Goal: Task Accomplishment & Management: Use online tool/utility

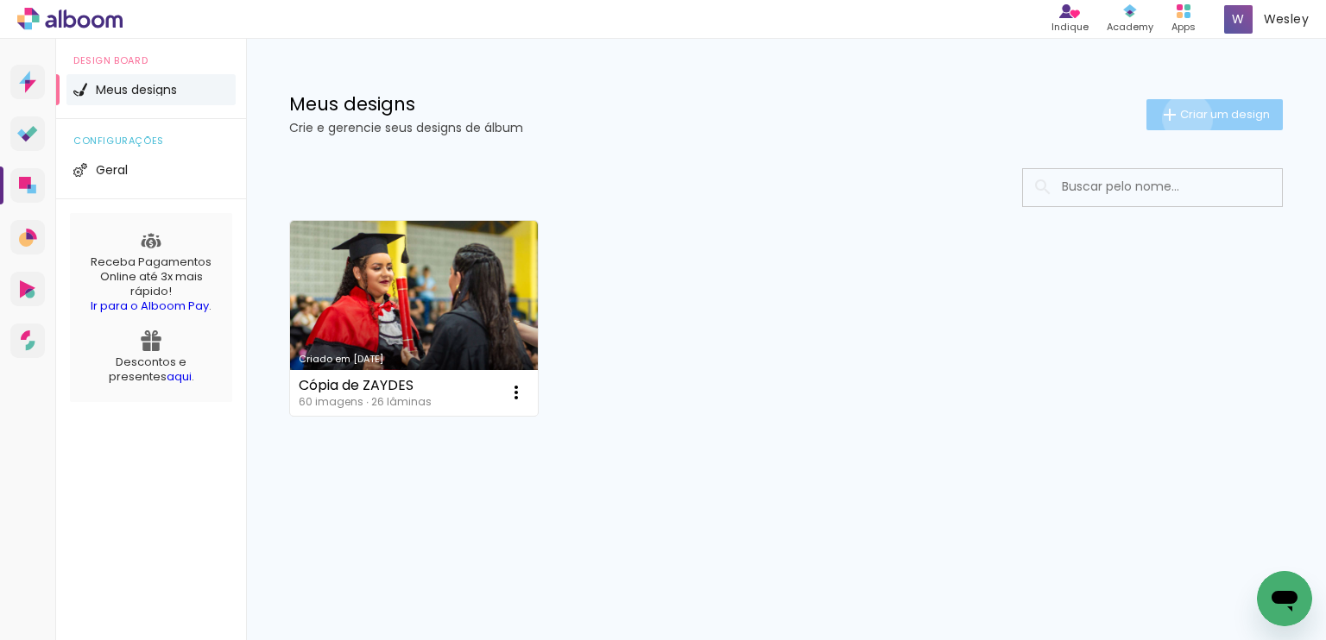
click at [1184, 118] on span "Criar um design" at bounding box center [1225, 114] width 90 height 11
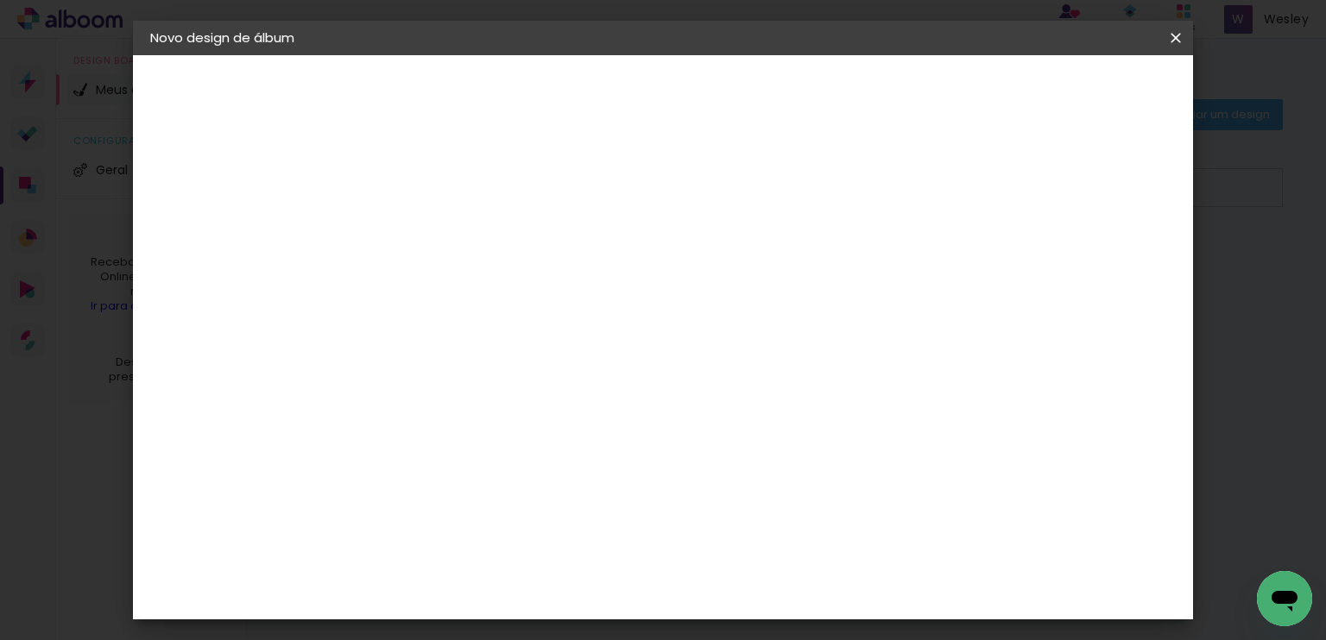
click at [432, 235] on input at bounding box center [432, 231] width 0 height 27
type input "[PERSON_NAME]"
click at [0, 0] on slot "Avançar" at bounding box center [0, 0] width 0 height 0
click at [755, 251] on paper-item "Tamanho Livre" at bounding box center [672, 262] width 166 height 38
click at [0, 0] on slot "Tamanho Livre" at bounding box center [0, 0] width 0 height 0
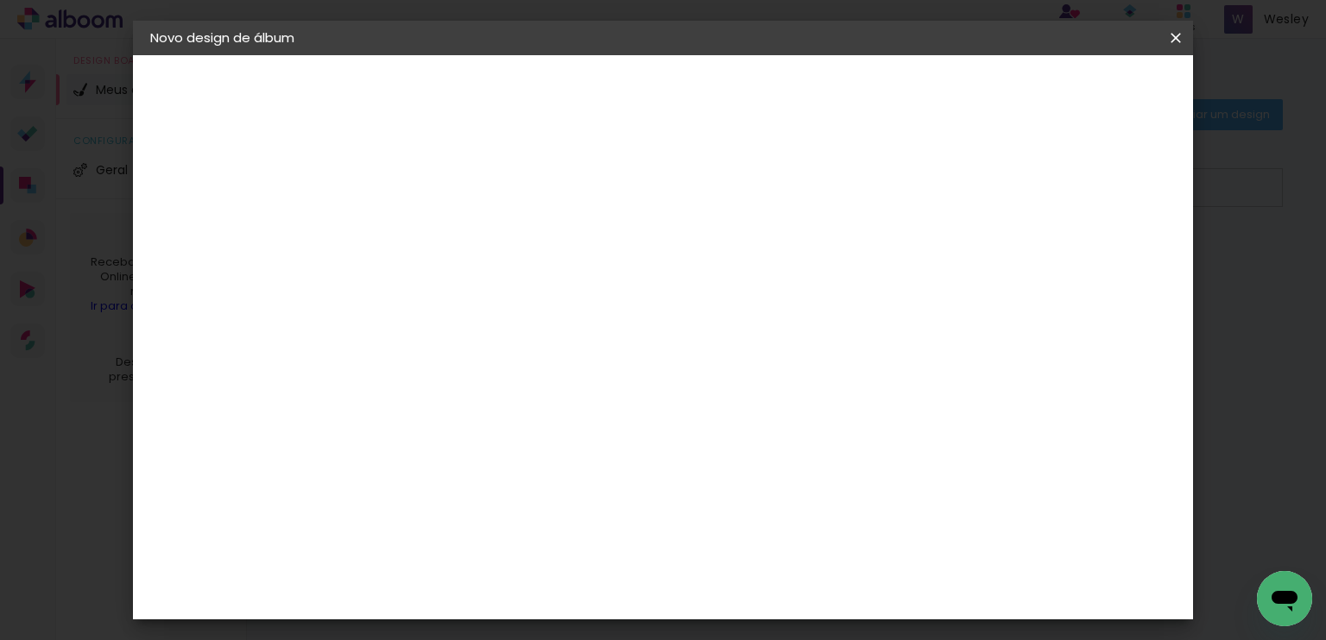
click at [755, 77] on paper-button "Avançar" at bounding box center [713, 91] width 85 height 29
click at [442, 209] on div at bounding box center [434, 210] width 87 height 2
type input "1"
type paper-input "1"
click at [440, 204] on input "1" at bounding box center [421, 198] width 60 height 22
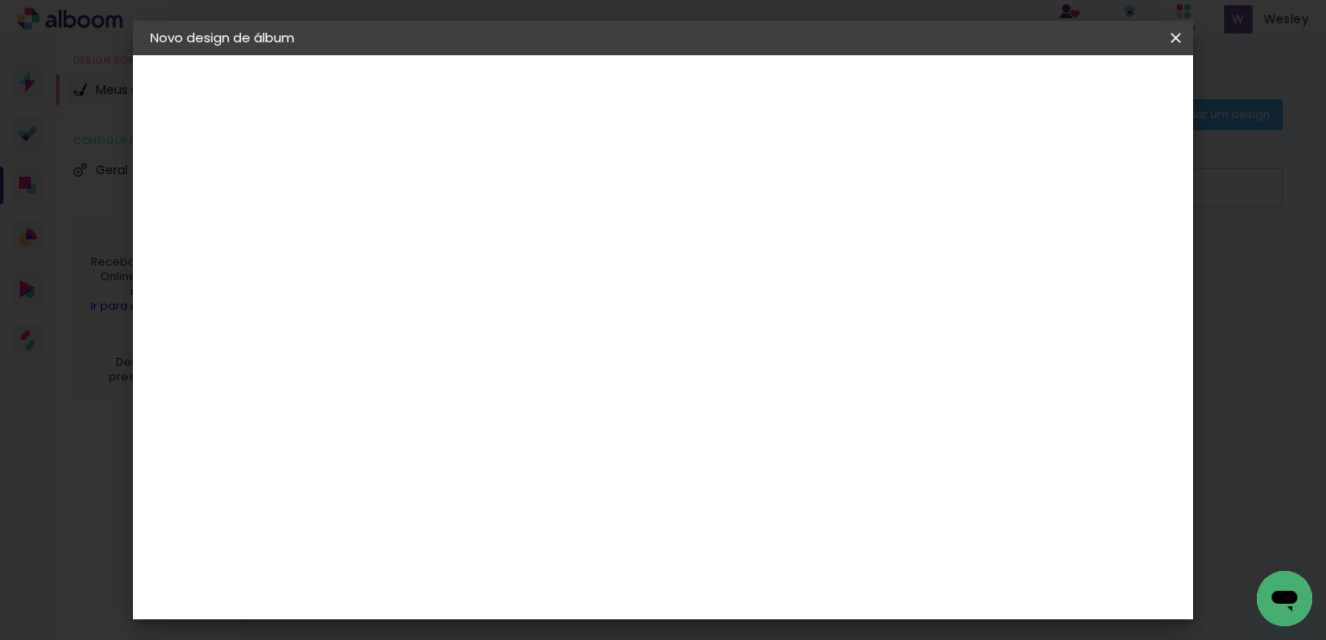
type input "0"
type paper-input "0"
click at [440, 204] on input "0" at bounding box center [421, 198] width 60 height 22
click at [770, 538] on input "60" at bounding box center [758, 527] width 45 height 26
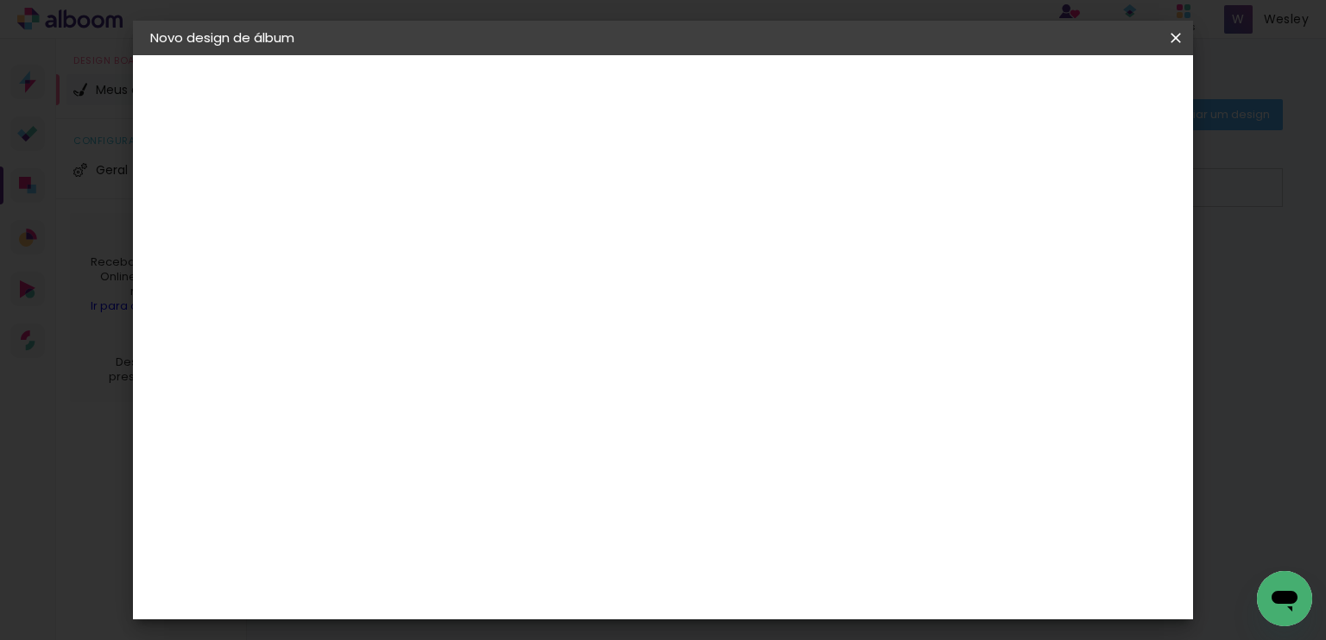
scroll to position [440, 0]
type input "48"
type paper-input "48"
click at [1023, 95] on span "Iniciar design" at bounding box center [984, 91] width 79 height 12
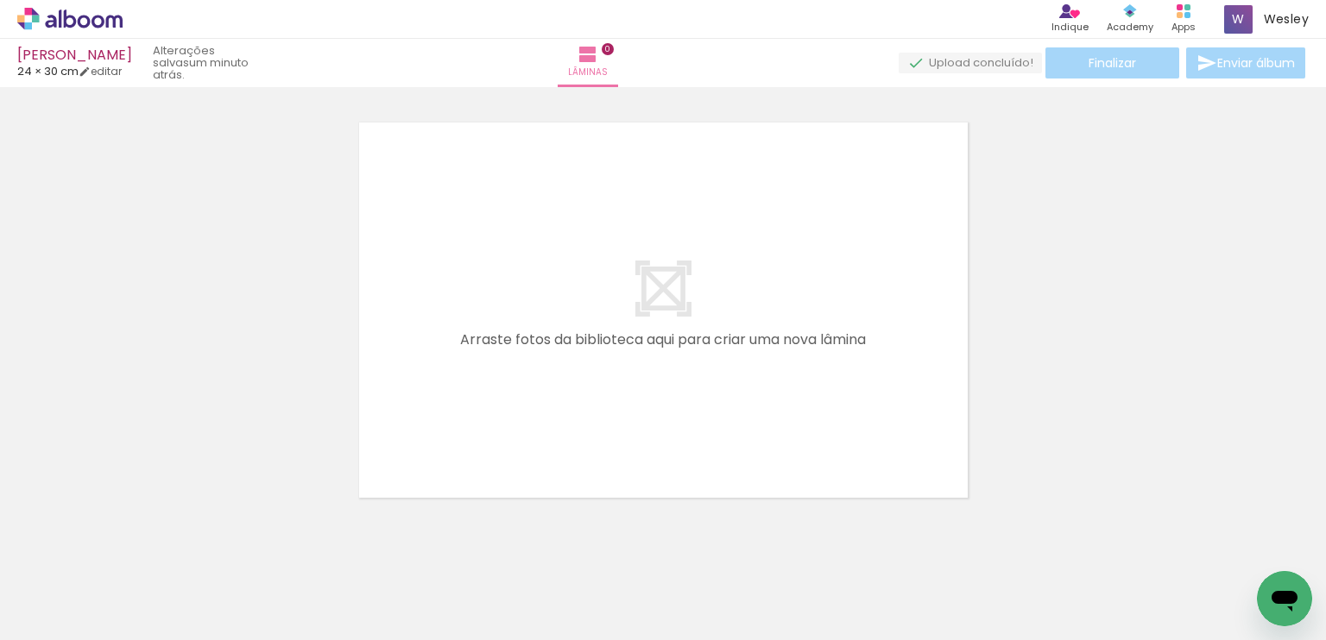
scroll to position [0, 2686]
drag, startPoint x: 683, startPoint y: 596, endPoint x: 856, endPoint y: 326, distance: 321.0
click at [846, 312] on quentale-workspace at bounding box center [663, 320] width 1326 height 640
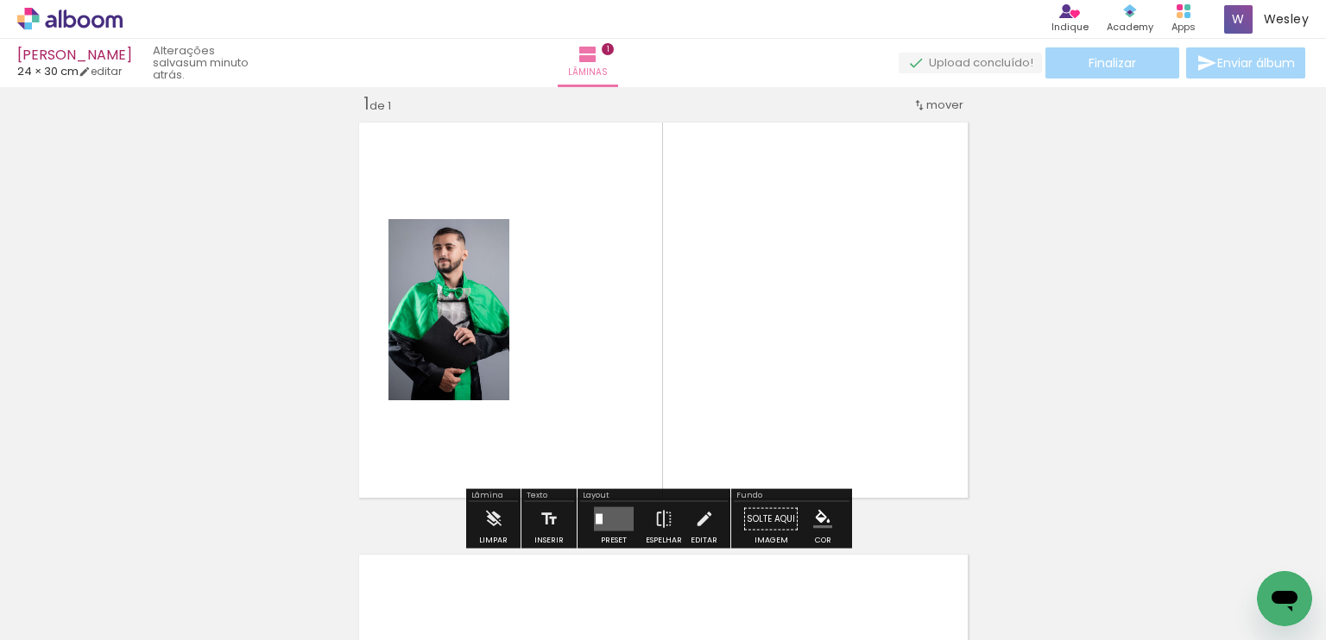
scroll to position [22, 0]
click at [614, 511] on quentale-layouter at bounding box center [614, 519] width 40 height 24
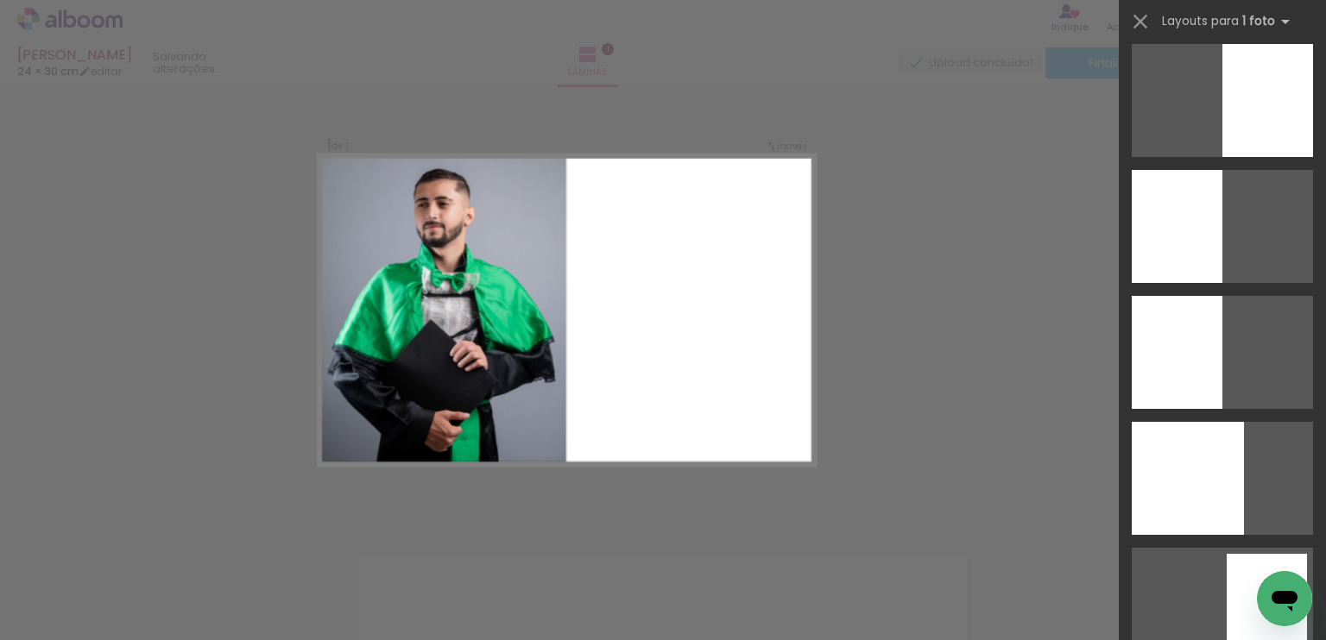
scroll to position [4142, 0]
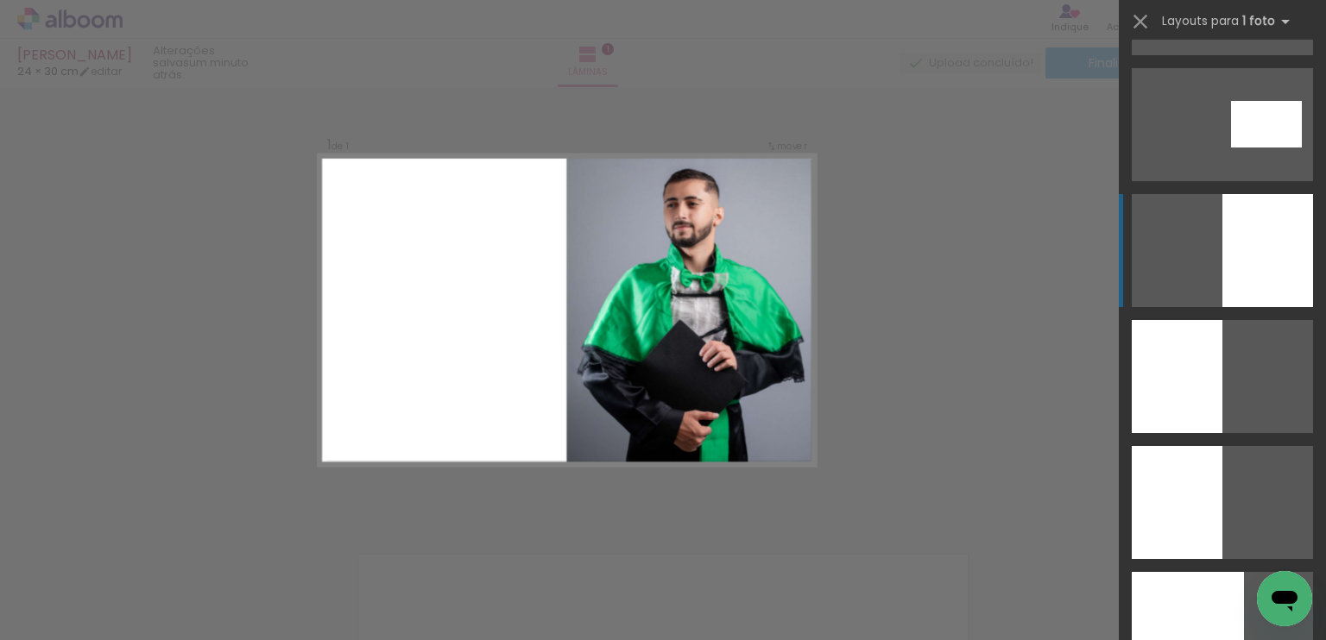
click at [1253, 274] on div at bounding box center [1267, 250] width 91 height 113
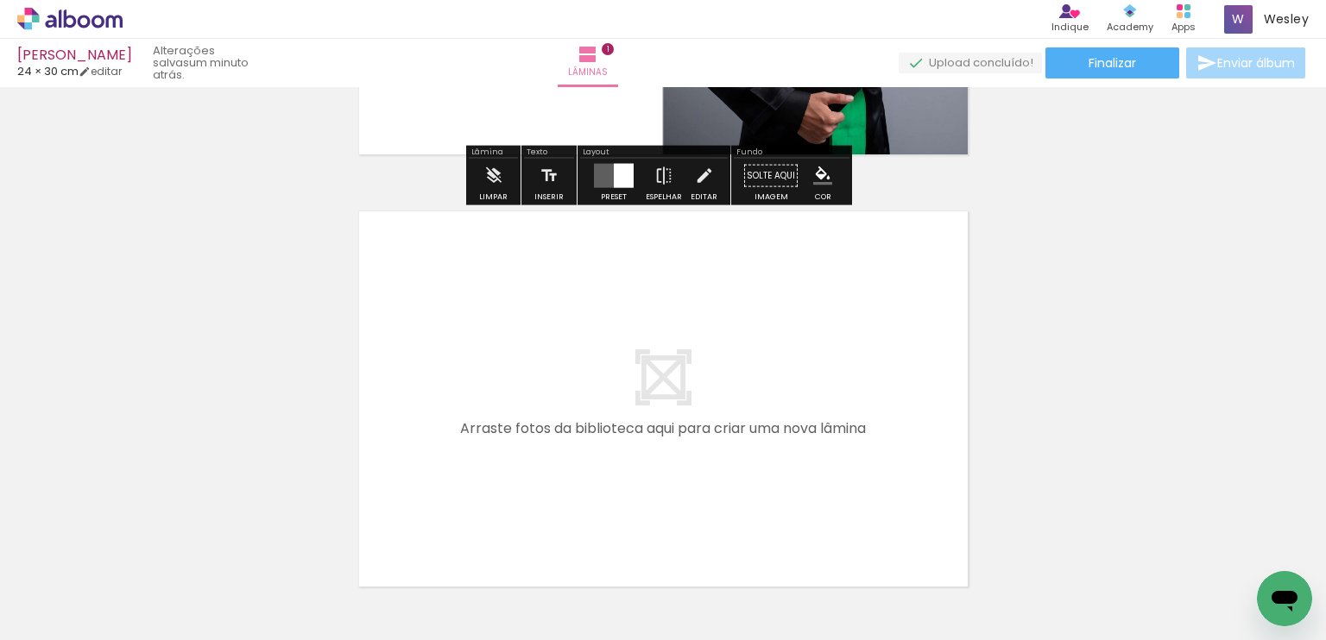
scroll to position [367, 0]
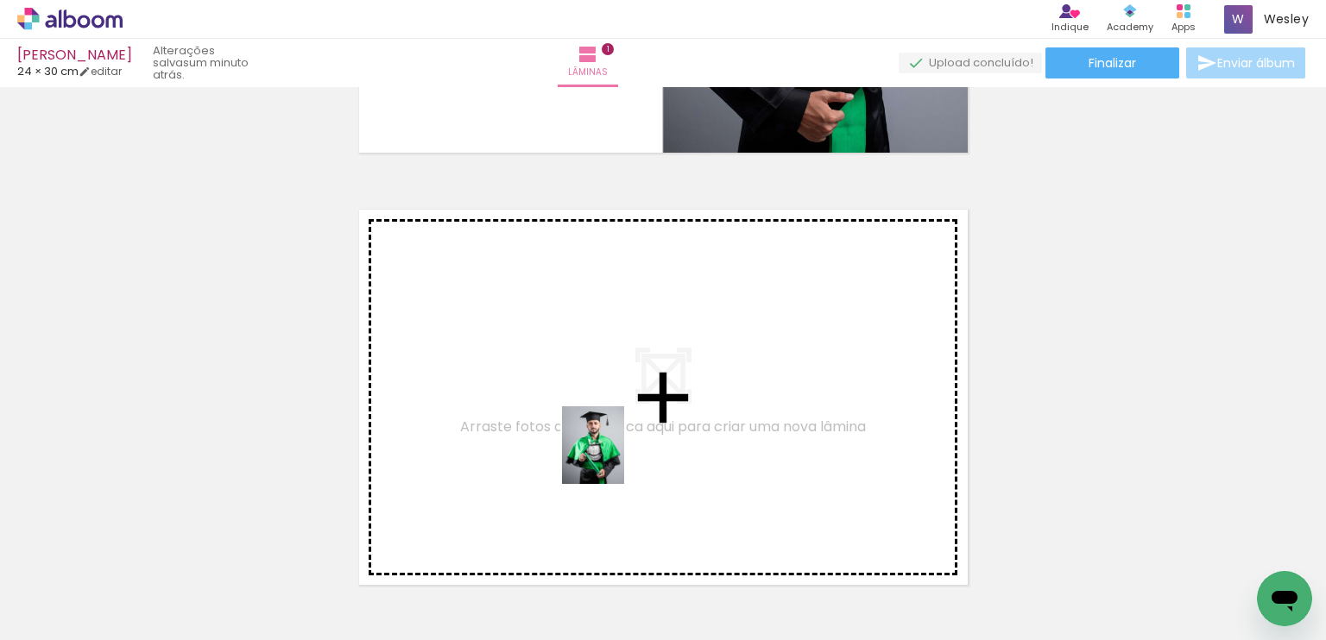
drag, startPoint x: 790, startPoint y: 572, endPoint x: 614, endPoint y: 458, distance: 209.7
click at [614, 458] on quentale-workspace at bounding box center [663, 320] width 1326 height 640
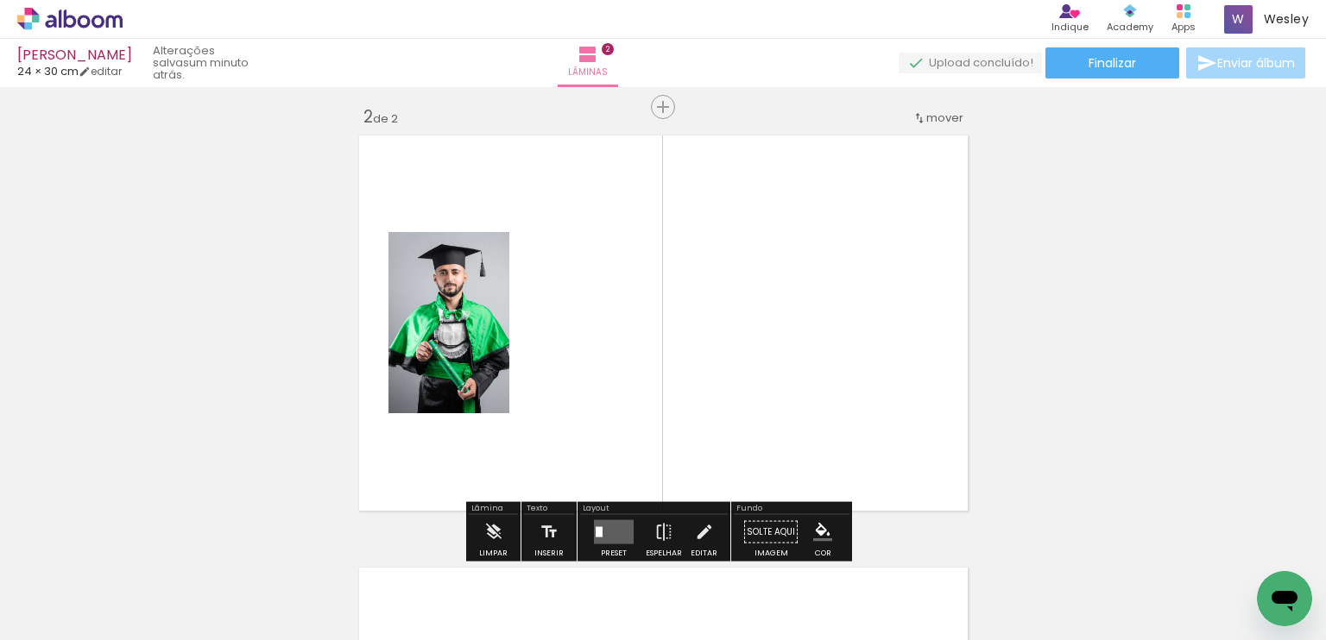
scroll to position [454, 0]
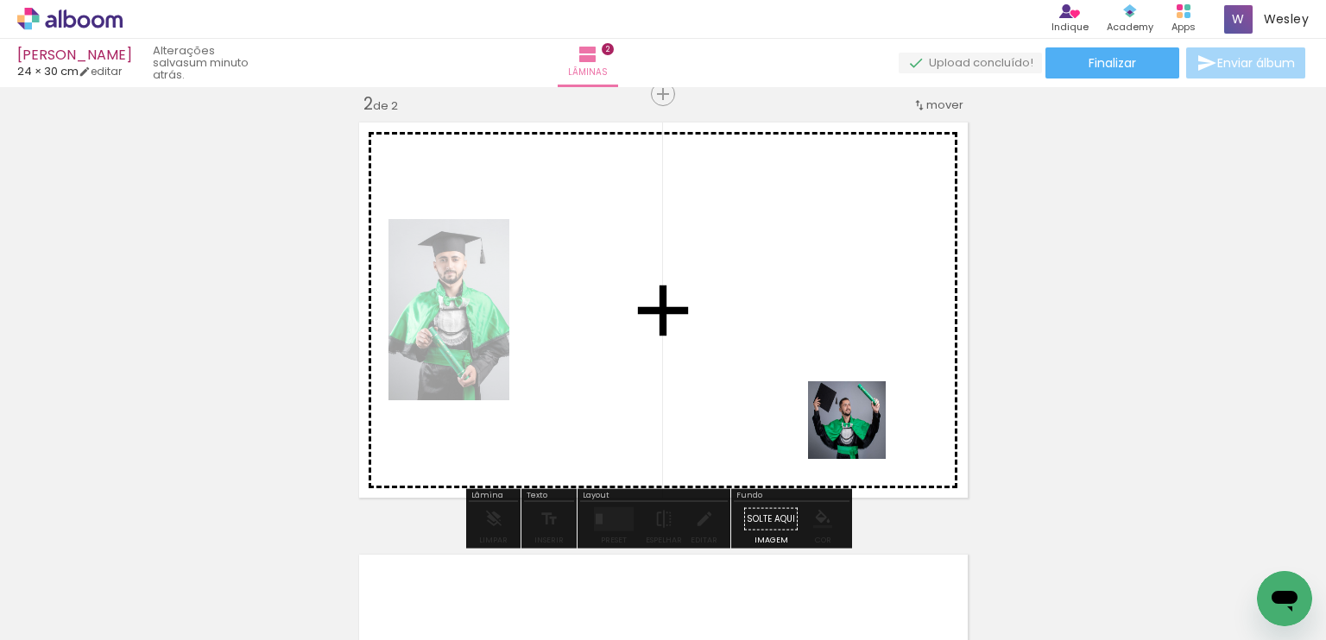
drag, startPoint x: 972, startPoint y: 594, endPoint x: 849, endPoint y: 418, distance: 214.5
click at [849, 418] on quentale-workspace at bounding box center [663, 320] width 1326 height 640
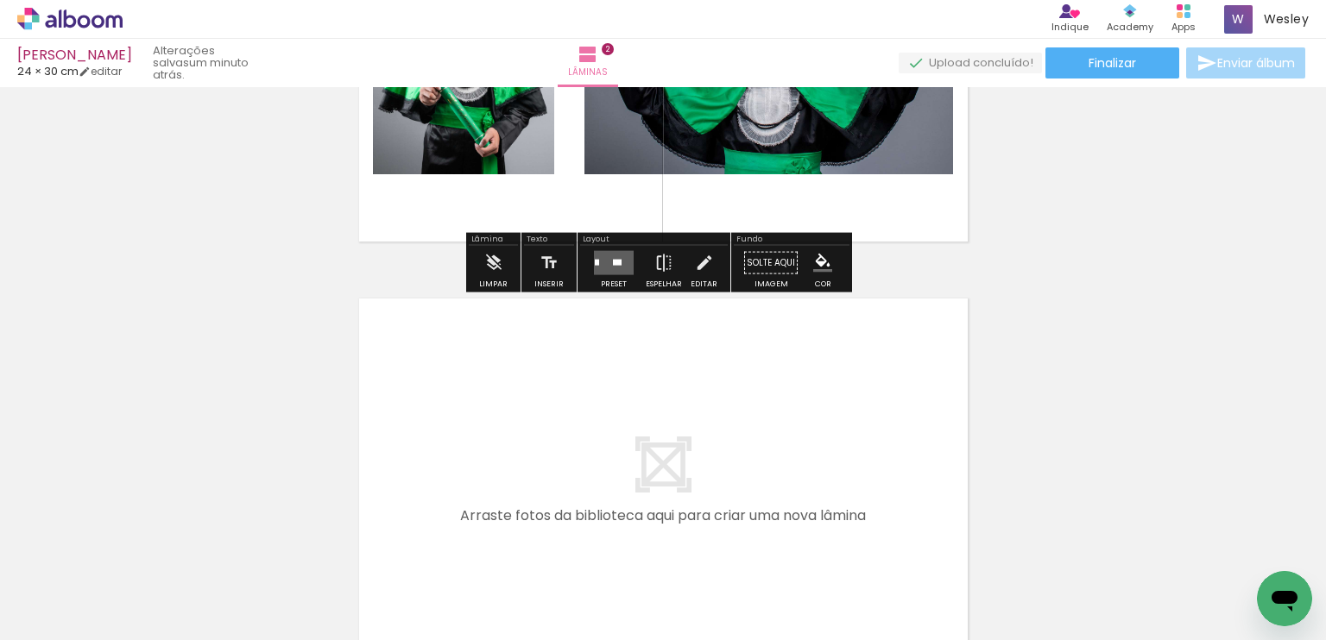
scroll to position [713, 0]
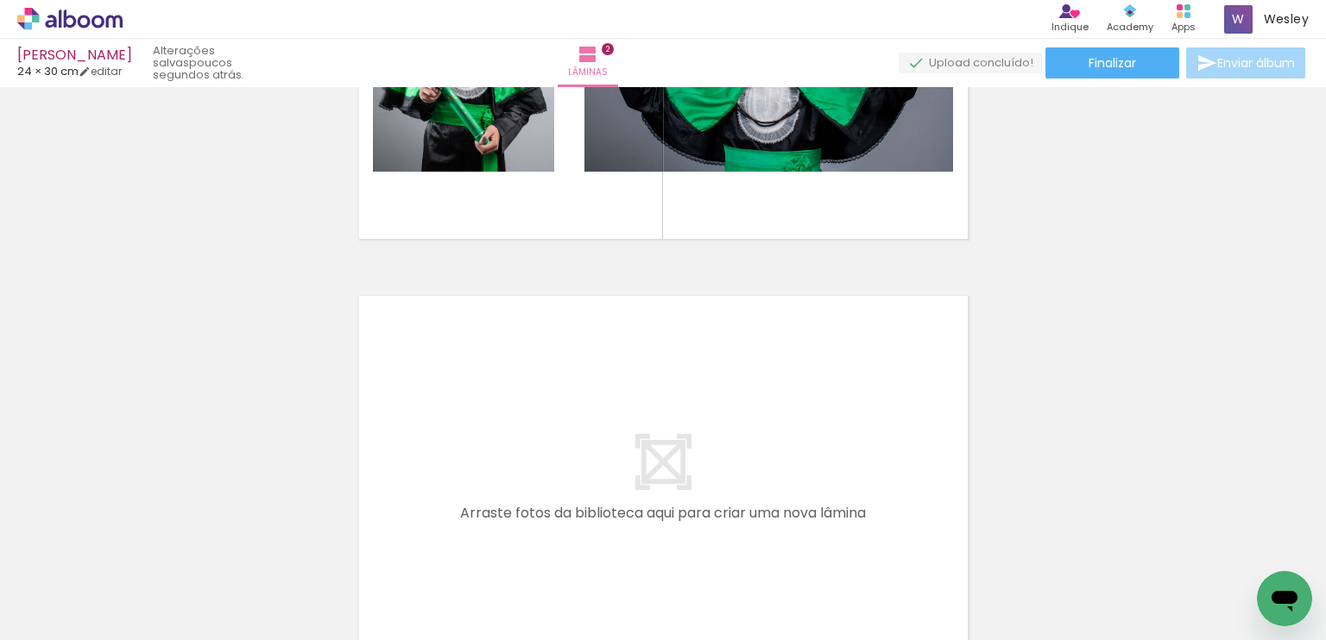
click at [1288, 558] on div at bounding box center [1315, 582] width 85 height 57
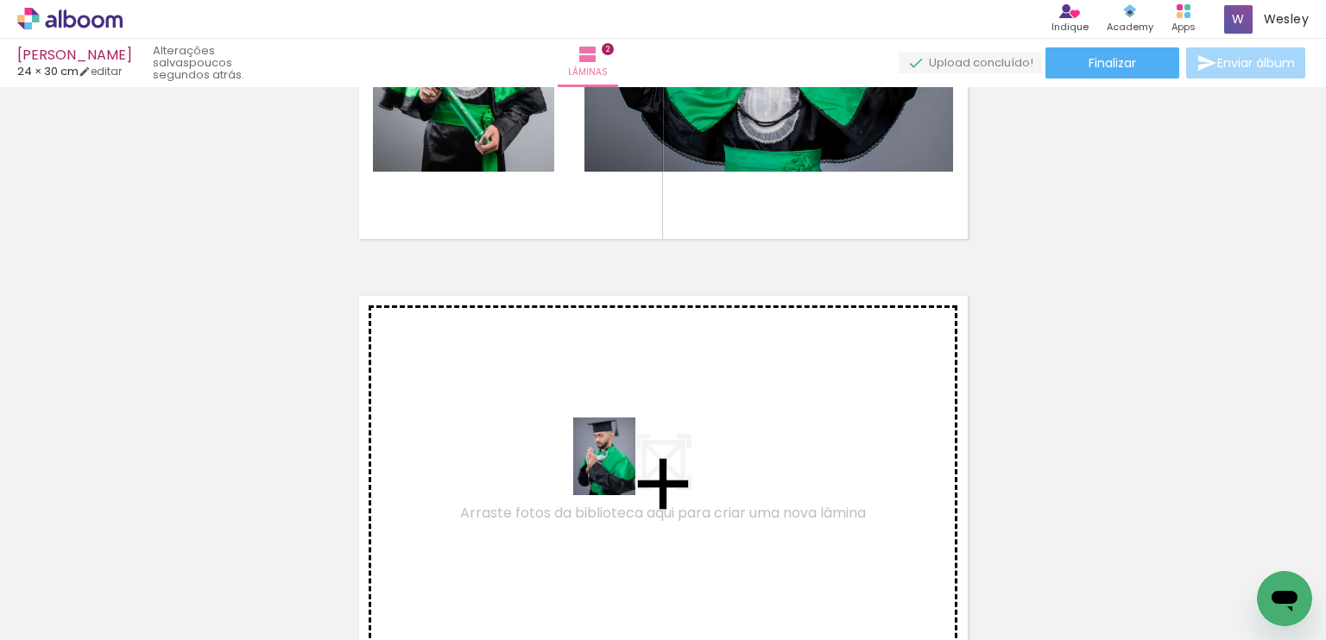
drag, startPoint x: 747, startPoint y: 601, endPoint x: 584, endPoint y: 540, distance: 174.2
click at [611, 467] on quentale-workspace at bounding box center [663, 320] width 1326 height 640
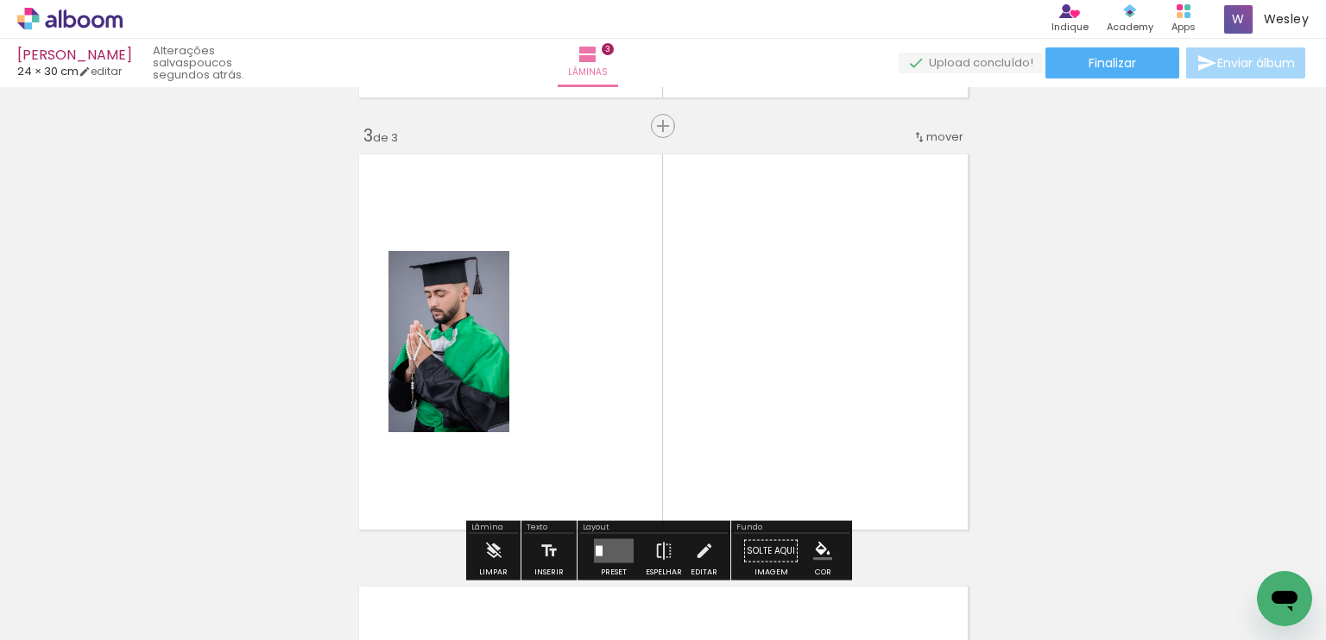
scroll to position [886, 0]
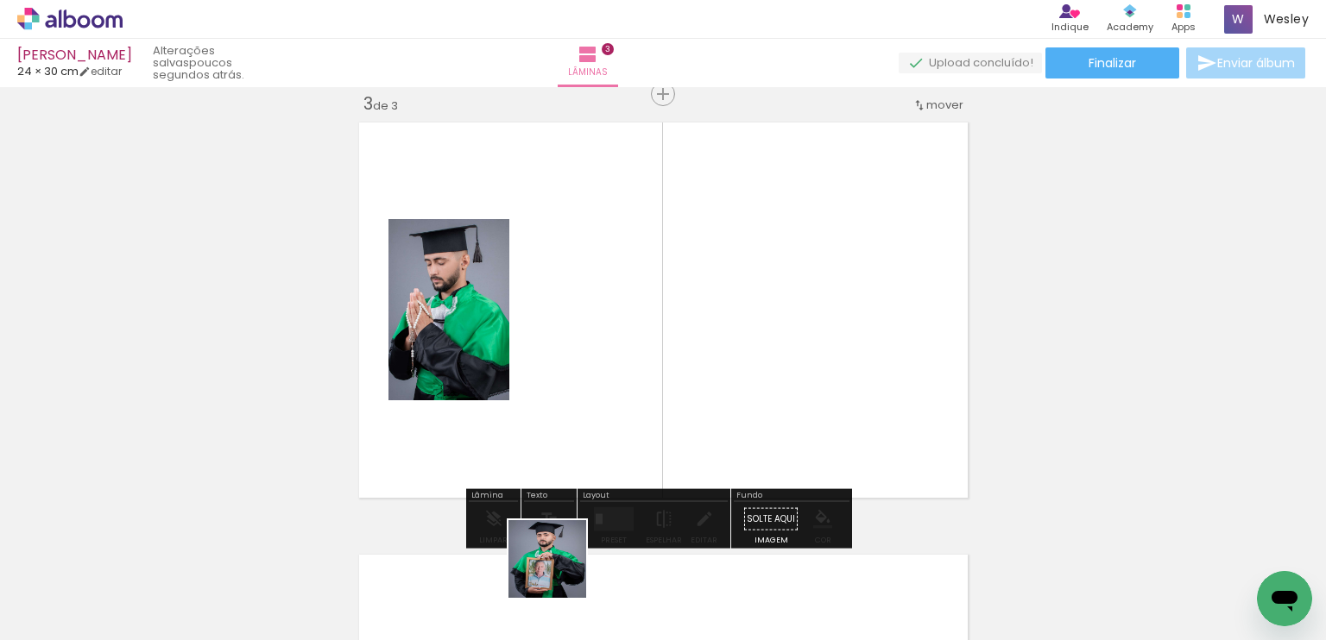
drag, startPoint x: 551, startPoint y: 585, endPoint x: 743, endPoint y: 392, distance: 272.8
click at [743, 392] on quentale-workspace at bounding box center [663, 320] width 1326 height 640
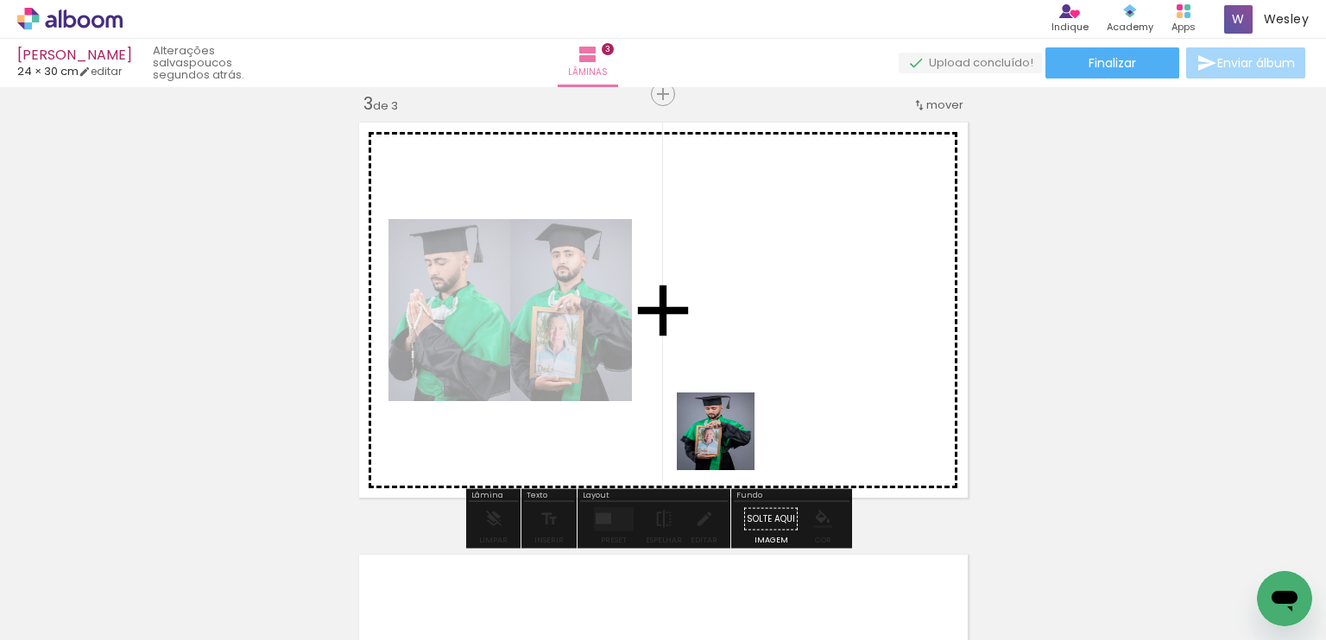
drag, startPoint x: 642, startPoint y: 583, endPoint x: 777, endPoint y: 379, distance: 244.9
click at [776, 380] on quentale-workspace at bounding box center [663, 320] width 1326 height 640
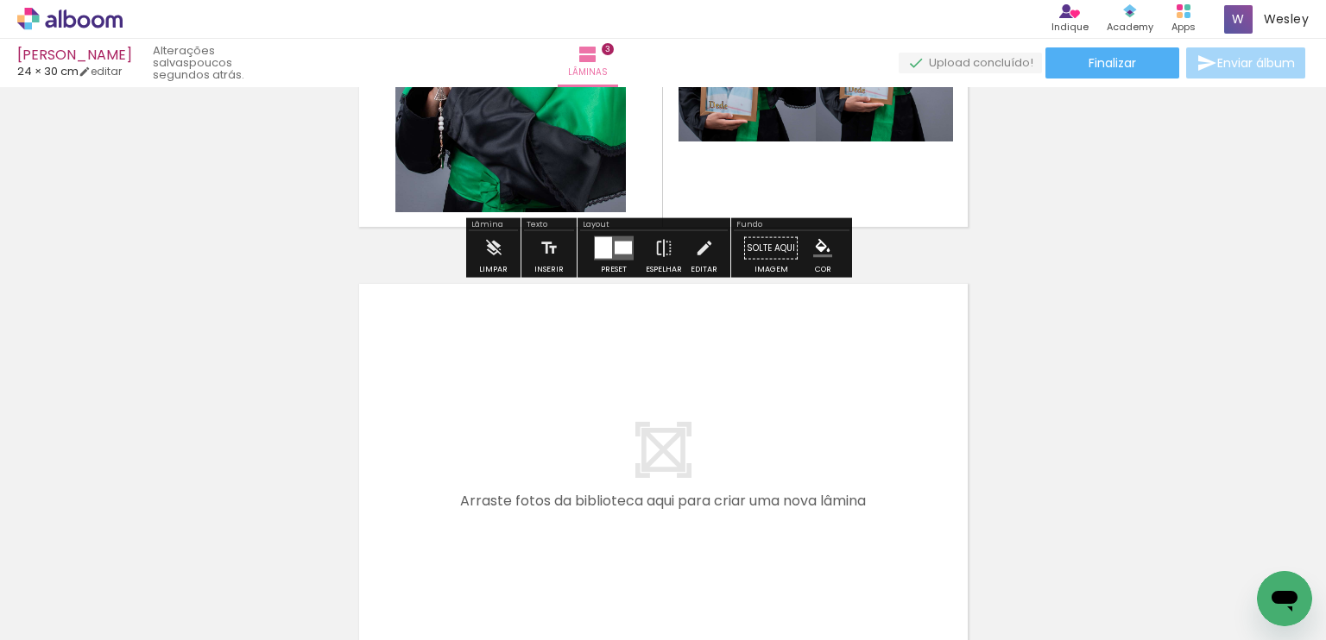
scroll to position [1231, 0]
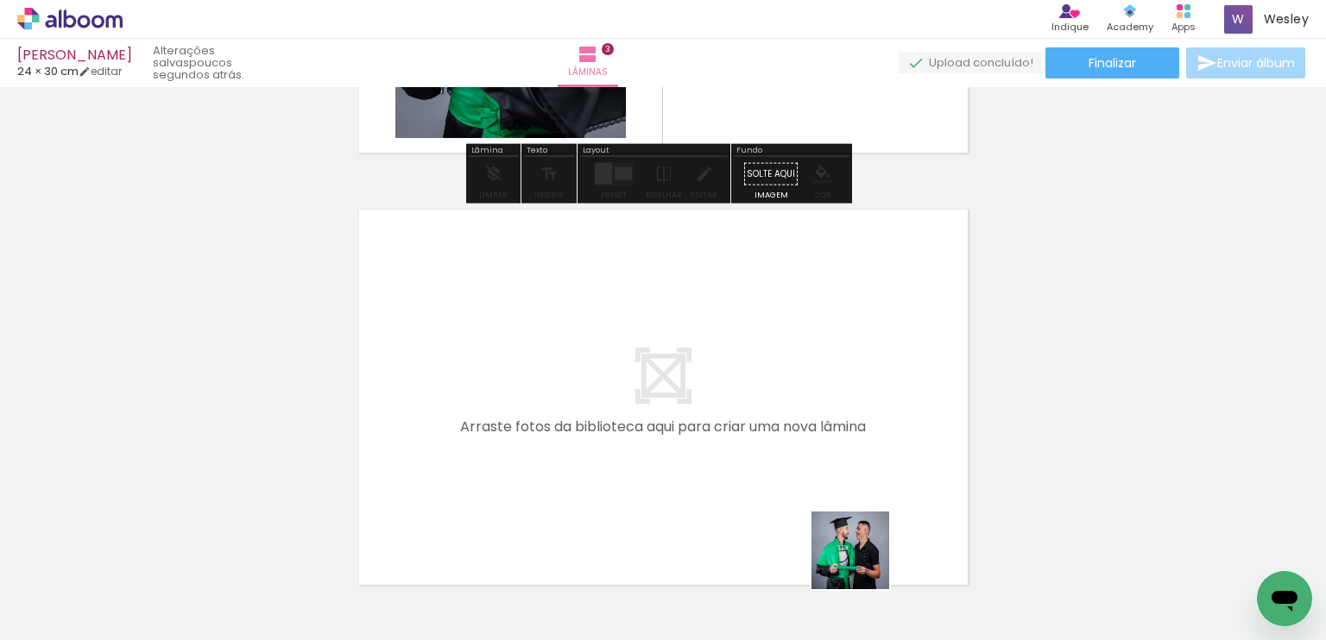
drag, startPoint x: 867, startPoint y: 574, endPoint x: 620, endPoint y: 504, distance: 257.4
click at [620, 504] on quentale-workspace at bounding box center [663, 320] width 1326 height 640
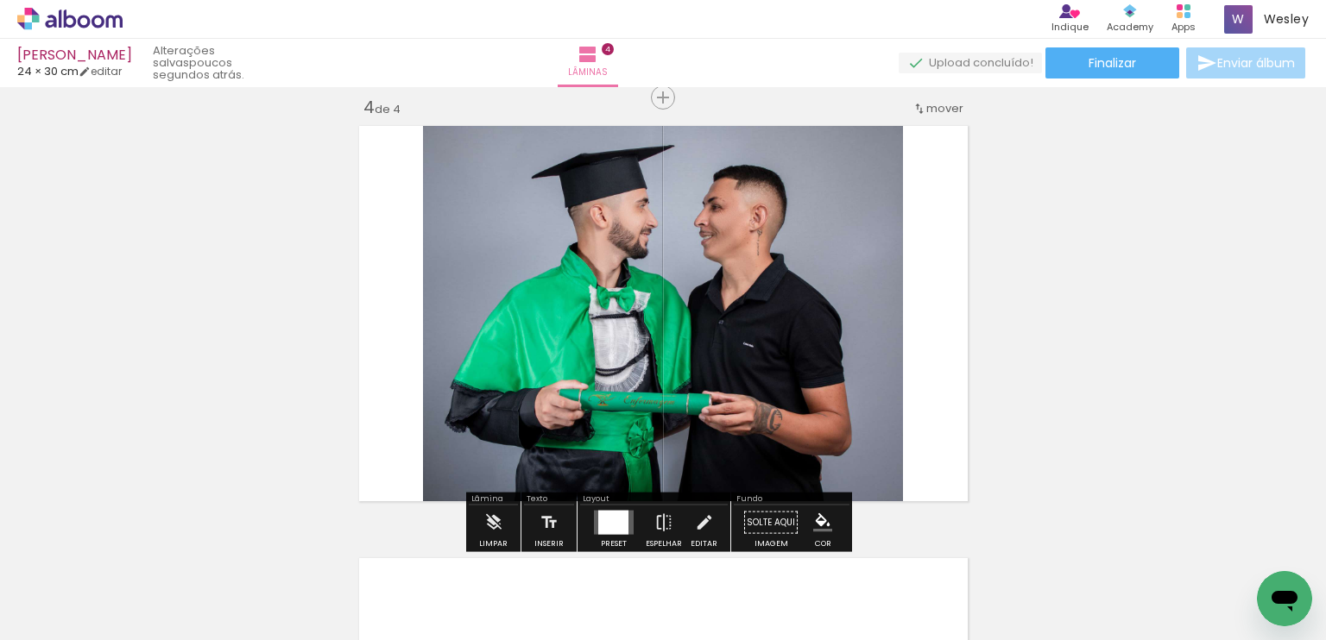
scroll to position [1319, 0]
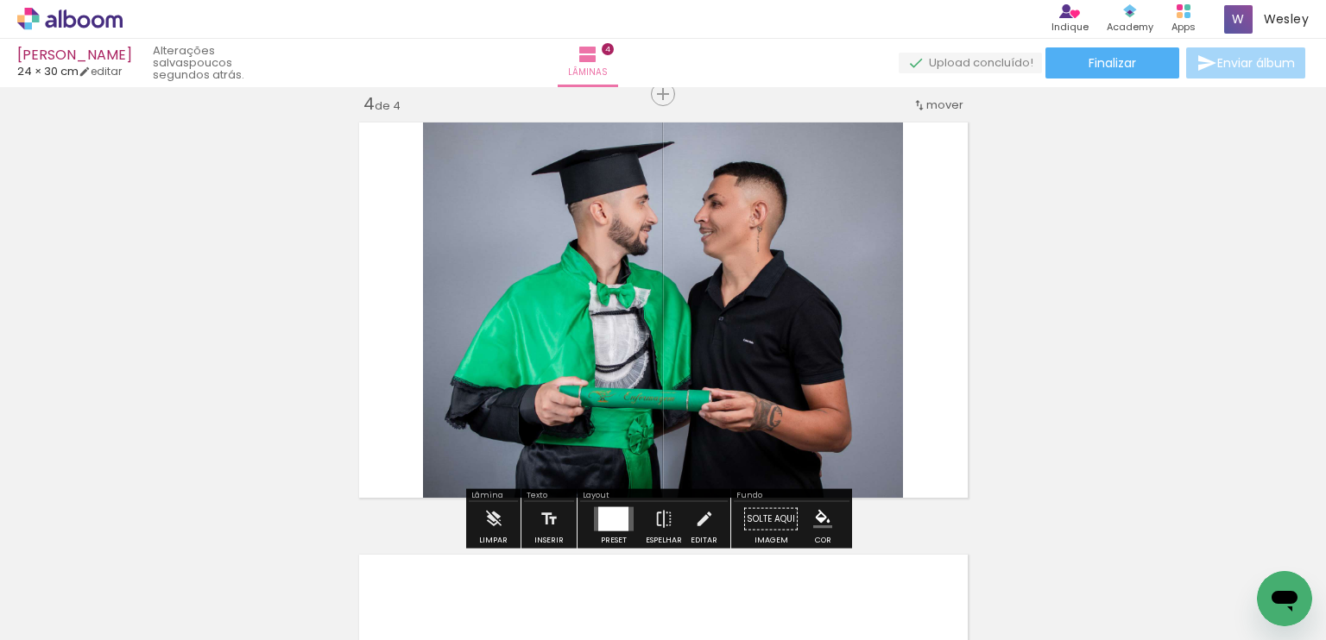
click at [609, 524] on div at bounding box center [613, 519] width 30 height 24
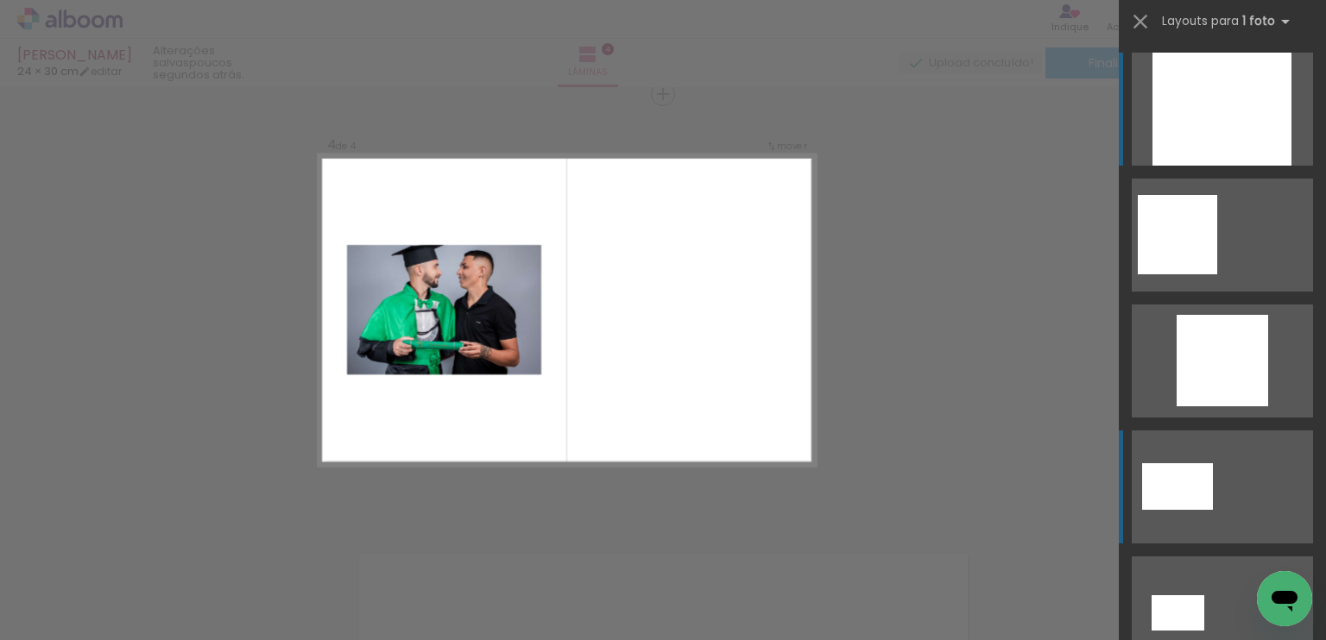
click at [1168, 455] on quentale-layouter at bounding box center [1221, 487] width 181 height 113
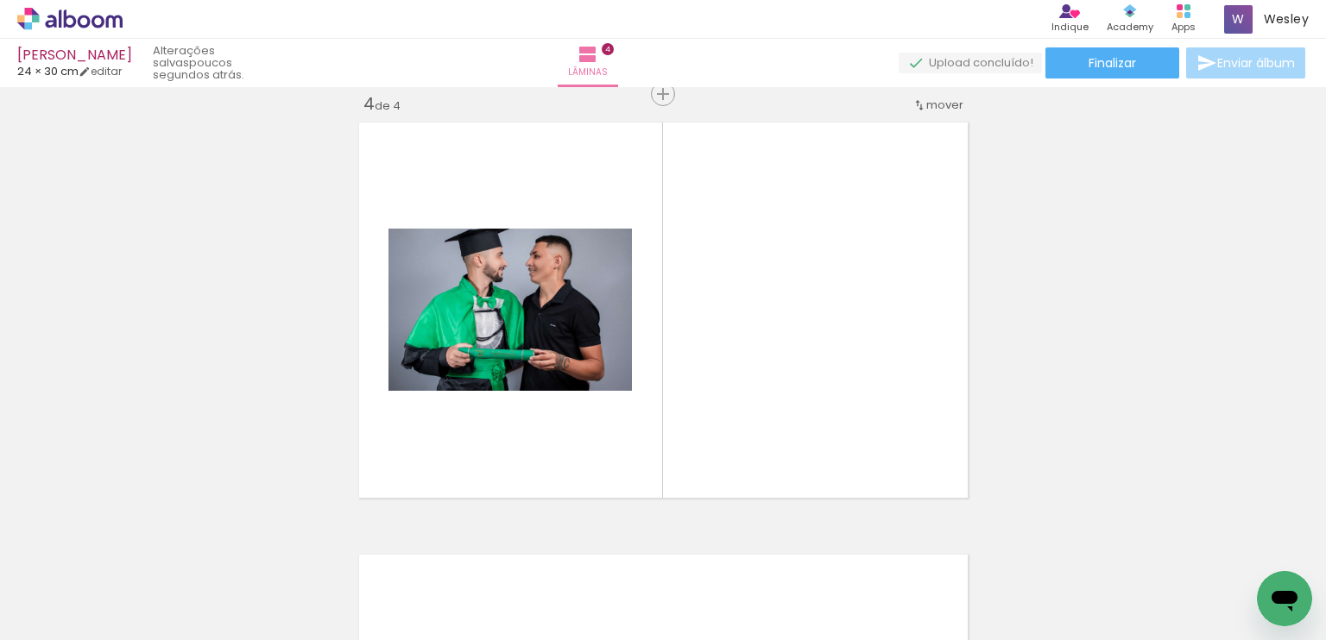
scroll to position [0, 1918]
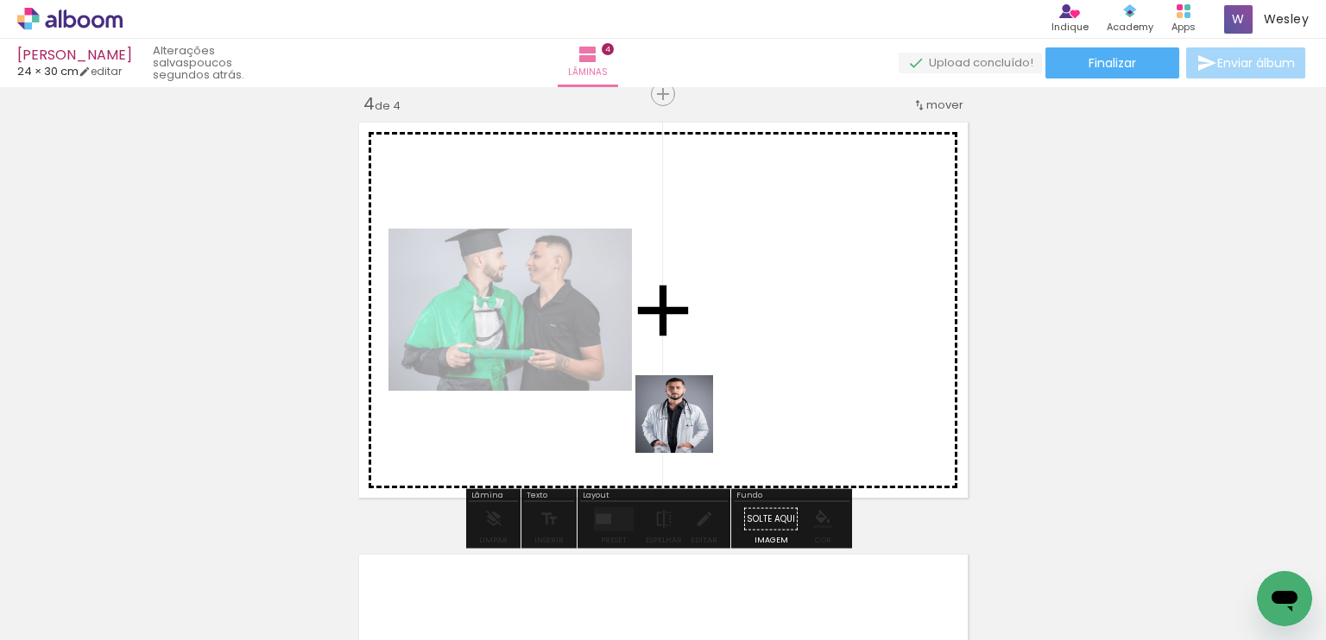
drag, startPoint x: 493, startPoint y: 584, endPoint x: 787, endPoint y: 387, distance: 354.0
click at [784, 388] on quentale-workspace at bounding box center [663, 320] width 1326 height 640
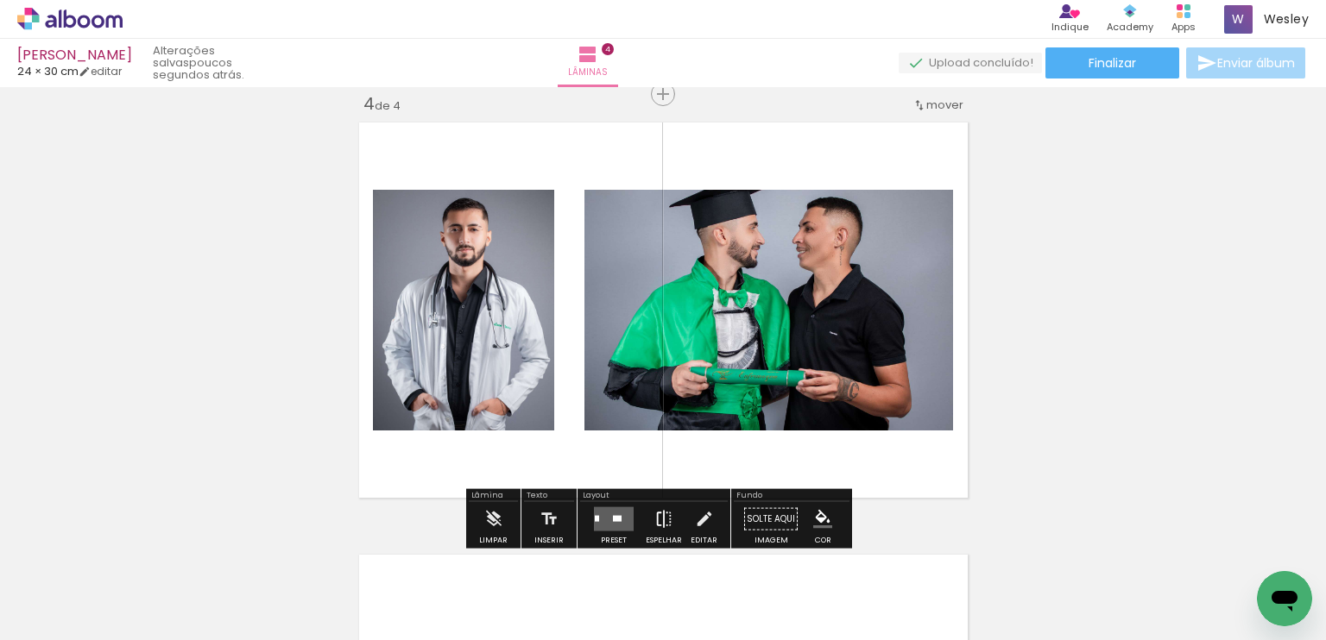
click at [654, 520] on iron-icon at bounding box center [663, 519] width 19 height 35
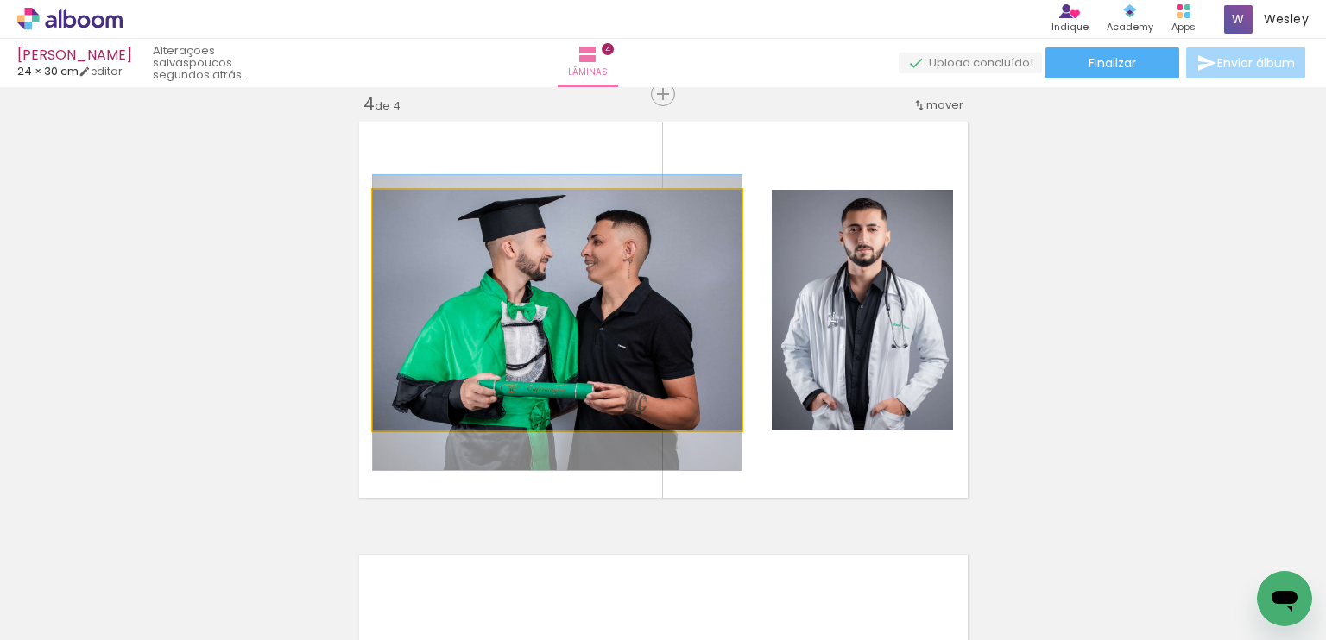
drag, startPoint x: 670, startPoint y: 352, endPoint x: 620, endPoint y: 365, distance: 50.9
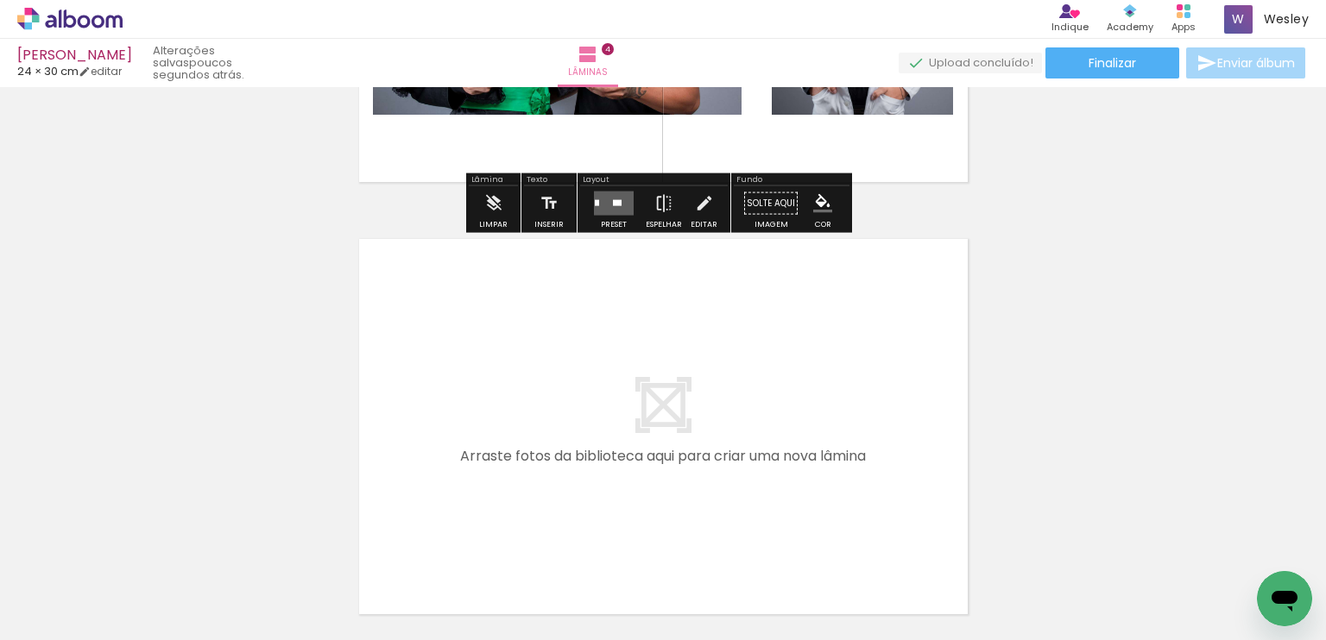
scroll to position [1664, 0]
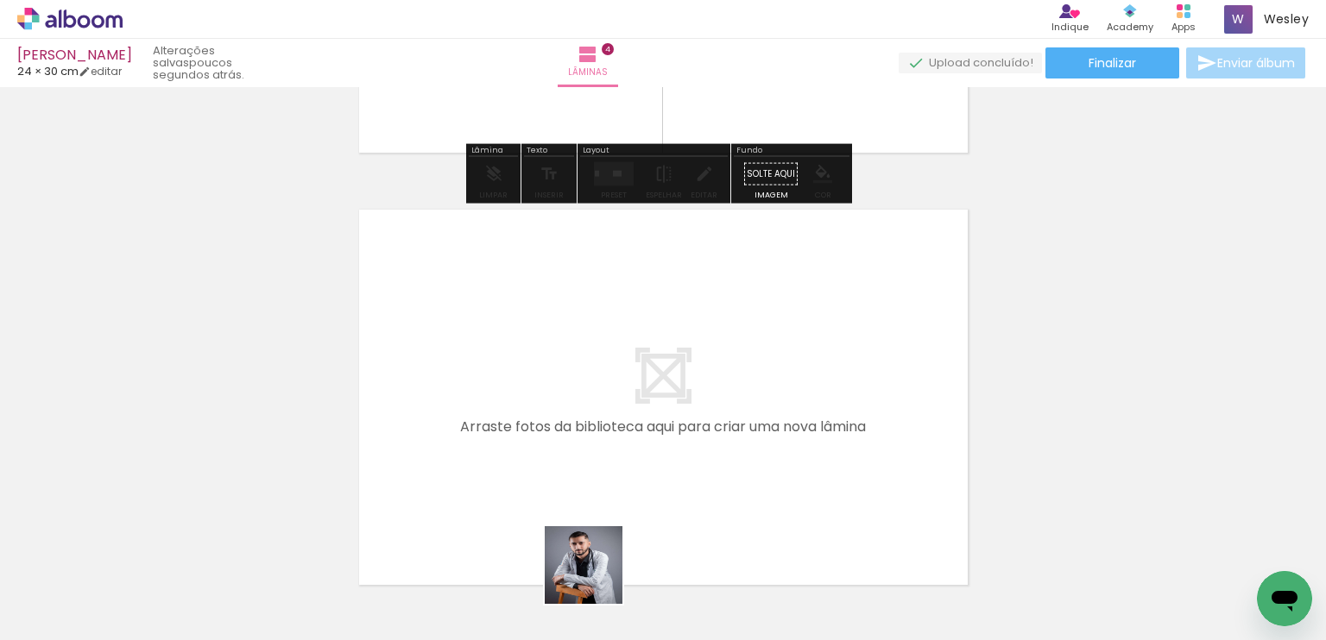
drag, startPoint x: 595, startPoint y: 586, endPoint x: 556, endPoint y: 463, distance: 129.6
click at [556, 463] on quentale-workspace at bounding box center [663, 320] width 1326 height 640
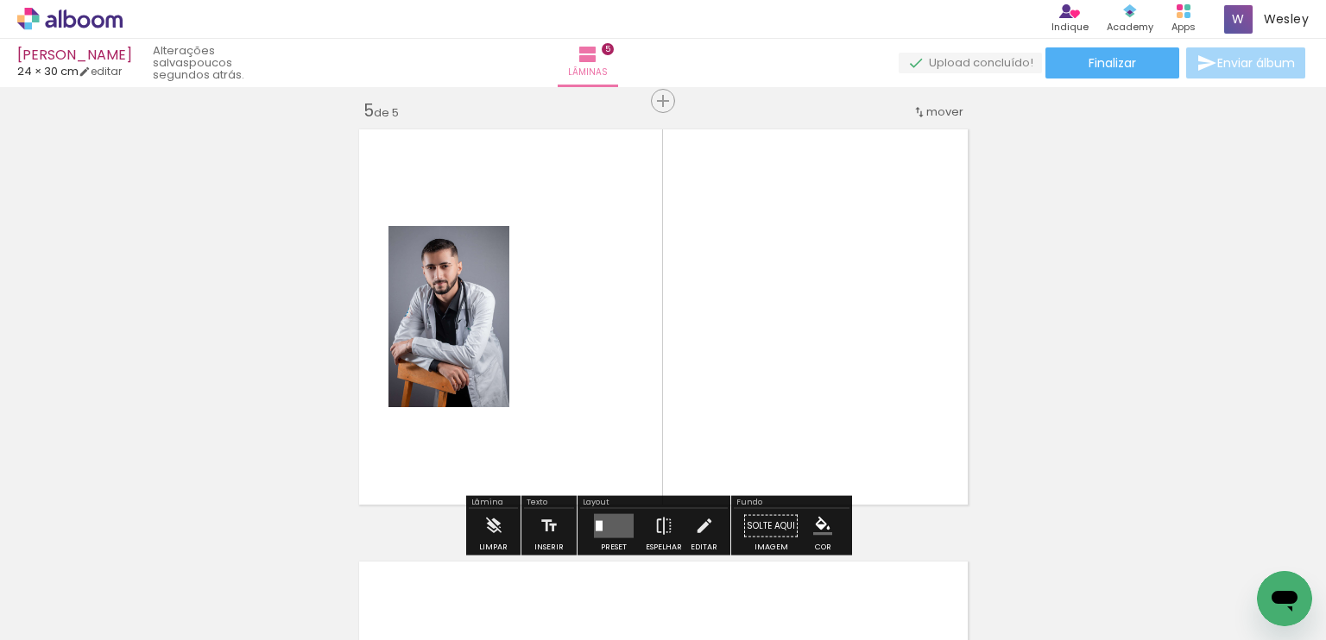
scroll to position [1751, 0]
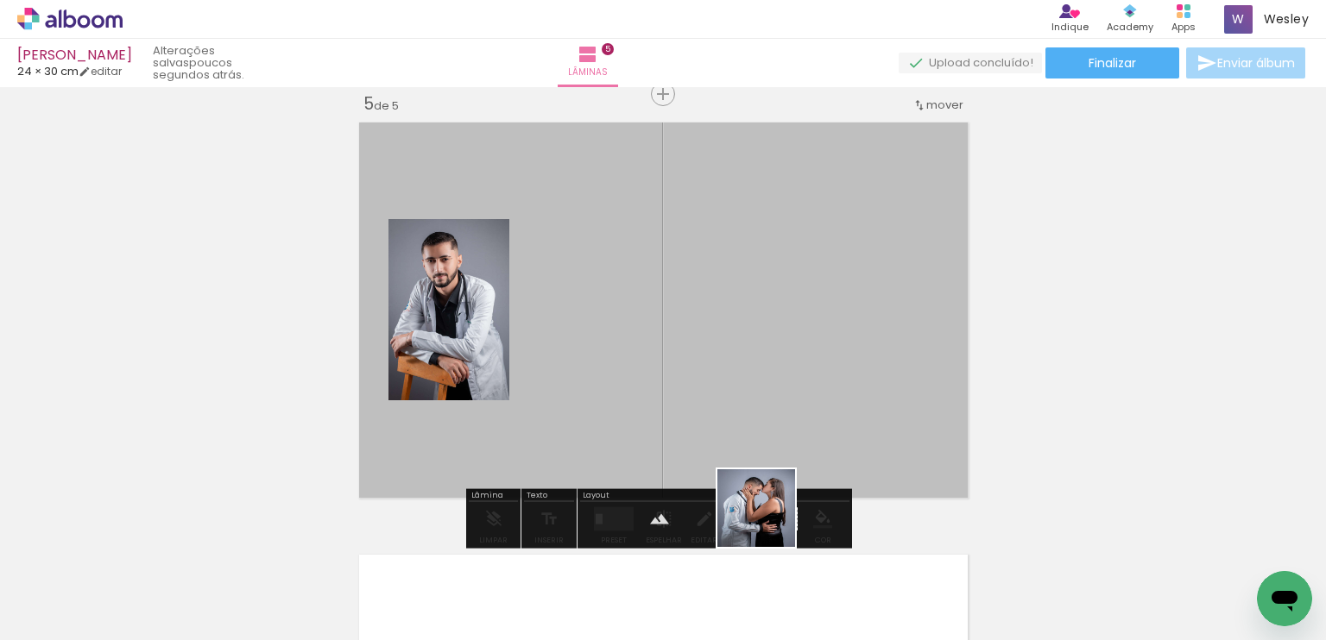
drag, startPoint x: 769, startPoint y: 521, endPoint x: 785, endPoint y: 466, distance: 57.6
click at [794, 433] on quentale-workspace at bounding box center [663, 320] width 1326 height 640
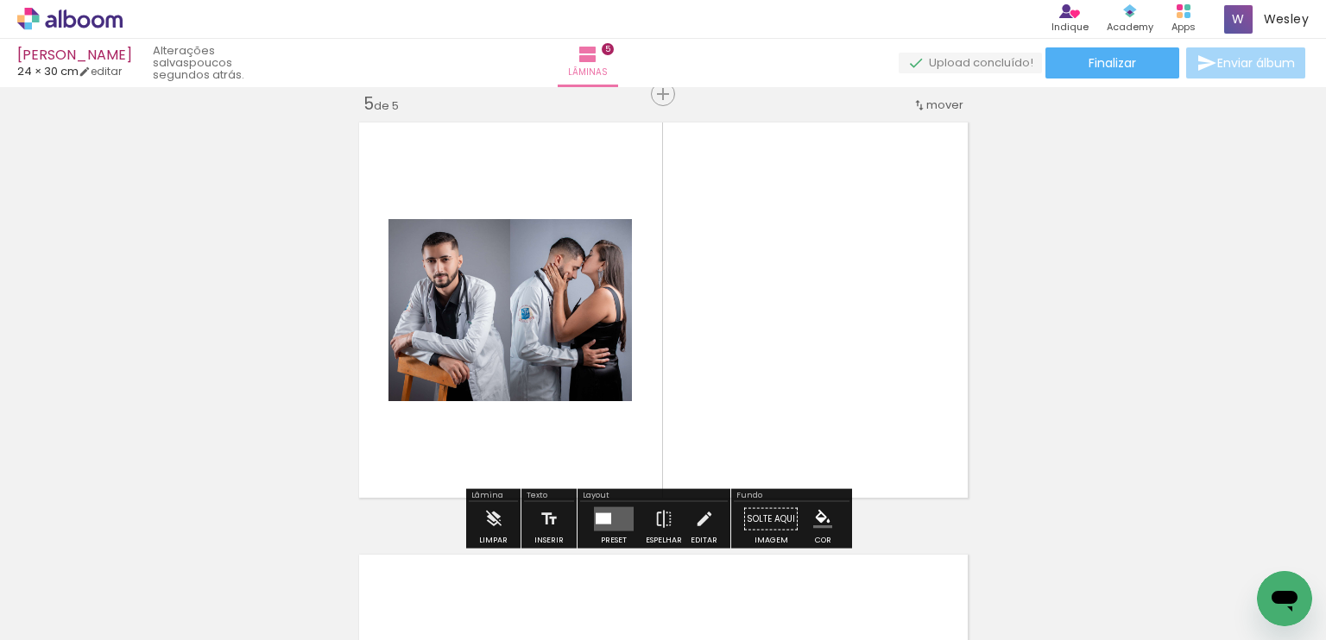
click at [616, 524] on quentale-layouter at bounding box center [614, 519] width 40 height 24
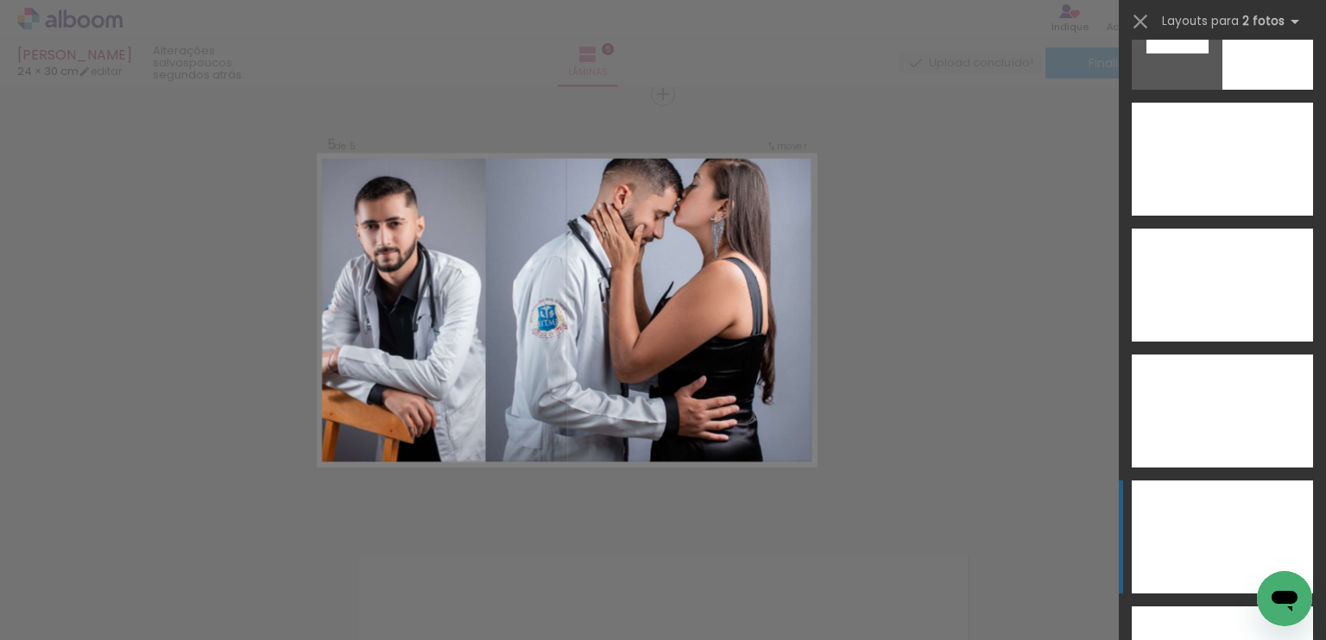
scroll to position [9320, 0]
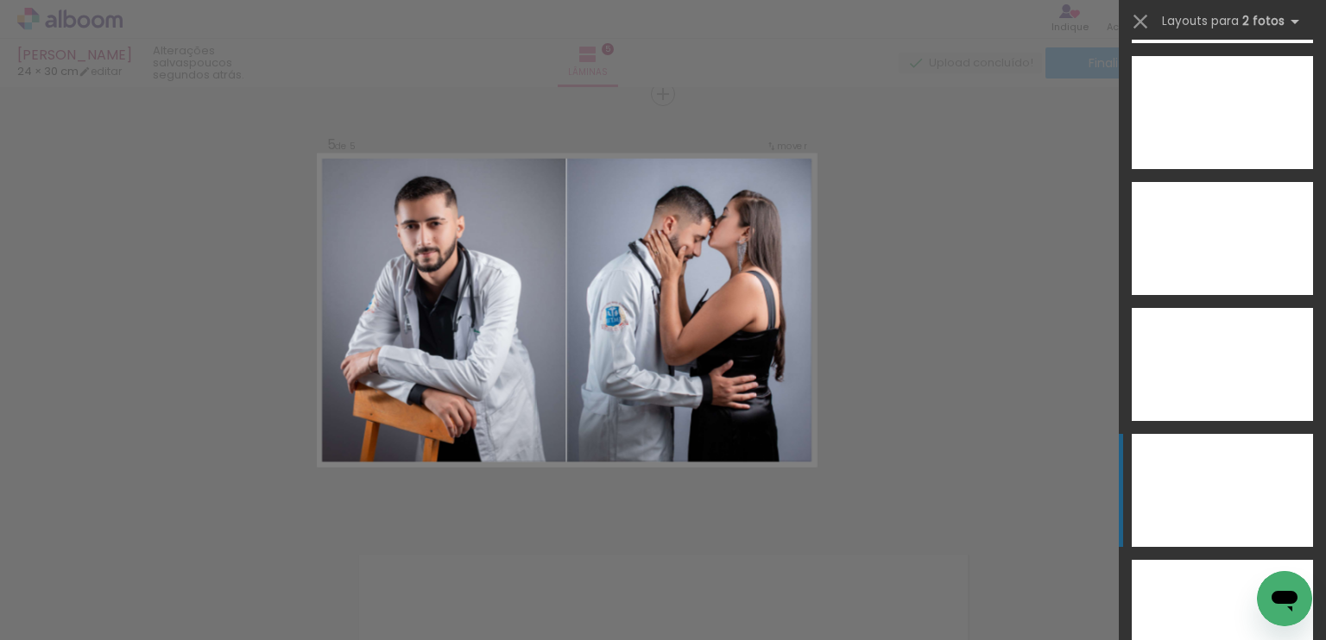
click at [1225, 452] on div at bounding box center [1267, 490] width 91 height 113
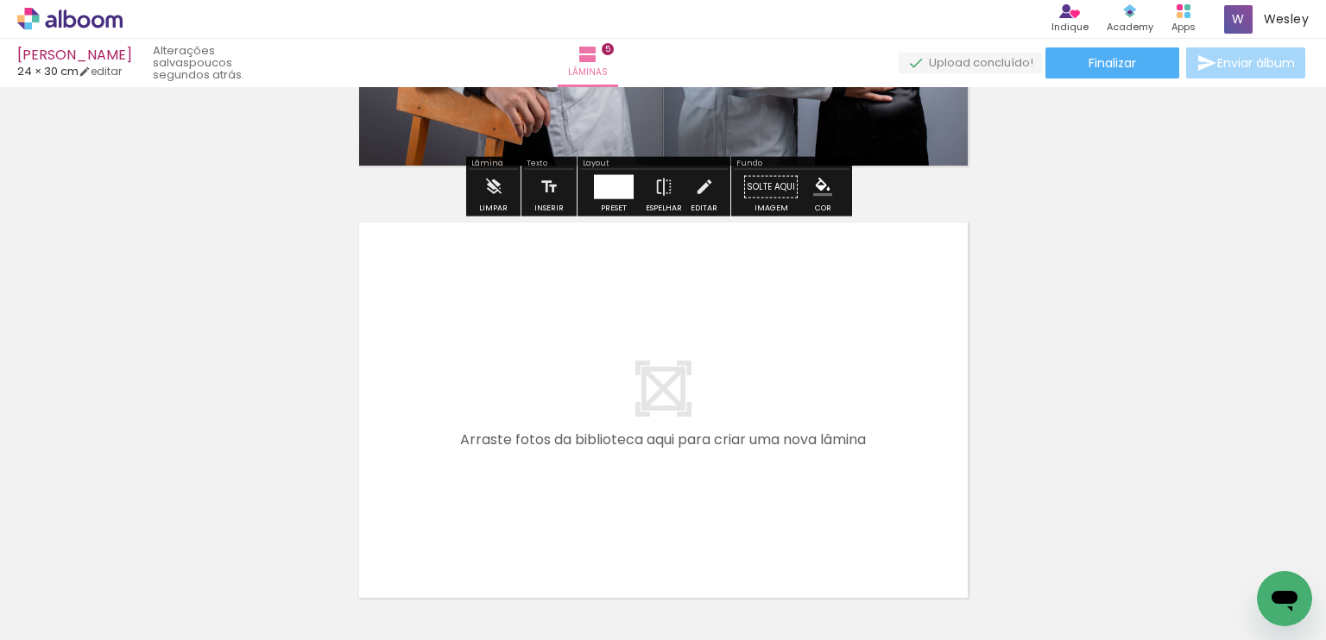
scroll to position [2182, 0]
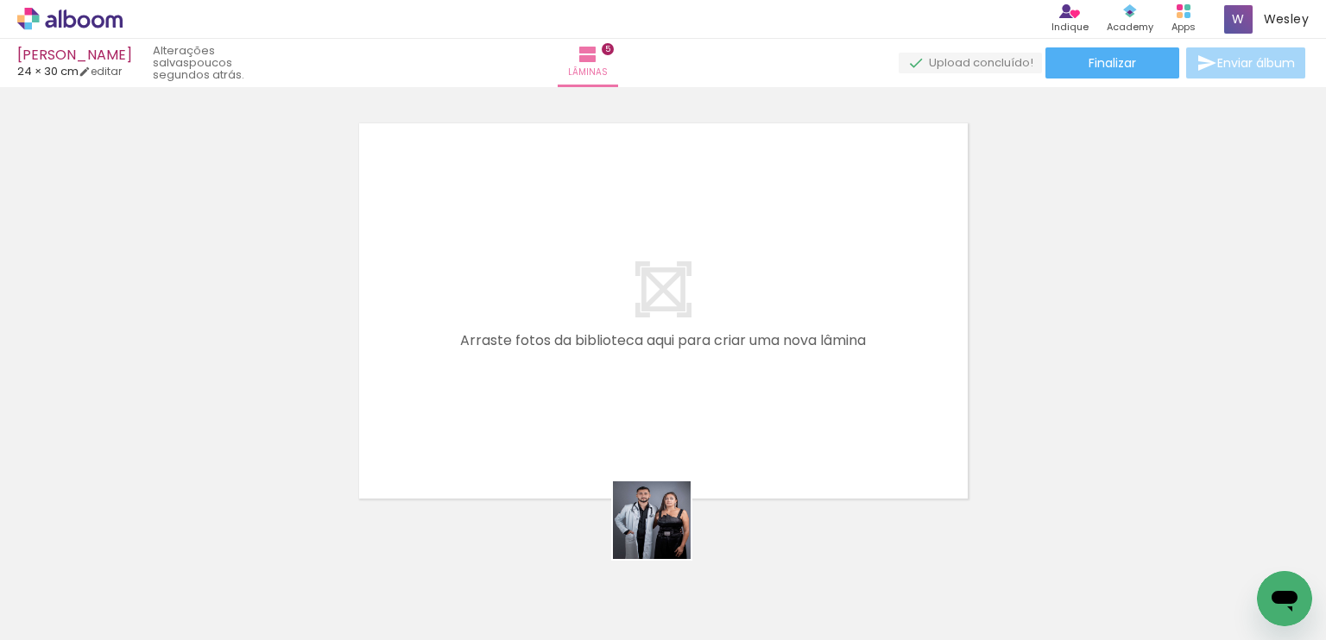
drag, startPoint x: 689, startPoint y: 585, endPoint x: 568, endPoint y: 394, distance: 225.8
click at [568, 394] on quentale-workspace at bounding box center [663, 320] width 1326 height 640
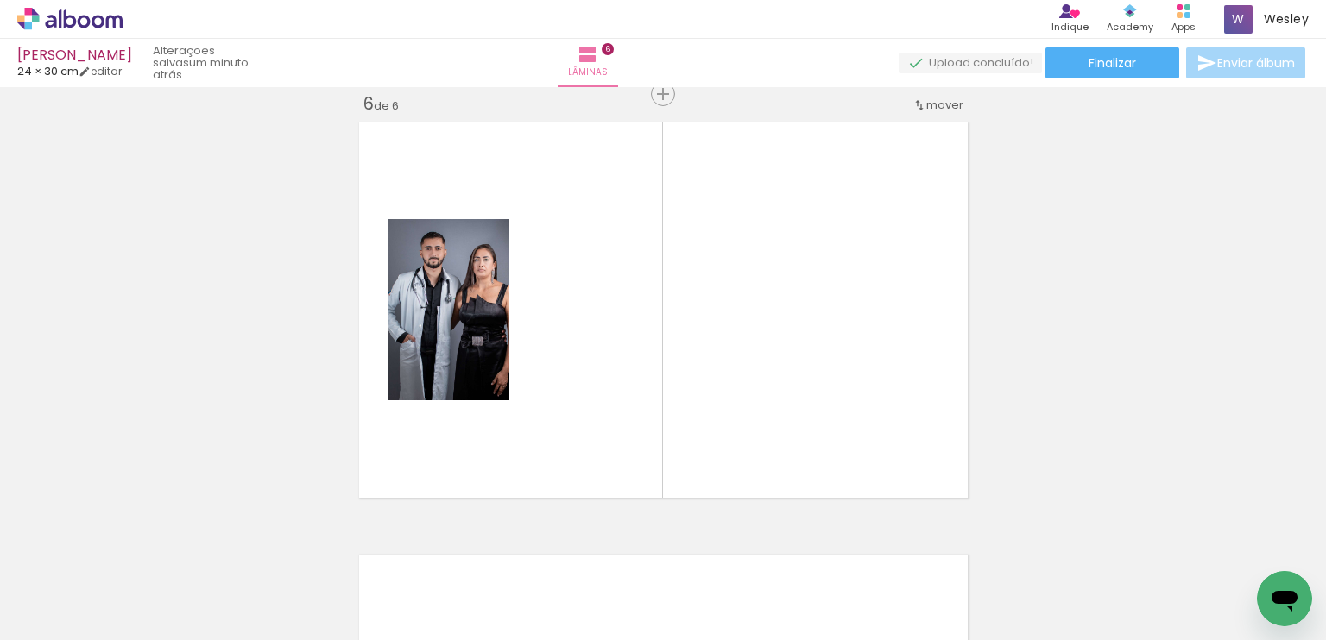
scroll to position [0, 2410]
drag, startPoint x: 870, startPoint y: 600, endPoint x: 797, endPoint y: 406, distance: 207.6
click at [797, 406] on quentale-workspace at bounding box center [663, 320] width 1326 height 640
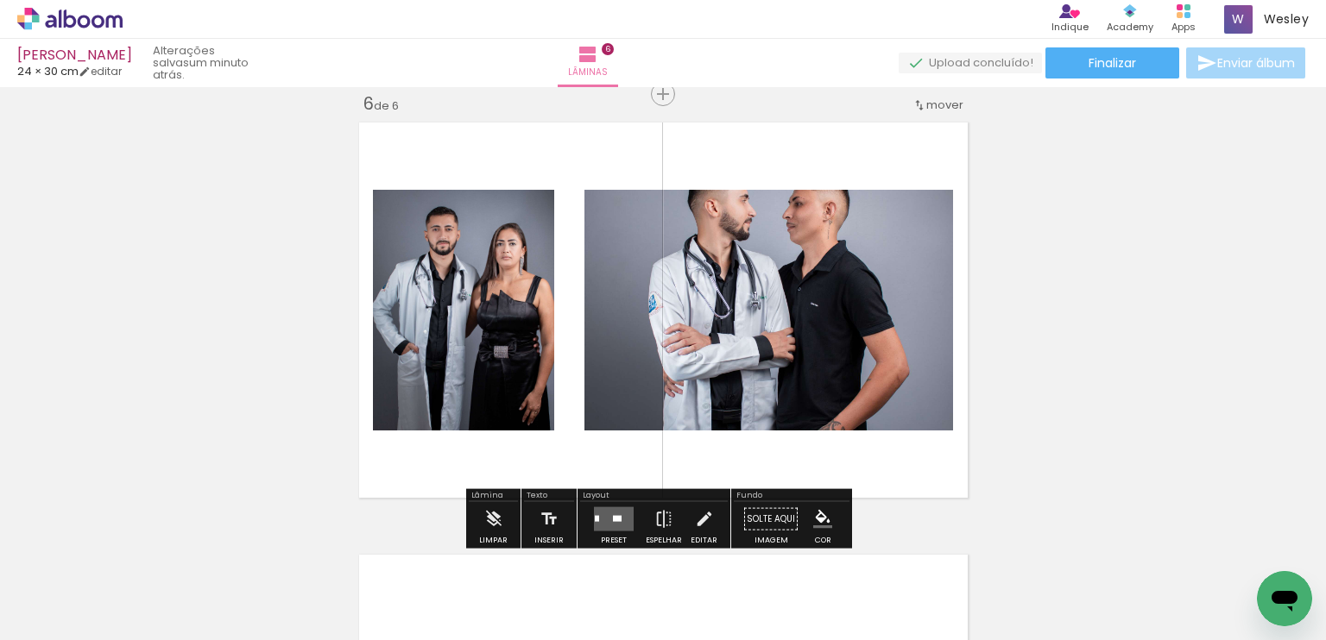
drag, startPoint x: 602, startPoint y: 517, endPoint x: 639, endPoint y: 507, distance: 37.5
click at [604, 517] on quentale-layouter at bounding box center [614, 519] width 40 height 24
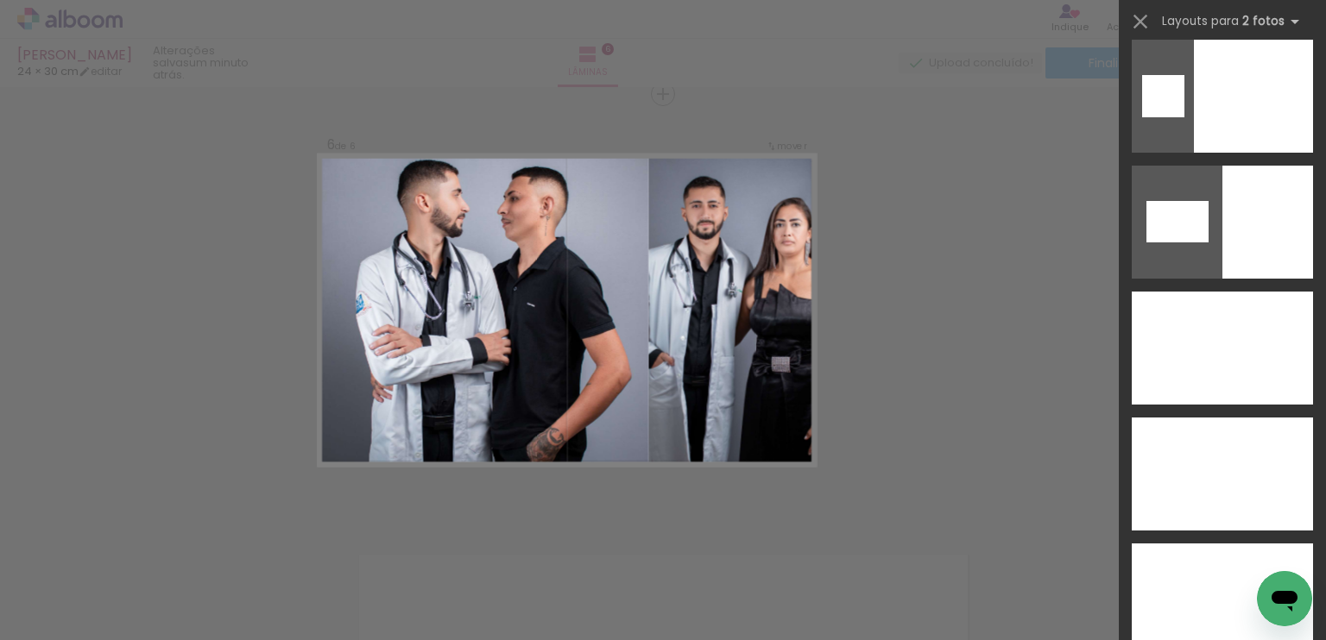
scroll to position [8975, 0]
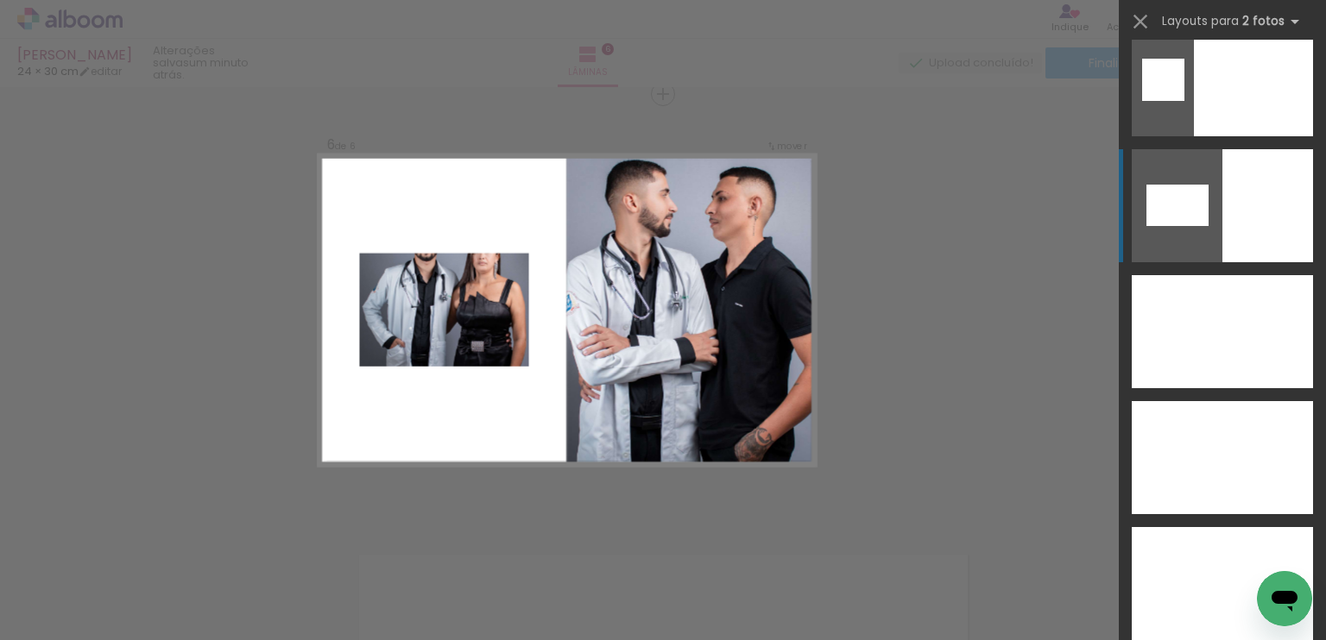
click at [1225, 236] on div at bounding box center [1267, 205] width 91 height 113
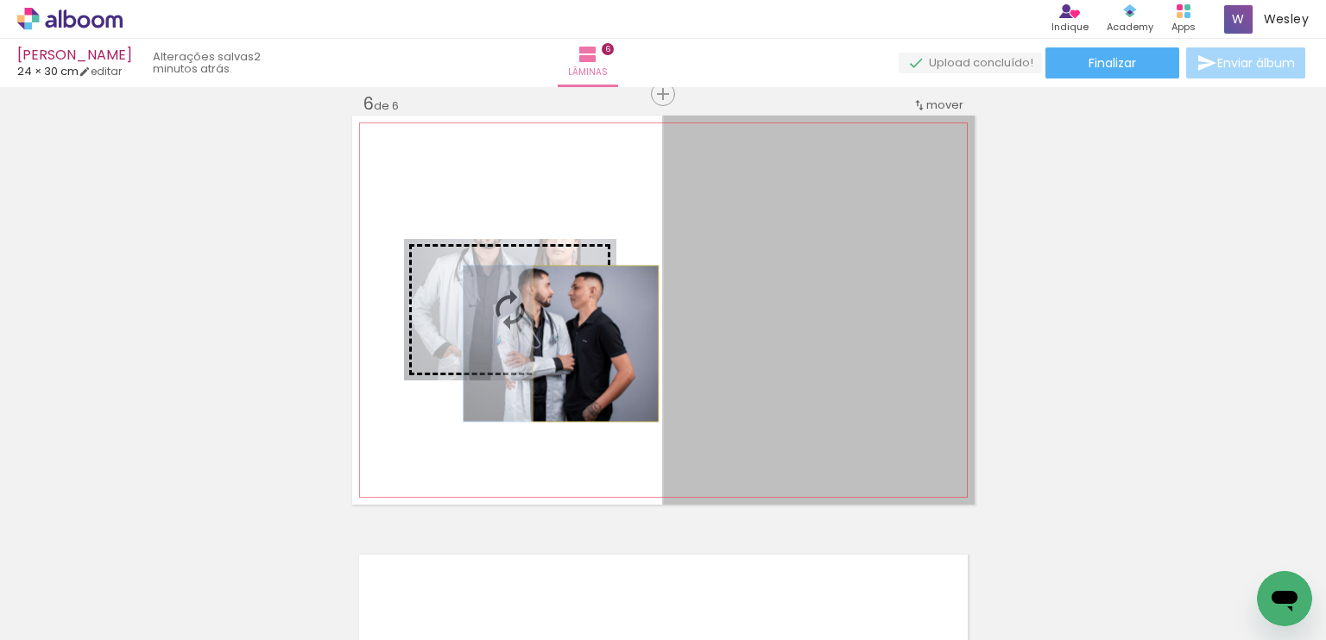
drag, startPoint x: 875, startPoint y: 312, endPoint x: 589, endPoint y: 343, distance: 288.2
click at [0, 0] on slot at bounding box center [0, 0] width 0 height 0
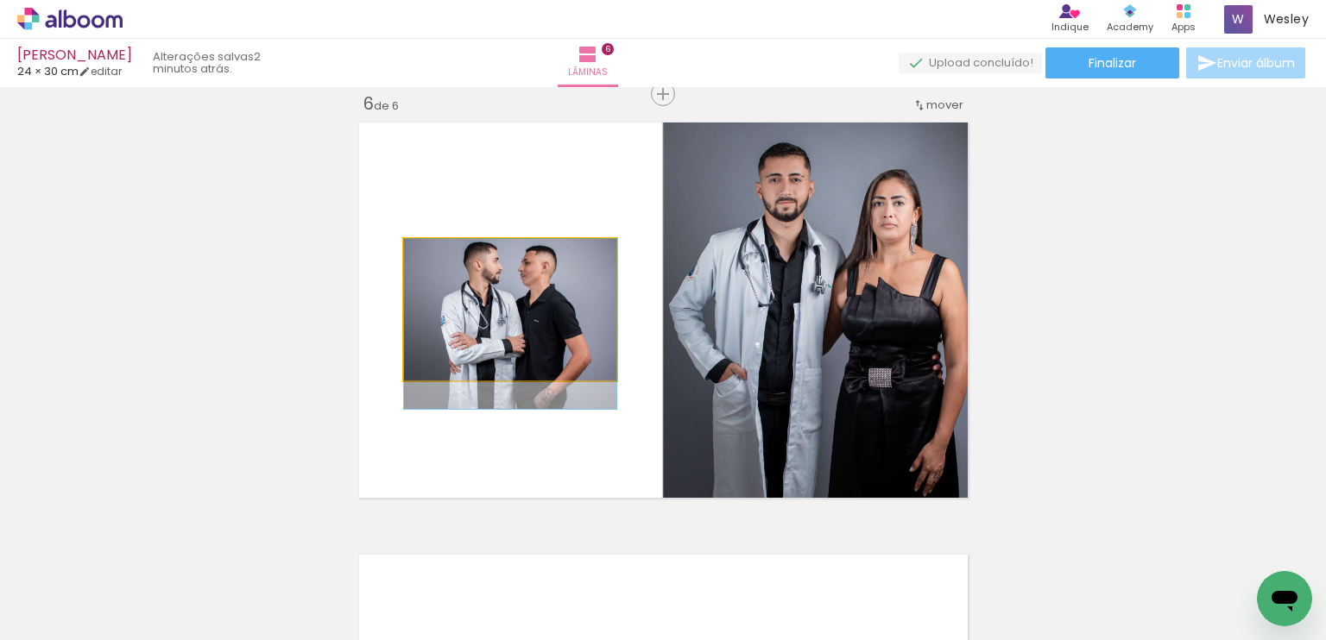
drag, startPoint x: 542, startPoint y: 306, endPoint x: 541, endPoint y: 318, distance: 12.1
click at [541, 318] on quentale-photo at bounding box center [510, 310] width 212 height 142
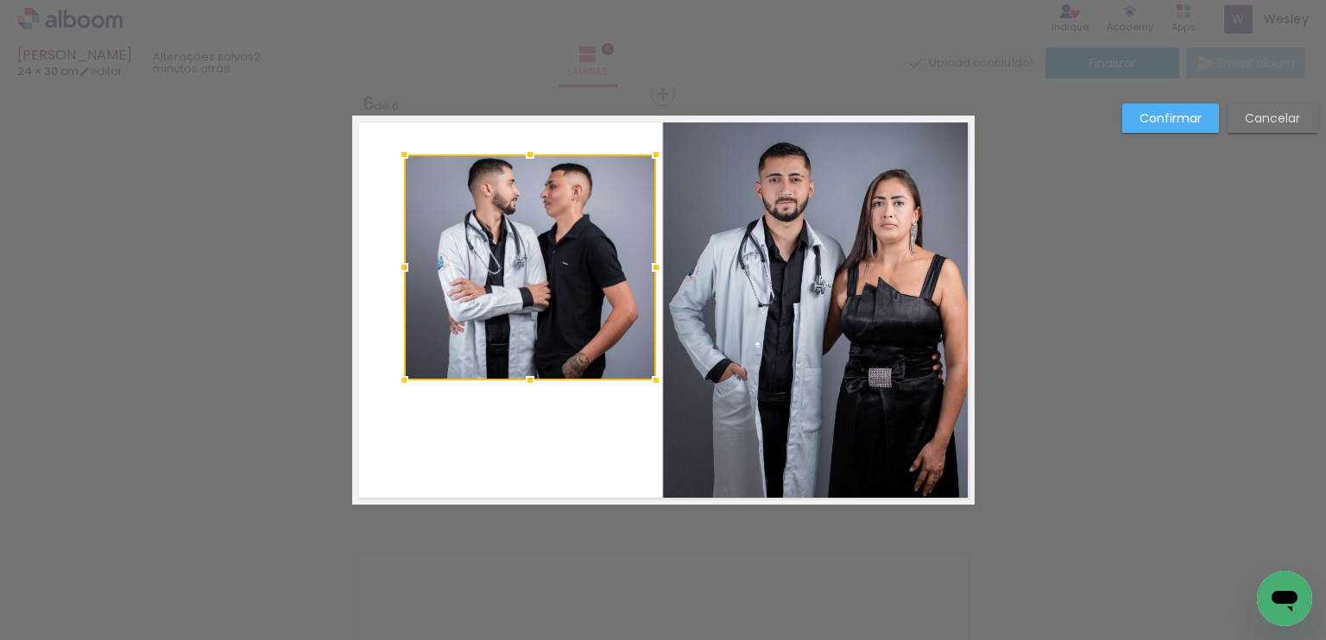
drag, startPoint x: 613, startPoint y: 237, endPoint x: 652, endPoint y: 153, distance: 93.4
click at [652, 153] on div at bounding box center [656, 154] width 35 height 35
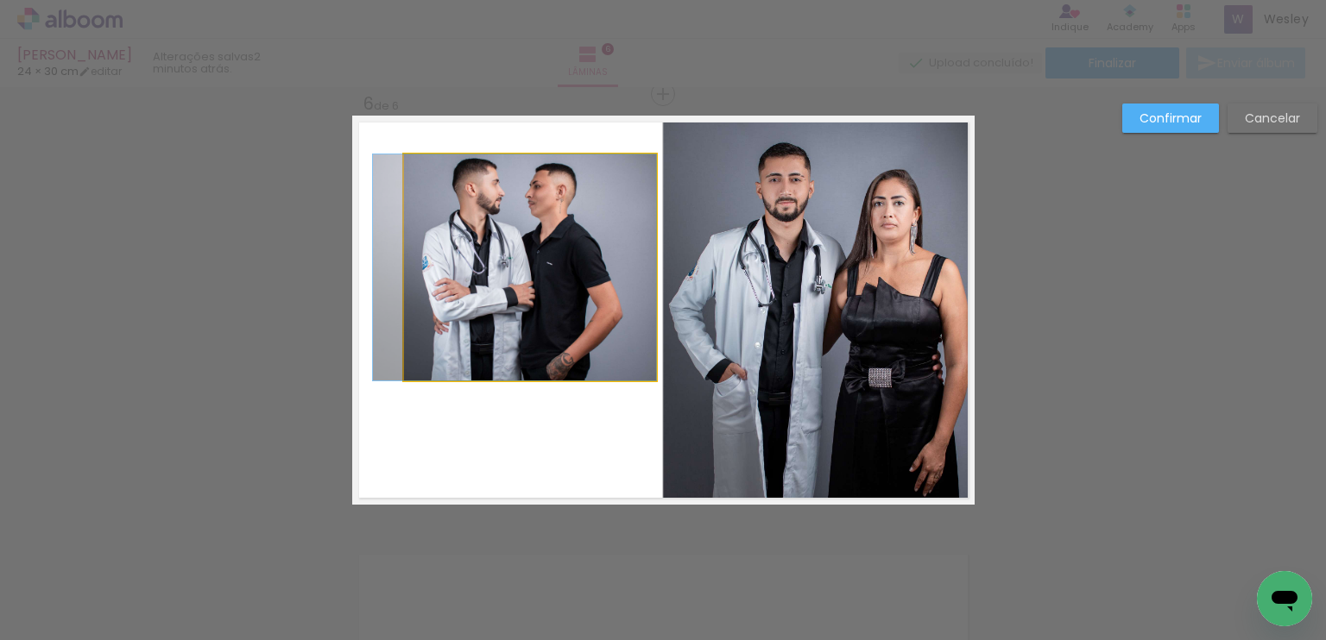
drag, startPoint x: 604, startPoint y: 249, endPoint x: 564, endPoint y: 287, distance: 55.5
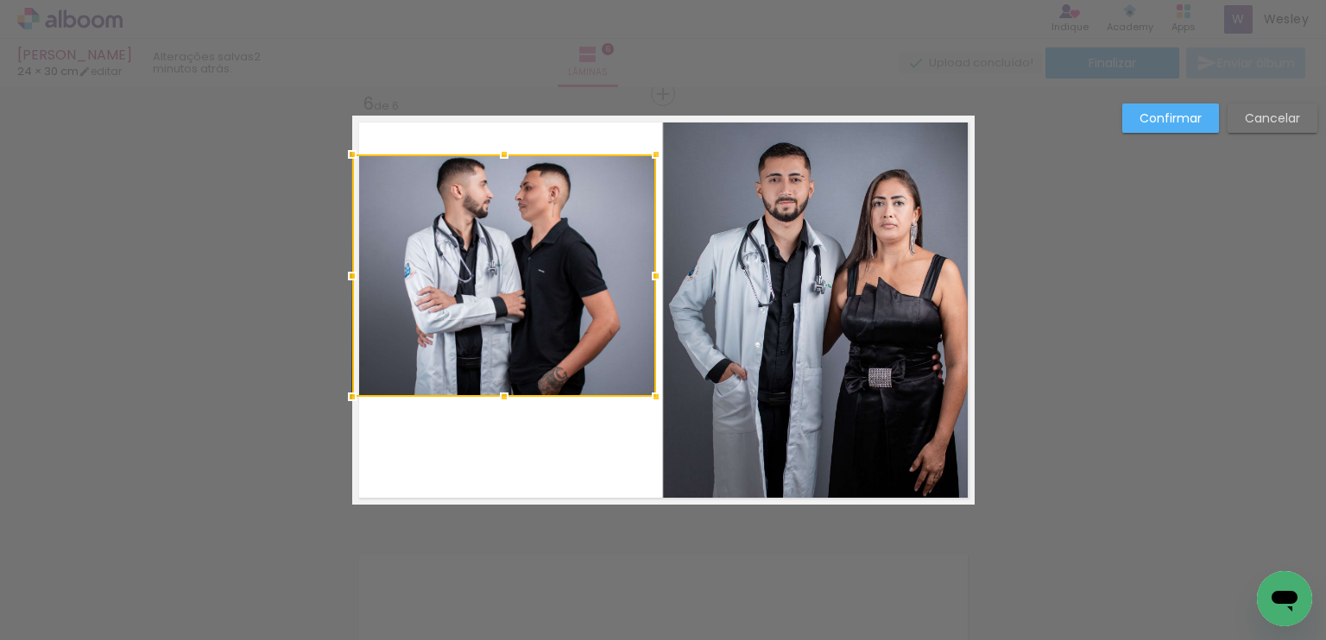
drag, startPoint x: 397, startPoint y: 378, endPoint x: 311, endPoint y: 394, distance: 87.8
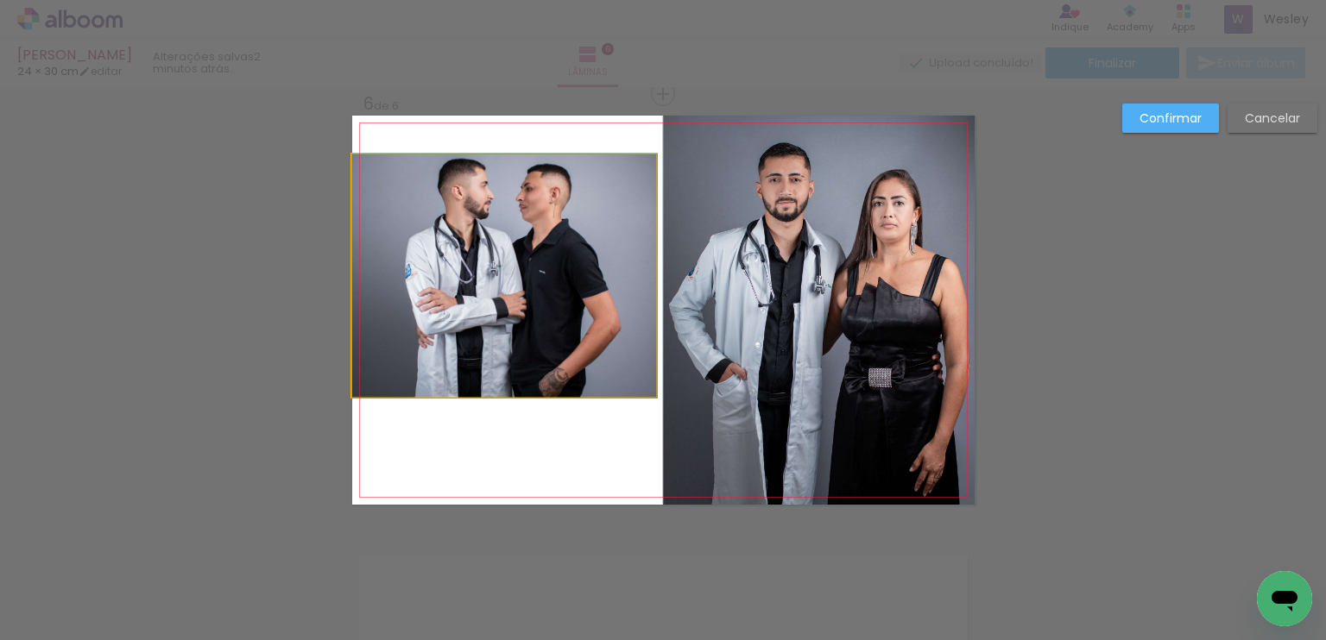
drag, startPoint x: 593, startPoint y: 305, endPoint x: 594, endPoint y: 334, distance: 29.4
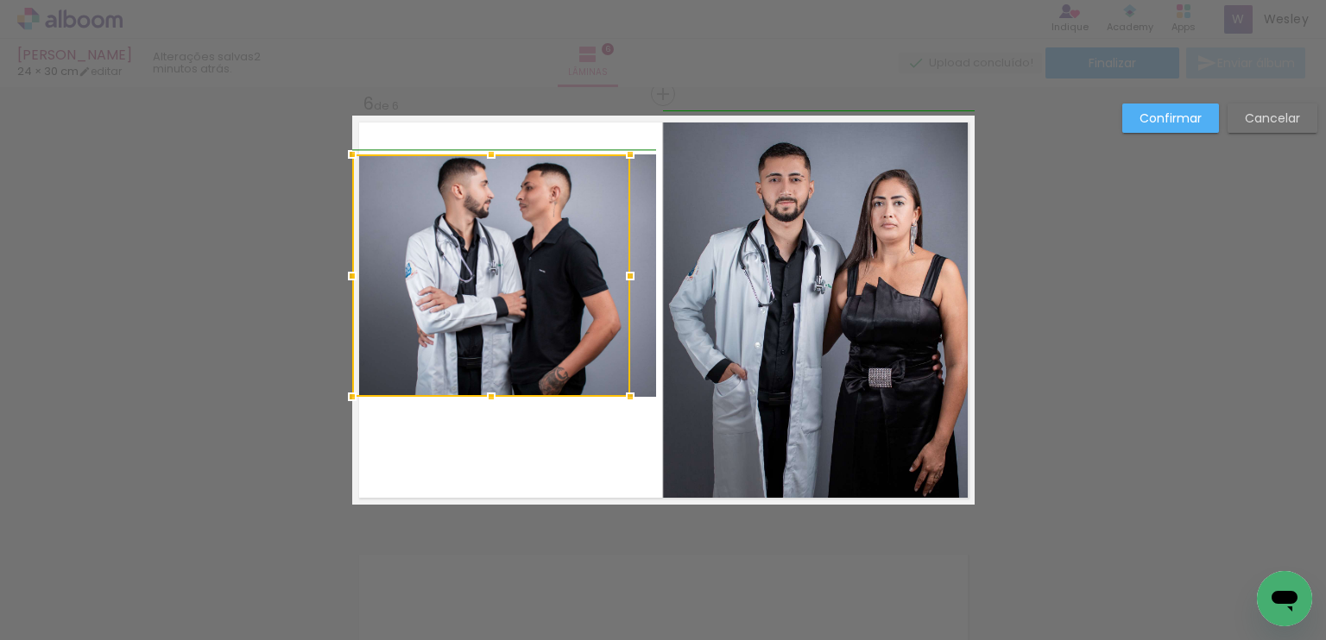
drag, startPoint x: 649, startPoint y: 275, endPoint x: 664, endPoint y: 268, distance: 17.4
click at [664, 268] on album-spread "6 de 6" at bounding box center [663, 310] width 622 height 389
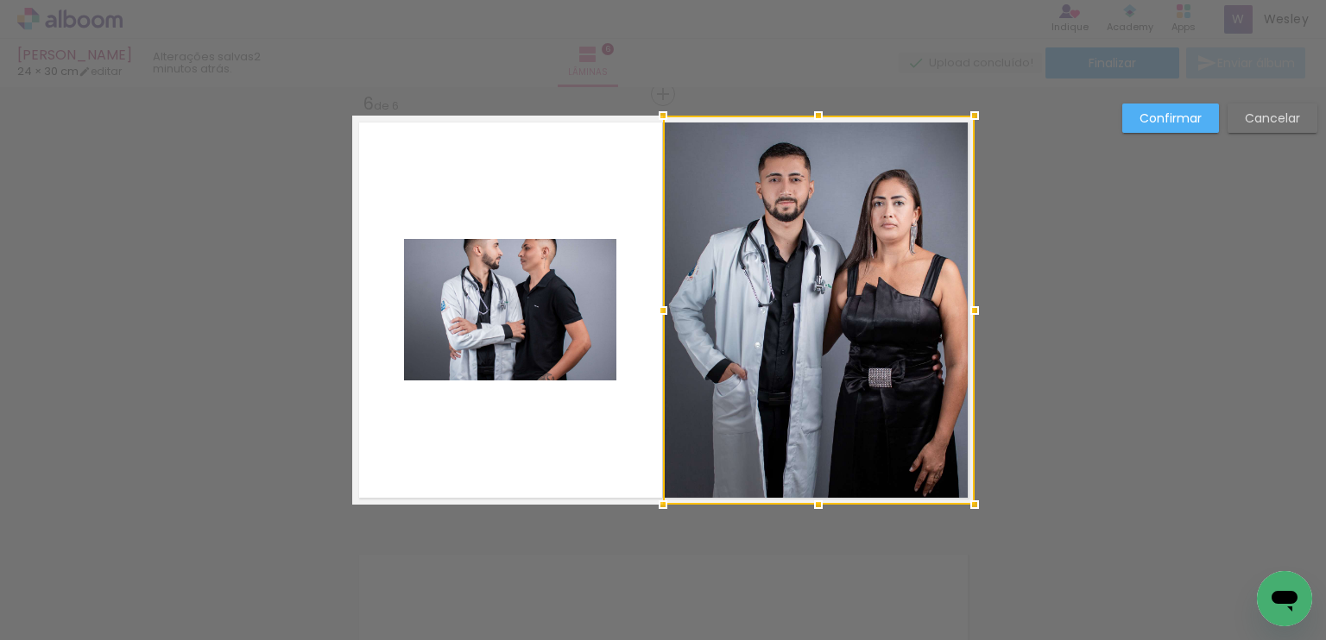
click at [526, 306] on quentale-photo at bounding box center [510, 310] width 212 height 142
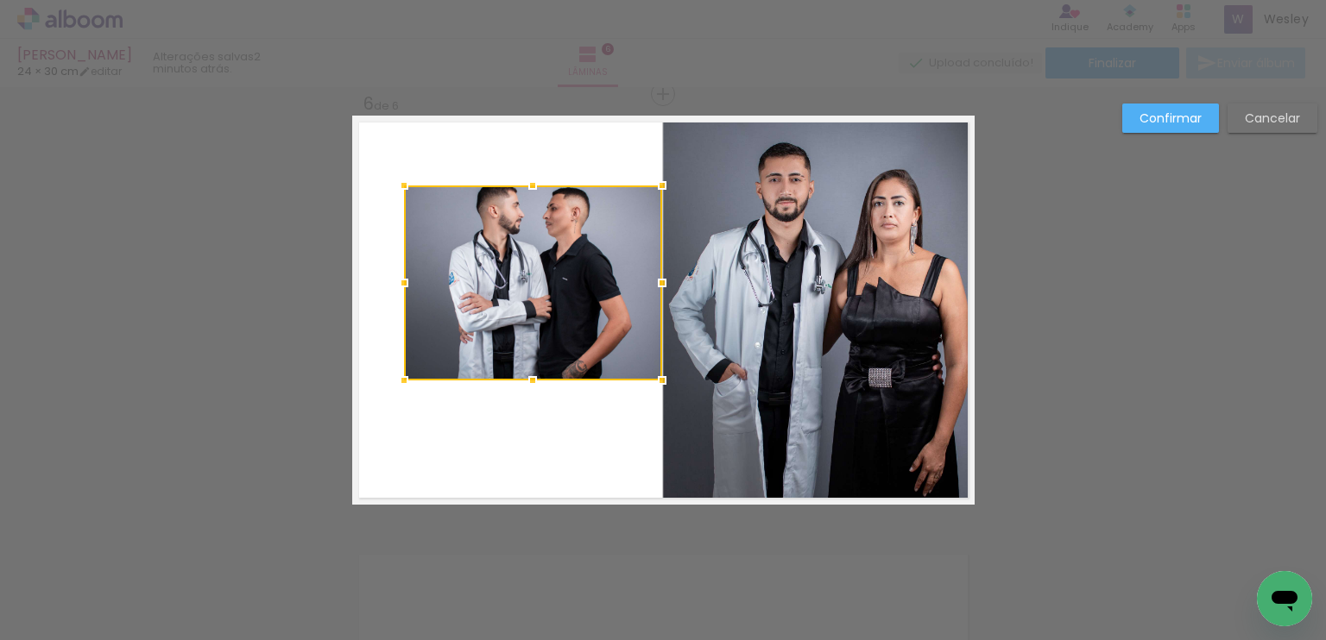
drag, startPoint x: 607, startPoint y: 240, endPoint x: 644, endPoint y: 186, distance: 65.1
click at [645, 186] on div at bounding box center [662, 185] width 35 height 35
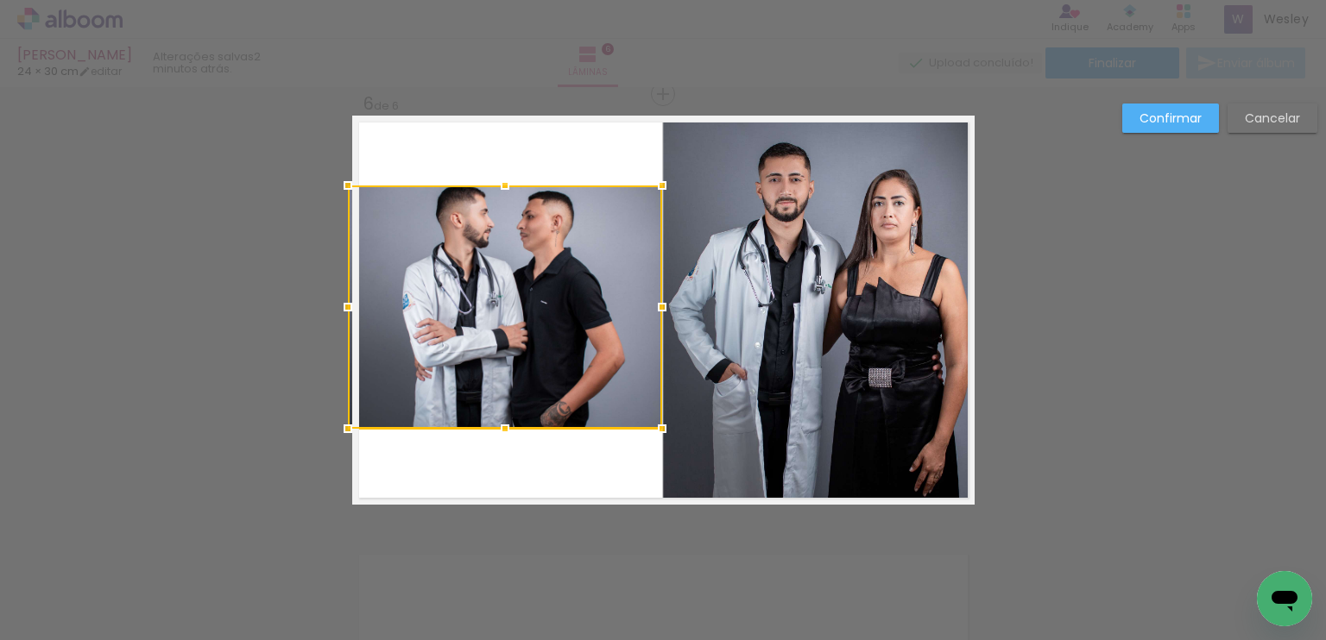
drag, startPoint x: 400, startPoint y: 375, endPoint x: 321, endPoint y: 424, distance: 92.9
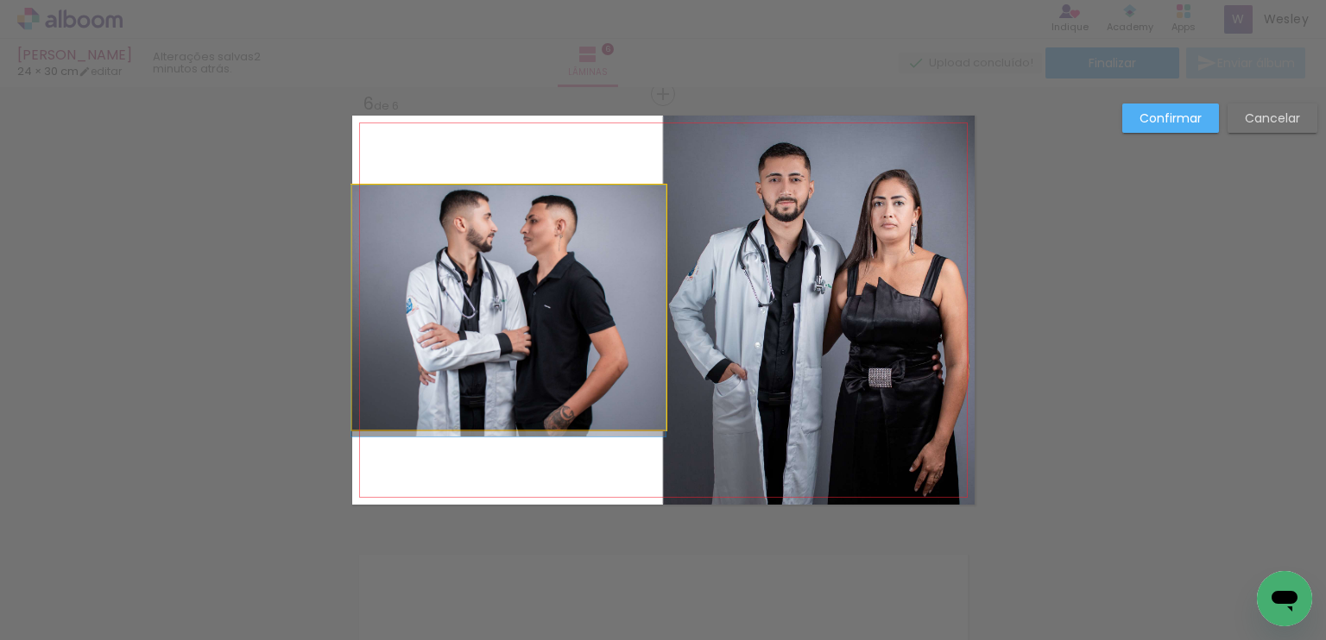
drag, startPoint x: 522, startPoint y: 305, endPoint x: 520, endPoint y: 332, distance: 26.9
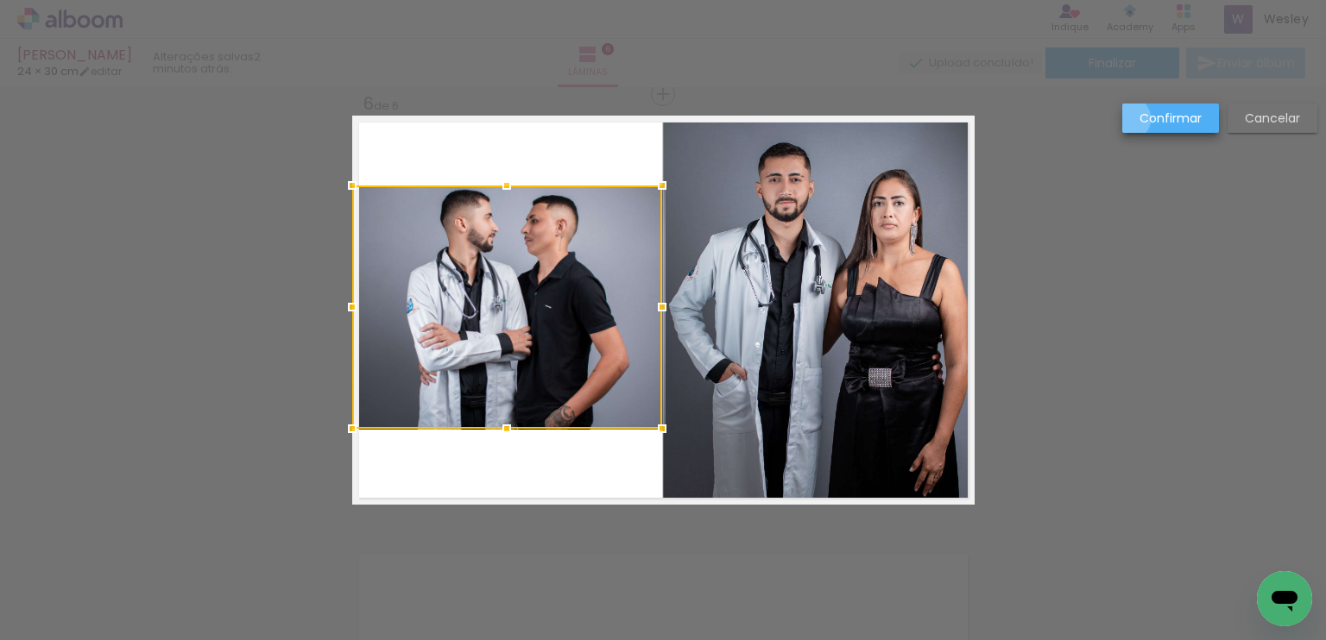
click at [1129, 119] on paper-button "Confirmar" at bounding box center [1170, 118] width 97 height 29
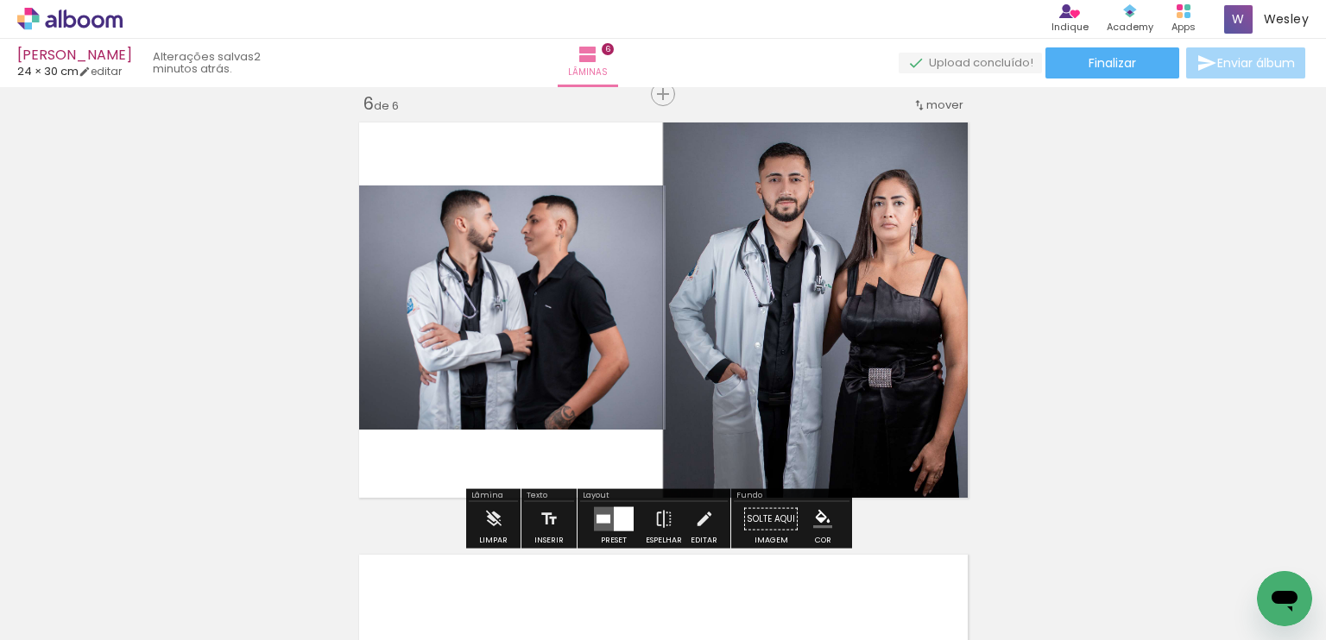
click at [616, 268] on quentale-photo at bounding box center [509, 307] width 314 height 243
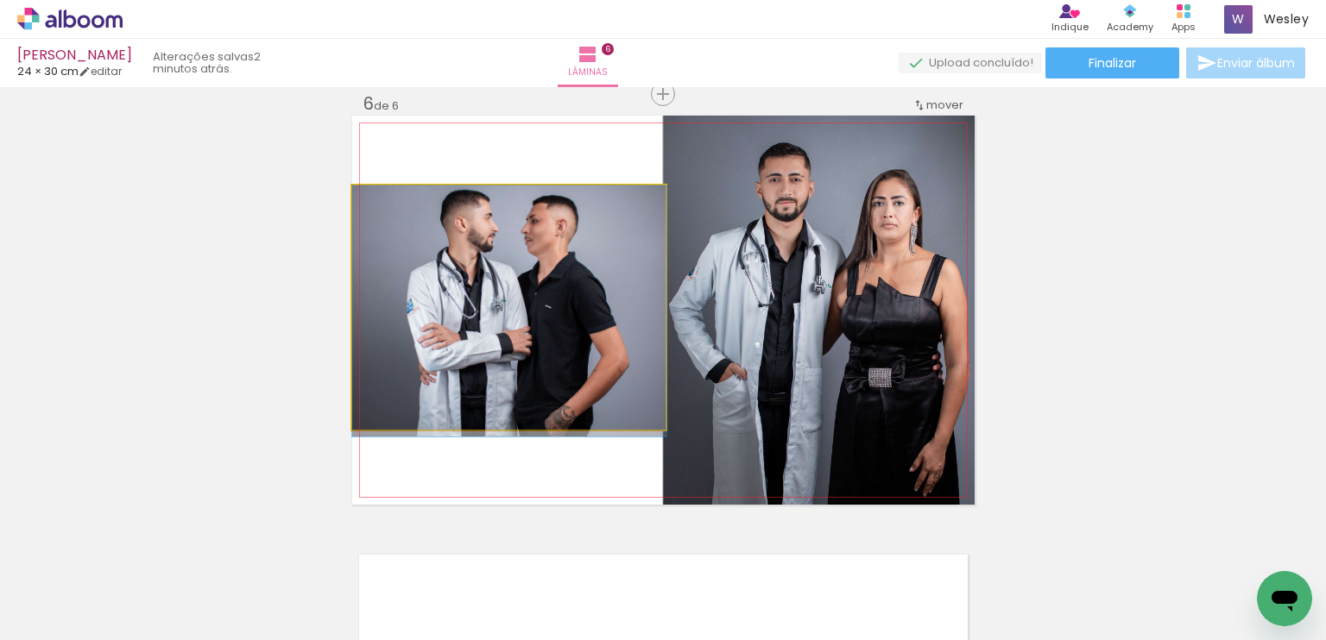
click at [616, 266] on quentale-photo at bounding box center [509, 307] width 314 height 243
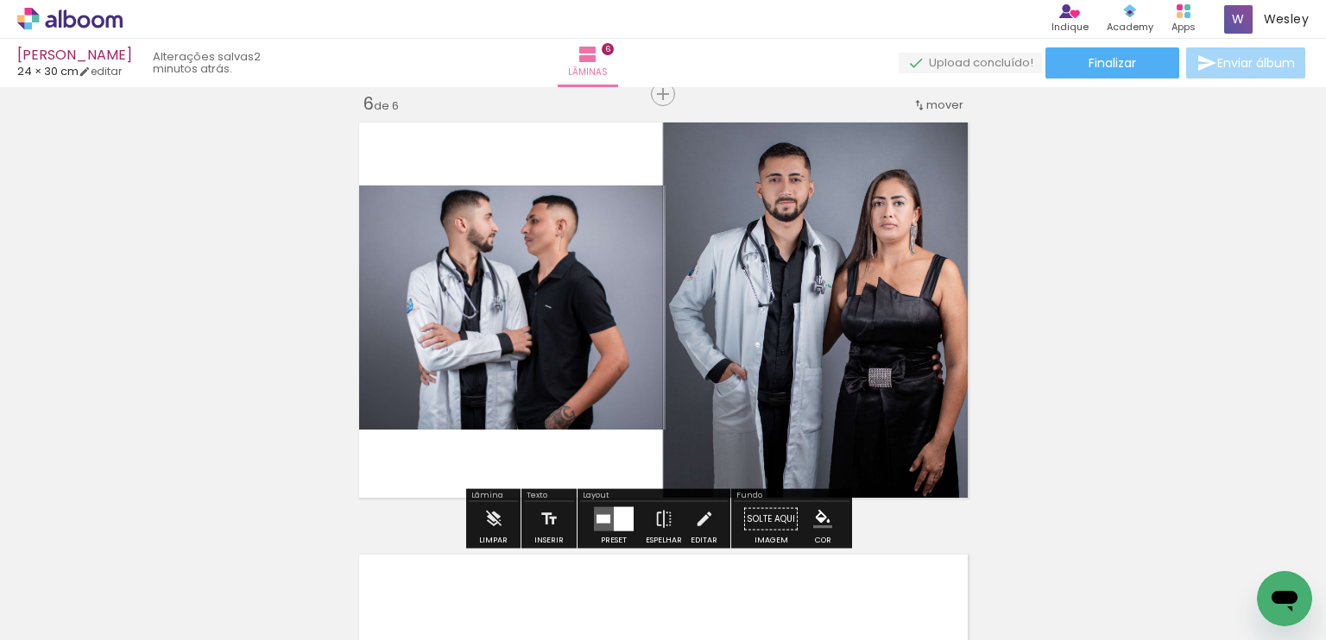
click at [616, 266] on quentale-photo at bounding box center [509, 307] width 314 height 243
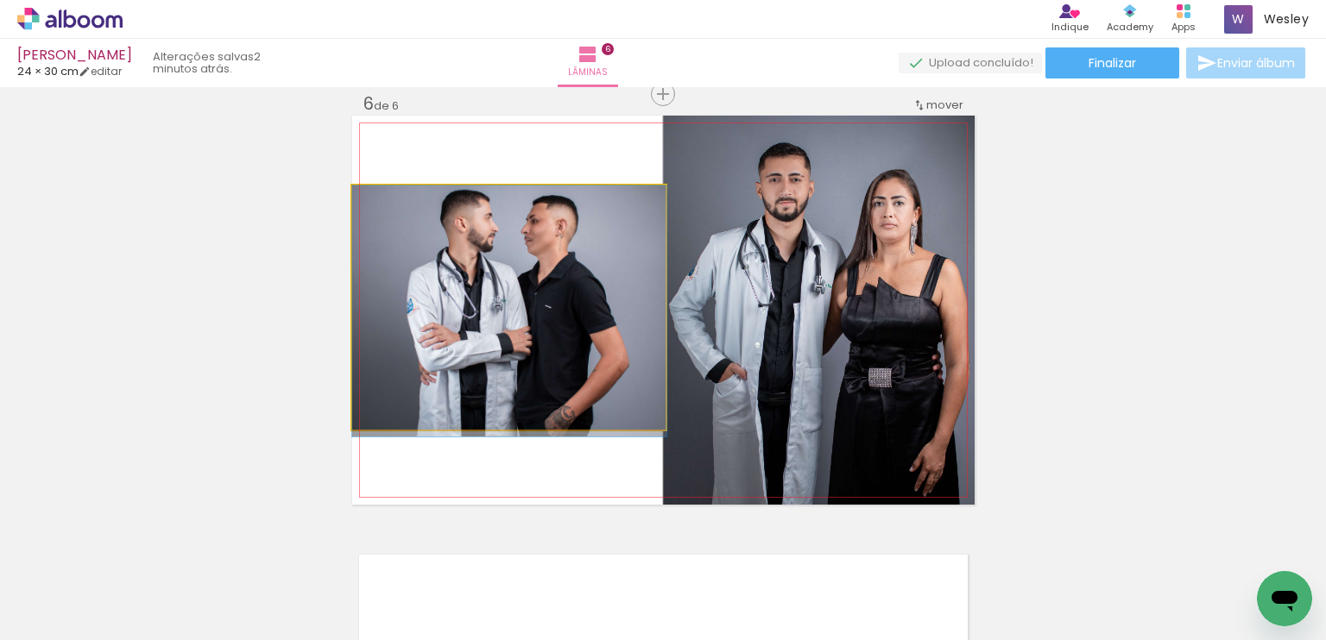
click at [616, 266] on quentale-photo at bounding box center [509, 307] width 314 height 243
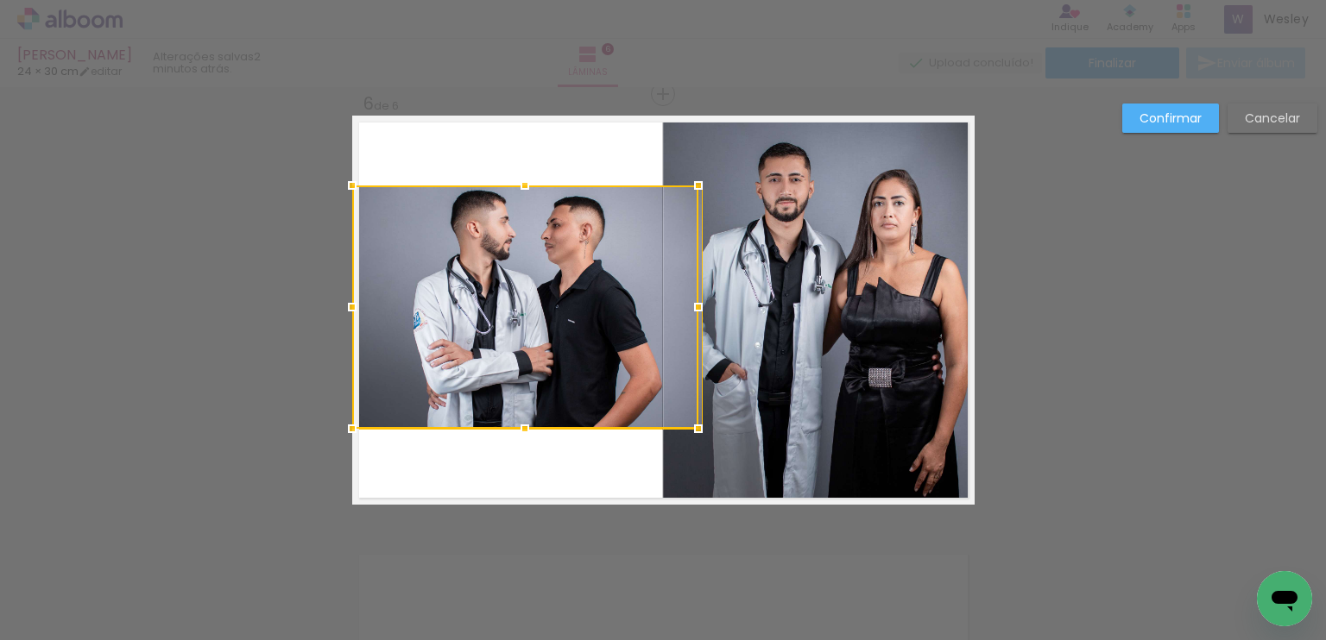
drag, startPoint x: 658, startPoint y: 299, endPoint x: 645, endPoint y: 305, distance: 14.3
click at [645, 305] on div at bounding box center [525, 307] width 346 height 243
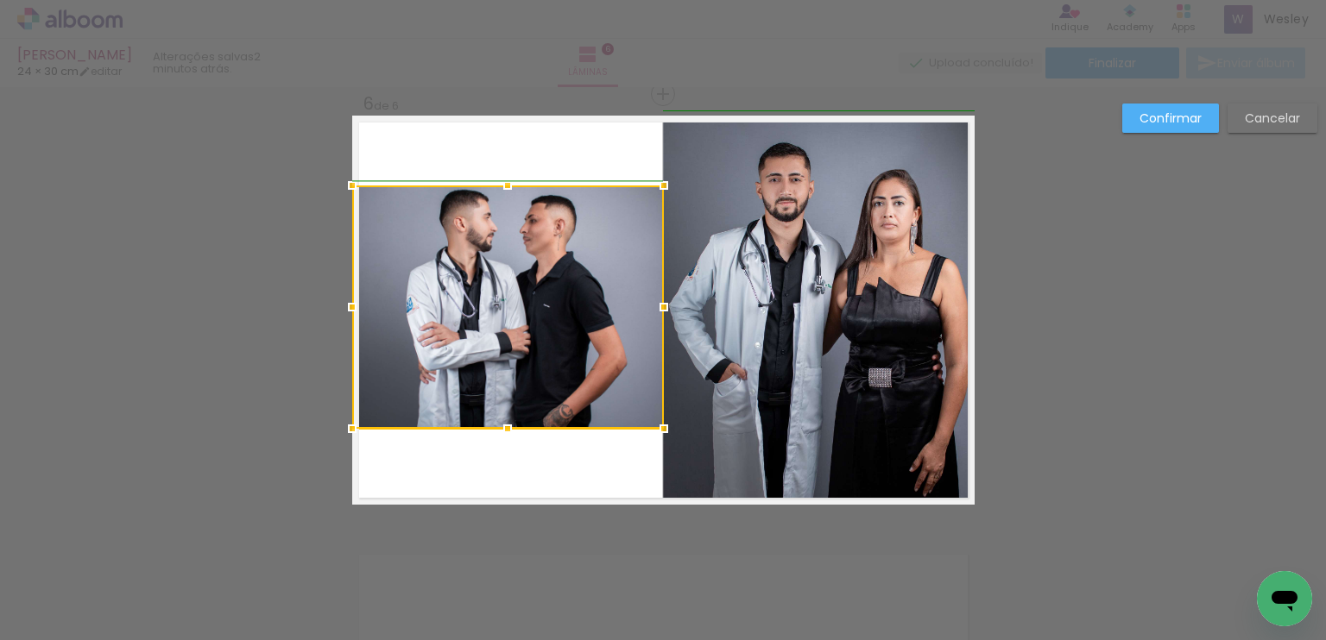
drag, startPoint x: 702, startPoint y: 305, endPoint x: 656, endPoint y: 311, distance: 46.1
click at [656, 311] on div at bounding box center [663, 307] width 35 height 35
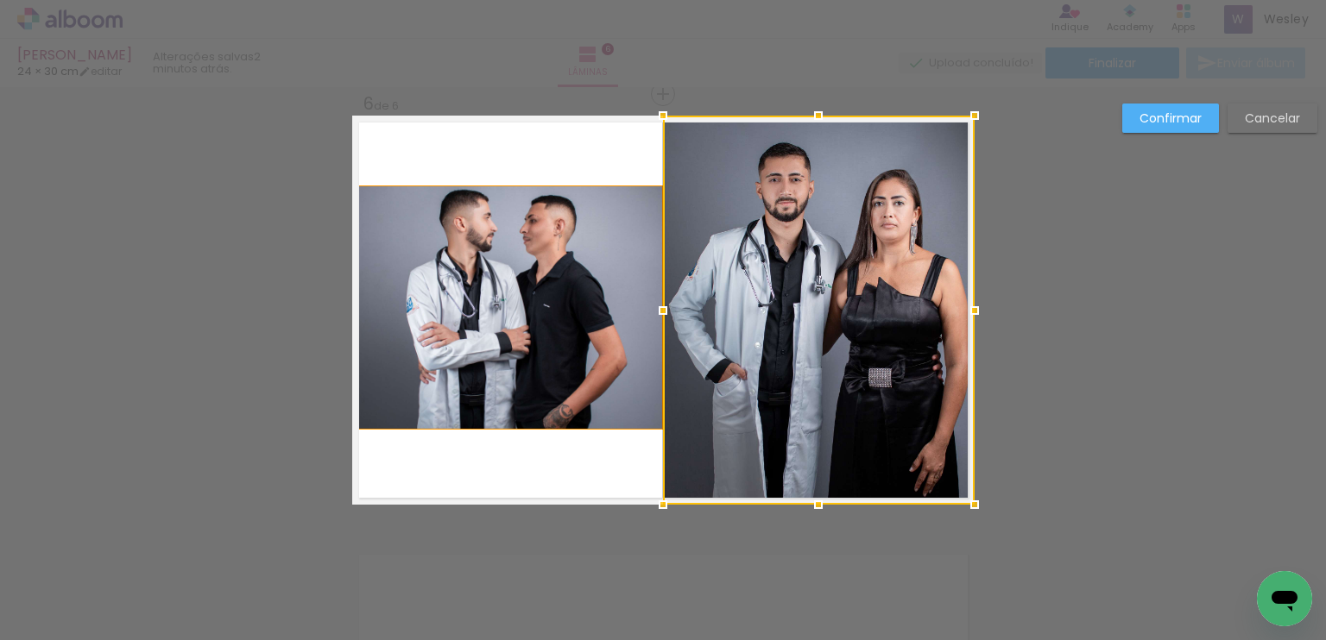
click at [580, 307] on quentale-photo at bounding box center [508, 307] width 312 height 243
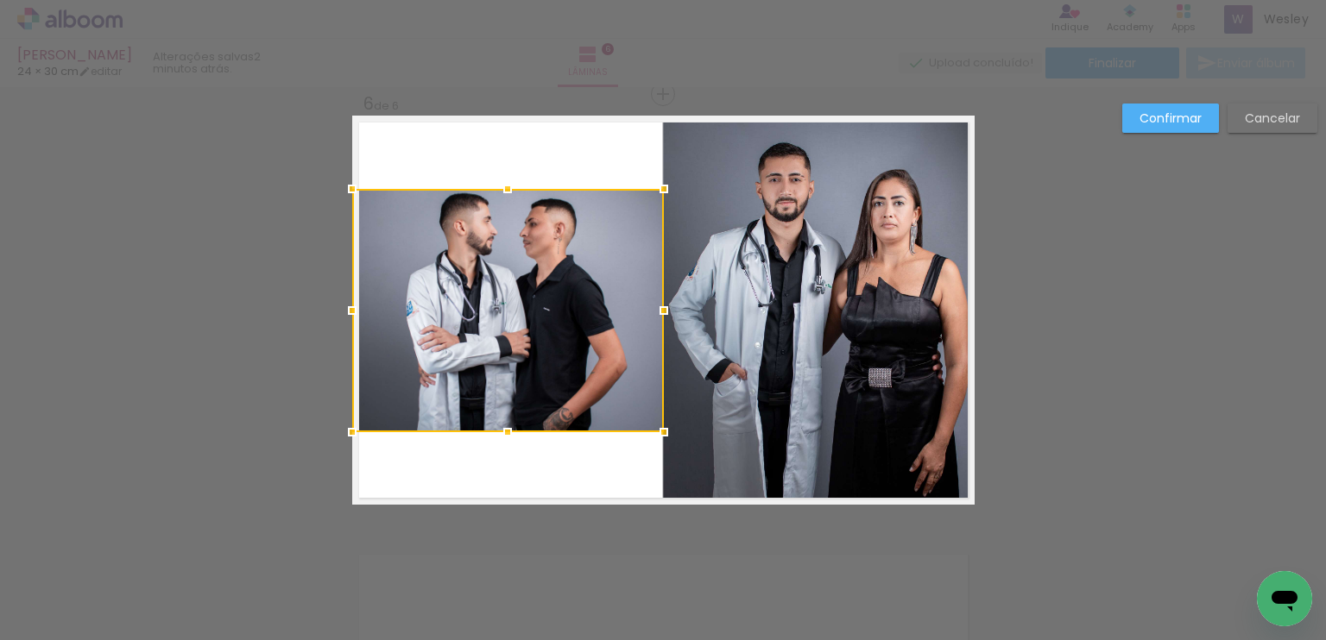
click at [574, 277] on div at bounding box center [508, 310] width 312 height 243
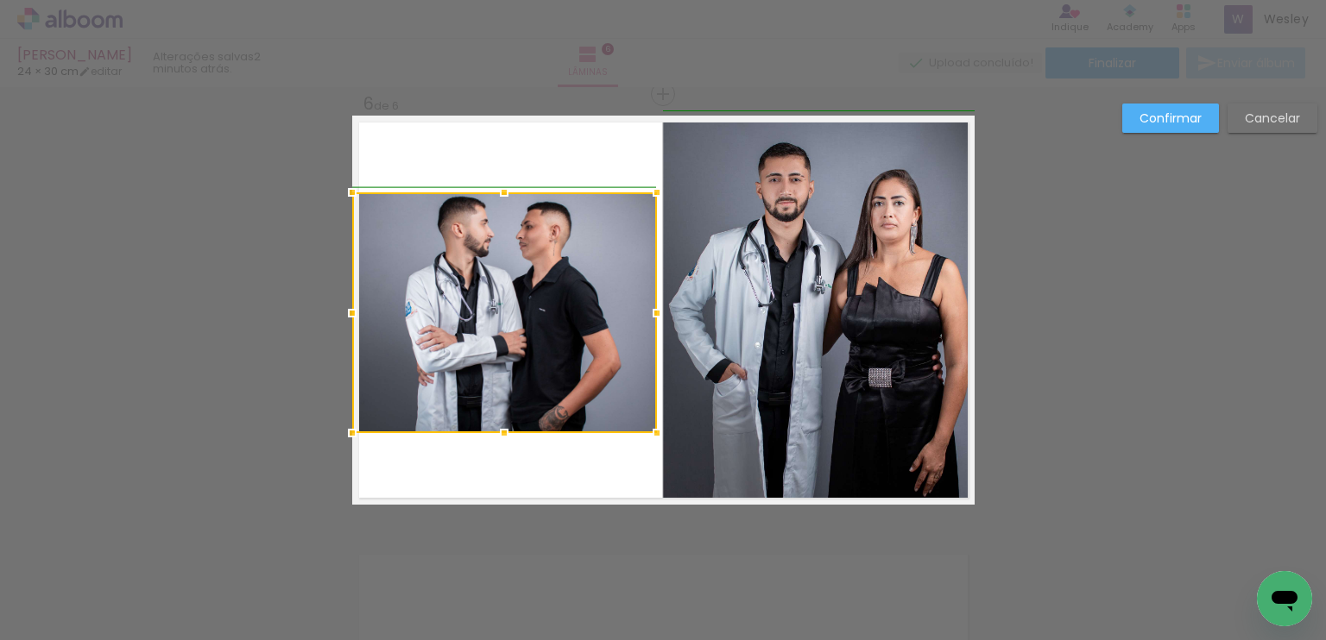
click at [658, 186] on div at bounding box center [656, 192] width 35 height 35
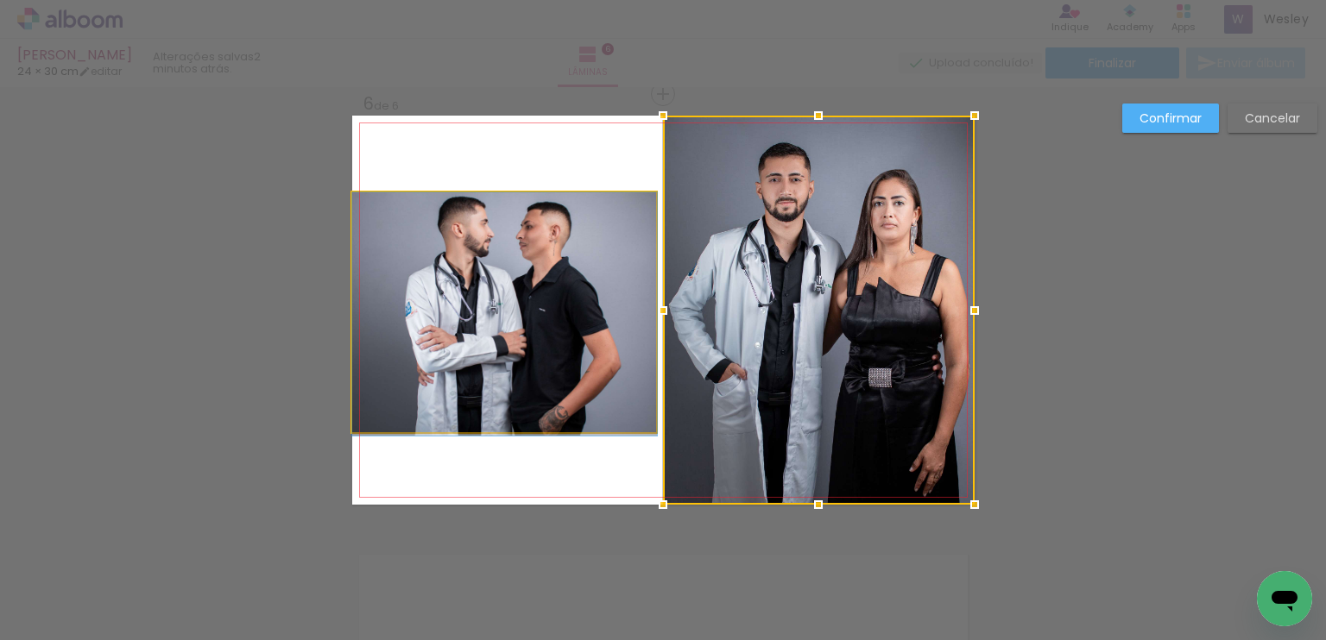
click at [570, 275] on quentale-photo at bounding box center [504, 312] width 305 height 241
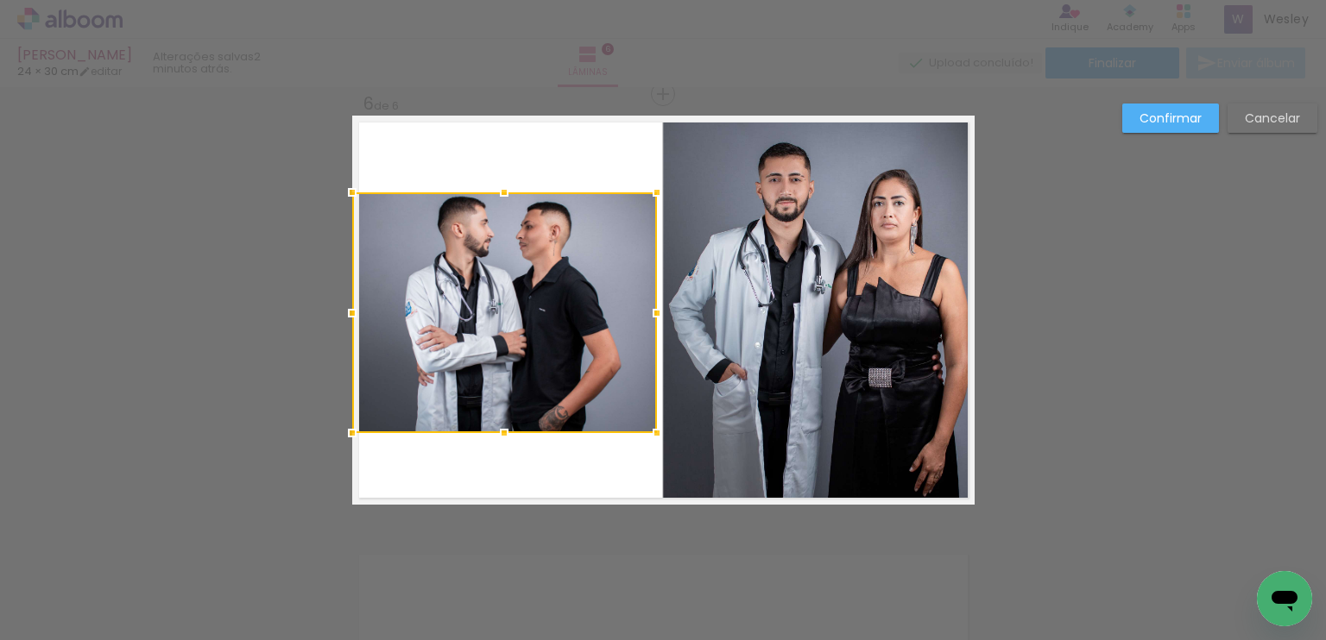
click at [0, 0] on slot "Confirmar" at bounding box center [0, 0] width 0 height 0
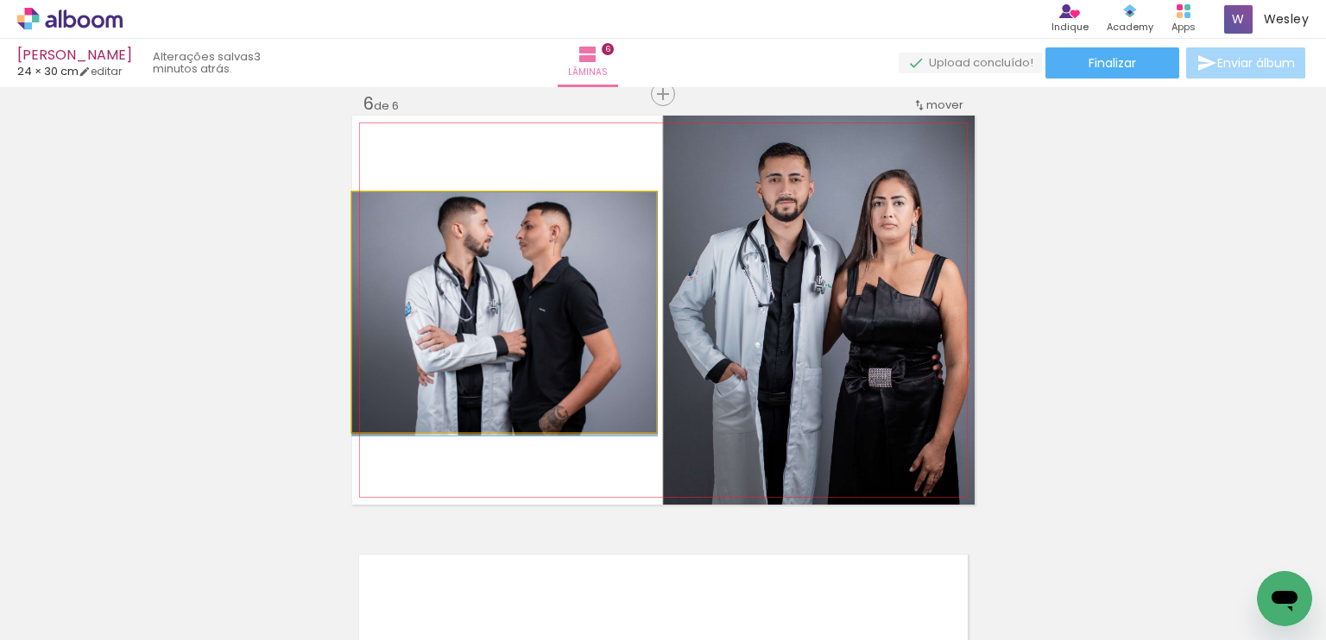
click at [594, 261] on quentale-photo at bounding box center [504, 312] width 305 height 241
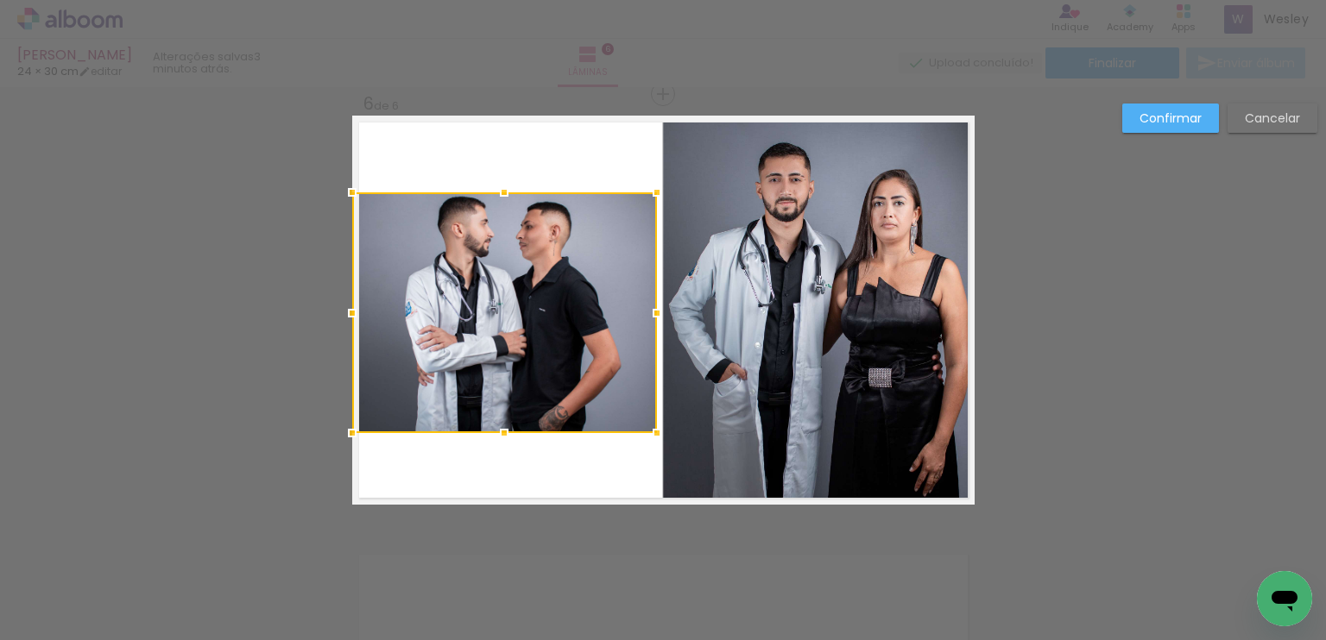
click at [594, 261] on div at bounding box center [504, 312] width 305 height 241
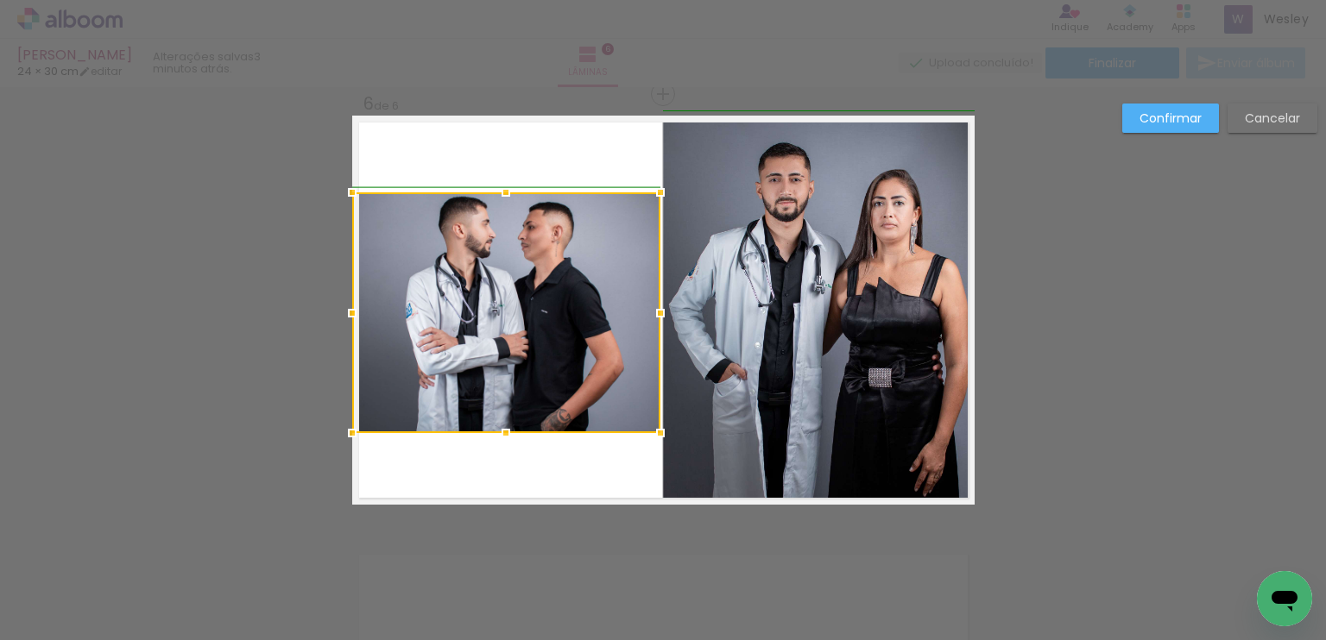
click at [652, 300] on div at bounding box center [660, 313] width 35 height 35
click at [1186, 128] on paper-button "Confirmar" at bounding box center [1170, 118] width 97 height 29
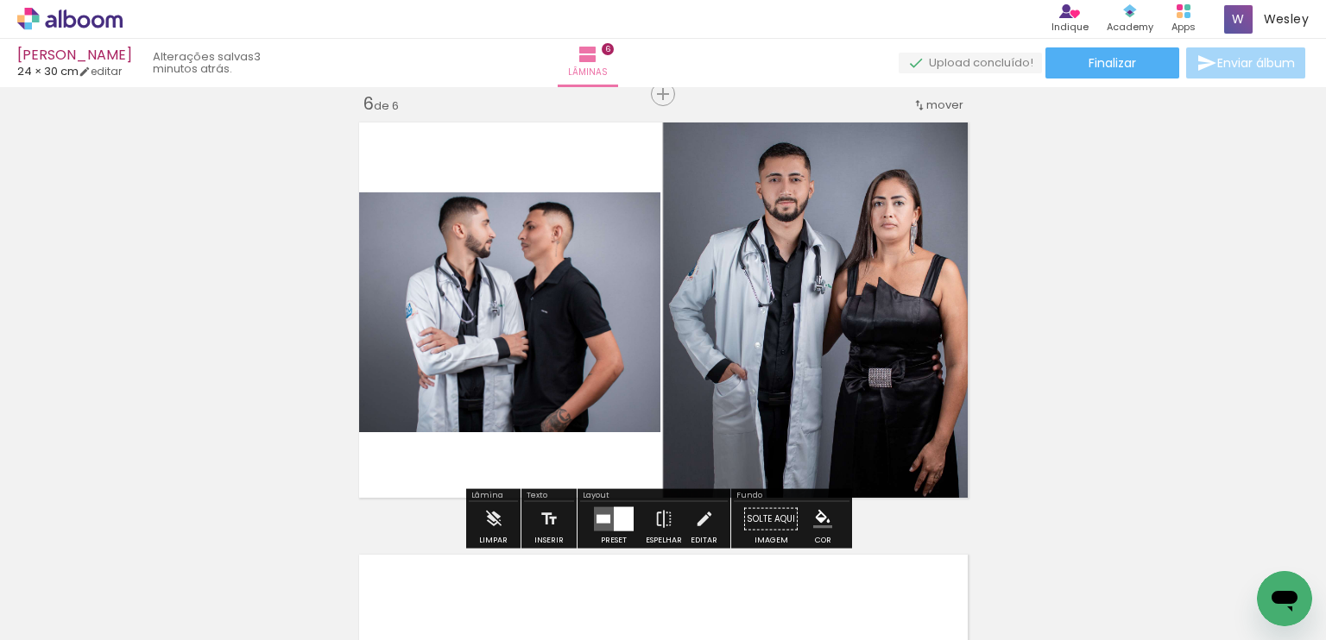
click at [521, 299] on quentale-photo at bounding box center [506, 312] width 308 height 241
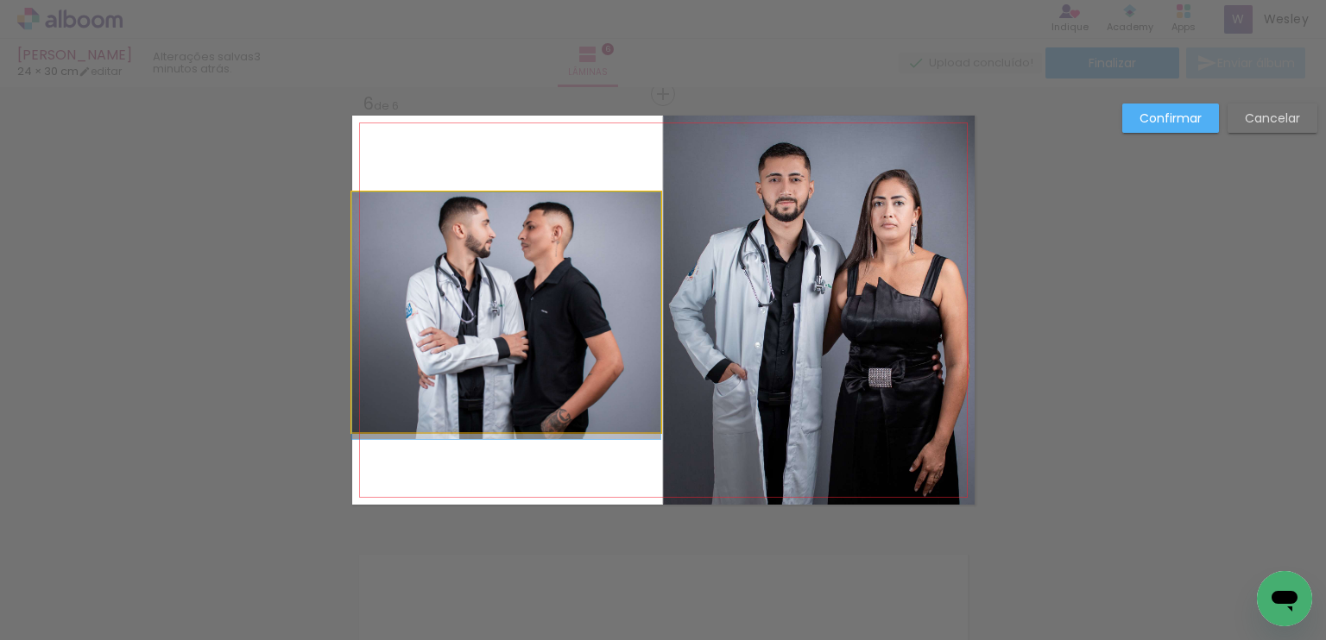
click at [598, 307] on quentale-photo at bounding box center [506, 312] width 308 height 241
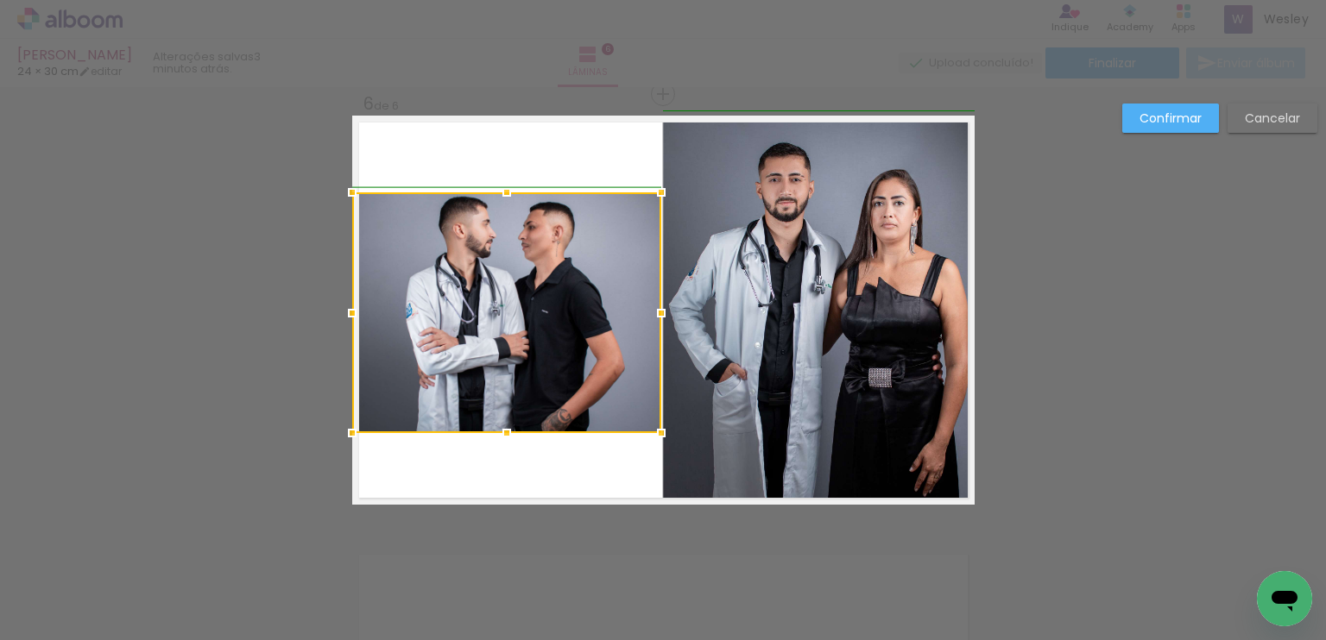
click at [668, 306] on div at bounding box center [661, 313] width 35 height 35
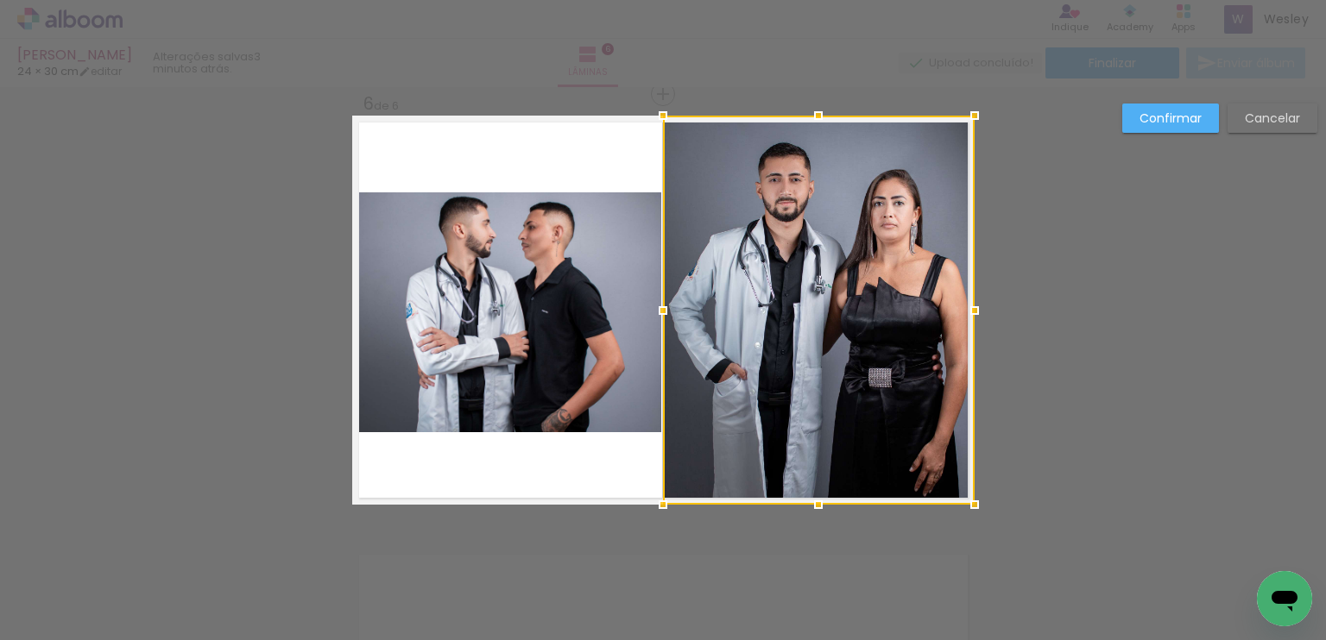
click at [633, 288] on quentale-photo at bounding box center [506, 312] width 309 height 241
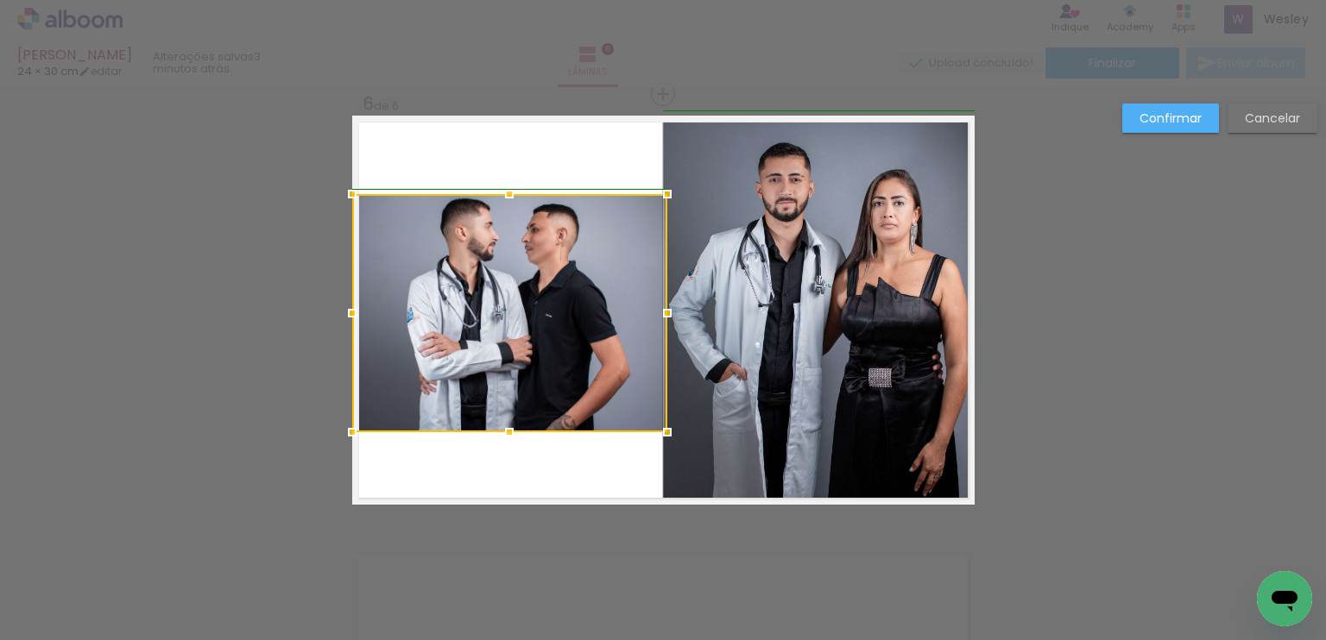
click at [652, 196] on div at bounding box center [667, 194] width 35 height 35
click at [1138, 117] on paper-button "Confirmar" at bounding box center [1170, 118] width 97 height 29
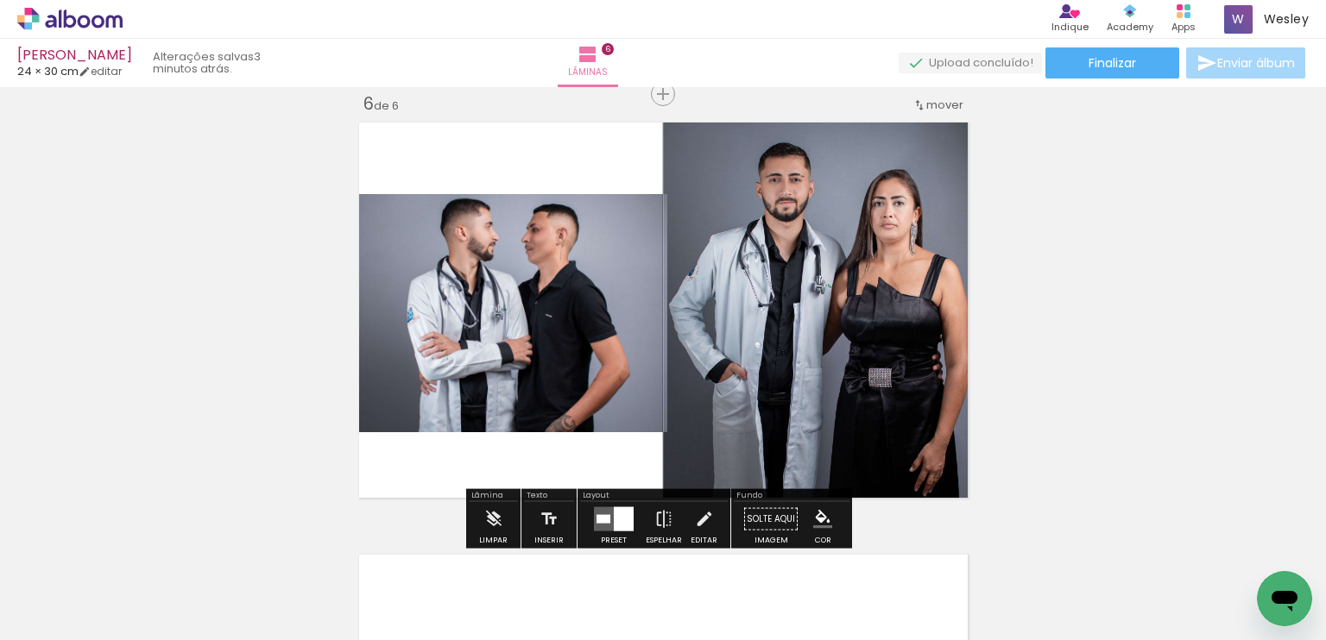
click at [567, 267] on quentale-photo at bounding box center [509, 313] width 315 height 238
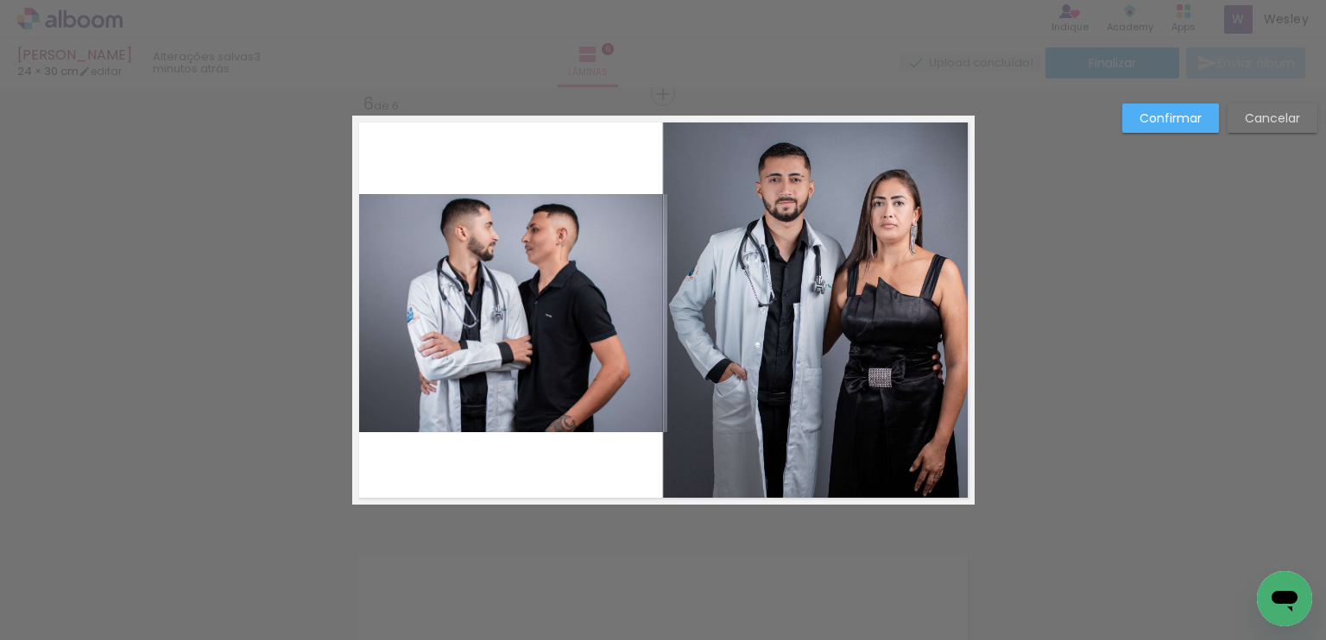
click at [1137, 117] on paper-button "Confirmar" at bounding box center [1170, 118] width 97 height 29
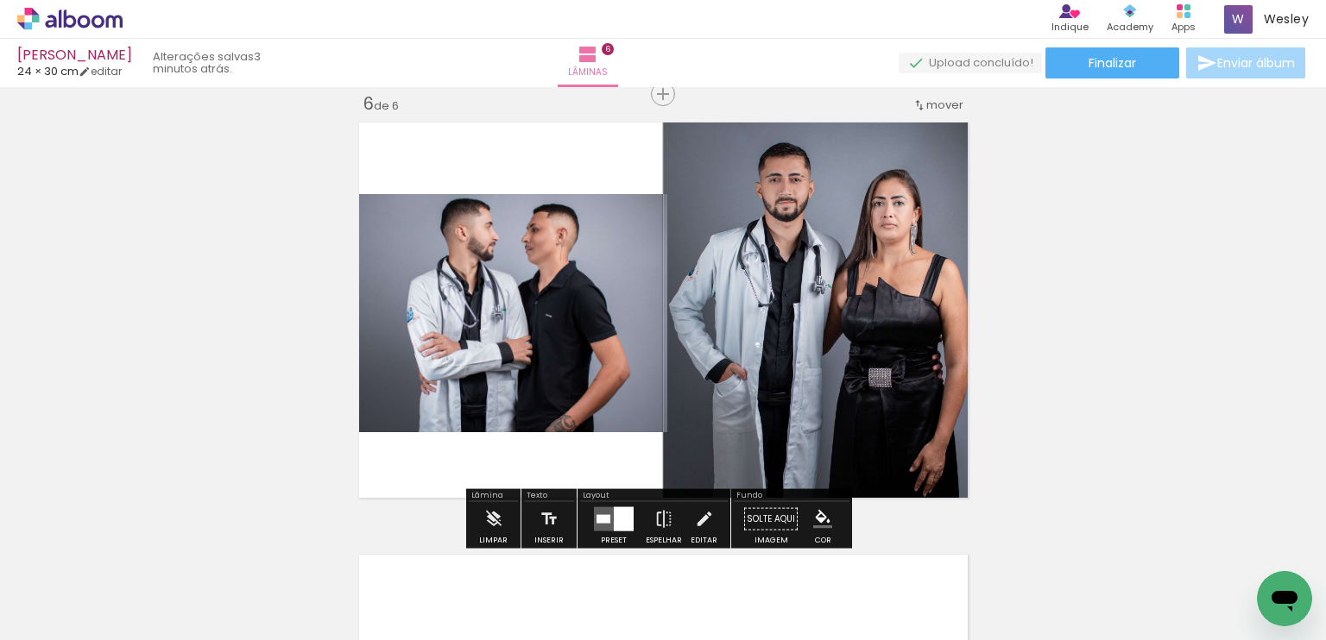
click at [877, 285] on quentale-photo at bounding box center [819, 310] width 312 height 389
click at [694, 303] on quentale-photo at bounding box center [819, 310] width 312 height 389
click at [784, 336] on quentale-photo at bounding box center [819, 310] width 312 height 389
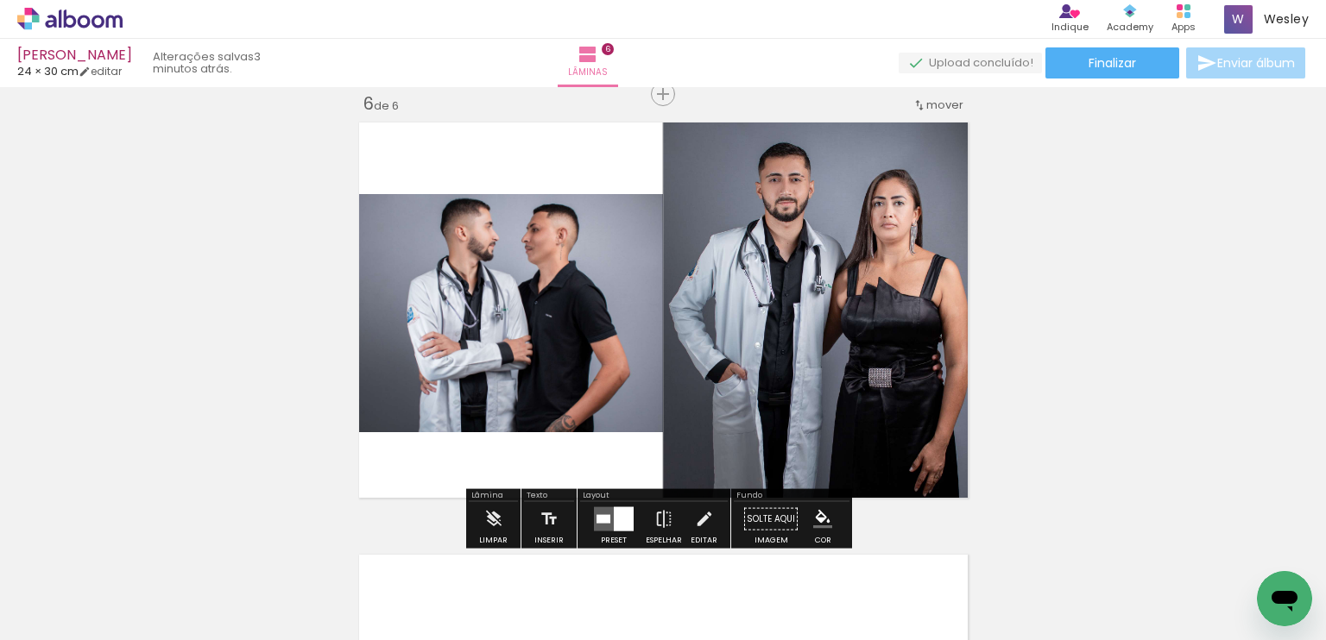
click at [784, 336] on quentale-photo at bounding box center [819, 310] width 312 height 389
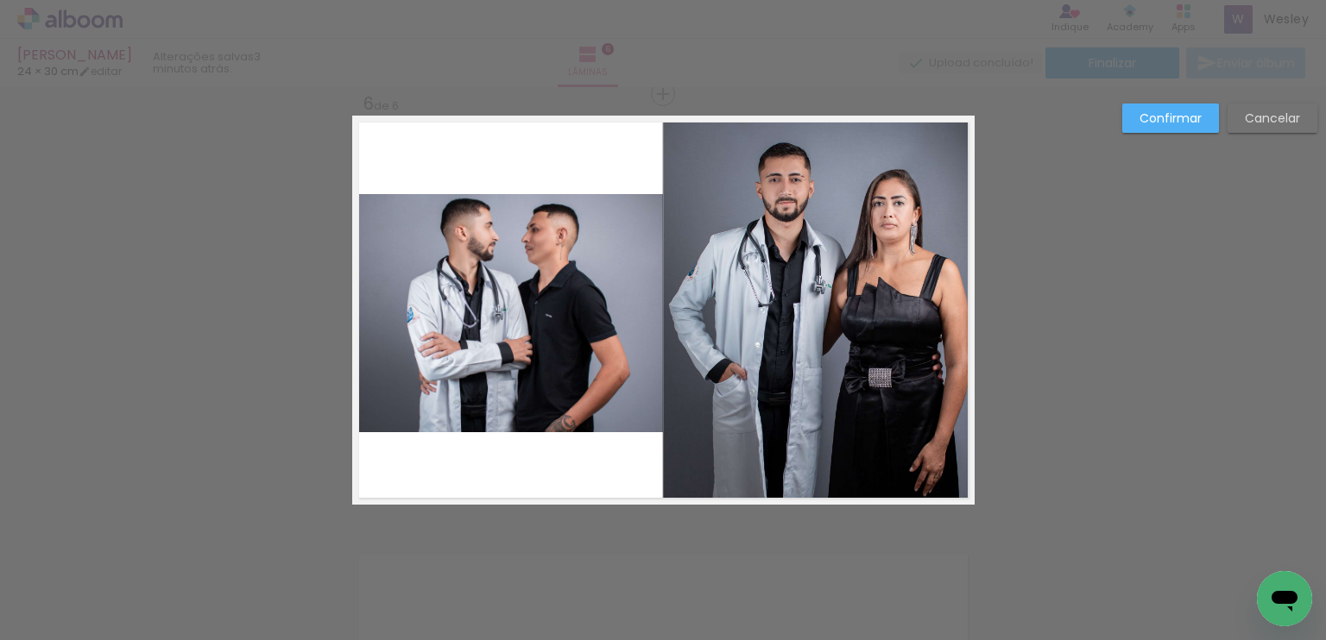
click at [784, 336] on quentale-photo at bounding box center [819, 310] width 312 height 389
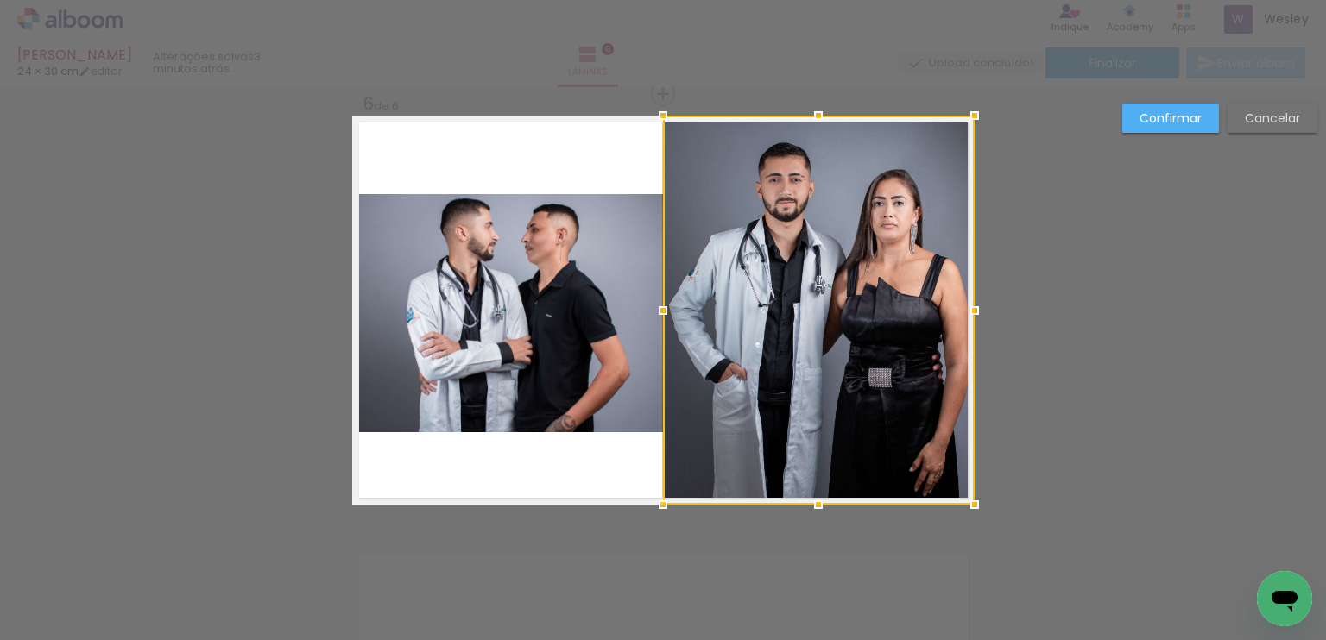
click at [784, 336] on div at bounding box center [819, 310] width 312 height 389
click at [663, 304] on div at bounding box center [662, 310] width 35 height 35
click at [605, 301] on quentale-photo at bounding box center [509, 313] width 315 height 238
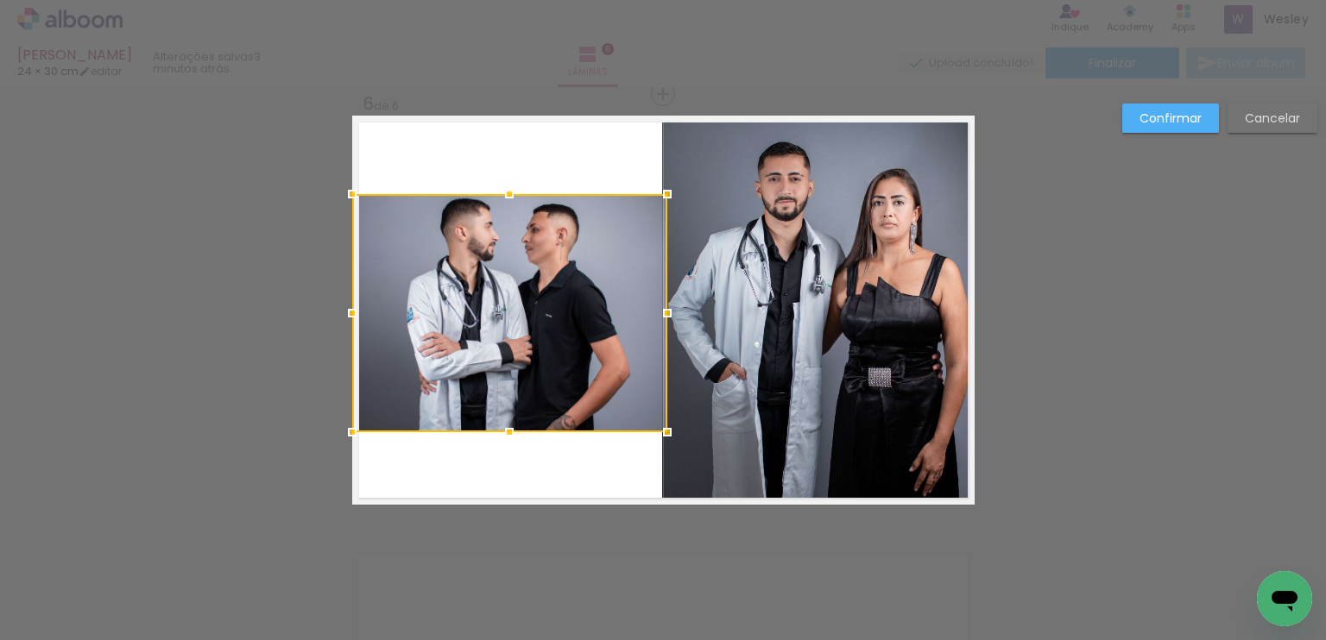
click at [605, 301] on div at bounding box center [509, 313] width 315 height 238
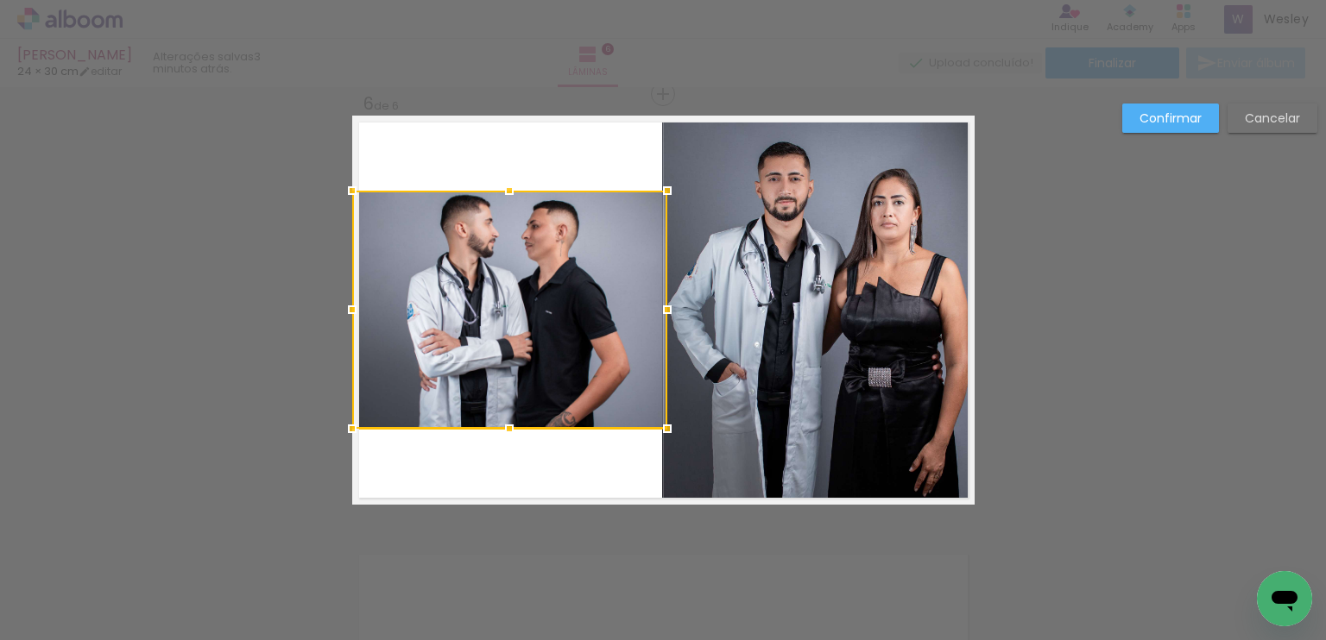
click at [613, 303] on div at bounding box center [509, 310] width 315 height 238
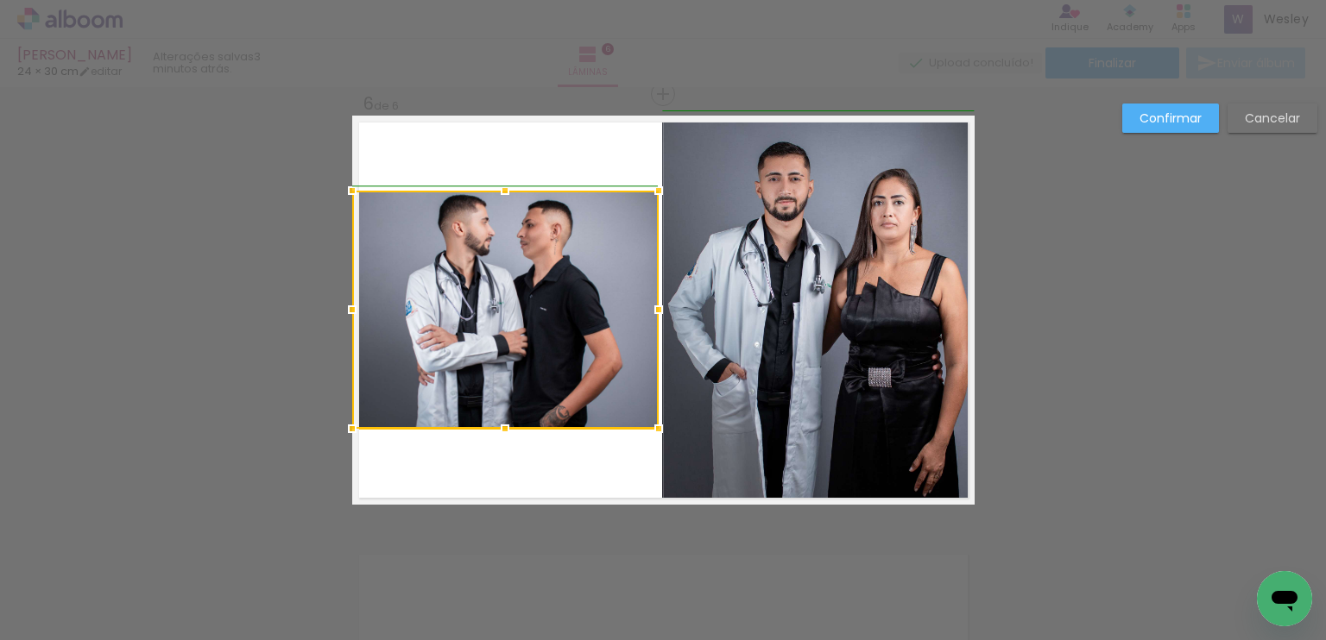
click at [662, 306] on div at bounding box center [658, 310] width 35 height 35
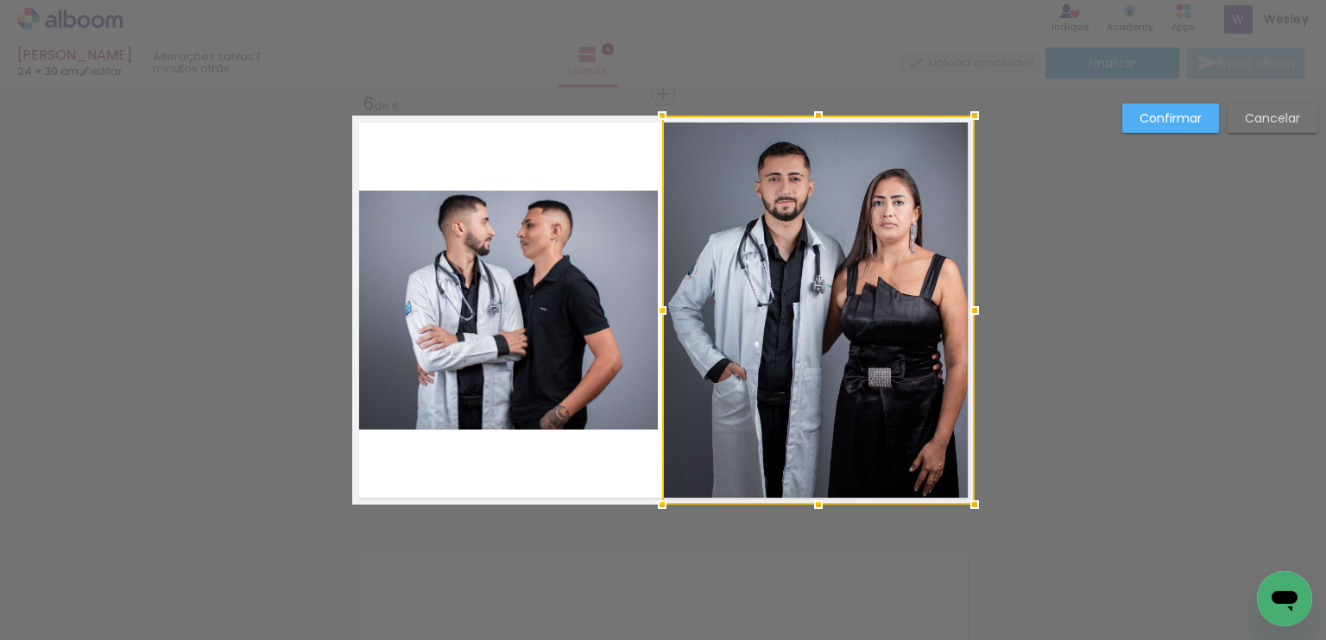
click at [1173, 130] on paper-button "Confirmar" at bounding box center [1170, 118] width 97 height 29
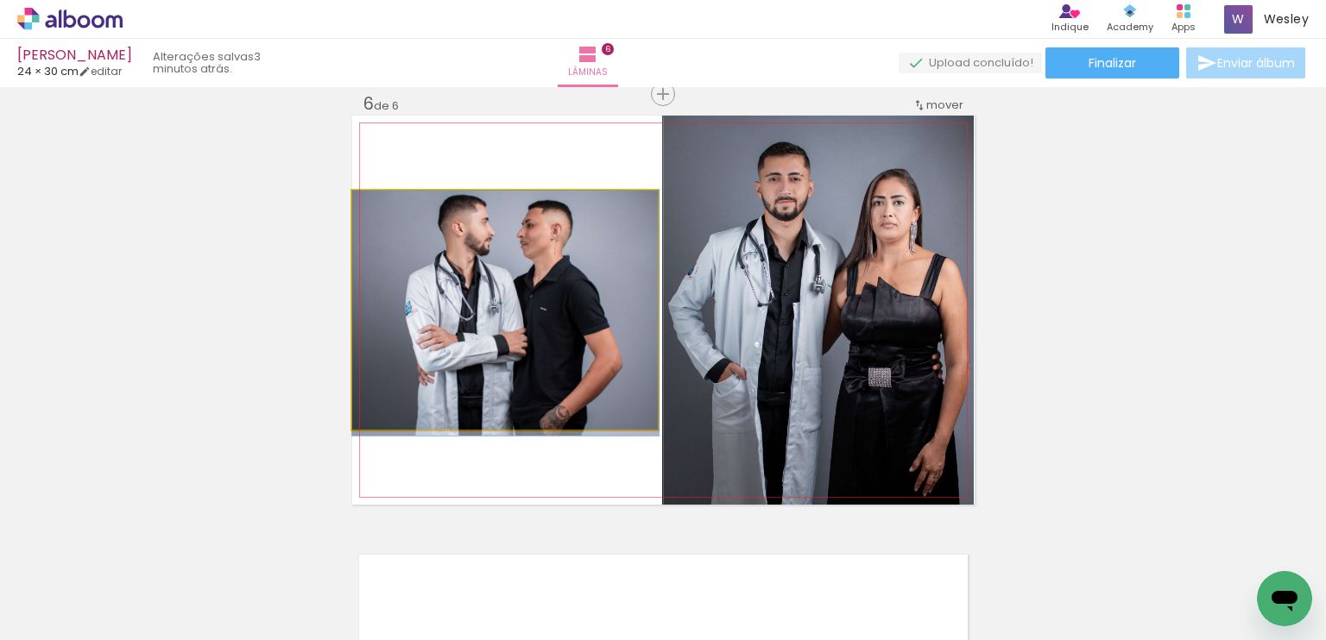
drag, startPoint x: 532, startPoint y: 289, endPoint x: 539, endPoint y: 299, distance: 12.9
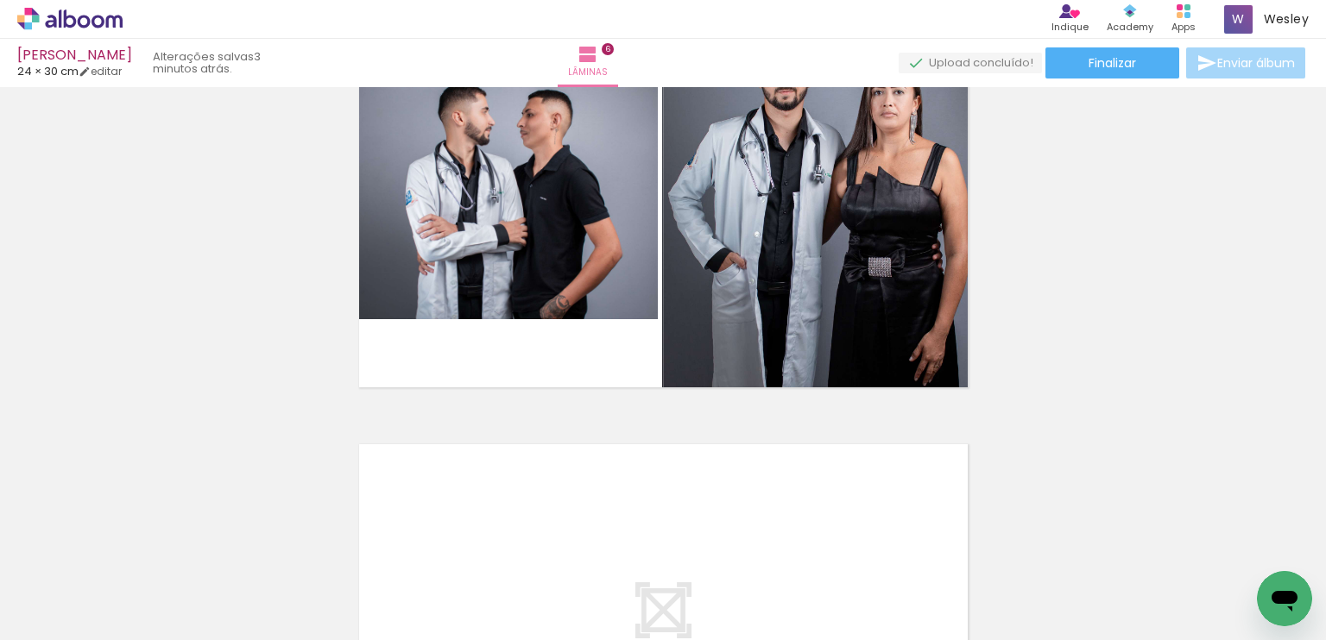
scroll to position [2356, 0]
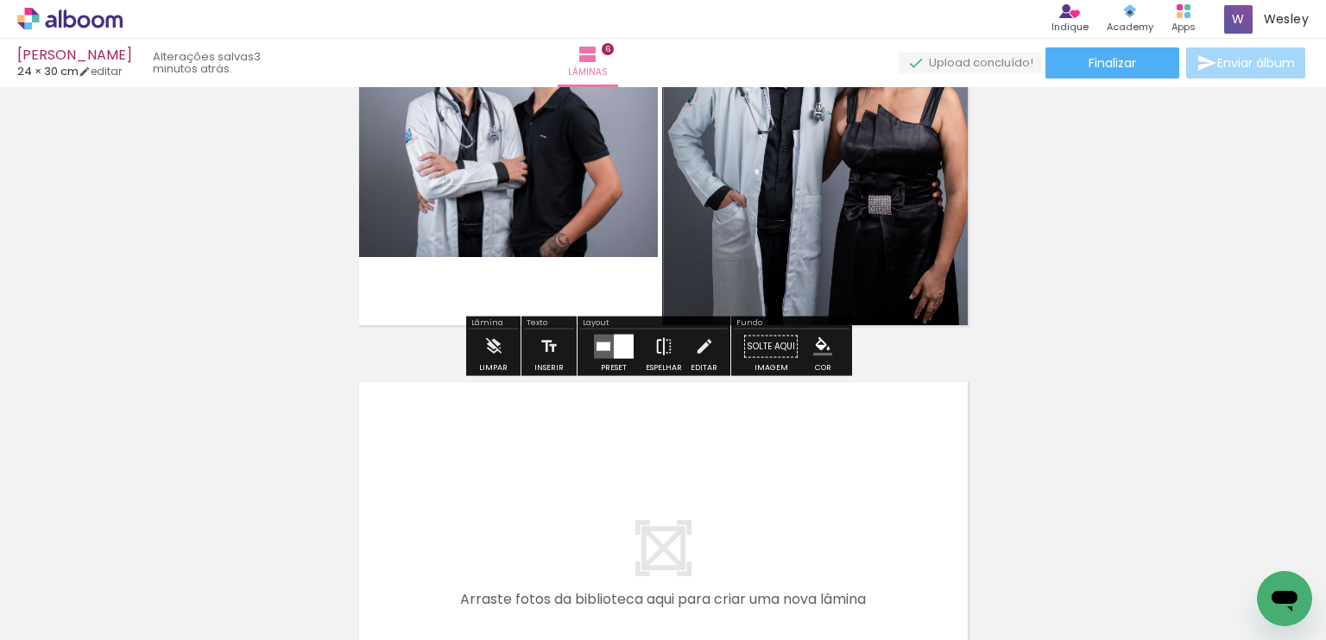
click at [654, 350] on iron-icon at bounding box center [663, 347] width 19 height 35
click at [667, 341] on iron-icon at bounding box center [663, 347] width 19 height 35
click at [659, 339] on iron-icon at bounding box center [663, 347] width 19 height 35
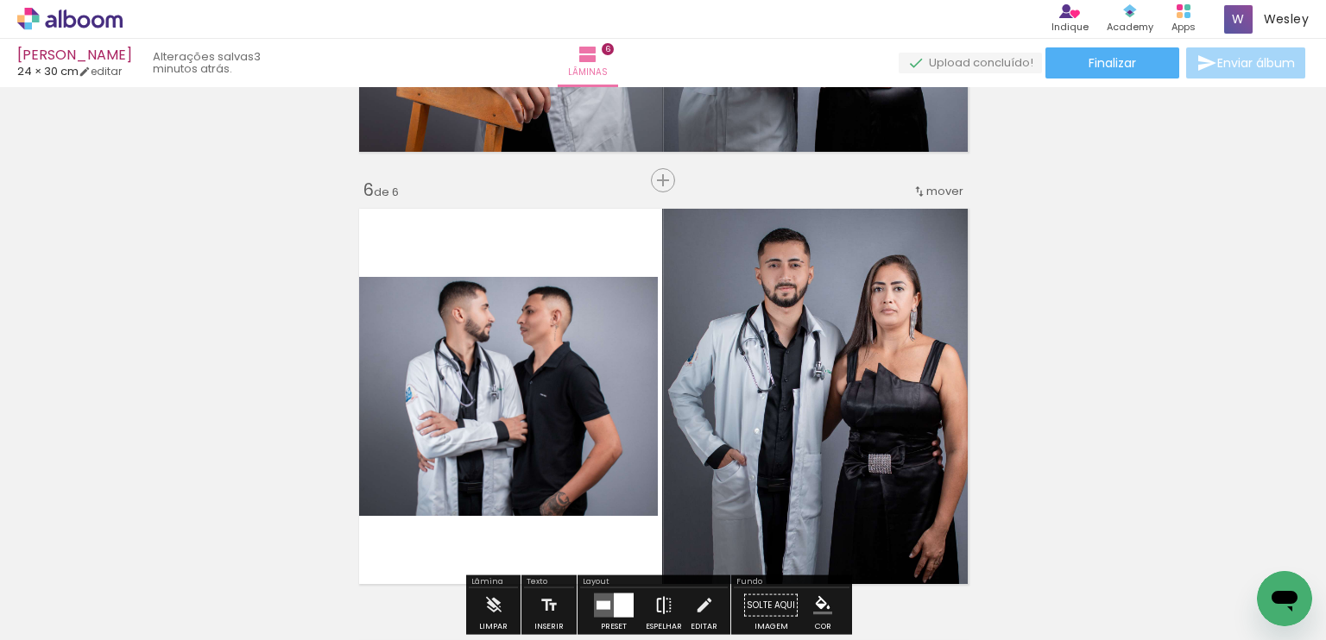
click at [662, 339] on quentale-photo at bounding box center [818, 396] width 312 height 389
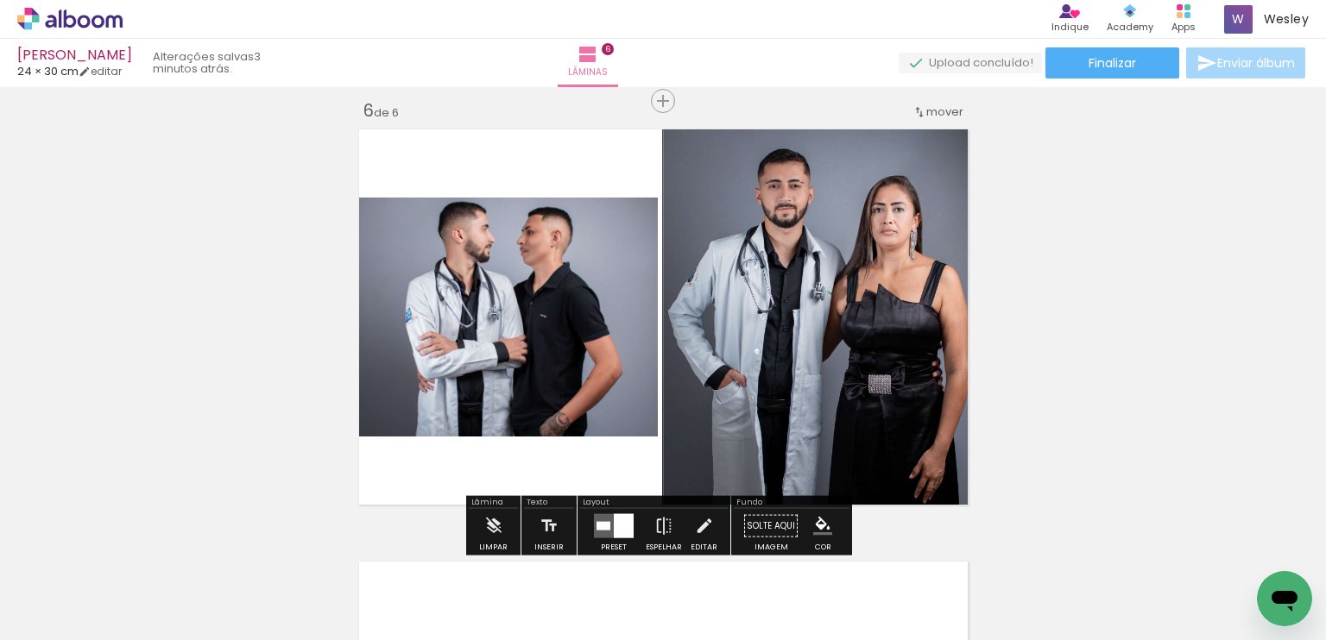
scroll to position [2270, 0]
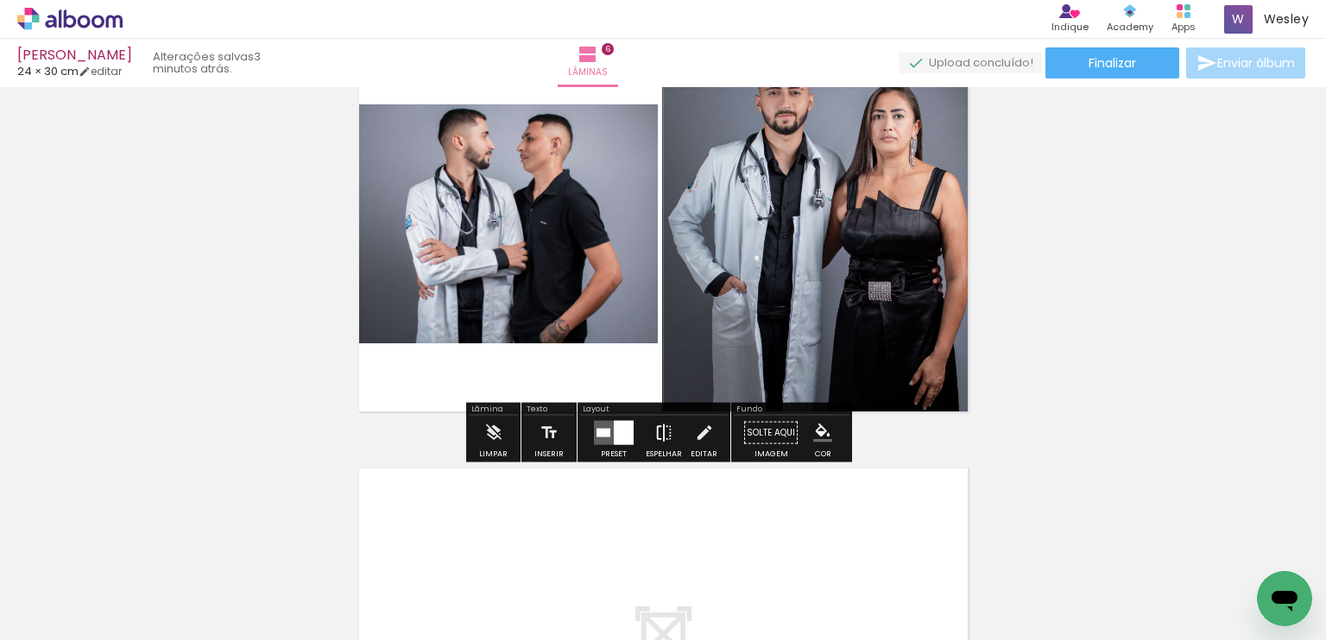
click at [663, 438] on iron-icon at bounding box center [663, 433] width 19 height 35
click at [619, 430] on div at bounding box center [624, 433] width 20 height 24
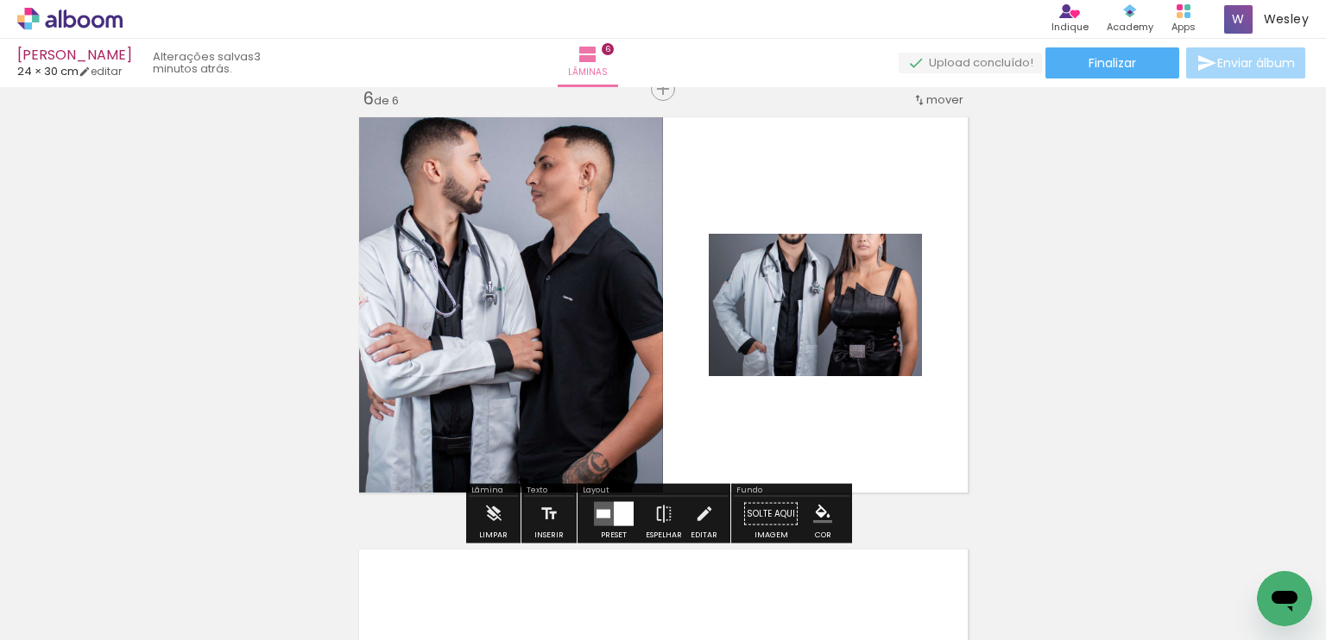
scroll to position [2183, 0]
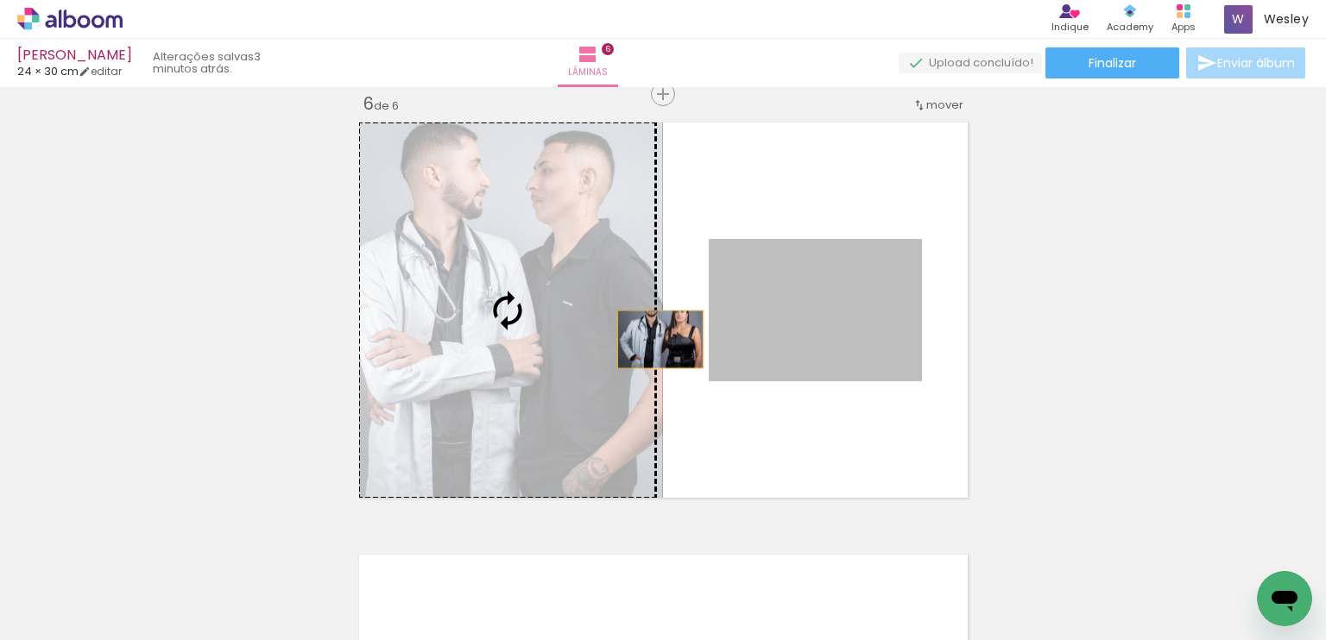
drag, startPoint x: 804, startPoint y: 326, endPoint x: 545, endPoint y: 341, distance: 259.3
click at [0, 0] on slot at bounding box center [0, 0] width 0 height 0
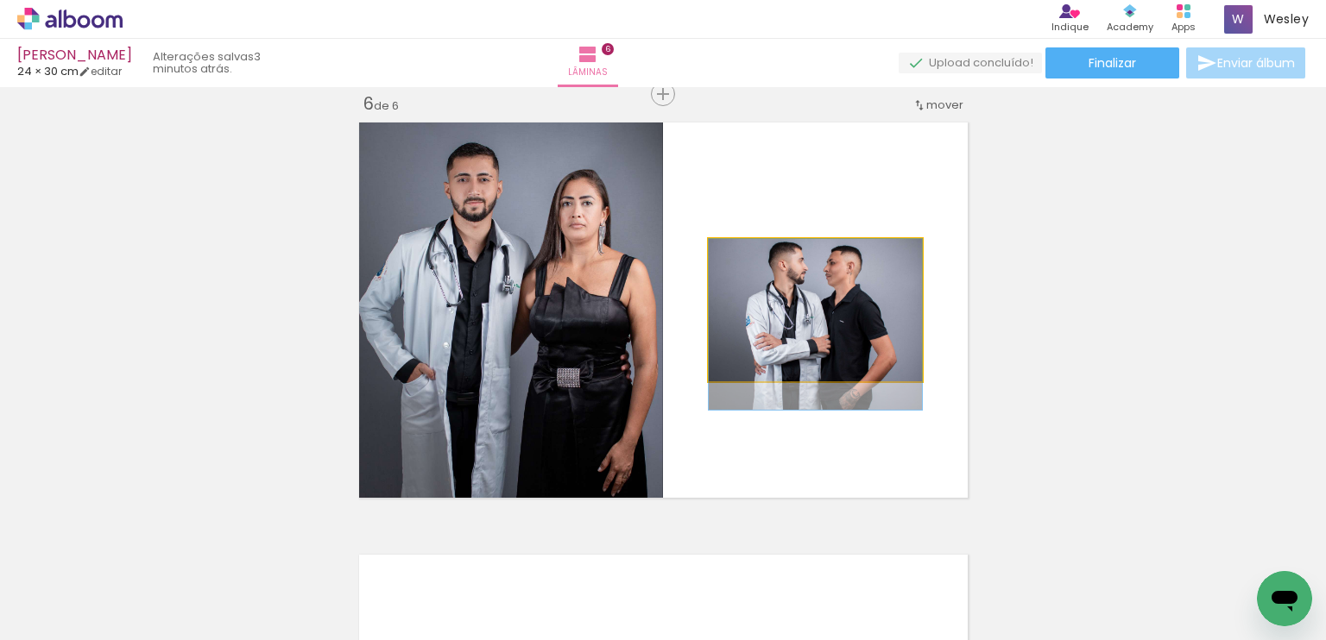
drag, startPoint x: 832, startPoint y: 310, endPoint x: 828, endPoint y: 331, distance: 21.0
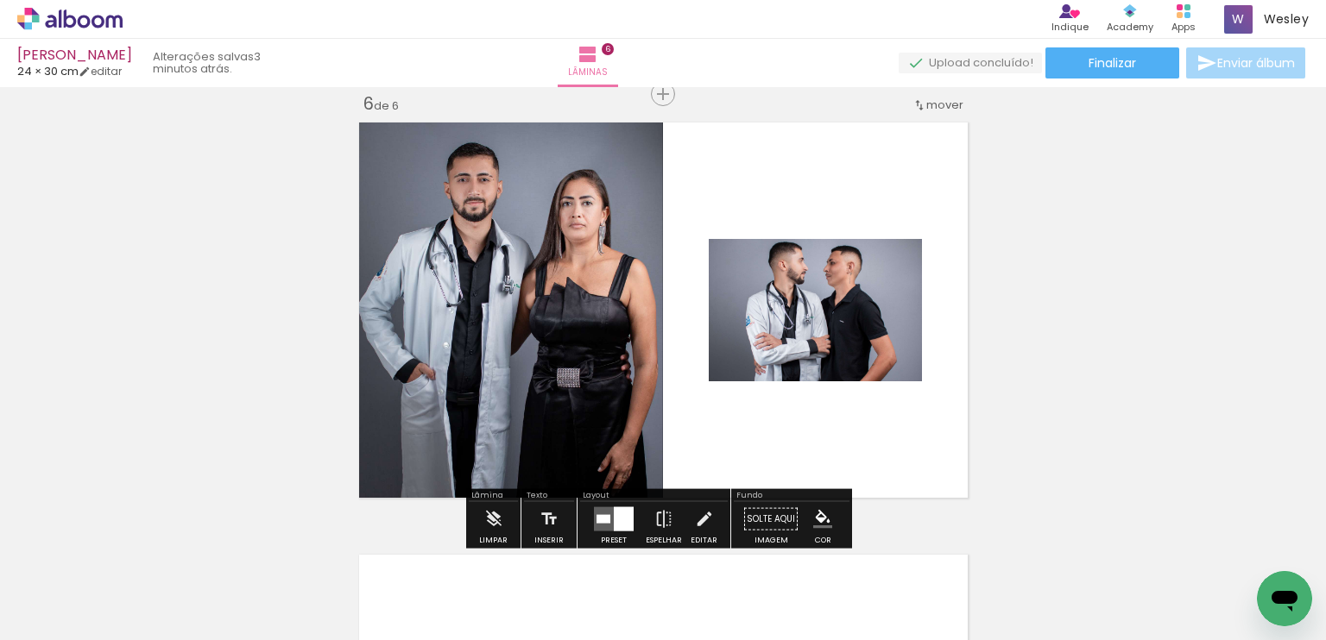
click at [809, 344] on quentale-photo at bounding box center [815, 310] width 213 height 142
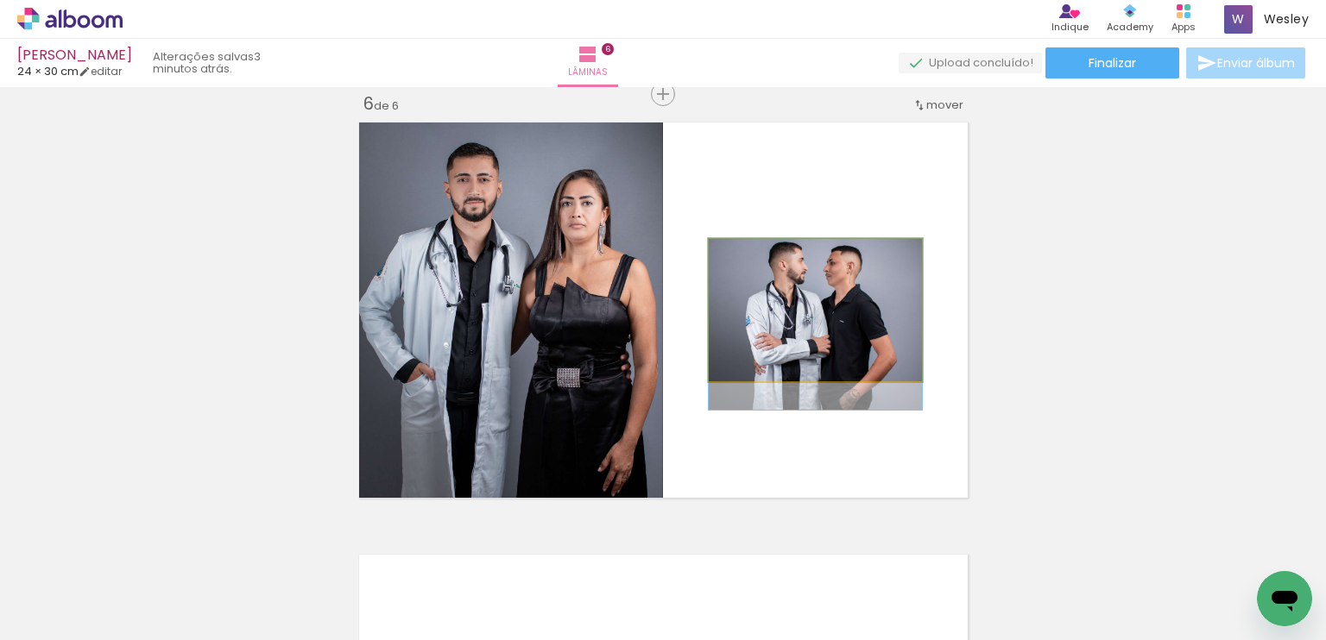
click at [809, 344] on quentale-photo at bounding box center [815, 310] width 213 height 142
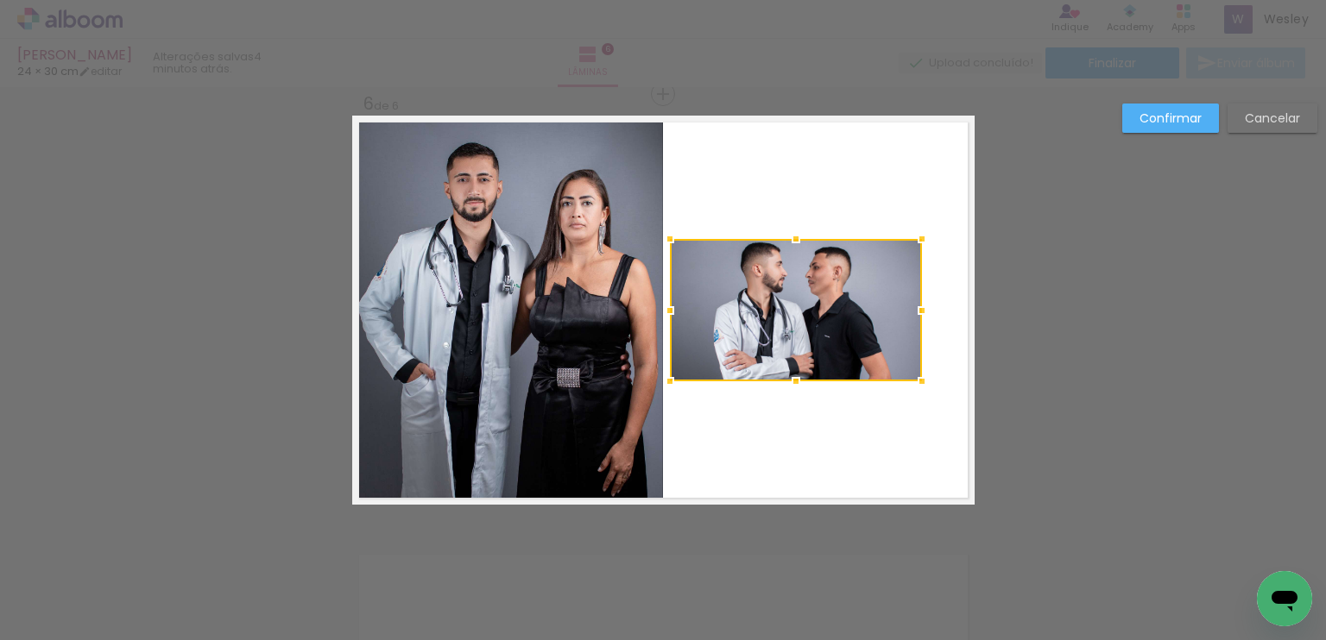
drag, startPoint x: 703, startPoint y: 303, endPoint x: 664, endPoint y: 317, distance: 41.2
click at [664, 317] on div at bounding box center [669, 310] width 35 height 35
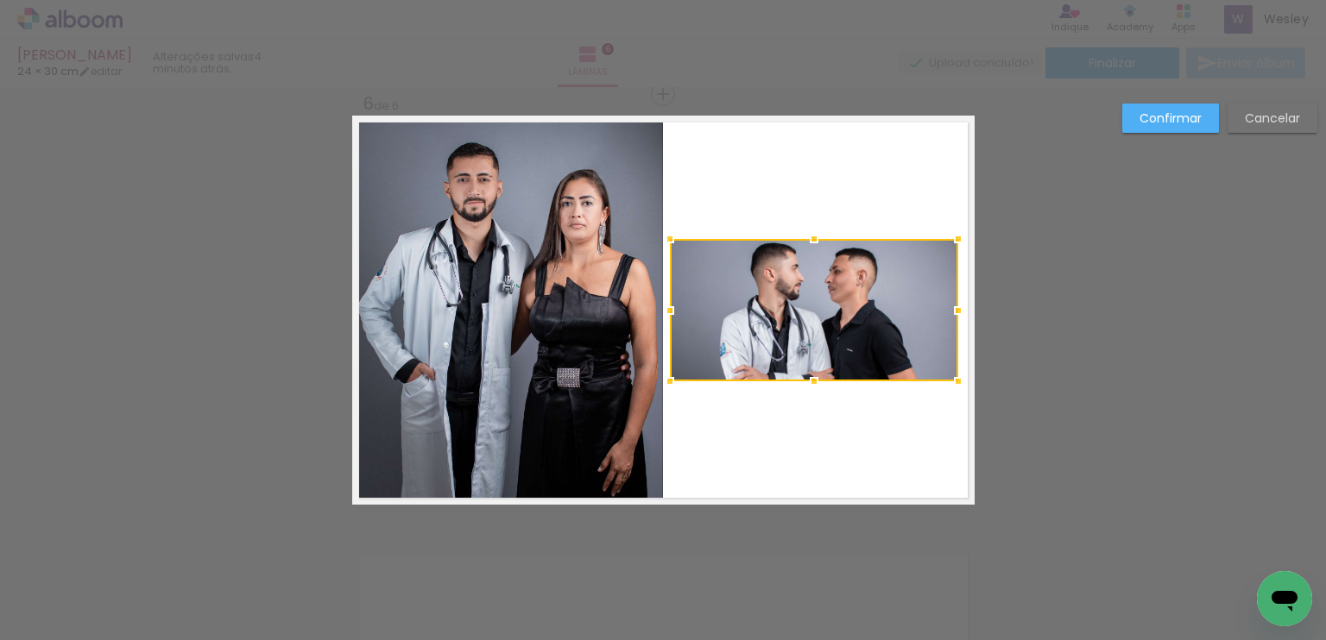
drag, startPoint x: 915, startPoint y: 307, endPoint x: 952, endPoint y: 281, distance: 45.2
click at [952, 281] on album-spread "6 de 6" at bounding box center [663, 310] width 622 height 389
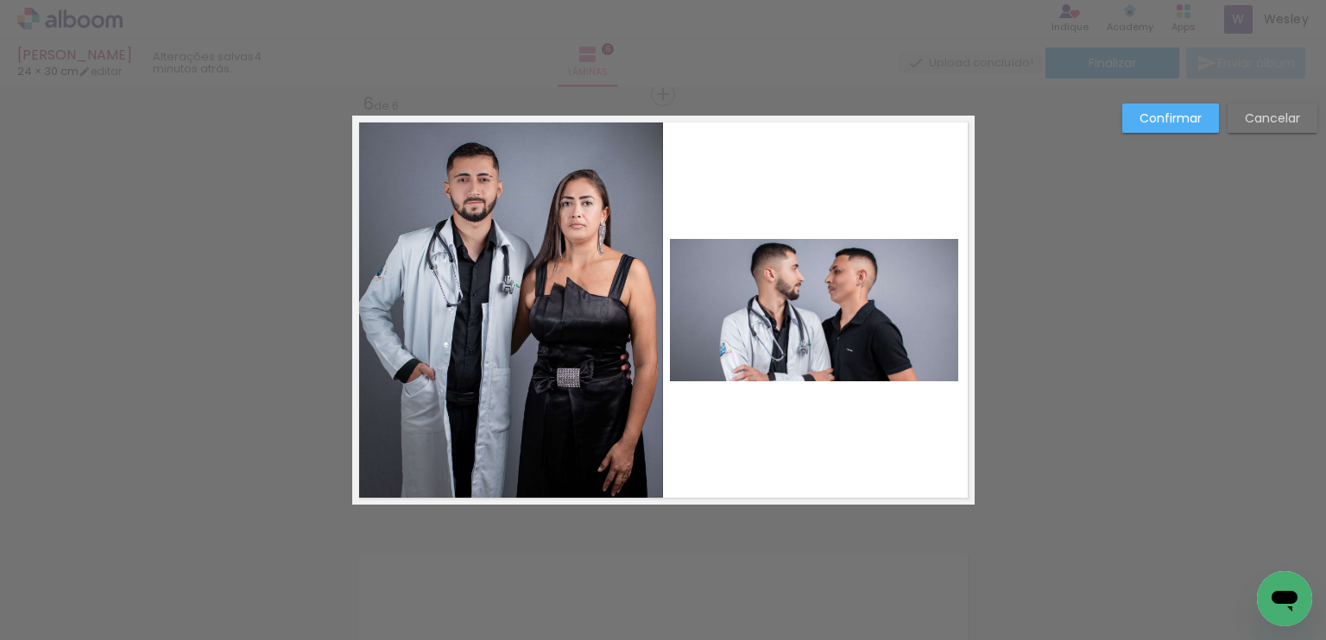
click at [815, 255] on quentale-photo at bounding box center [814, 310] width 288 height 142
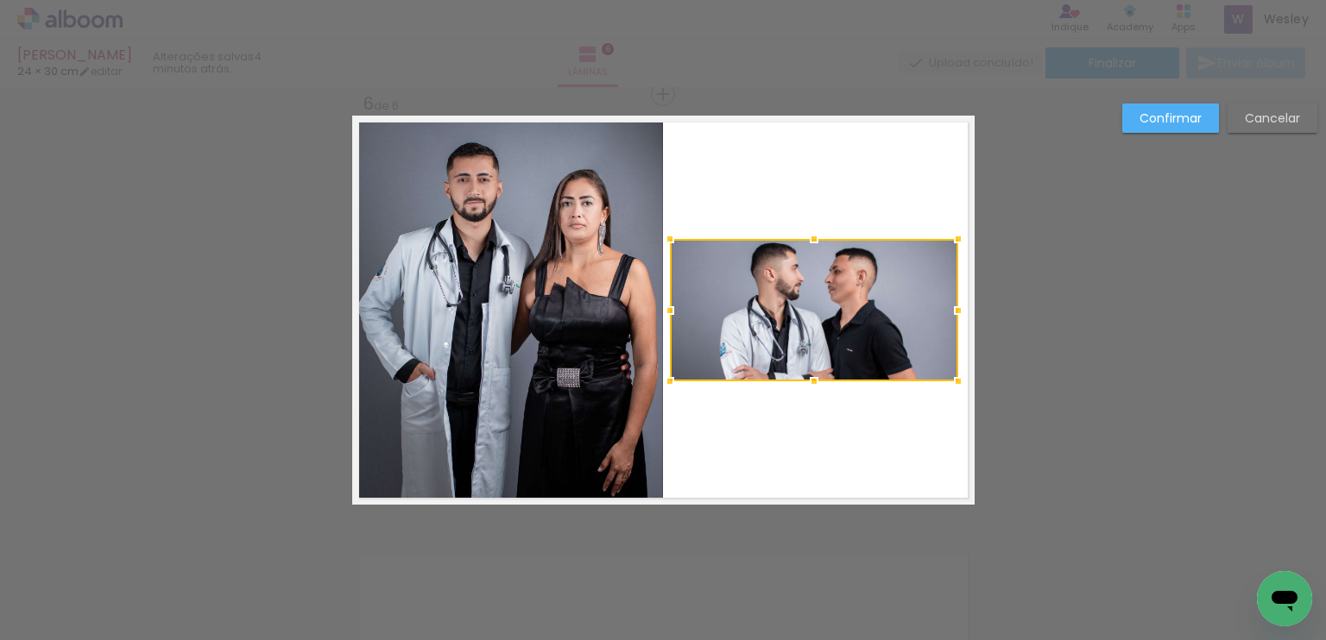
click at [815, 255] on div at bounding box center [814, 310] width 288 height 142
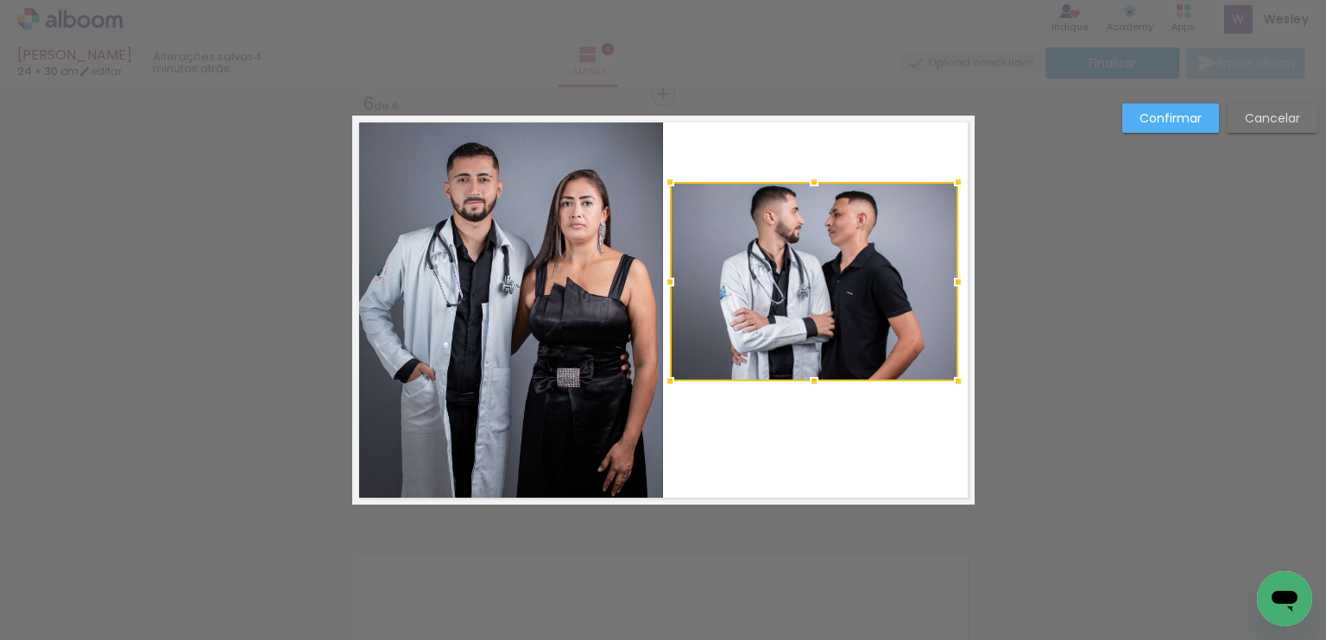
drag, startPoint x: 807, startPoint y: 237, endPoint x: 809, endPoint y: 180, distance: 57.0
click at [809, 180] on div at bounding box center [814, 182] width 35 height 35
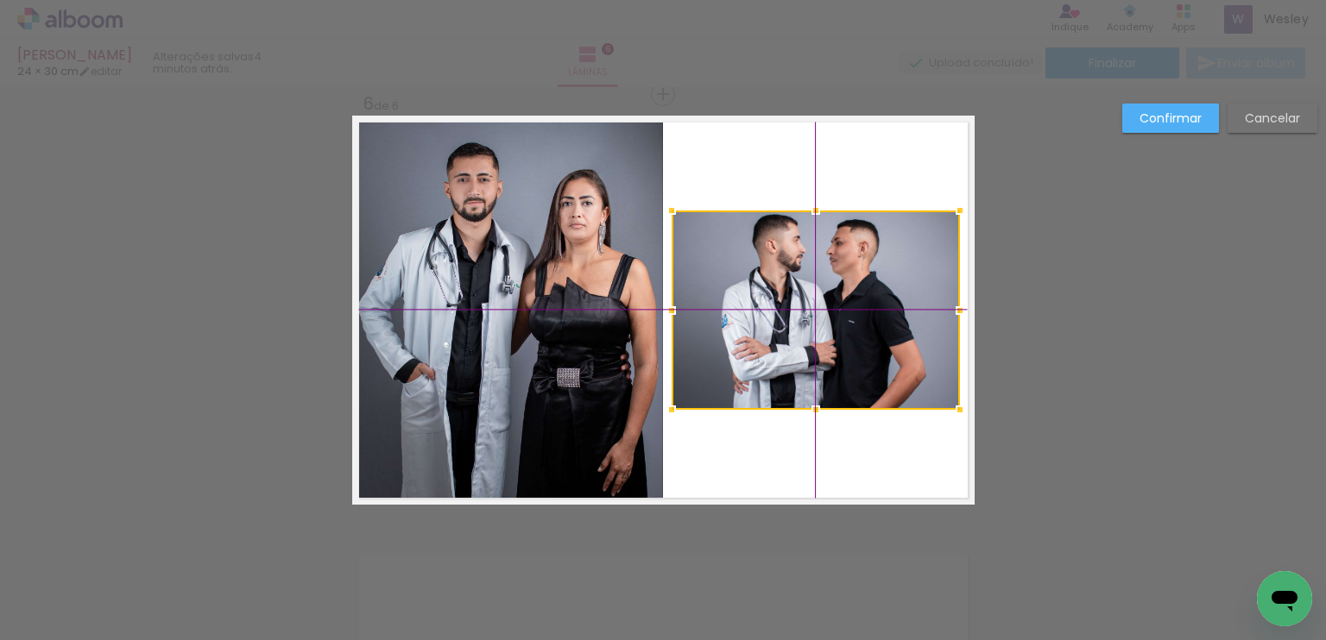
drag, startPoint x: 841, startPoint y: 274, endPoint x: 840, endPoint y: 296, distance: 21.6
click at [840, 296] on div at bounding box center [815, 310] width 288 height 199
click at [0, 0] on slot "Confirmar" at bounding box center [0, 0] width 0 height 0
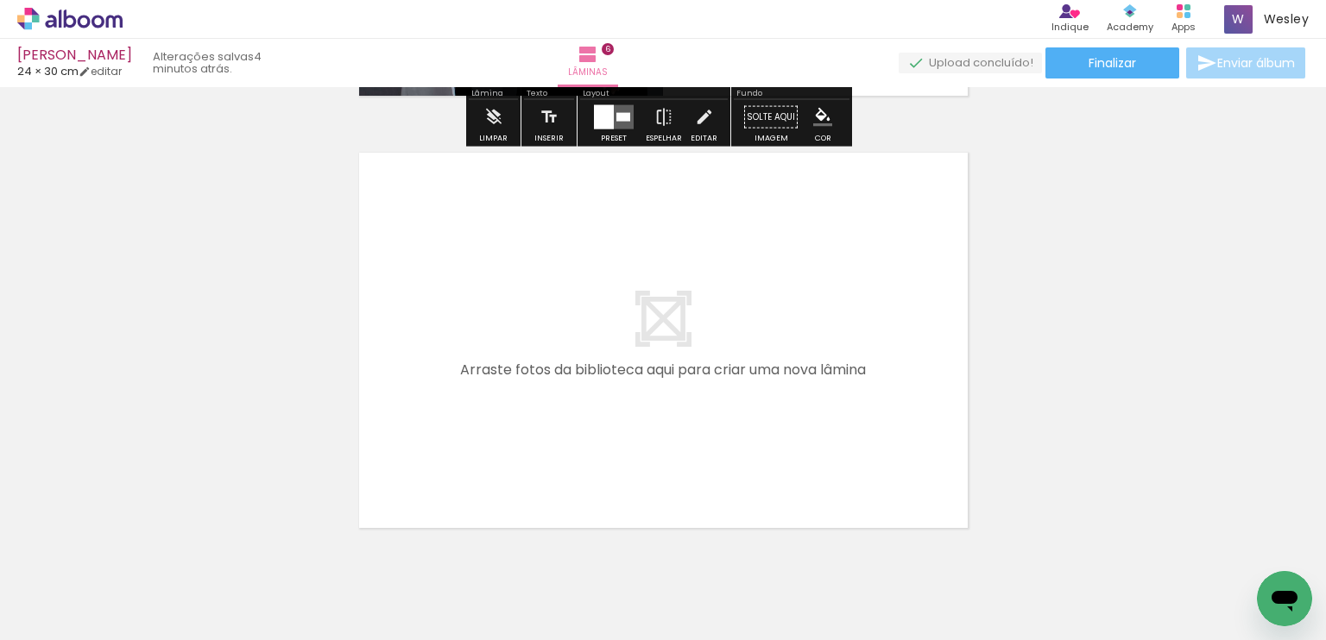
scroll to position [2615, 0]
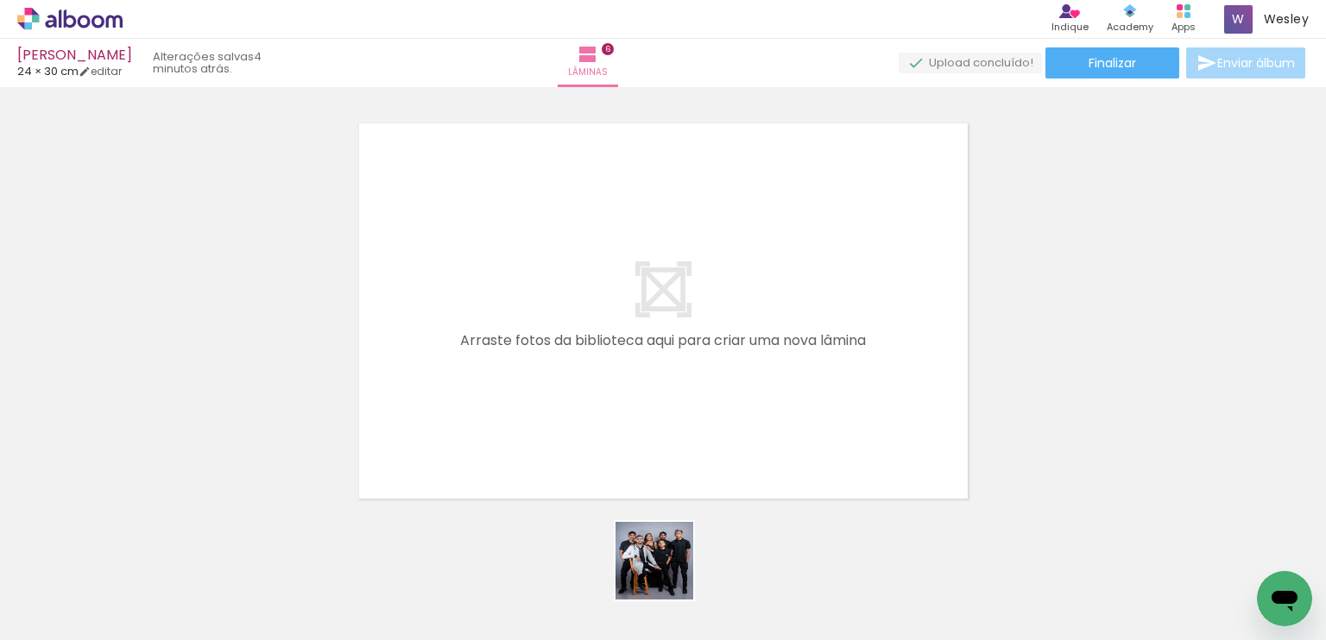
drag, startPoint x: 667, startPoint y: 574, endPoint x: 607, endPoint y: 501, distance: 95.0
click at [607, 501] on quentale-workspace at bounding box center [663, 320] width 1326 height 640
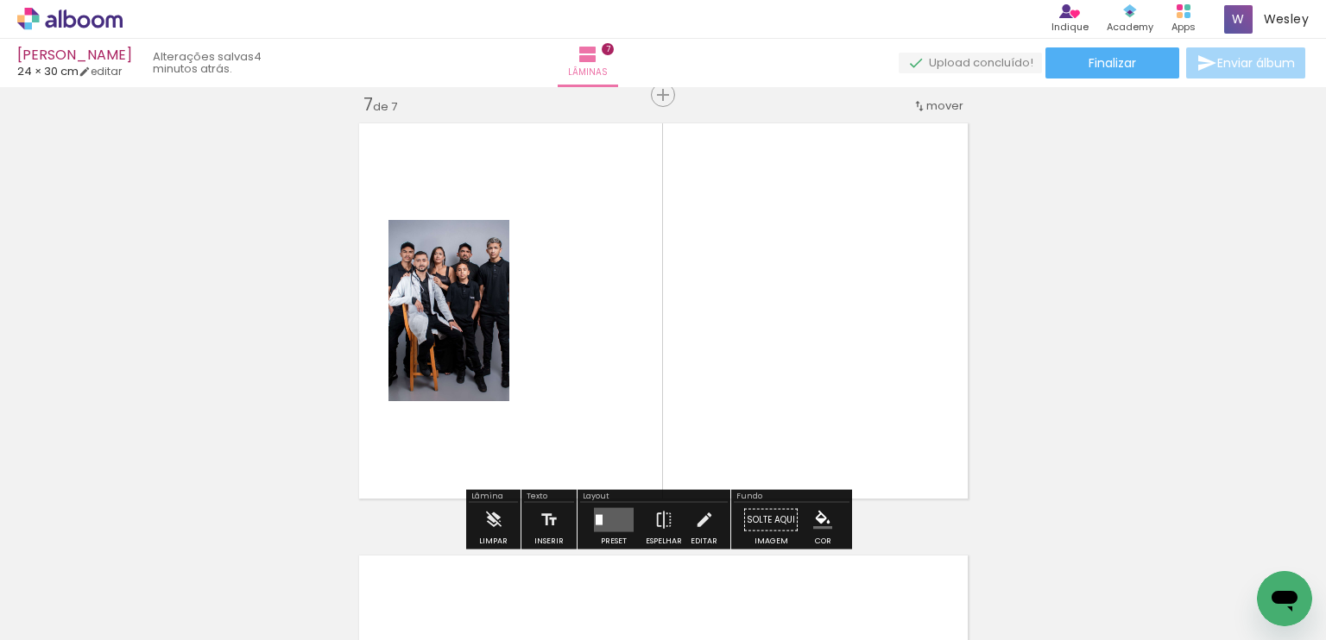
scroll to position [2616, 0]
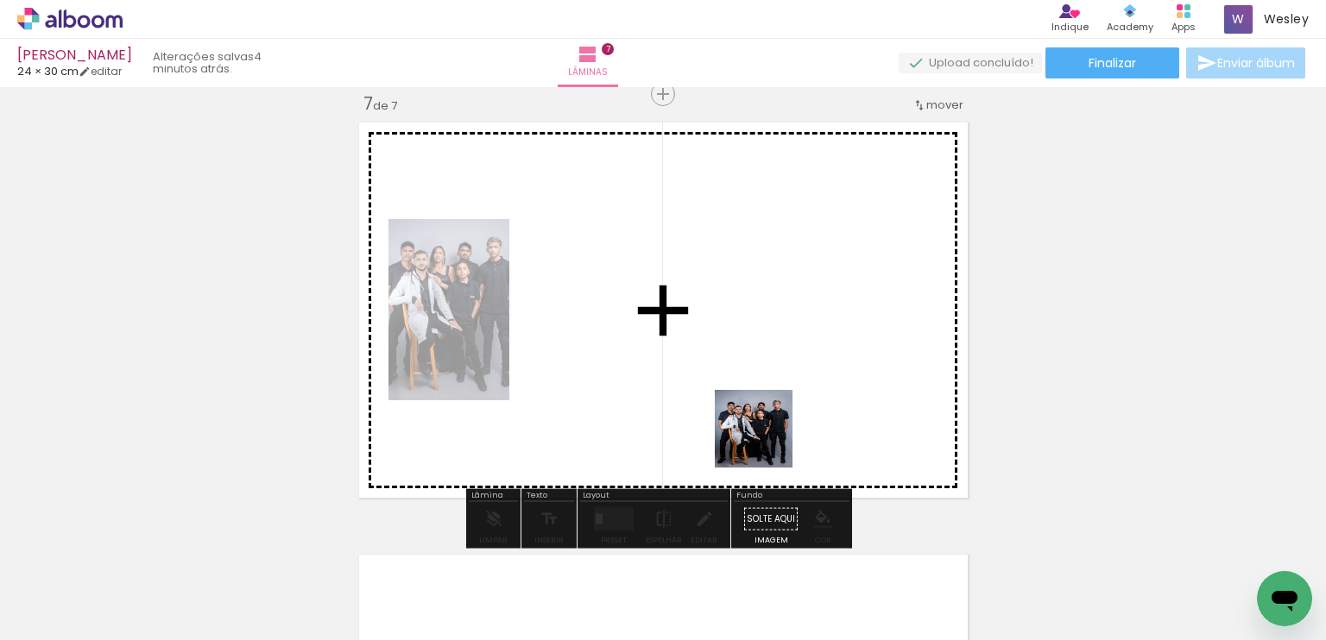
drag, startPoint x: 774, startPoint y: 598, endPoint x: 766, endPoint y: 438, distance: 160.7
click at [766, 438] on quentale-workspace at bounding box center [663, 320] width 1326 height 640
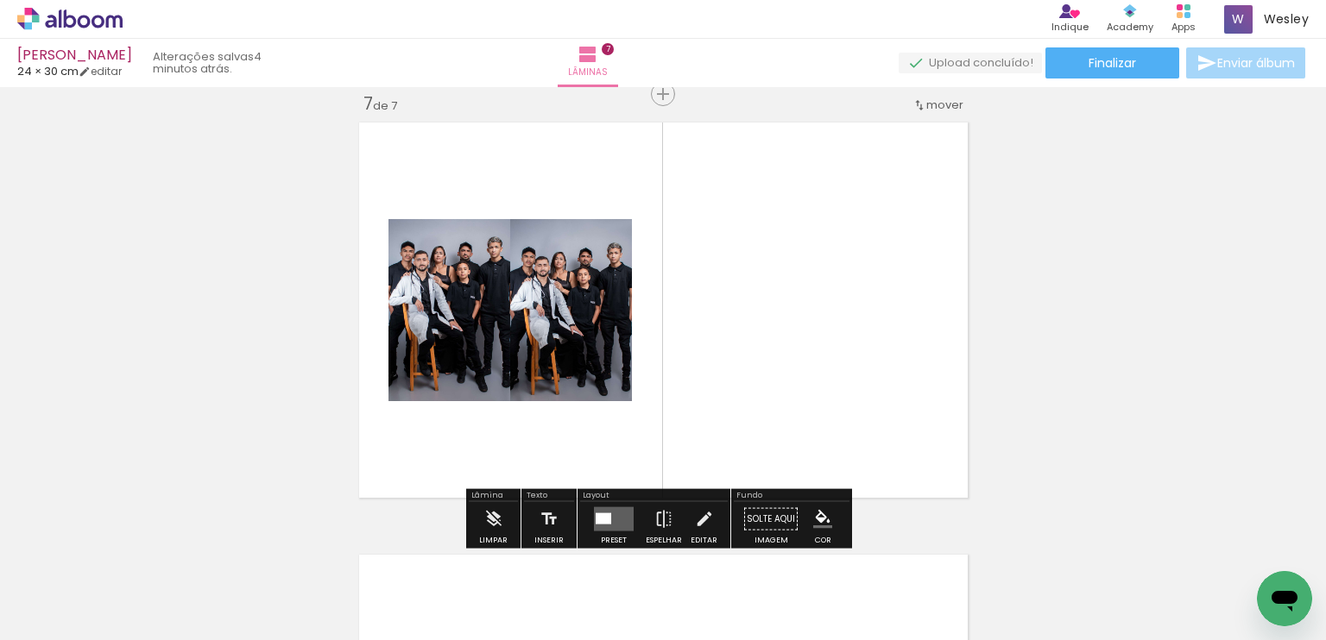
click at [609, 523] on quentale-layouter at bounding box center [614, 519] width 40 height 24
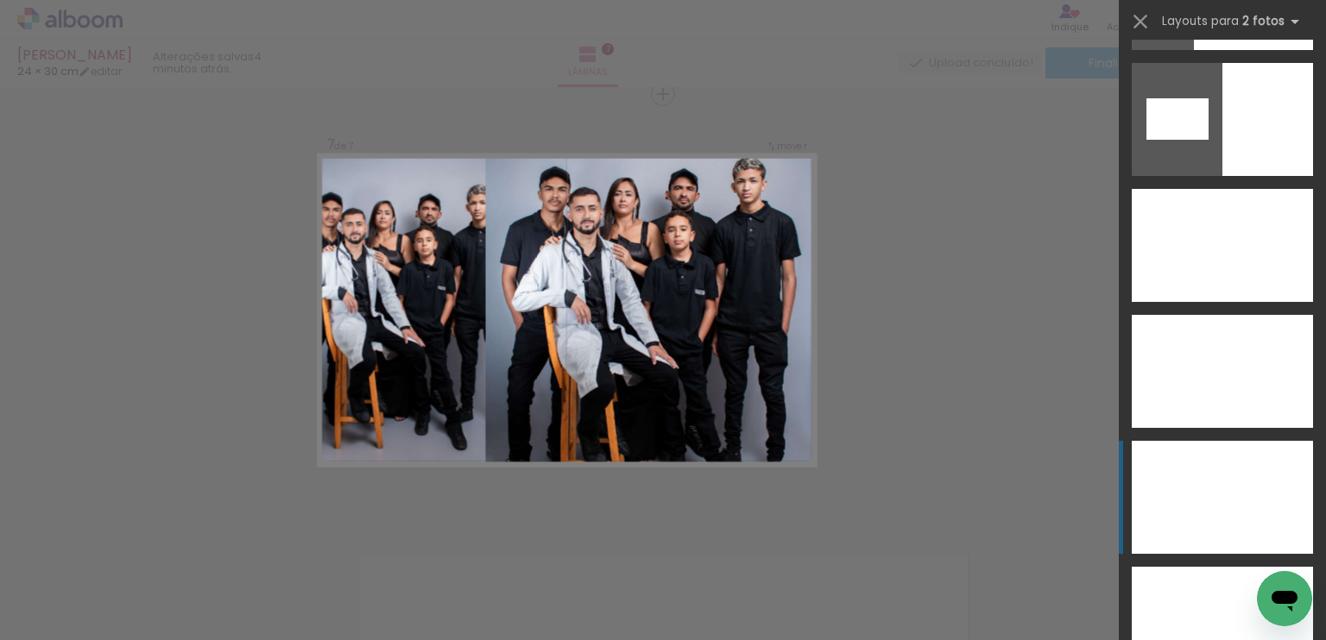
scroll to position [9234, 0]
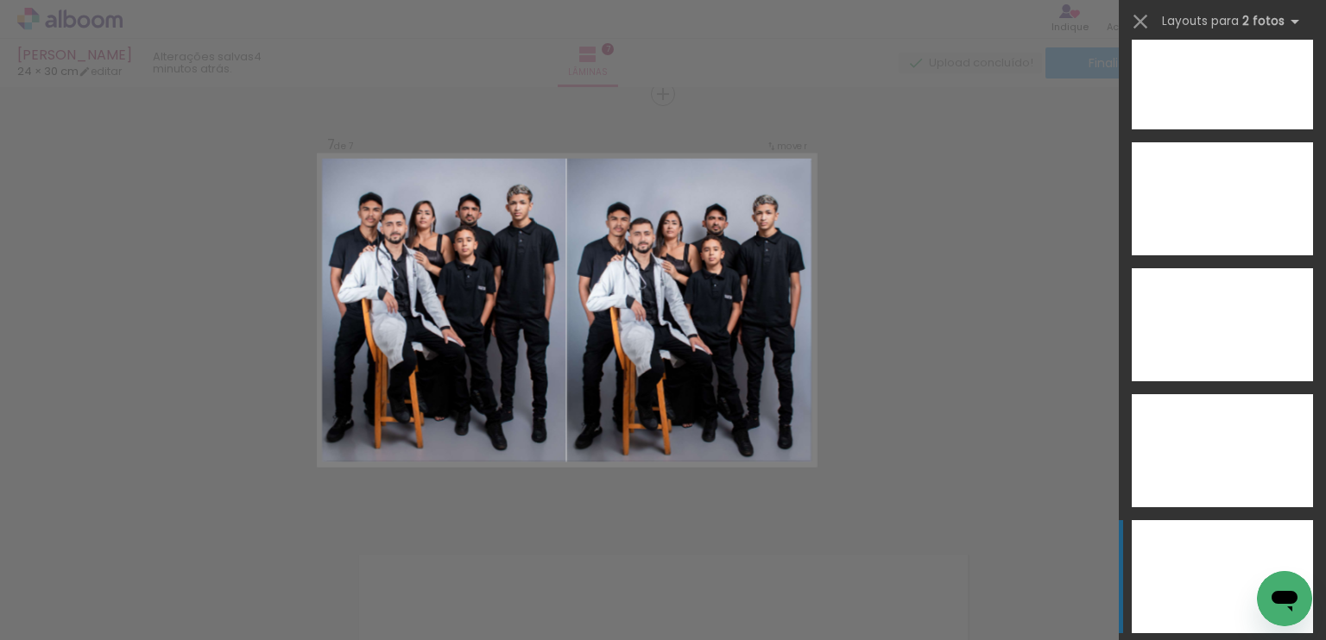
click at [1222, 525] on div at bounding box center [1267, 576] width 91 height 113
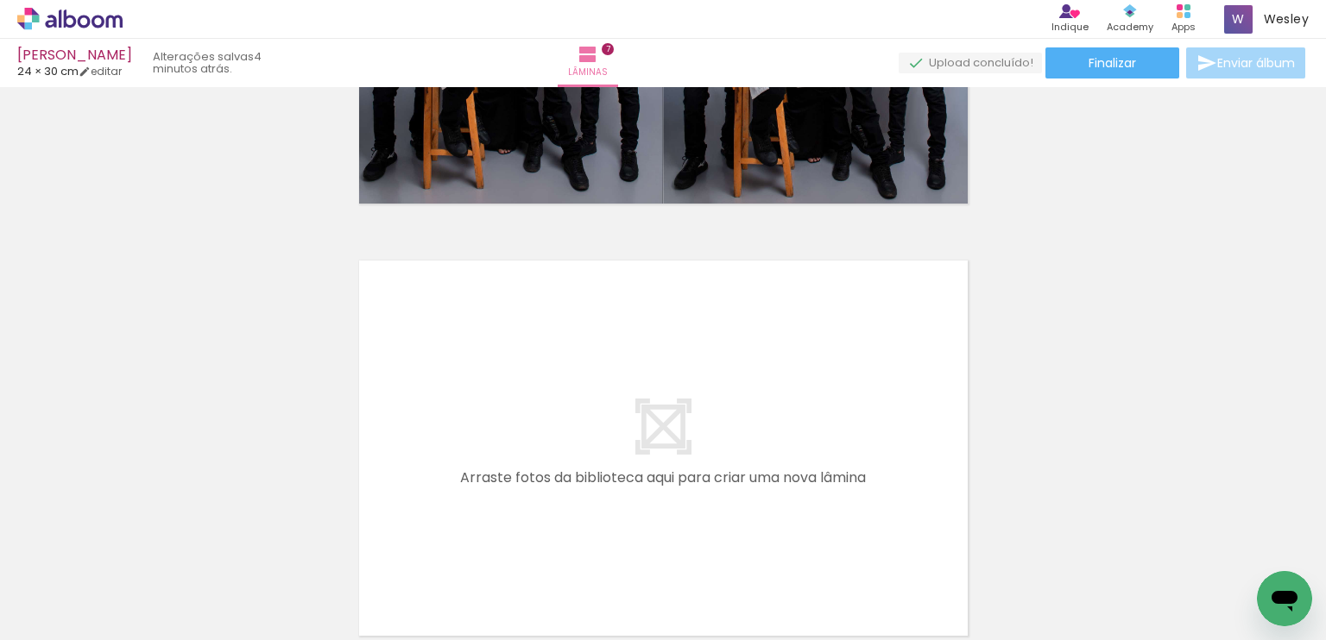
scroll to position [2961, 0]
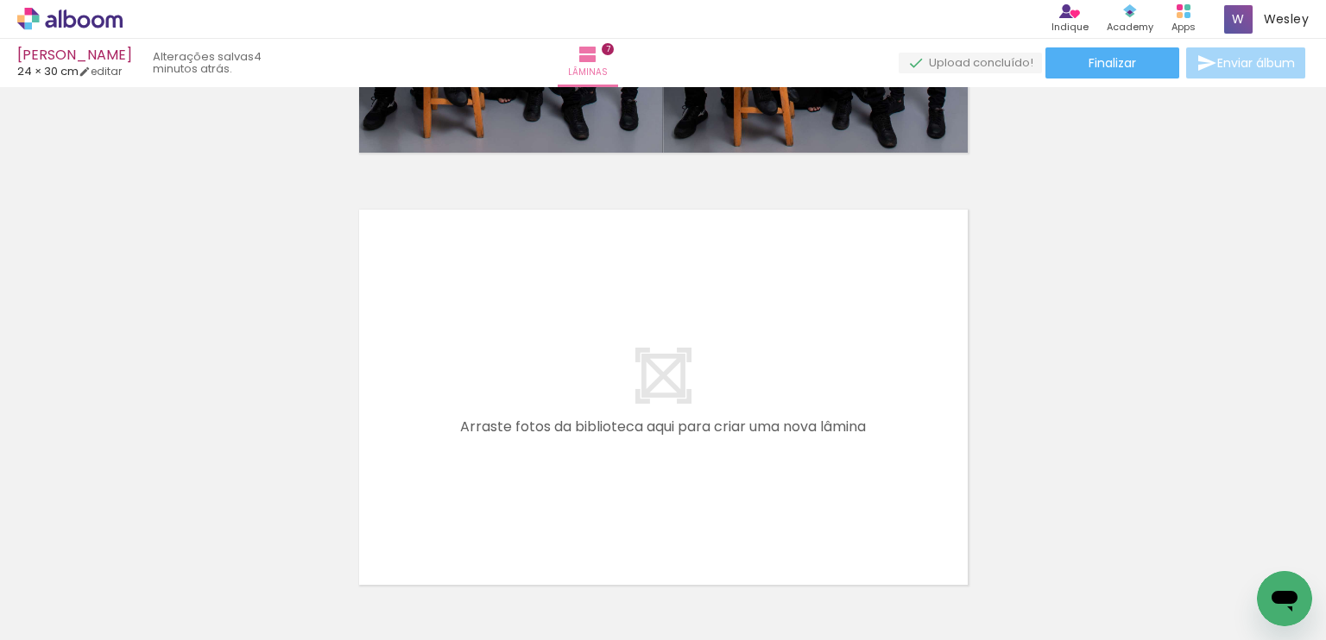
drag, startPoint x: 563, startPoint y: 583, endPoint x: 549, endPoint y: 513, distance: 70.4
click at [559, 555] on div at bounding box center [565, 583] width 62 height 78
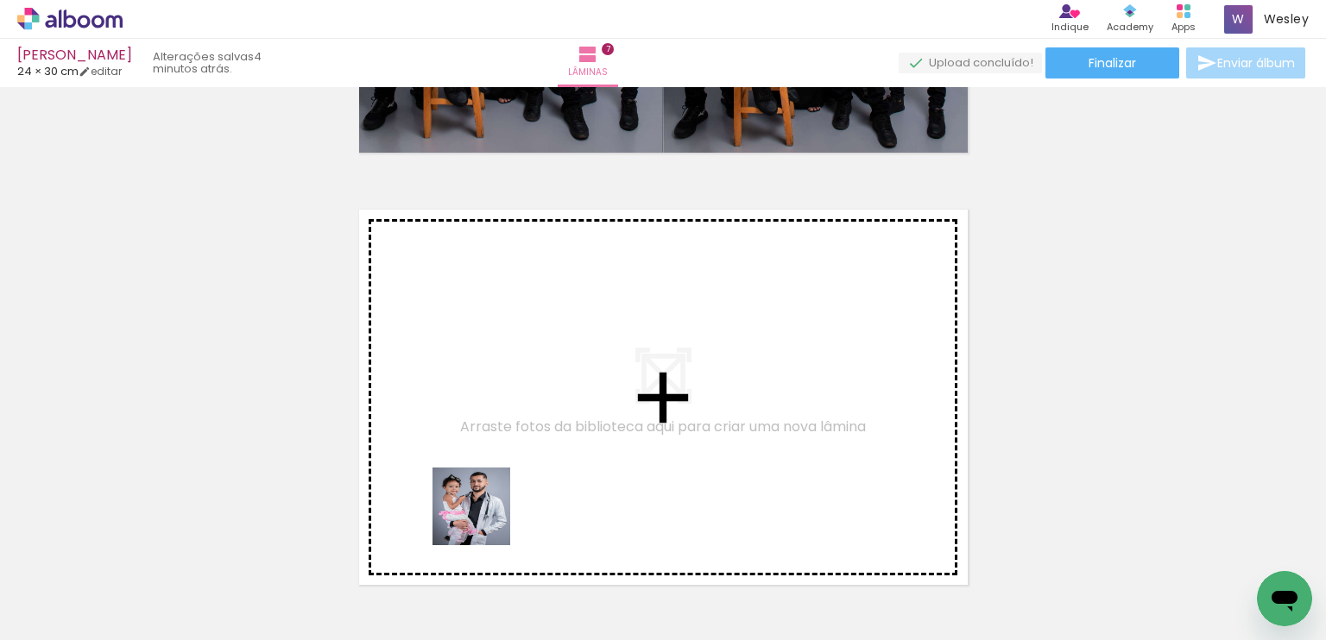
drag, startPoint x: 483, startPoint y: 584, endPoint x: 568, endPoint y: 557, distance: 89.0
click at [485, 481] on quentale-workspace at bounding box center [663, 320] width 1326 height 640
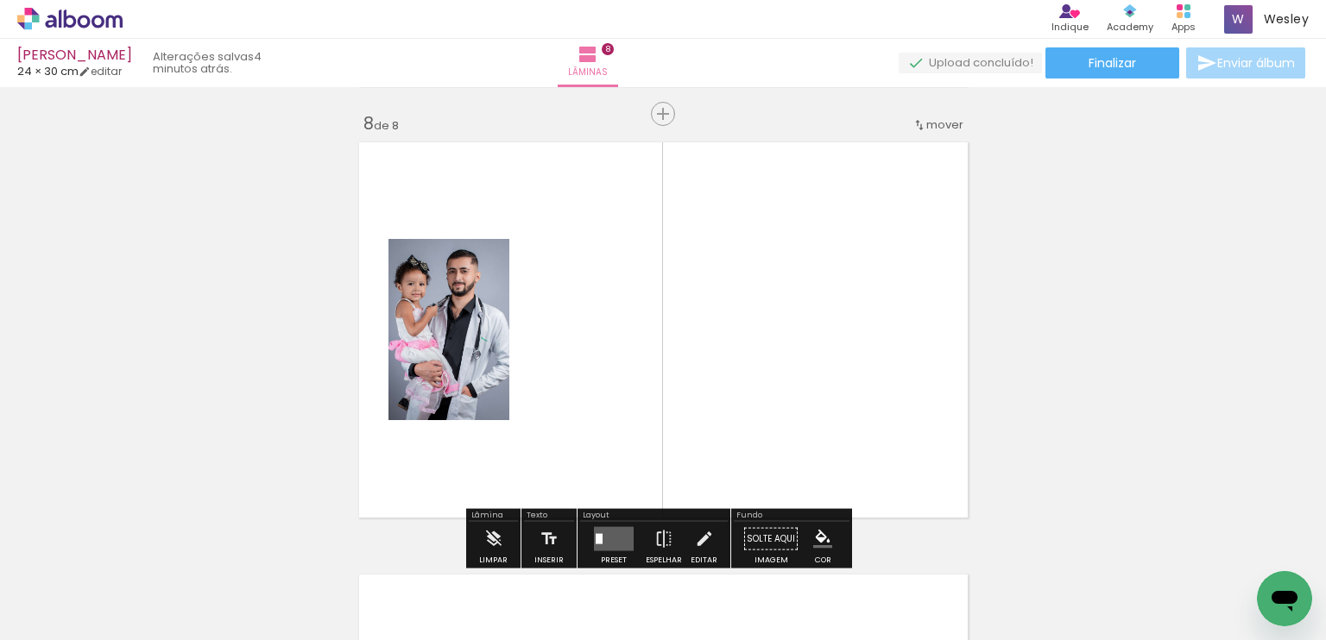
scroll to position [3048, 0]
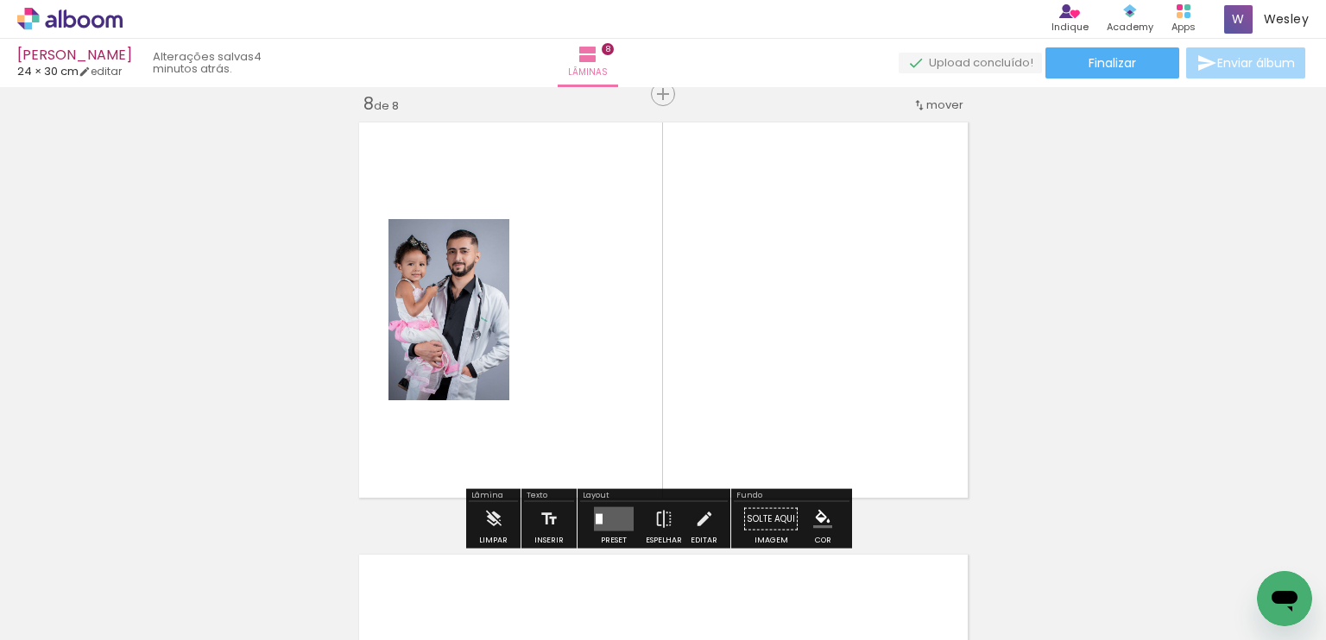
drag, startPoint x: 589, startPoint y: 589, endPoint x: 589, endPoint y: 475, distance: 113.9
click at [589, 495] on quentale-workspace at bounding box center [663, 320] width 1326 height 640
drag, startPoint x: 400, startPoint y: 594, endPoint x: 541, endPoint y: 534, distance: 153.5
click at [479, 482] on quentale-workspace at bounding box center [663, 320] width 1326 height 640
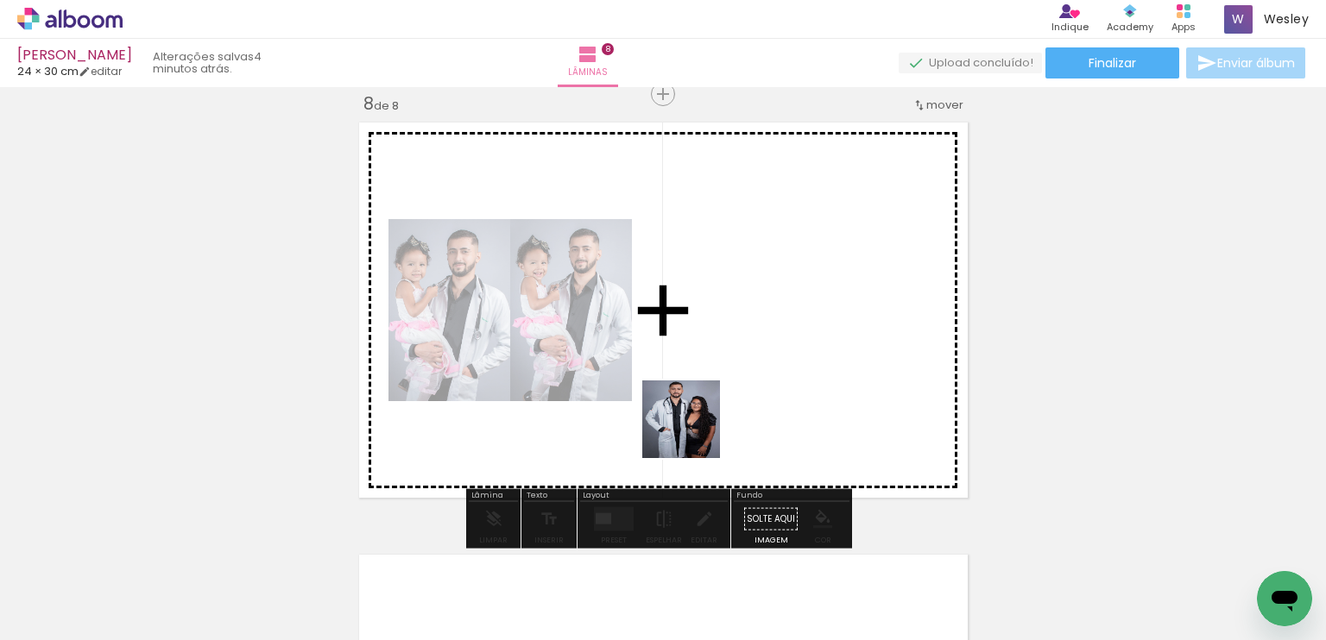
drag, startPoint x: 597, startPoint y: 591, endPoint x: 714, endPoint y: 413, distance: 213.3
click at [708, 415] on quentale-workspace at bounding box center [663, 320] width 1326 height 640
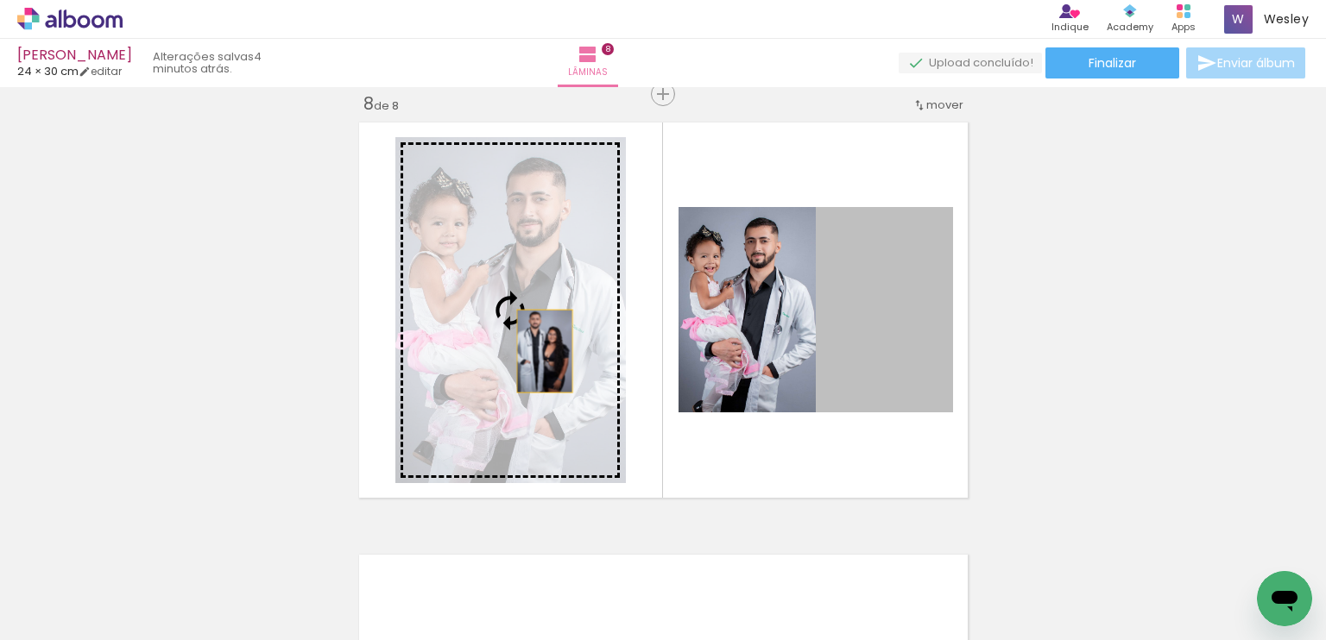
drag, startPoint x: 905, startPoint y: 331, endPoint x: 538, endPoint y: 351, distance: 368.2
click at [0, 0] on slot at bounding box center [0, 0] width 0 height 0
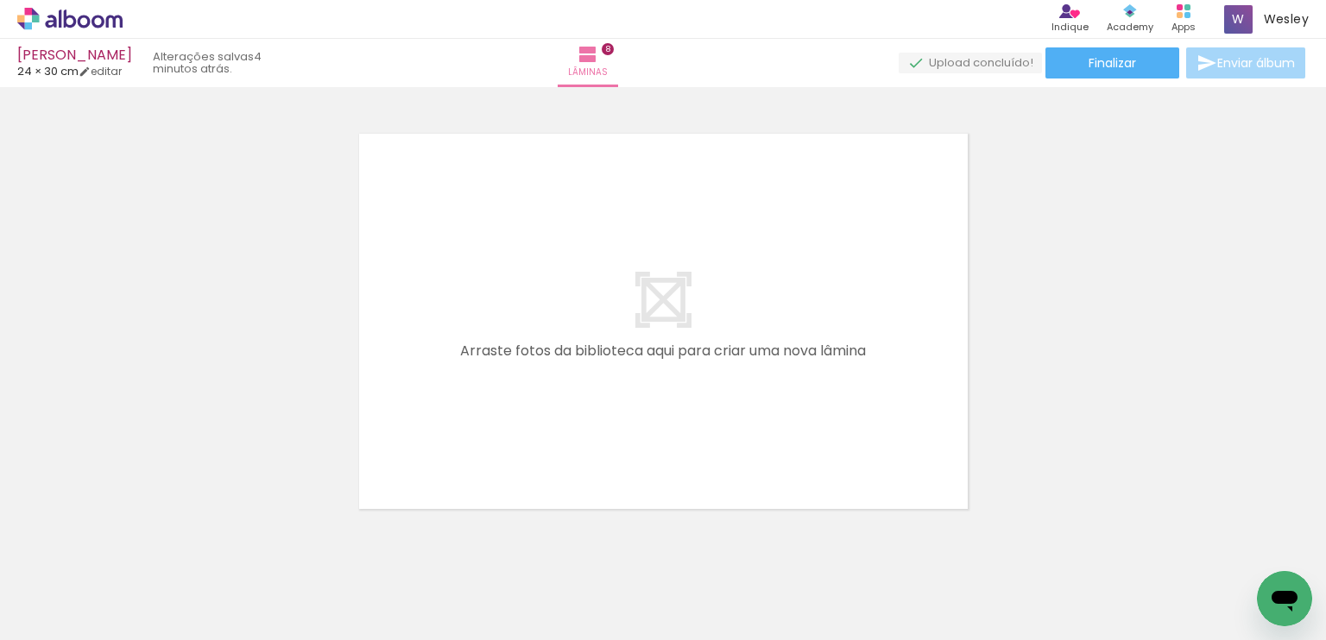
scroll to position [3480, 0]
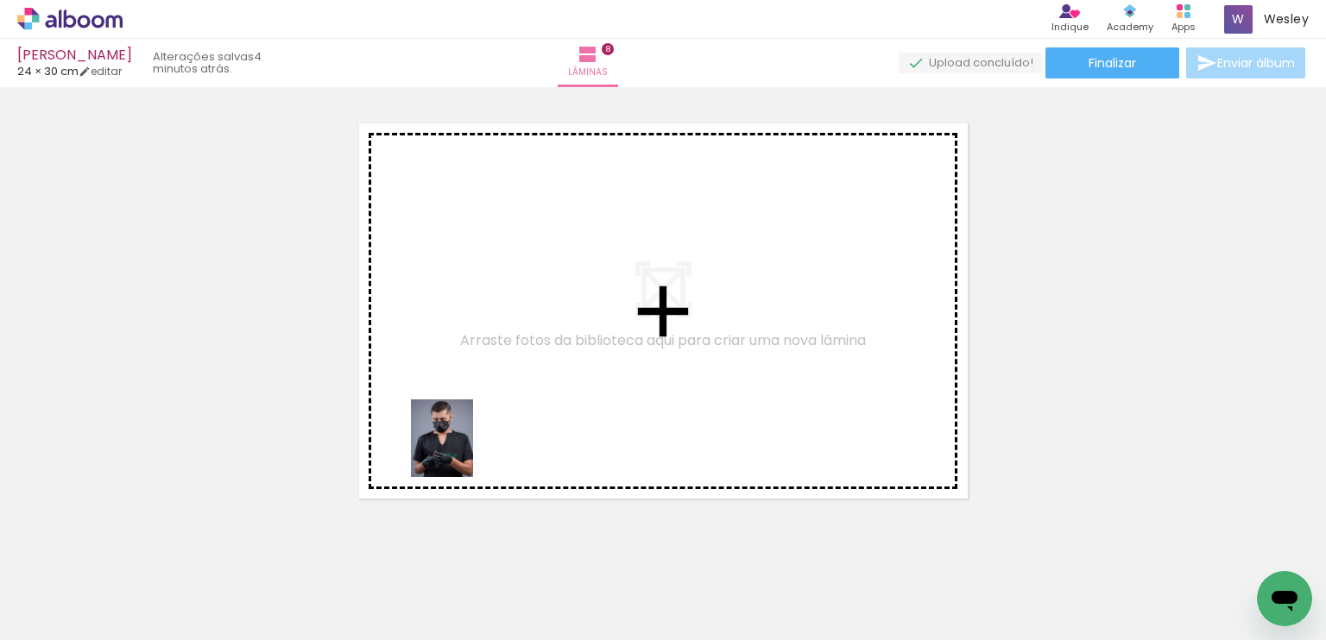
drag, startPoint x: 189, startPoint y: 588, endPoint x: 469, endPoint y: 448, distance: 312.6
click at [469, 448] on quentale-workspace at bounding box center [663, 320] width 1326 height 640
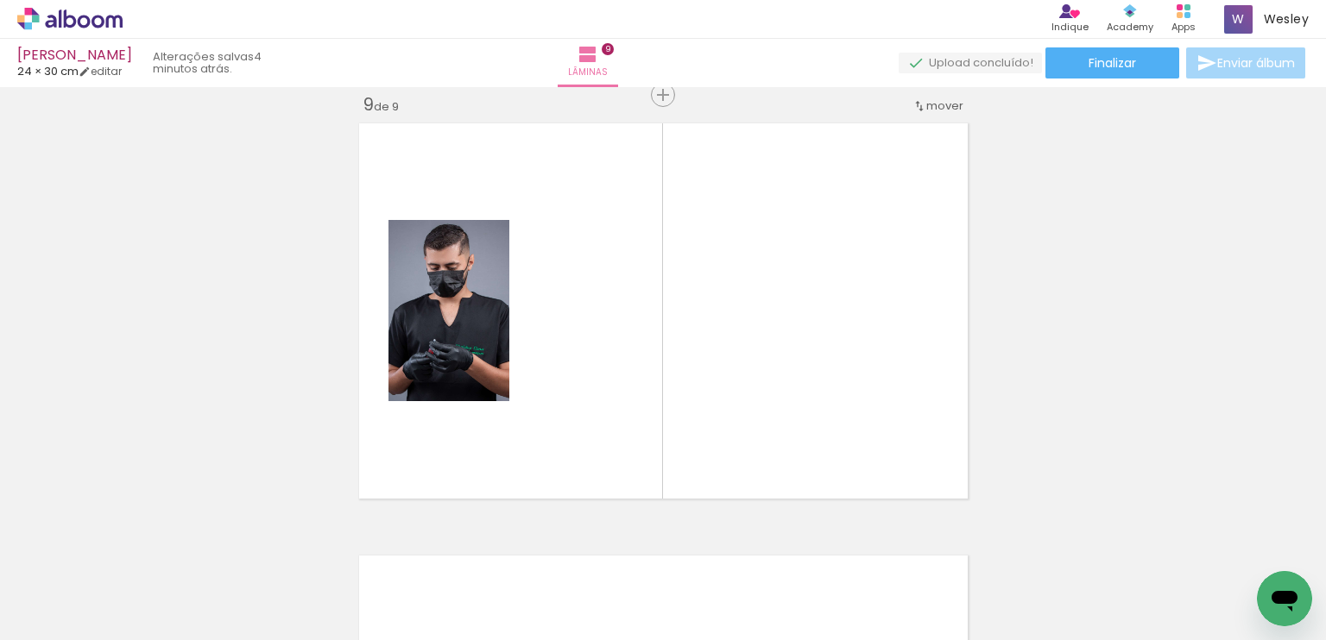
scroll to position [3480, 0]
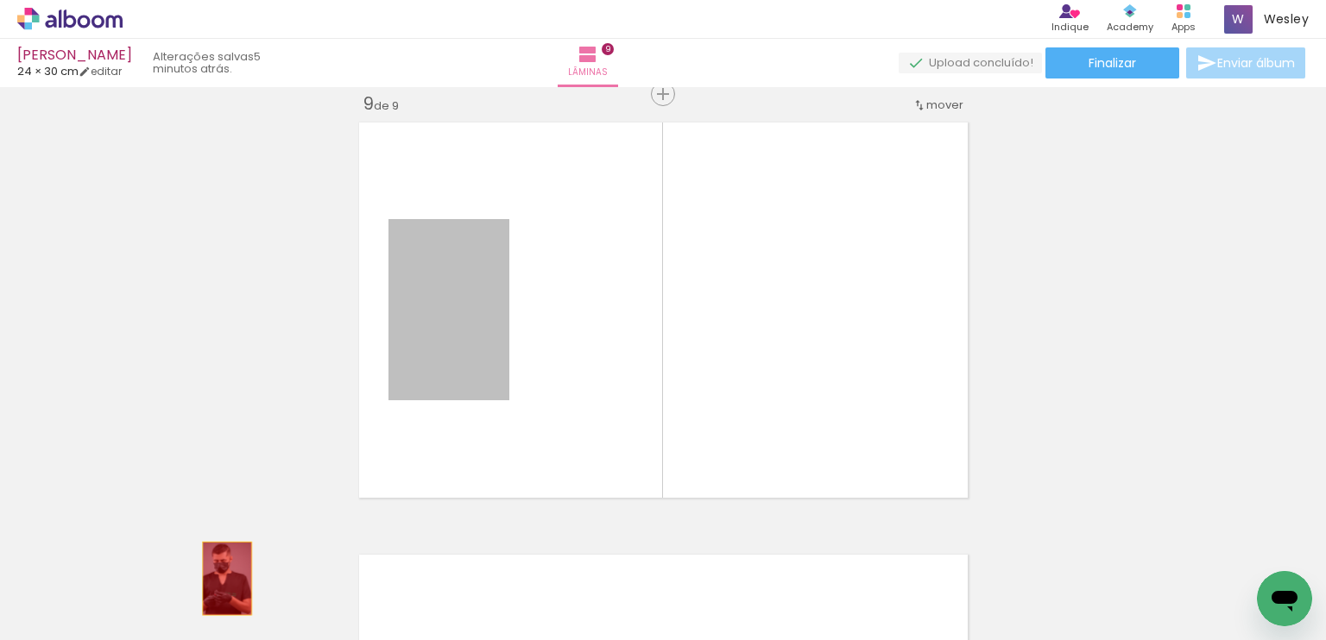
drag, startPoint x: 466, startPoint y: 341, endPoint x: 220, endPoint y: 578, distance: 341.8
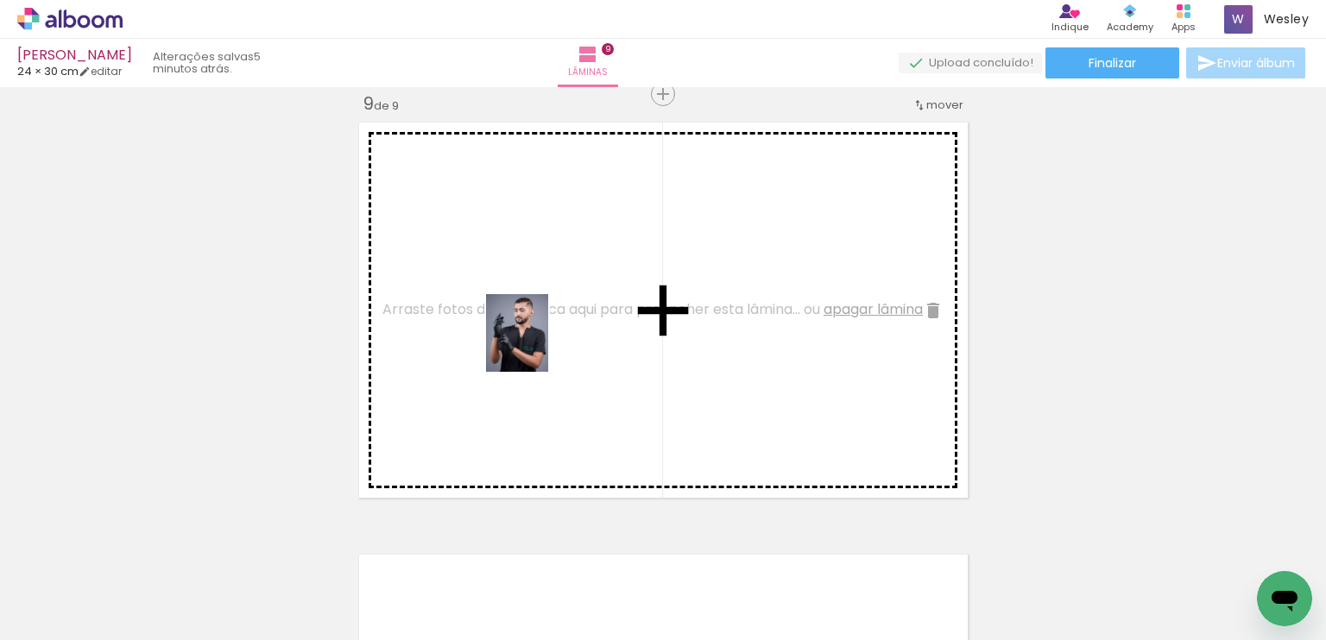
drag, startPoint x: 493, startPoint y: 598, endPoint x: 538, endPoint y: 346, distance: 256.0
click at [538, 346] on quentale-workspace at bounding box center [663, 320] width 1326 height 640
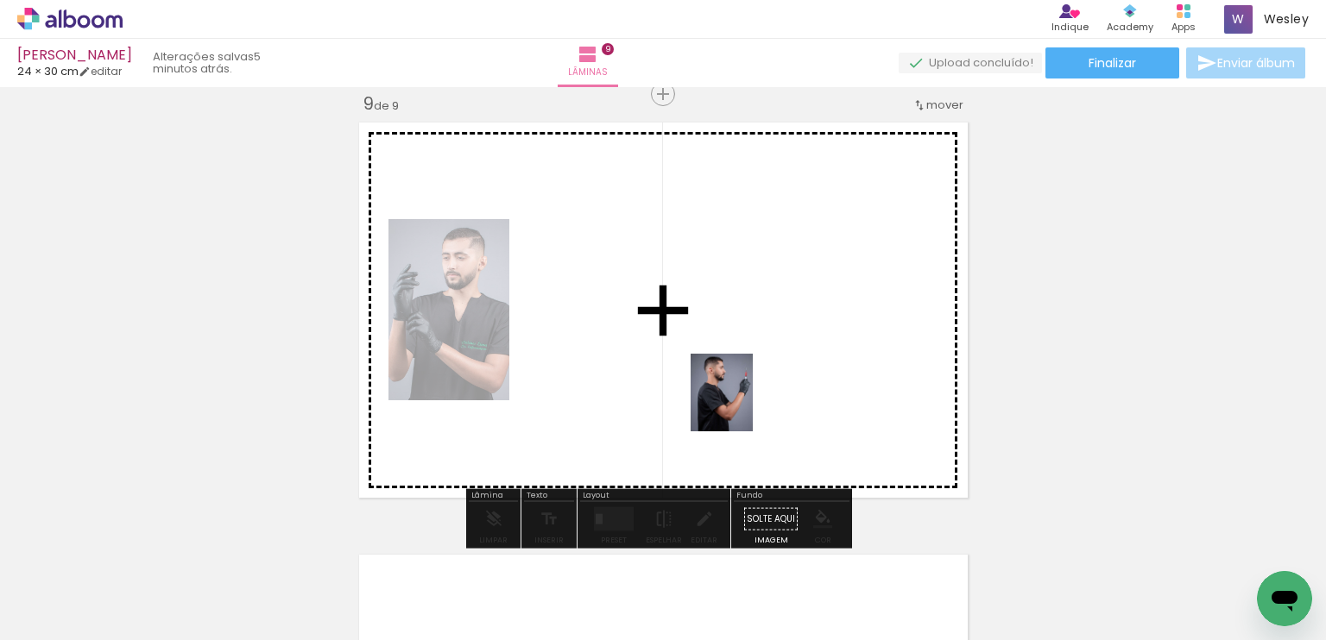
drag, startPoint x: 394, startPoint y: 586, endPoint x: 742, endPoint y: 406, distance: 391.8
click at [742, 406] on quentale-workspace at bounding box center [663, 320] width 1326 height 640
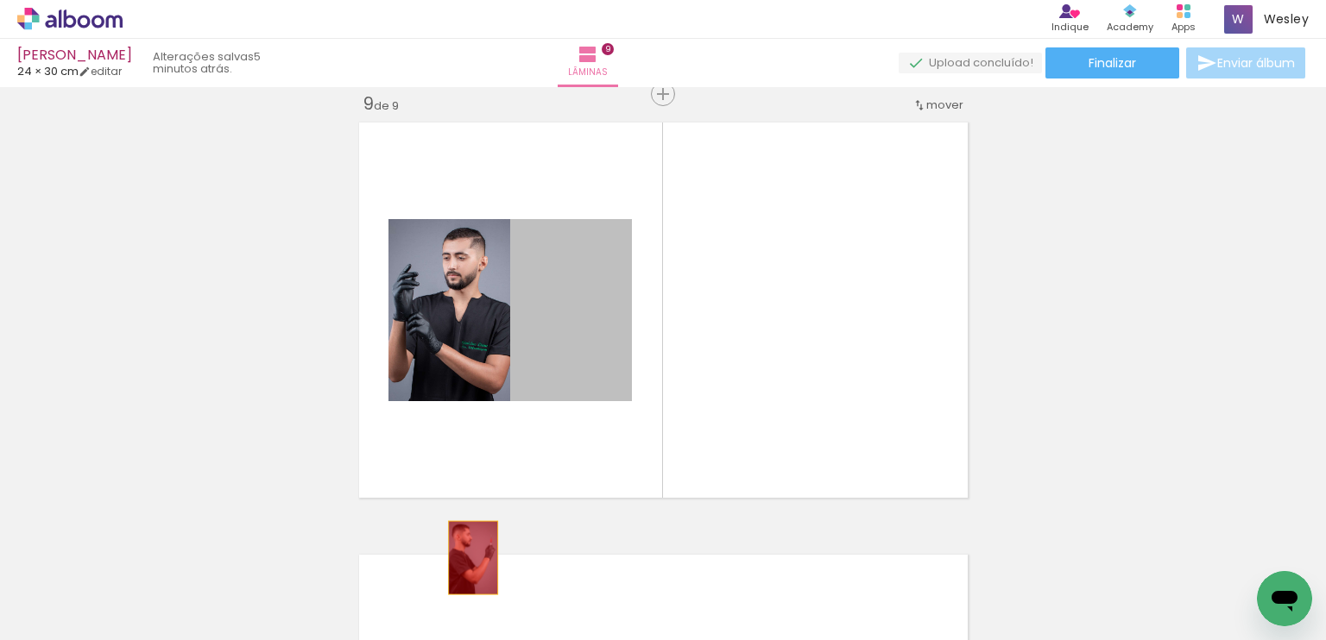
drag, startPoint x: 611, startPoint y: 348, endPoint x: 466, endPoint y: 557, distance: 254.9
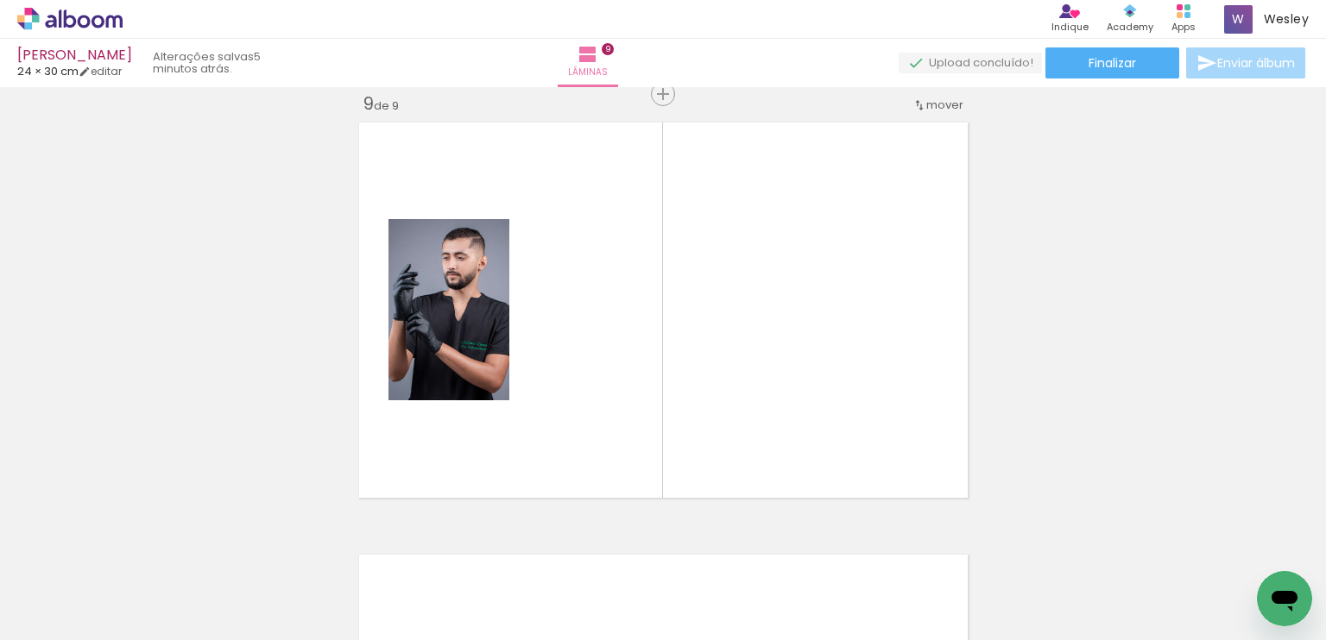
click at [577, 585] on div at bounding box center [560, 581] width 68 height 85
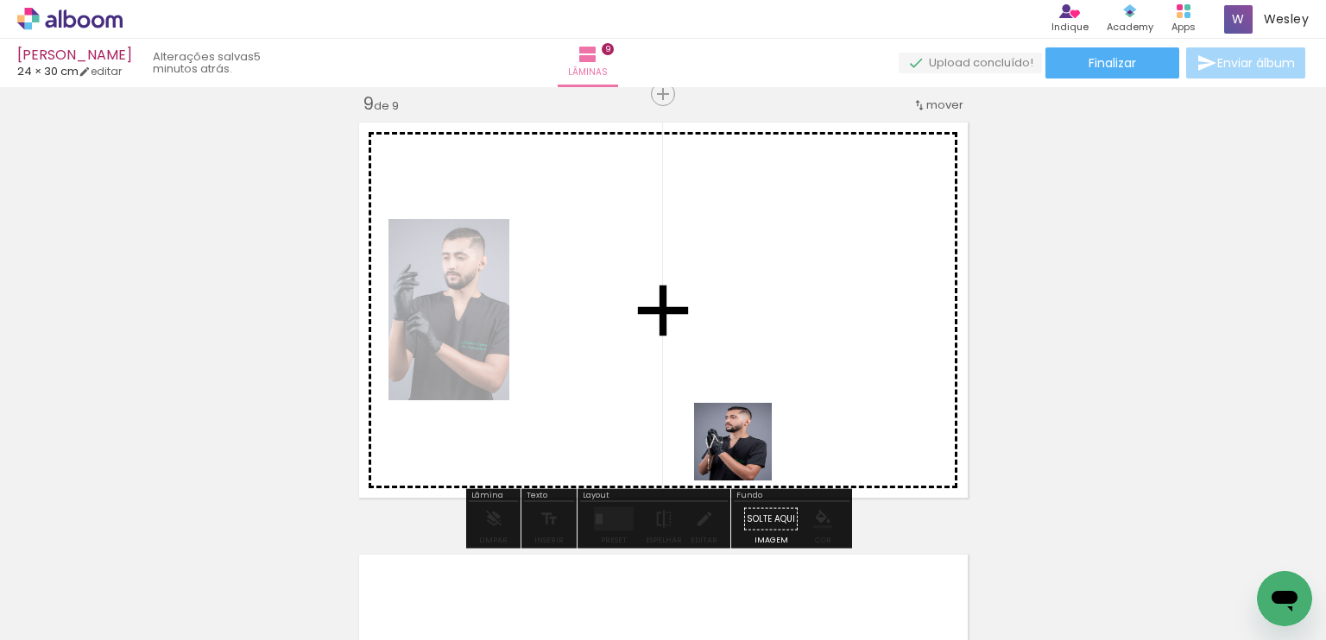
drag, startPoint x: 677, startPoint y: 572, endPoint x: 798, endPoint y: 372, distance: 233.8
click at [798, 372] on quentale-workspace at bounding box center [663, 320] width 1326 height 640
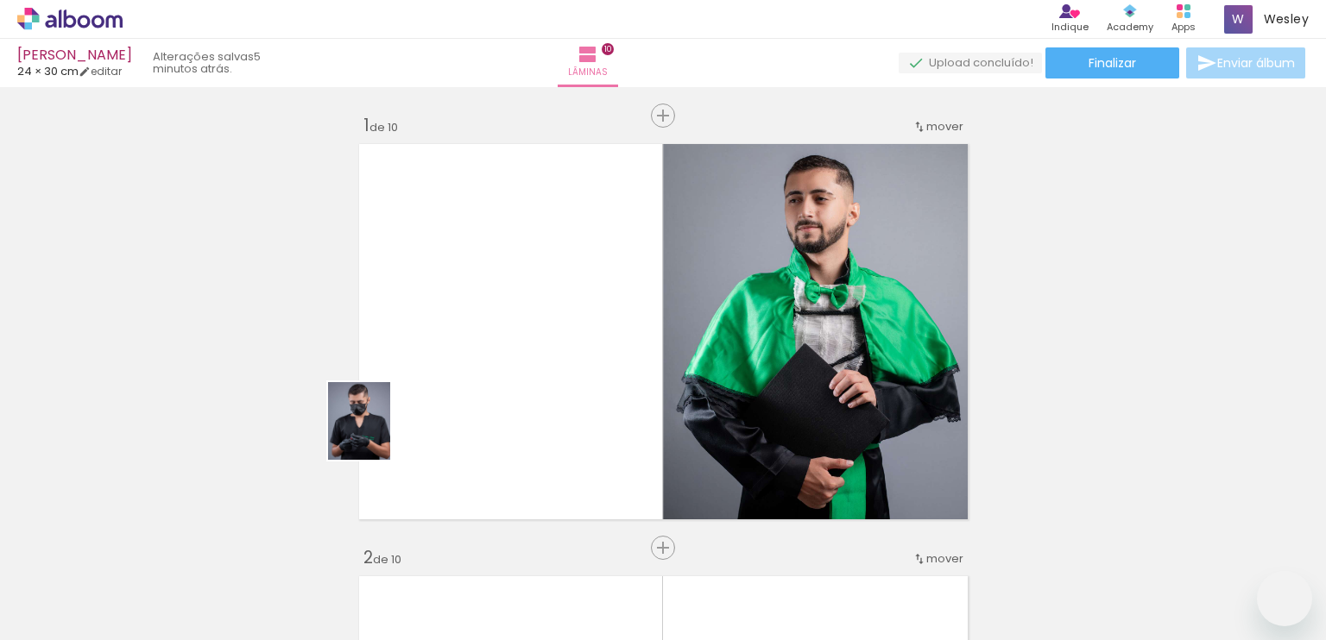
click at [380, 434] on quentale-workspace at bounding box center [663, 320] width 1326 height 640
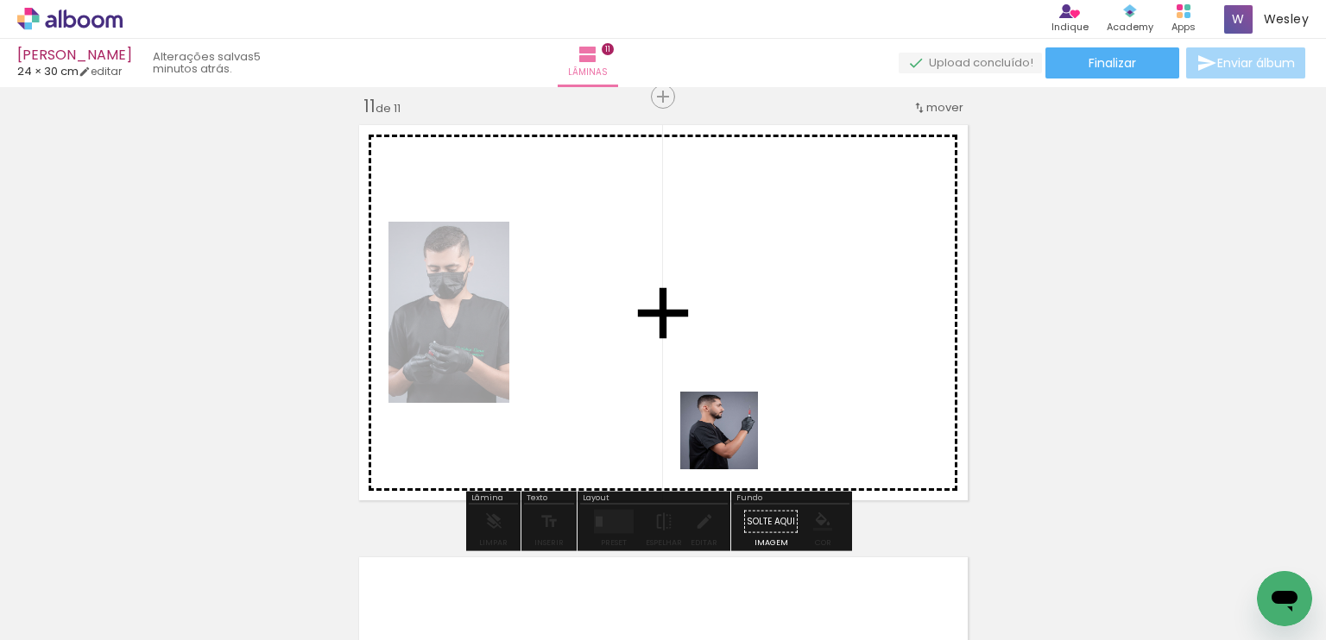
scroll to position [4345, 0]
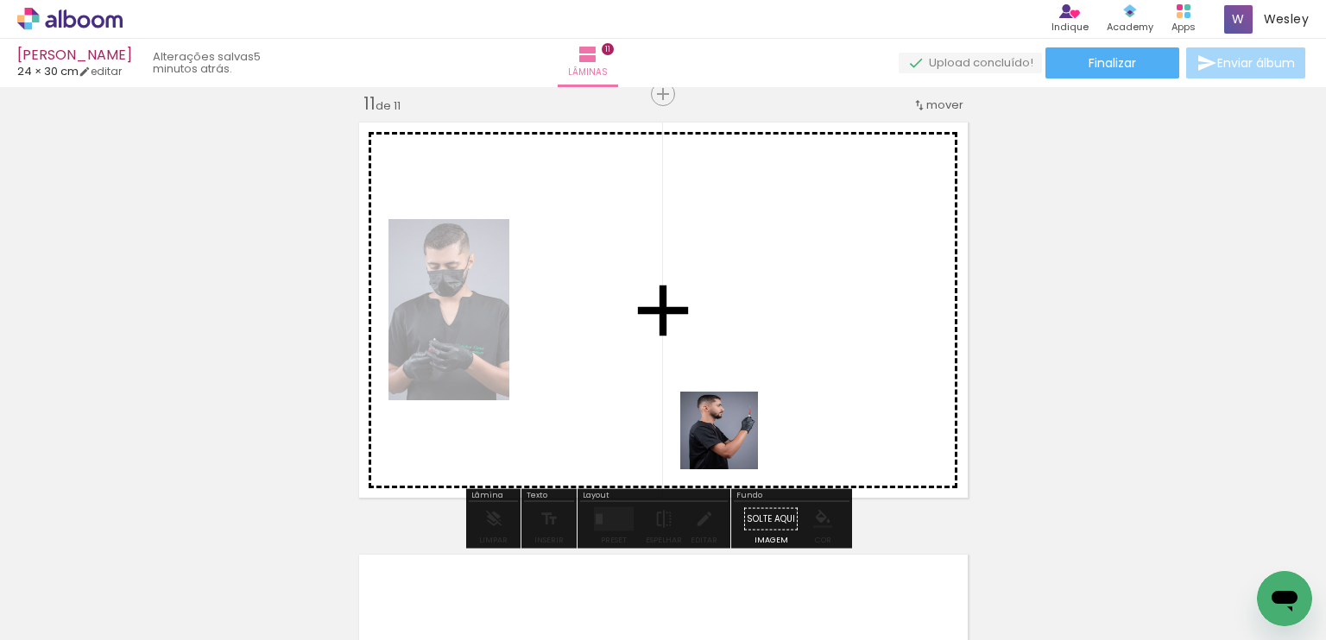
drag, startPoint x: 385, startPoint y: 579, endPoint x: 749, endPoint y: 435, distance: 391.7
click at [749, 435] on quentale-workspace at bounding box center [663, 320] width 1326 height 640
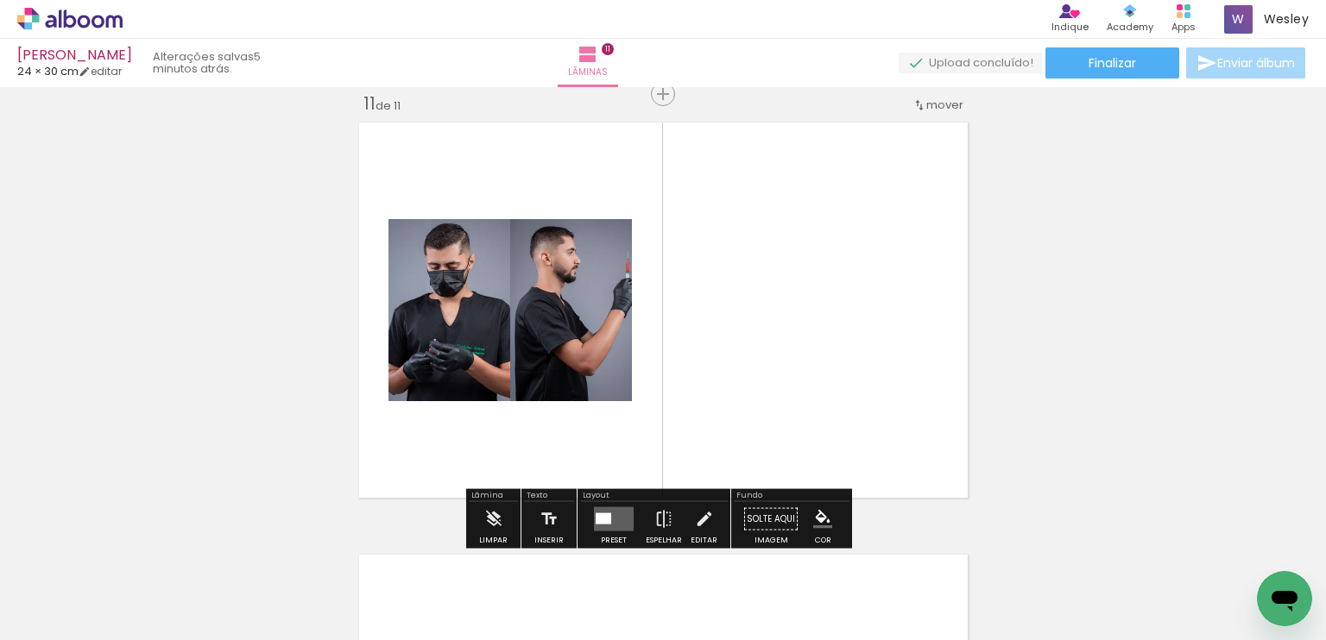
click at [597, 513] on div at bounding box center [599, 518] width 8 height 11
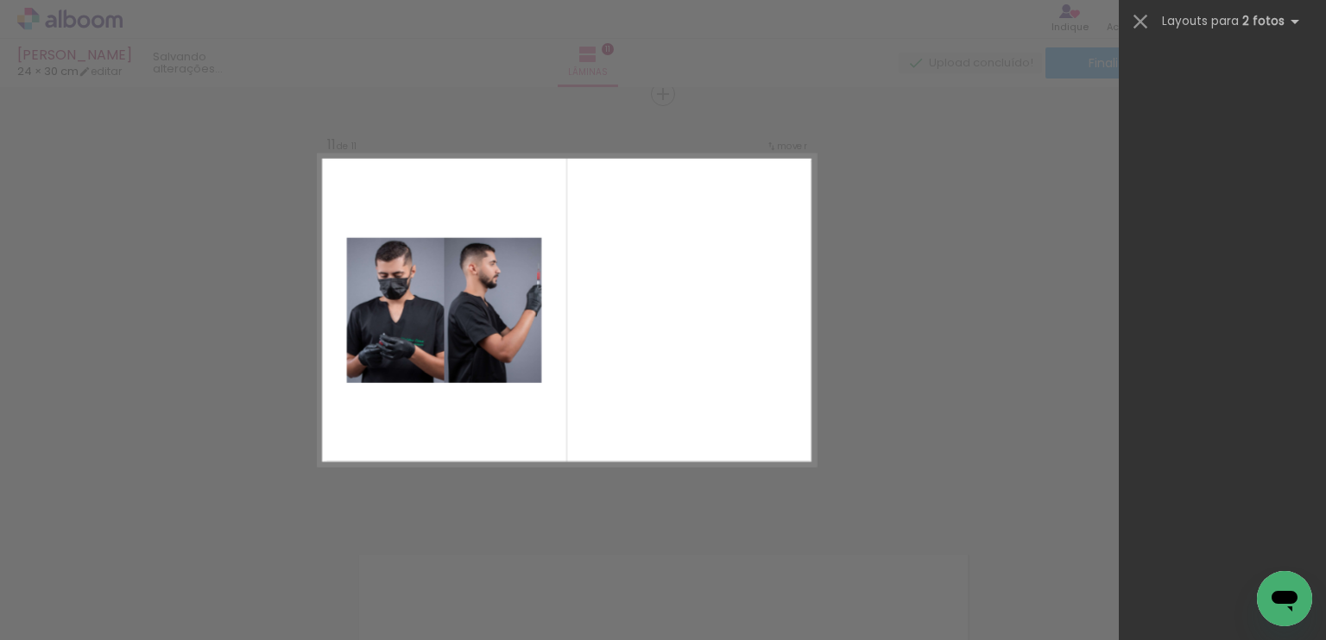
scroll to position [0, 0]
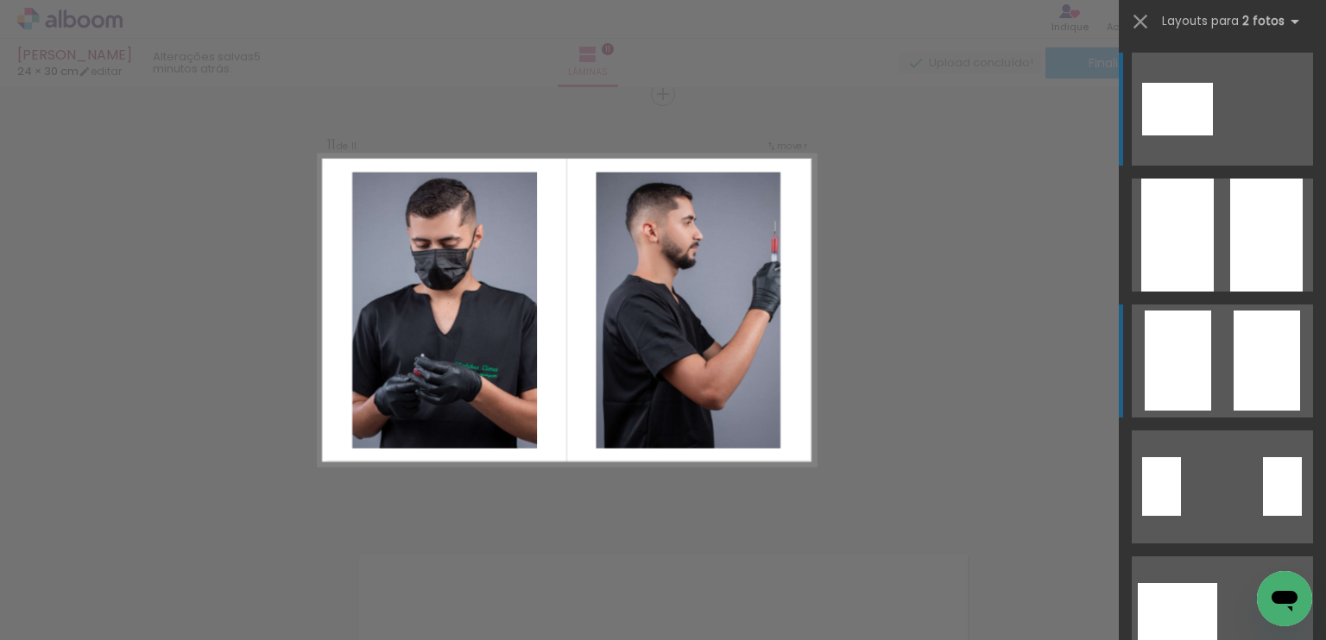
click at [1221, 338] on quentale-layouter at bounding box center [1221, 361] width 181 height 113
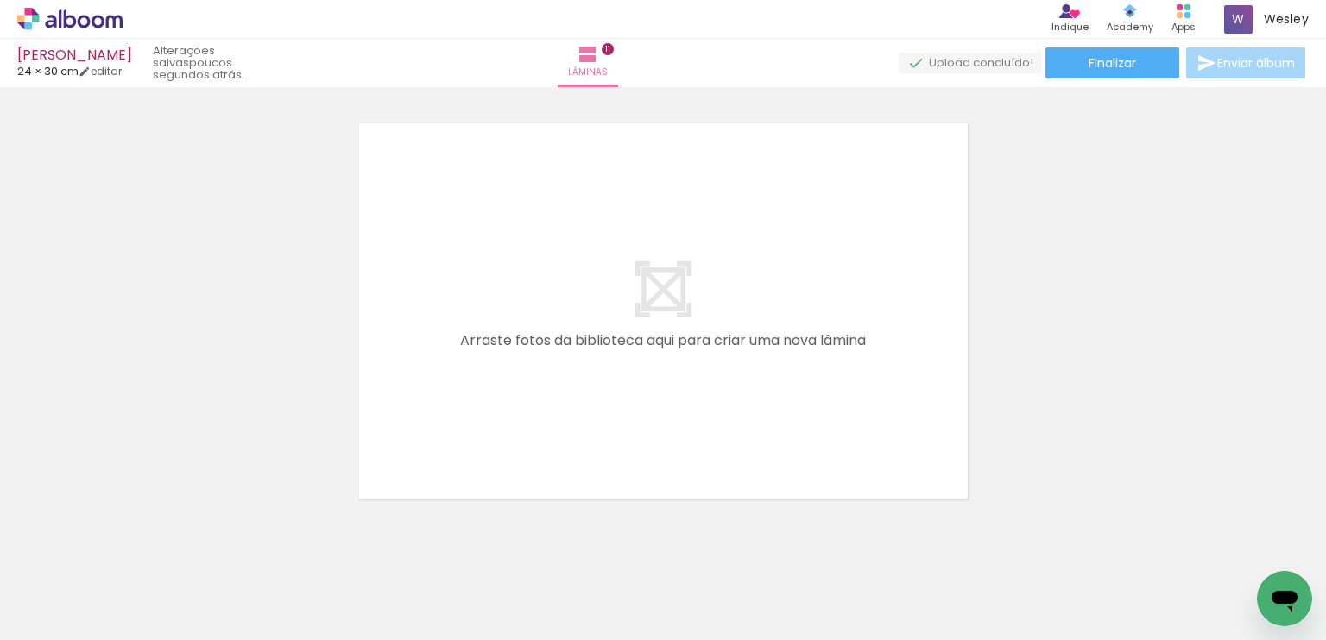
scroll to position [0, 1101]
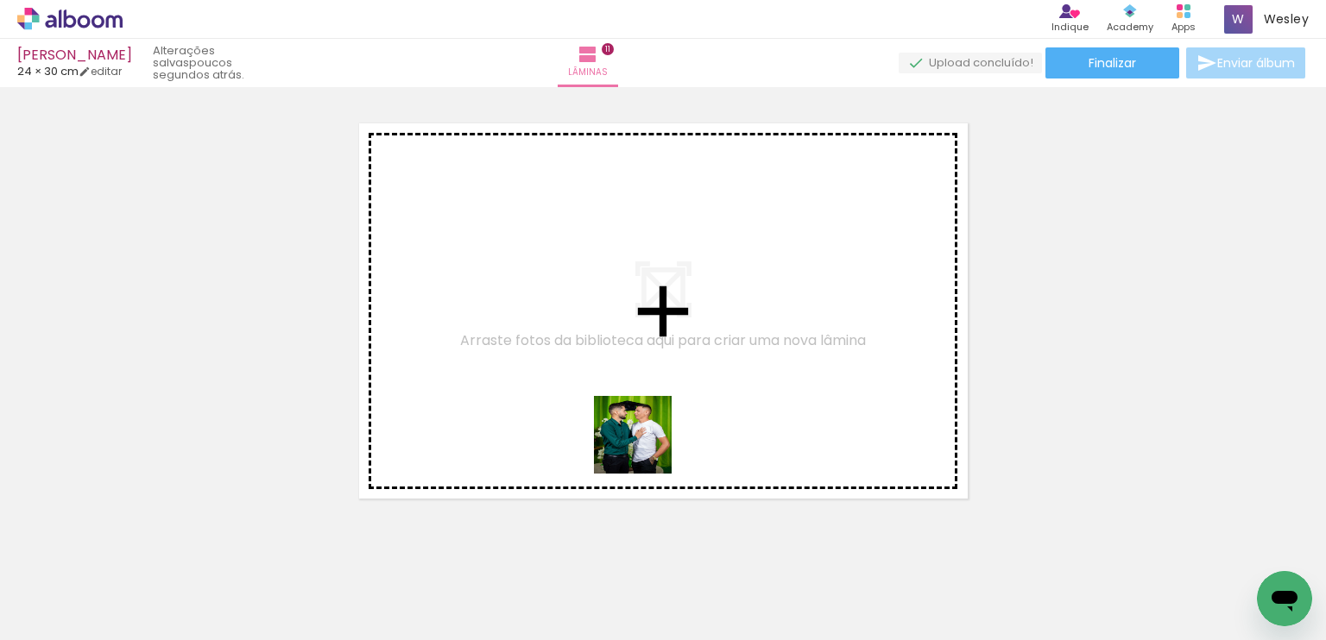
drag, startPoint x: 927, startPoint y: 586, endPoint x: 627, endPoint y: 439, distance: 333.5
click at [627, 439] on quentale-workspace at bounding box center [663, 320] width 1326 height 640
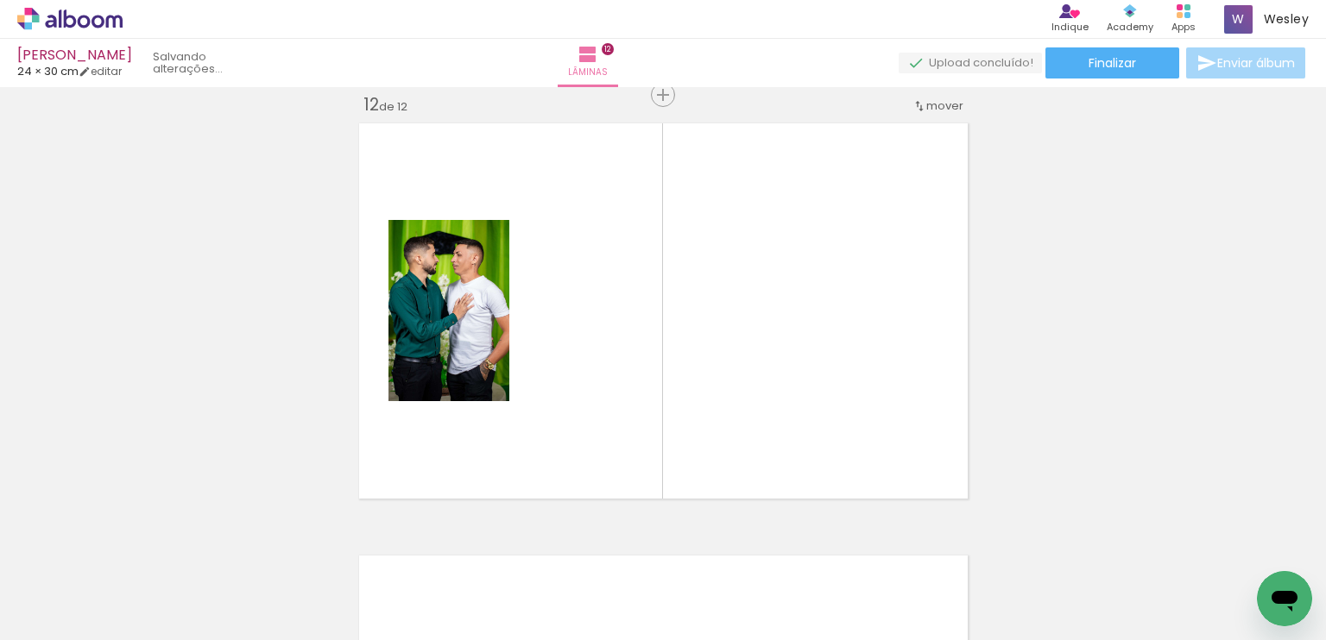
scroll to position [4777, 0]
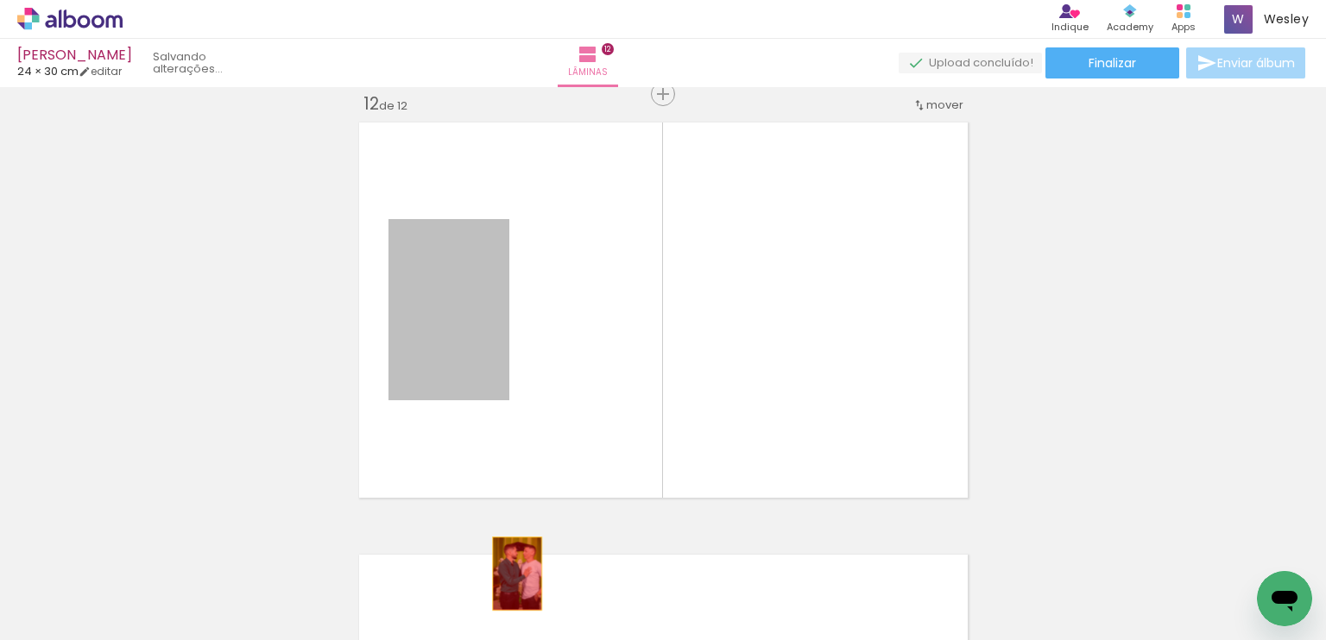
drag, startPoint x: 445, startPoint y: 324, endPoint x: 510, endPoint y: 574, distance: 258.5
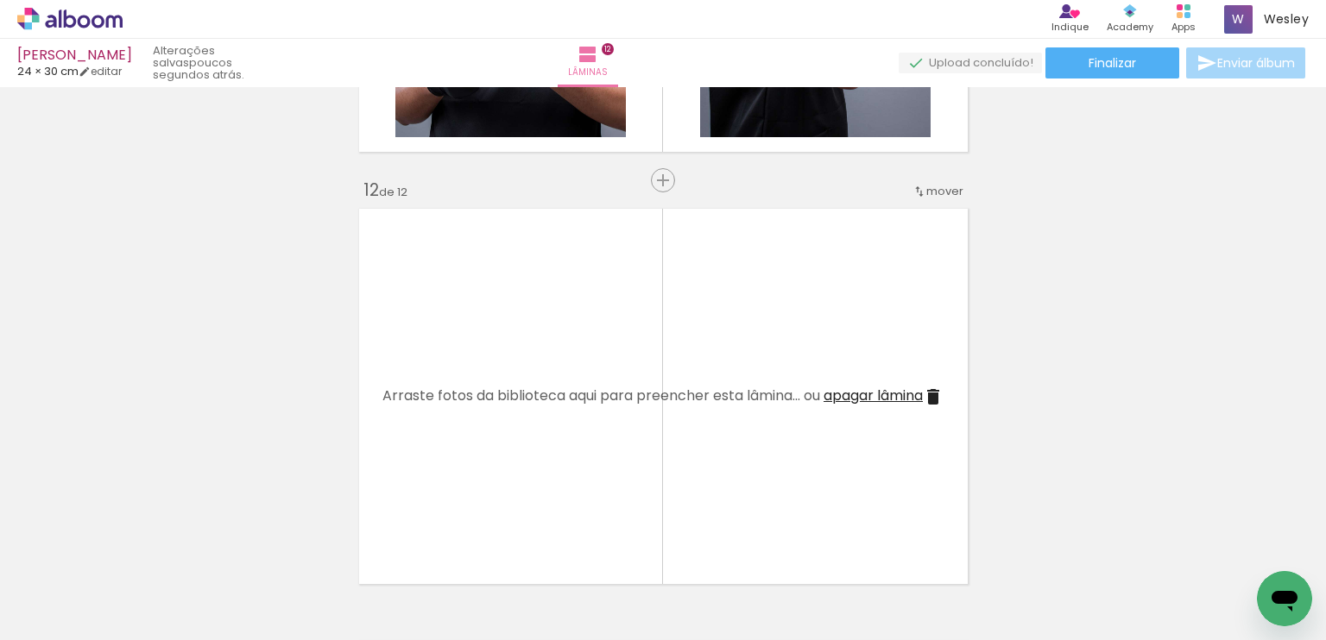
scroll to position [0, 2686]
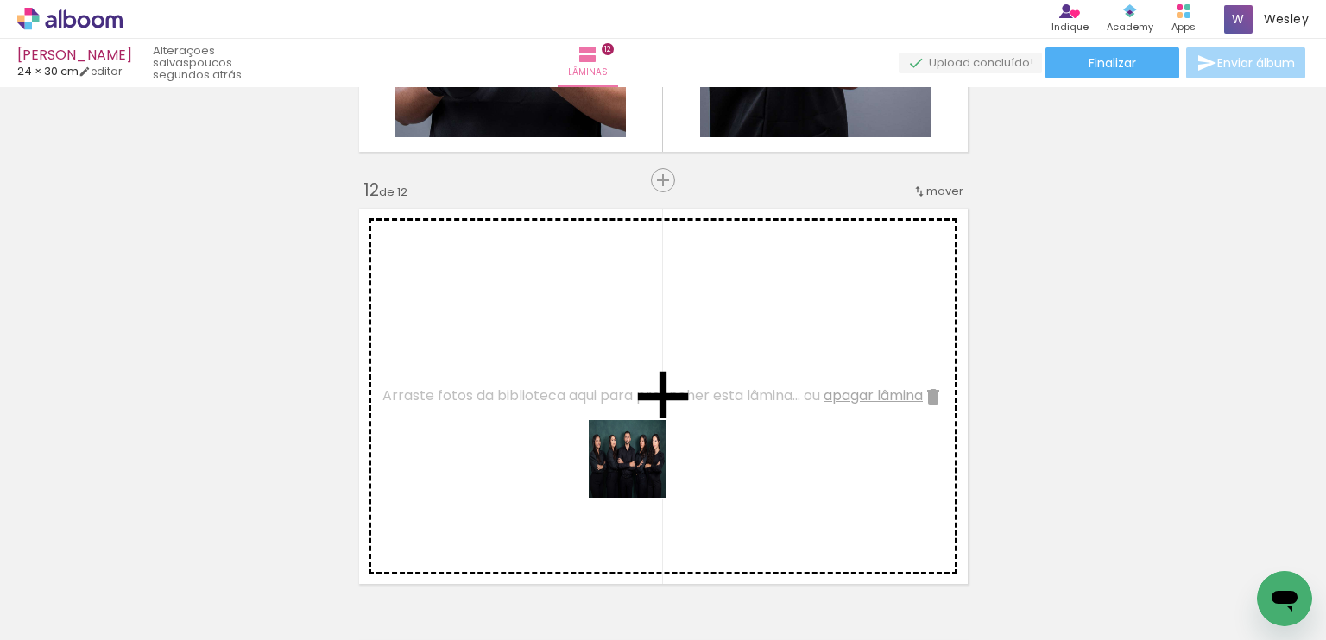
drag, startPoint x: 1062, startPoint y: 588, endPoint x: 792, endPoint y: 501, distance: 283.6
click at [557, 426] on quentale-workspace at bounding box center [663, 320] width 1326 height 640
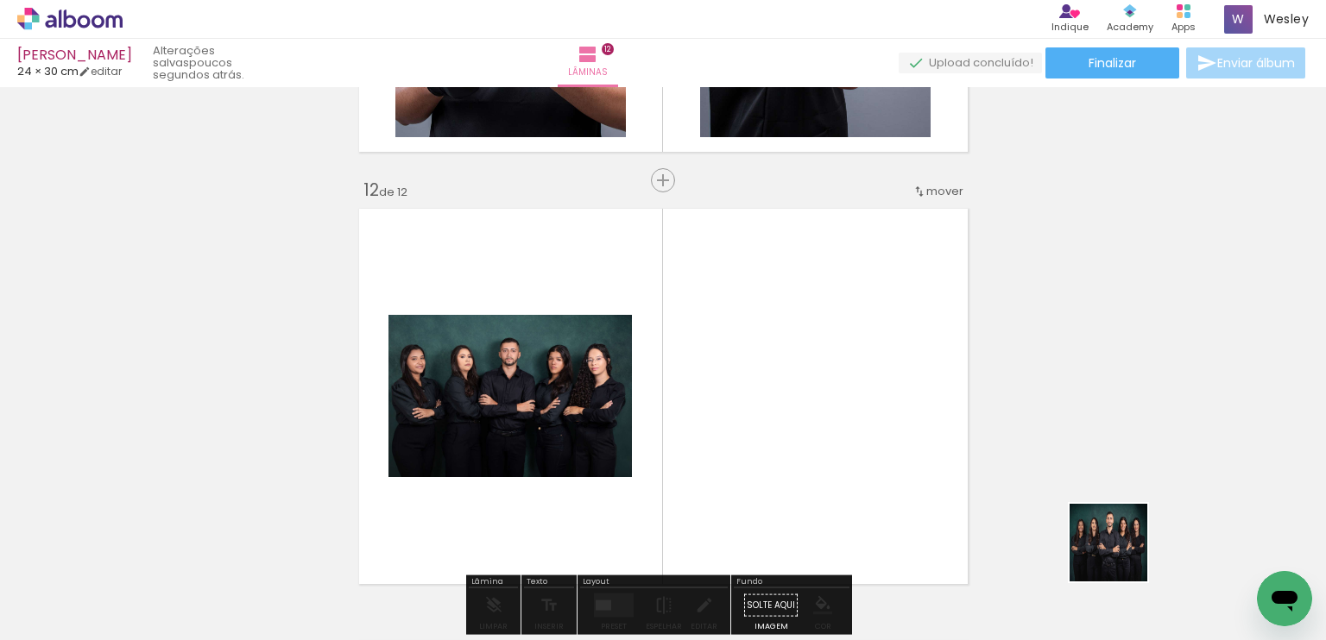
drag, startPoint x: 1121, startPoint y: 556, endPoint x: 1023, endPoint y: 516, distance: 106.1
click at [782, 414] on quentale-workspace at bounding box center [663, 320] width 1326 height 640
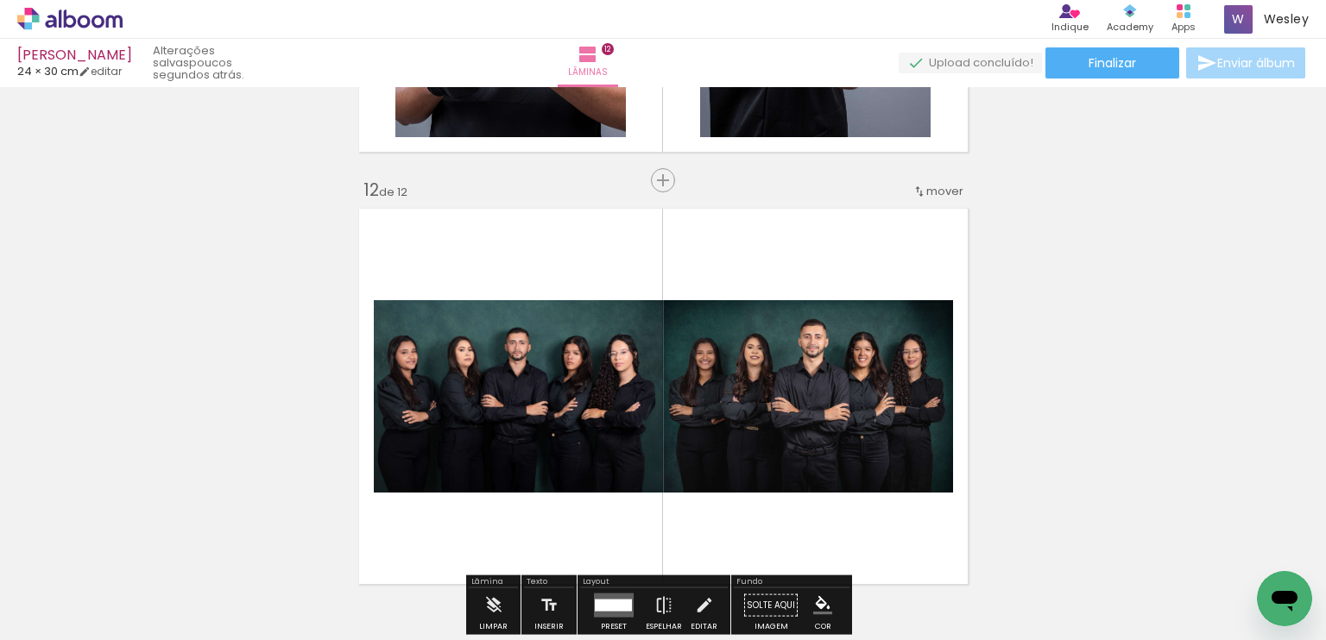
drag, startPoint x: 1267, startPoint y: 578, endPoint x: 1177, endPoint y: 527, distance: 103.2
click at [1257, 571] on html at bounding box center [1284, 598] width 55 height 55
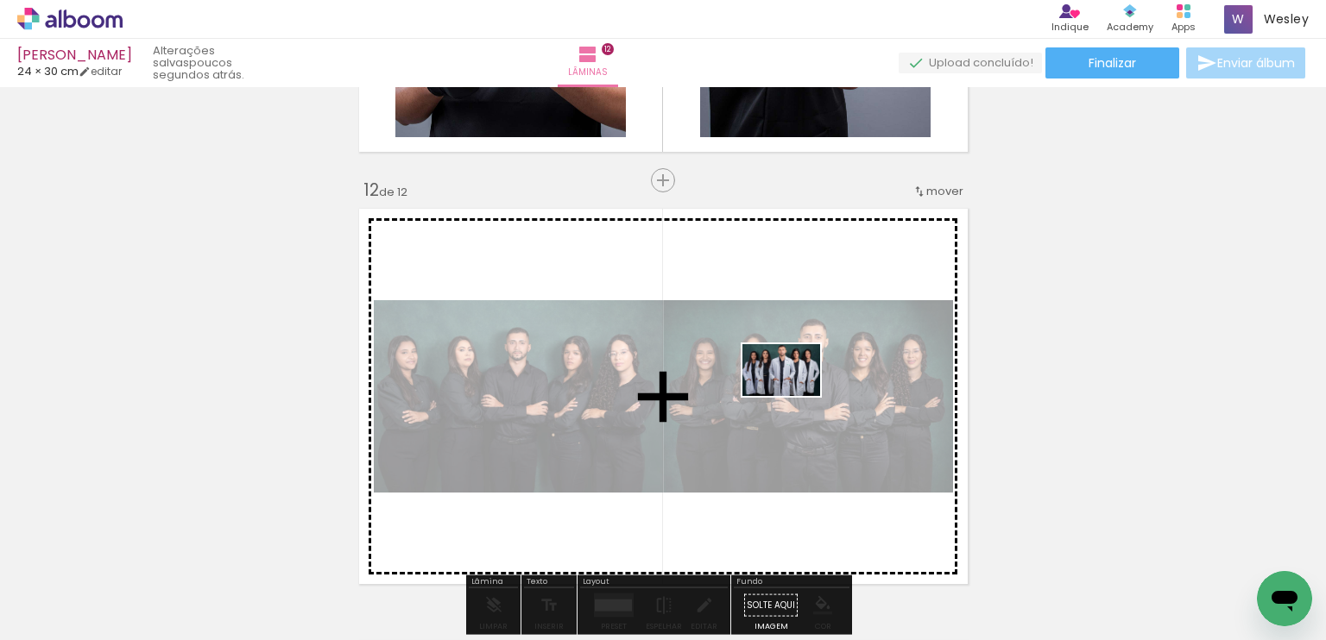
drag, startPoint x: 1231, startPoint y: 555, endPoint x: 794, endPoint y: 396, distance: 465.5
click at [794, 396] on quentale-workspace at bounding box center [663, 320] width 1326 height 640
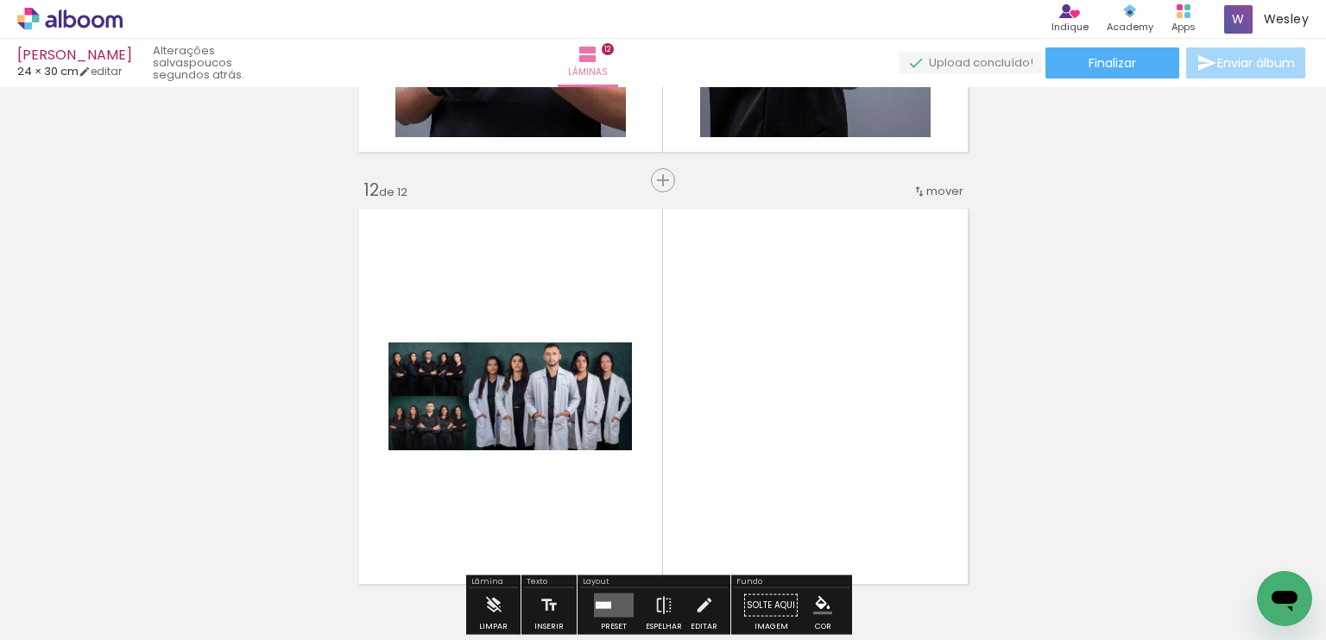
scroll to position [4864, 0]
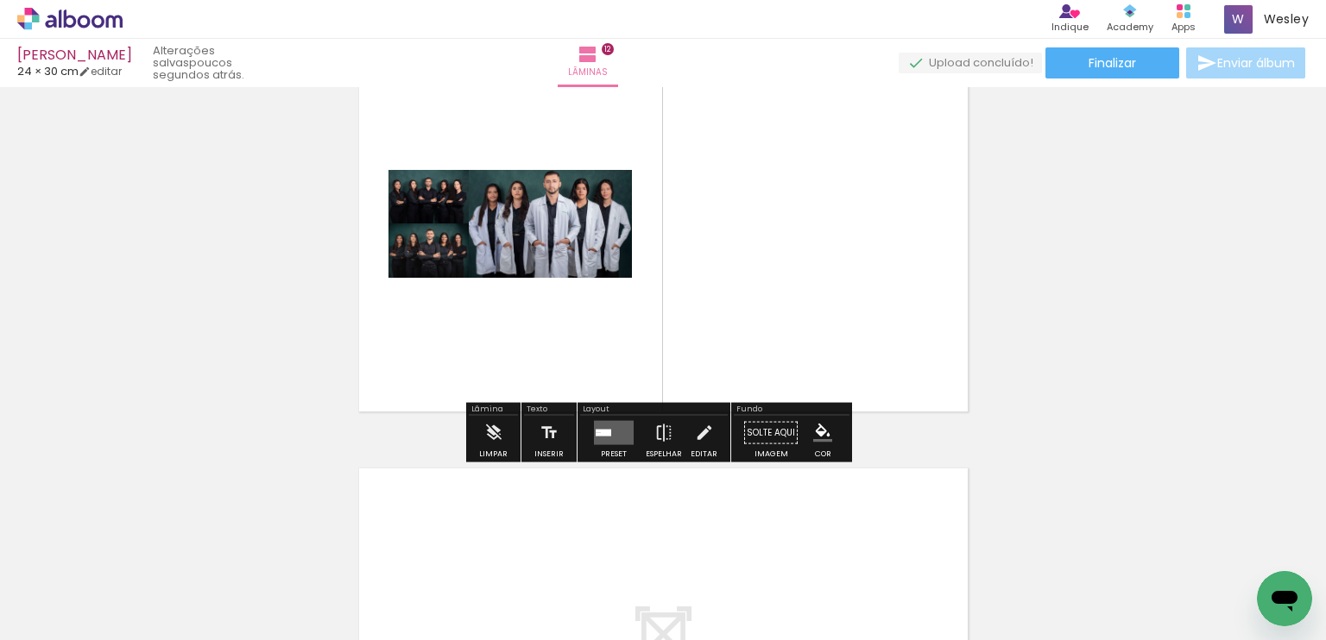
click at [619, 431] on quentale-layouter at bounding box center [614, 433] width 40 height 24
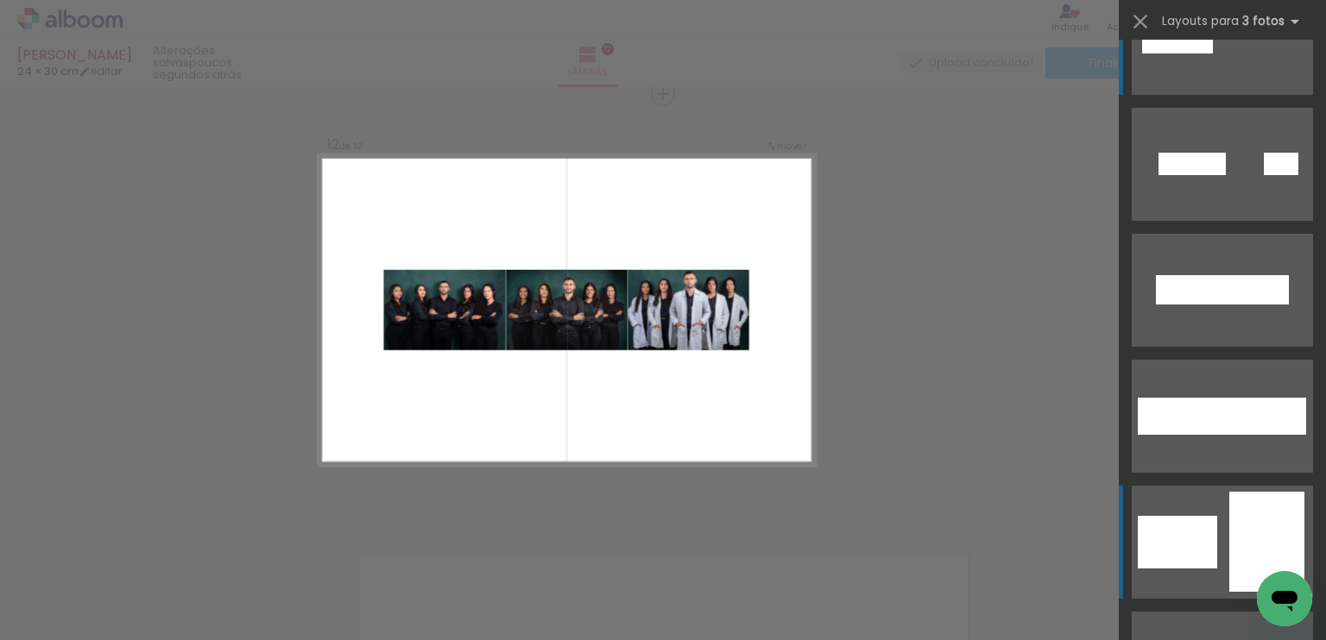
scroll to position [86, 0]
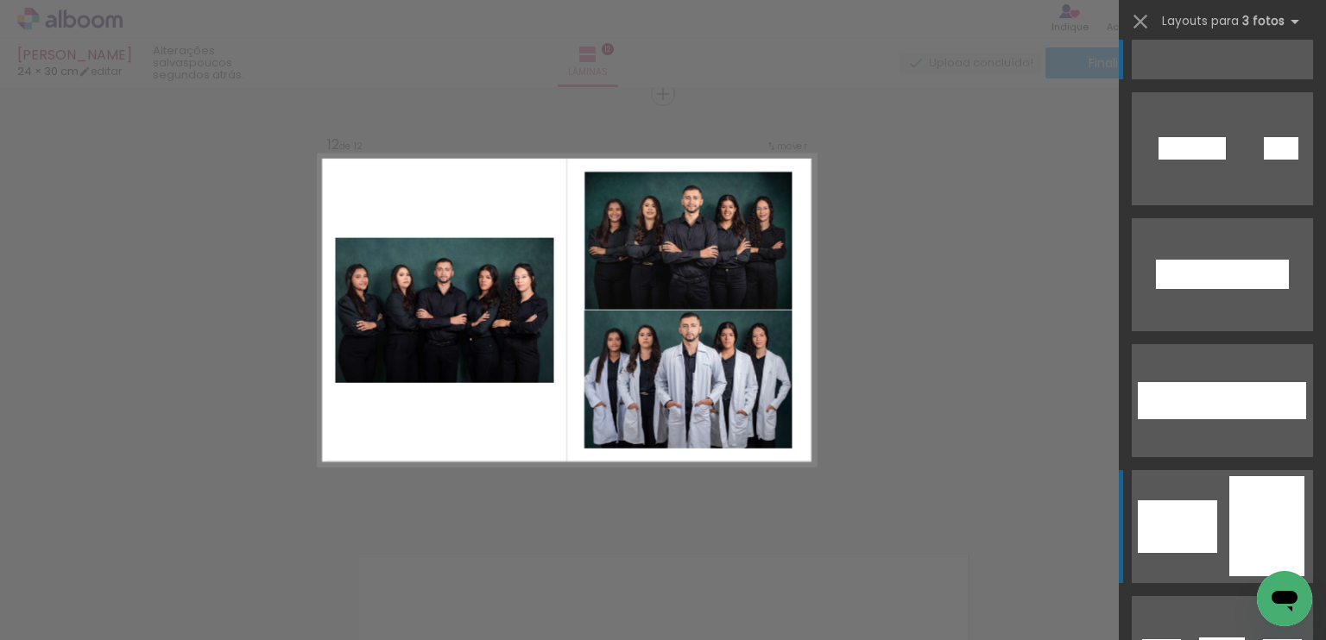
click at [1209, 502] on div at bounding box center [1176, 527] width 79 height 53
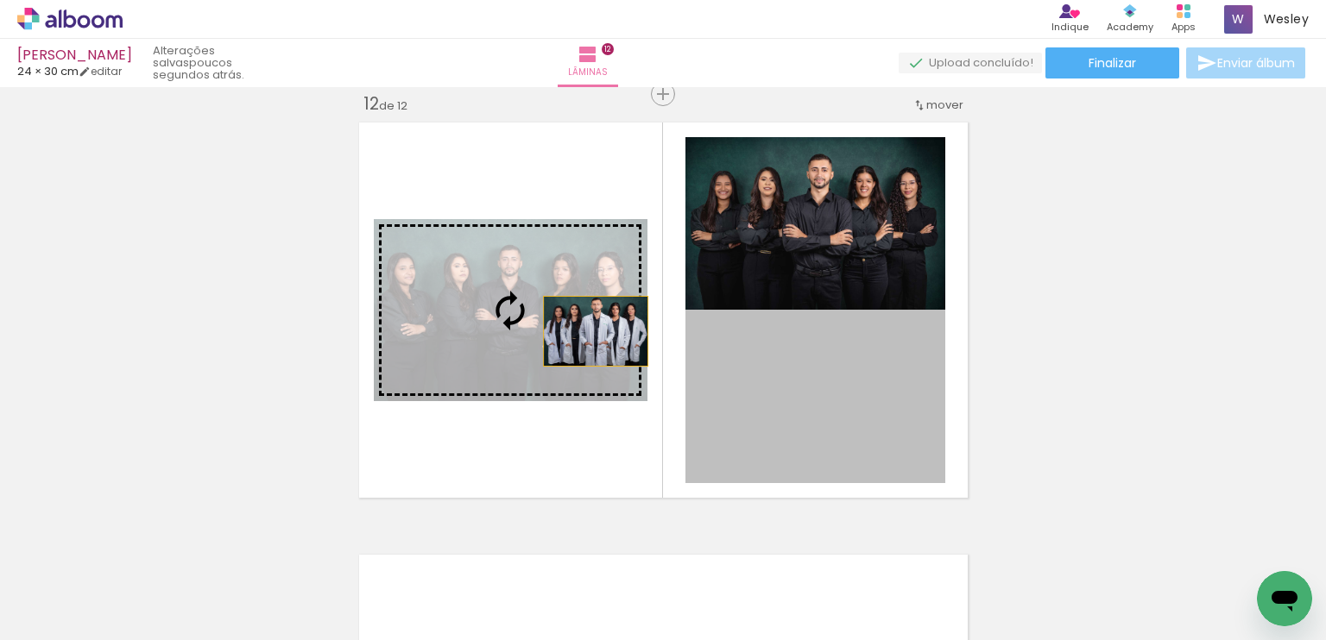
drag, startPoint x: 831, startPoint y: 431, endPoint x: 570, endPoint y: 316, distance: 285.6
click at [0, 0] on slot at bounding box center [0, 0] width 0 height 0
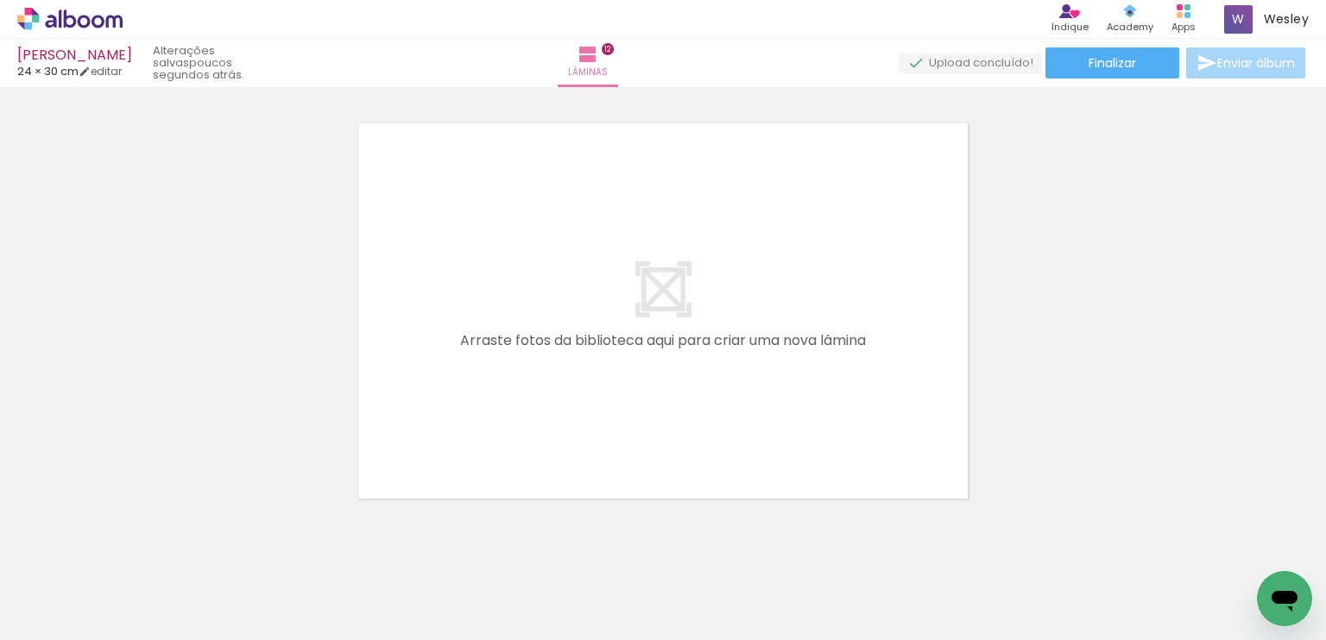
scroll to position [0, 853]
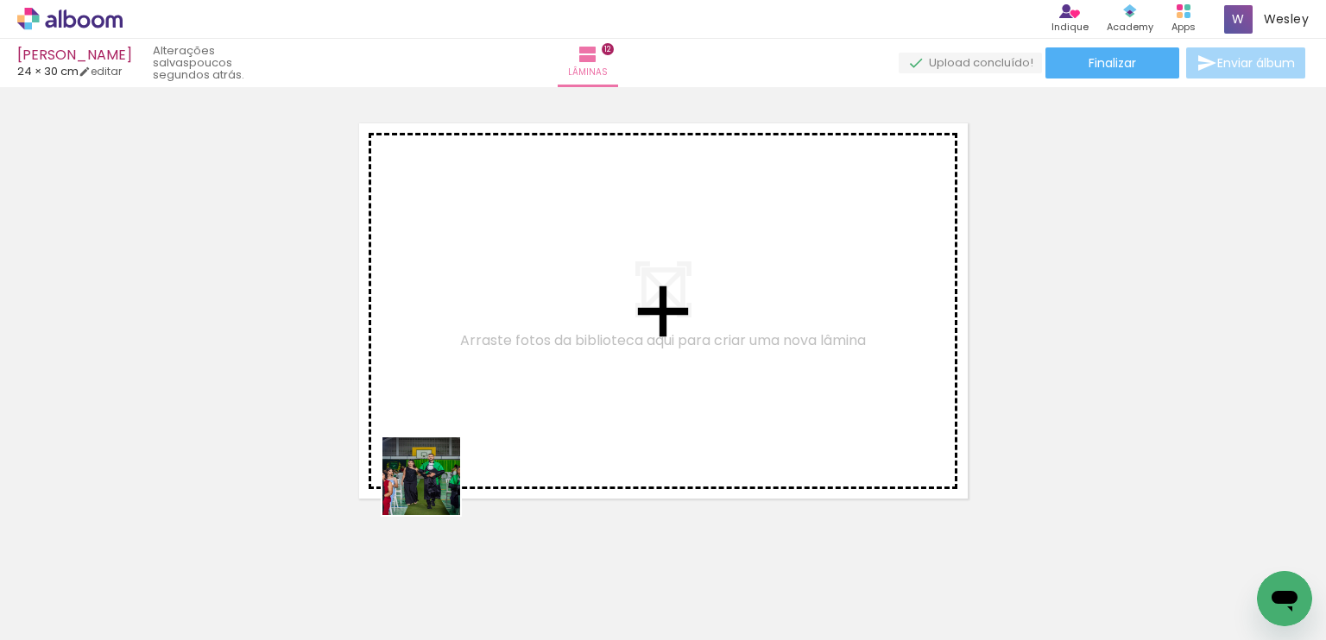
drag, startPoint x: 302, startPoint y: 583, endPoint x: 504, endPoint y: 444, distance: 244.6
click at [504, 444] on quentale-workspace at bounding box center [663, 320] width 1326 height 640
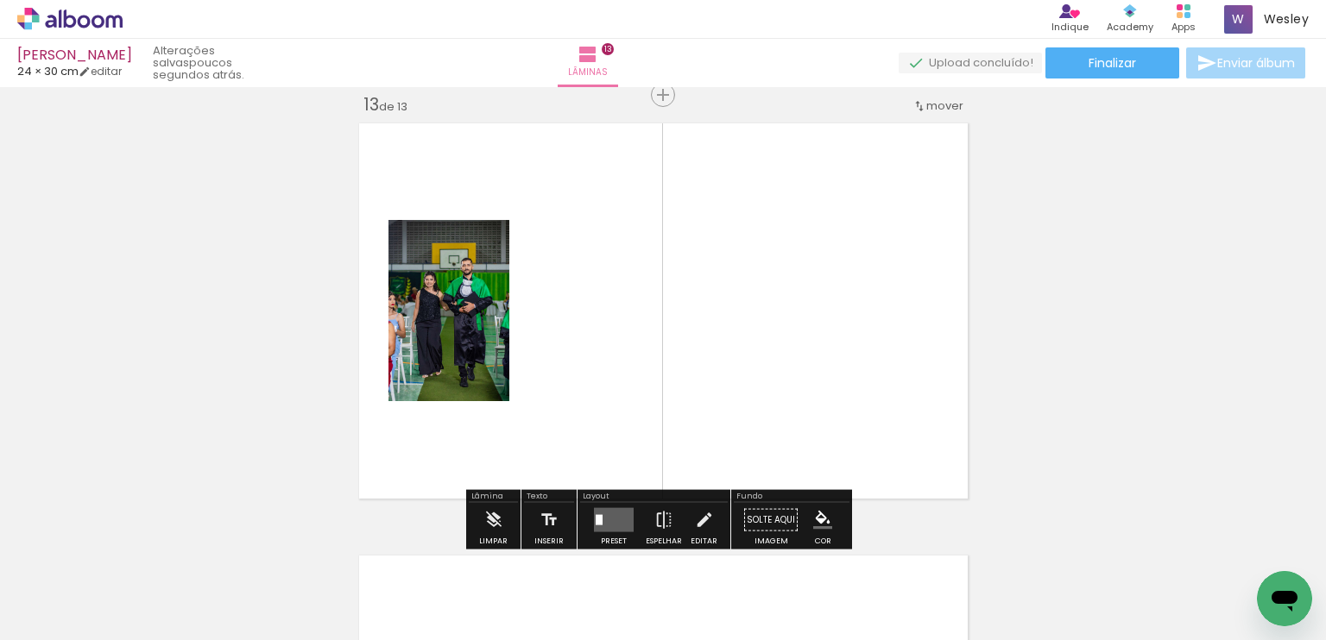
scroll to position [5210, 0]
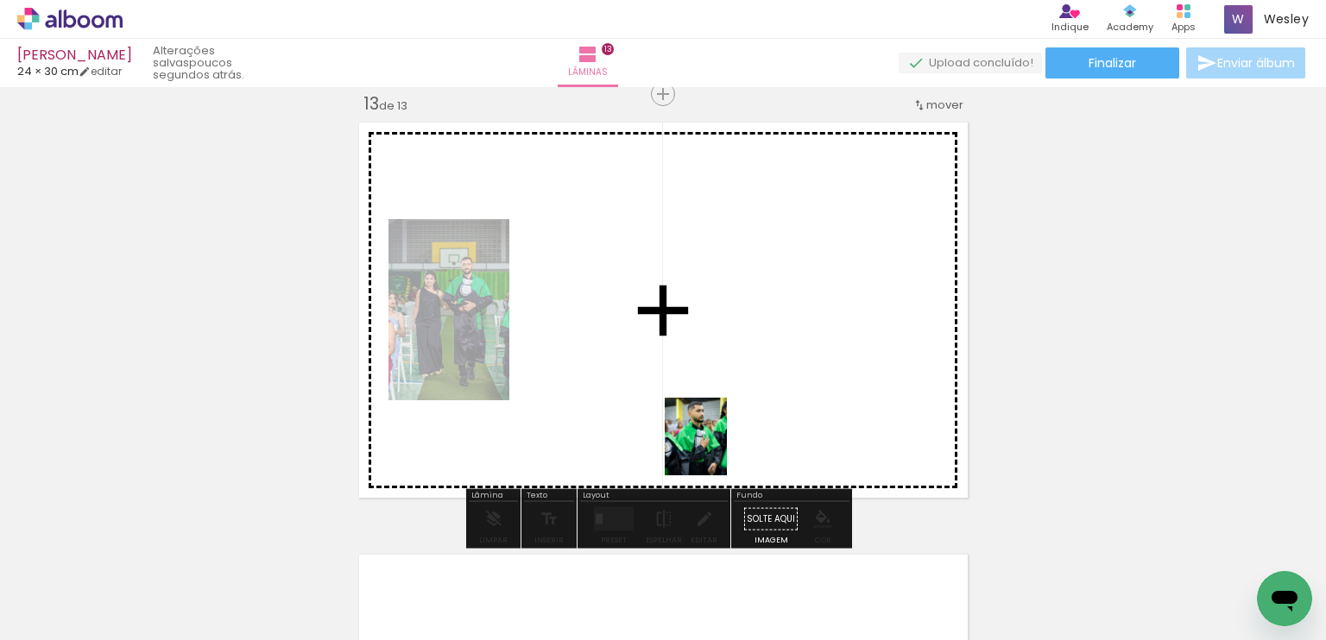
drag, startPoint x: 406, startPoint y: 578, endPoint x: 827, endPoint y: 413, distance: 452.2
click at [827, 413] on quentale-workspace at bounding box center [663, 320] width 1326 height 640
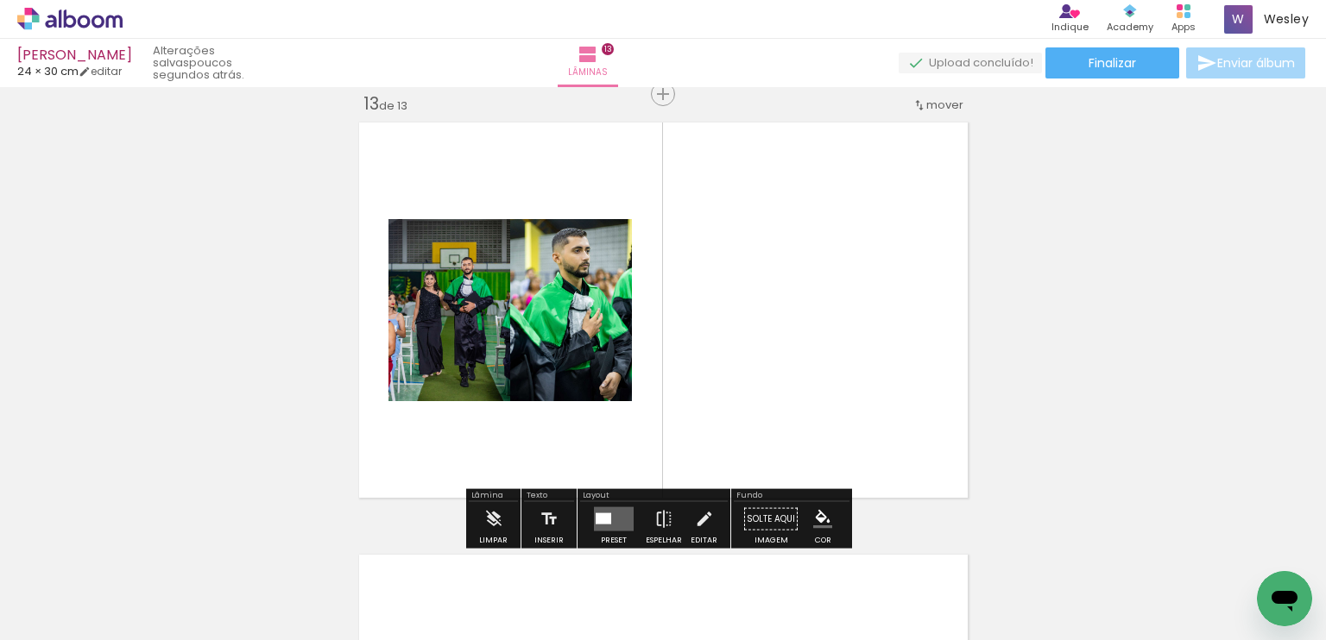
click at [603, 514] on div at bounding box center [607, 518] width 8 height 11
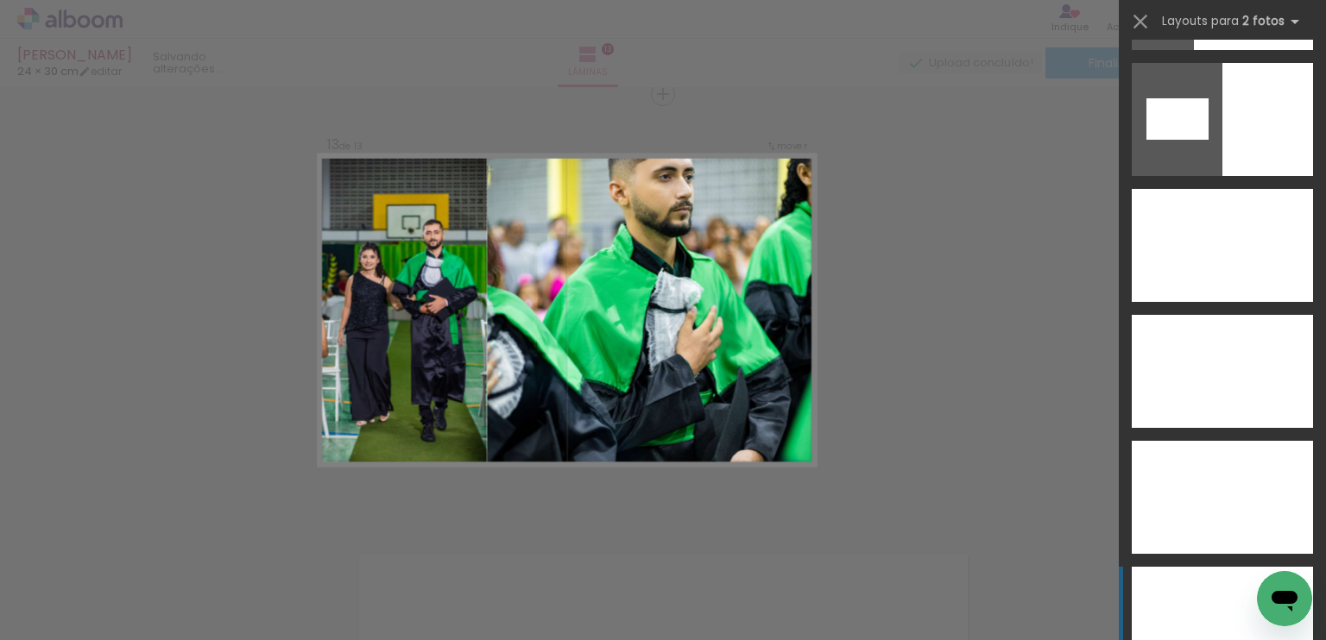
scroll to position [9407, 0]
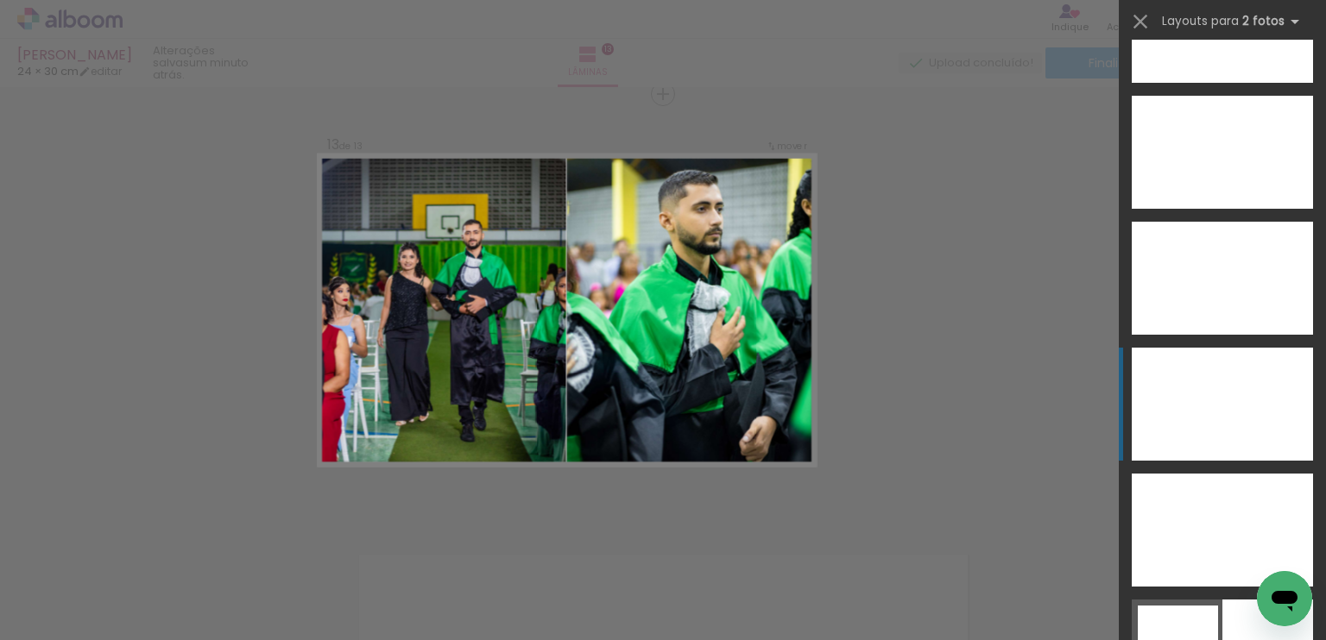
click at [1239, 400] on div at bounding box center [1267, 404] width 91 height 113
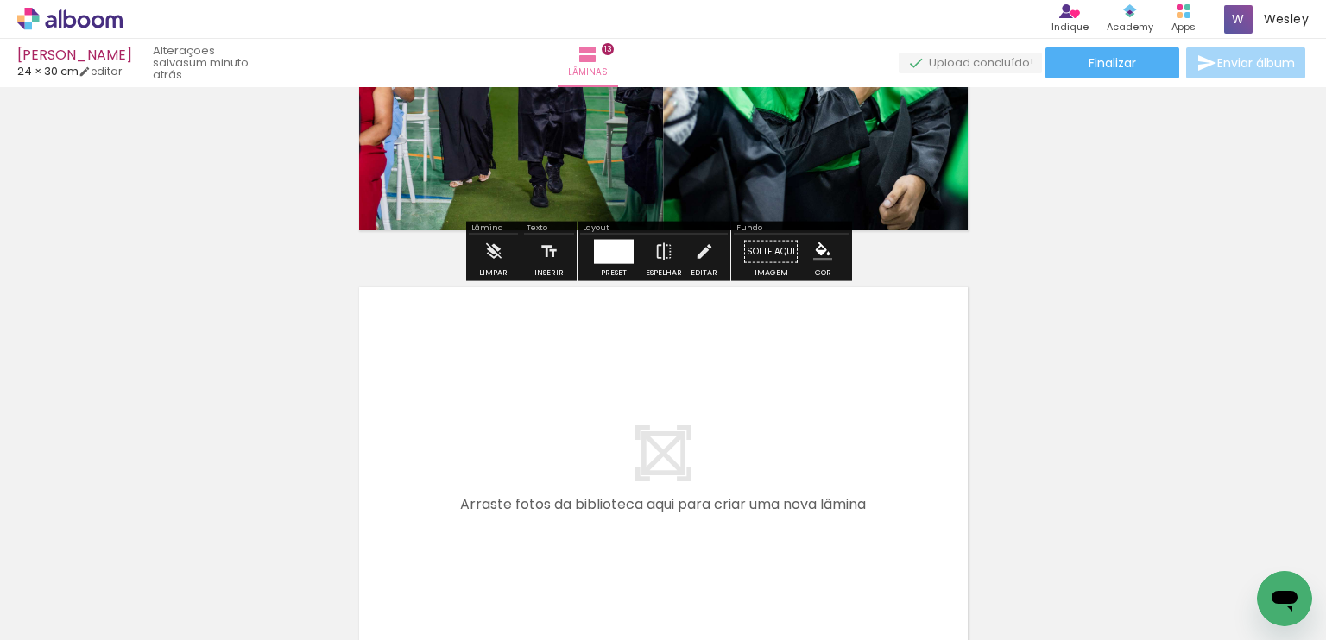
scroll to position [5555, 0]
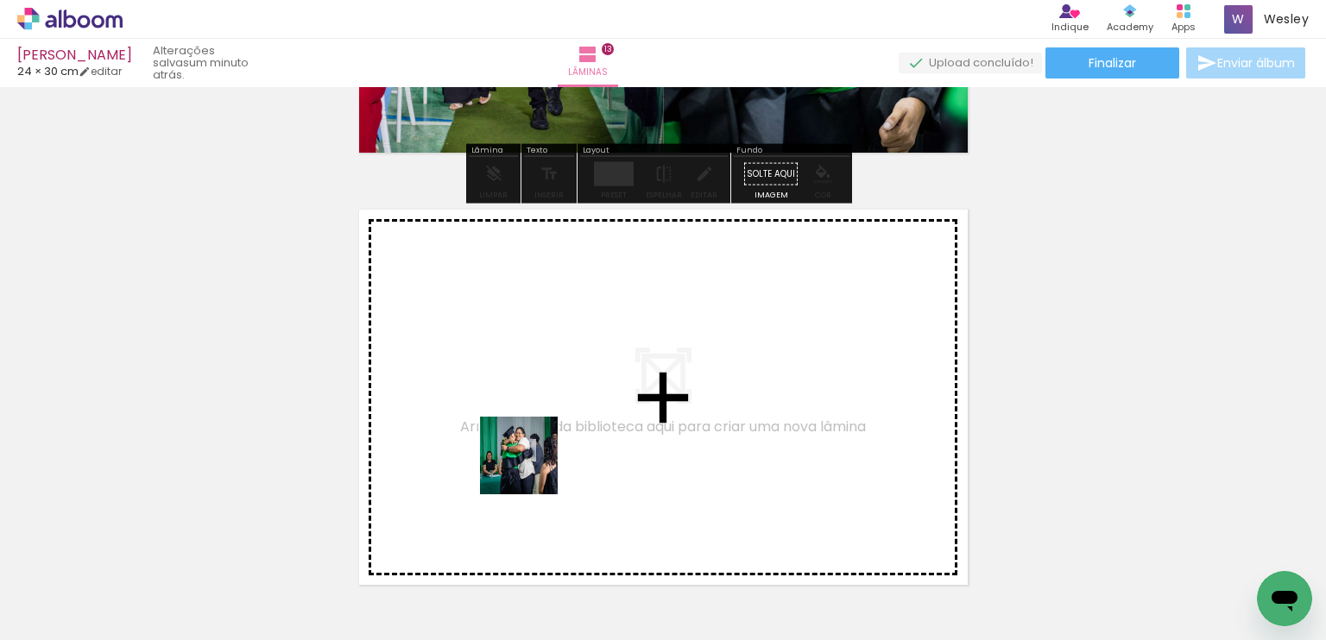
drag, startPoint x: 517, startPoint y: 583, endPoint x: 532, endPoint y: 467, distance: 117.4
click at [532, 467] on quentale-workspace at bounding box center [663, 320] width 1326 height 640
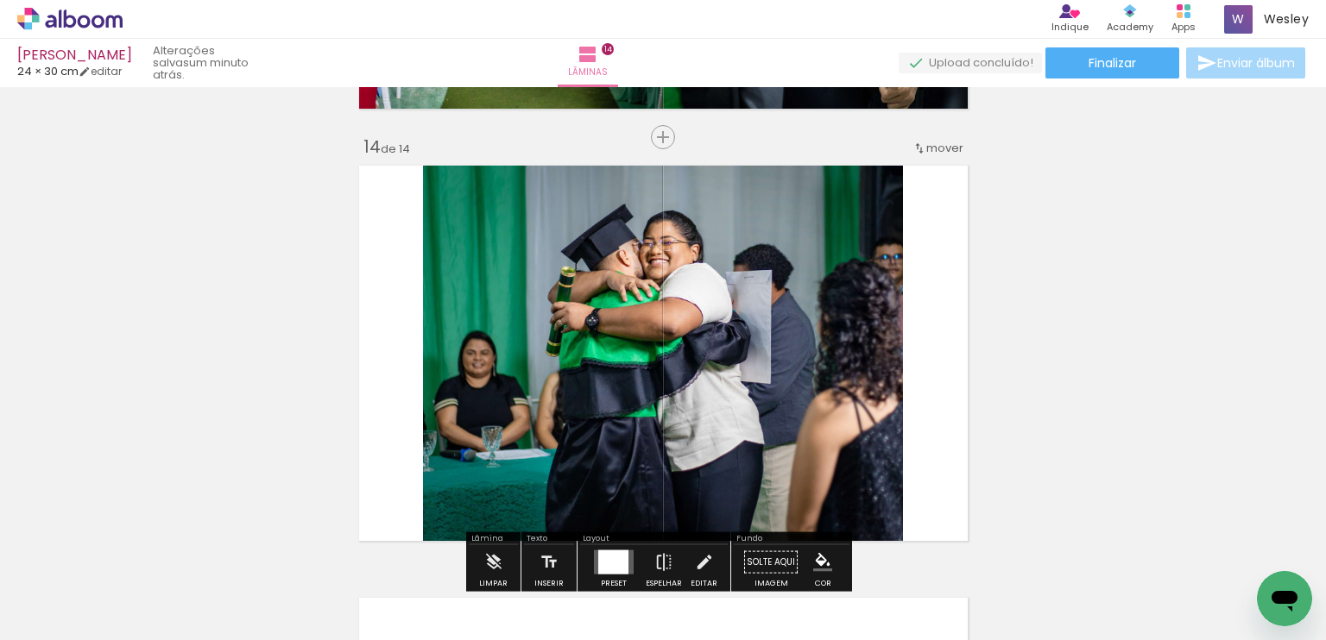
scroll to position [5642, 0]
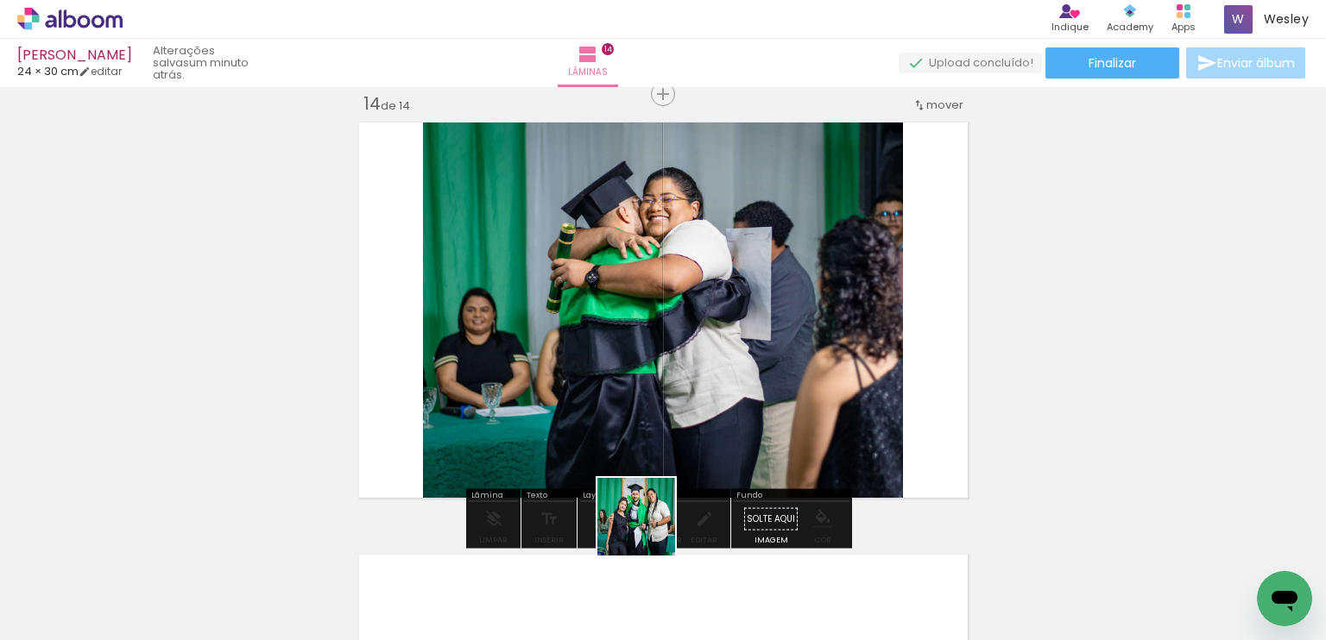
drag, startPoint x: 596, startPoint y: 588, endPoint x: 778, endPoint y: 417, distance: 249.7
click at [778, 417] on quentale-workspace at bounding box center [663, 320] width 1326 height 640
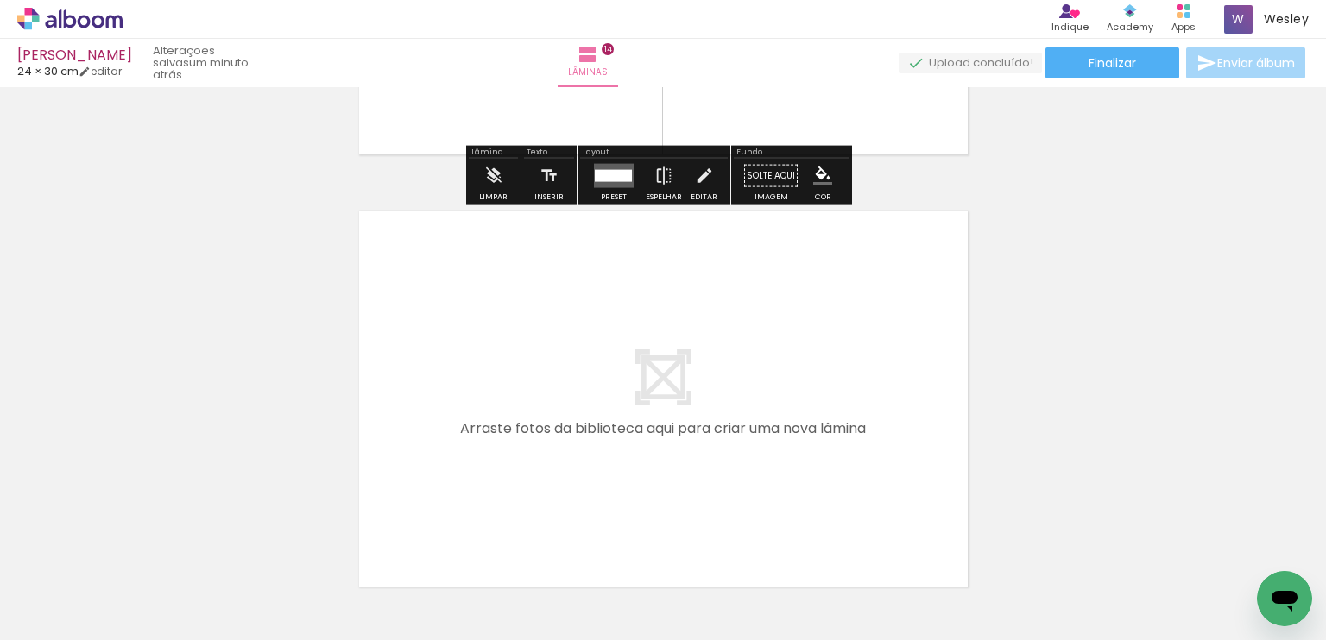
scroll to position [6074, 0]
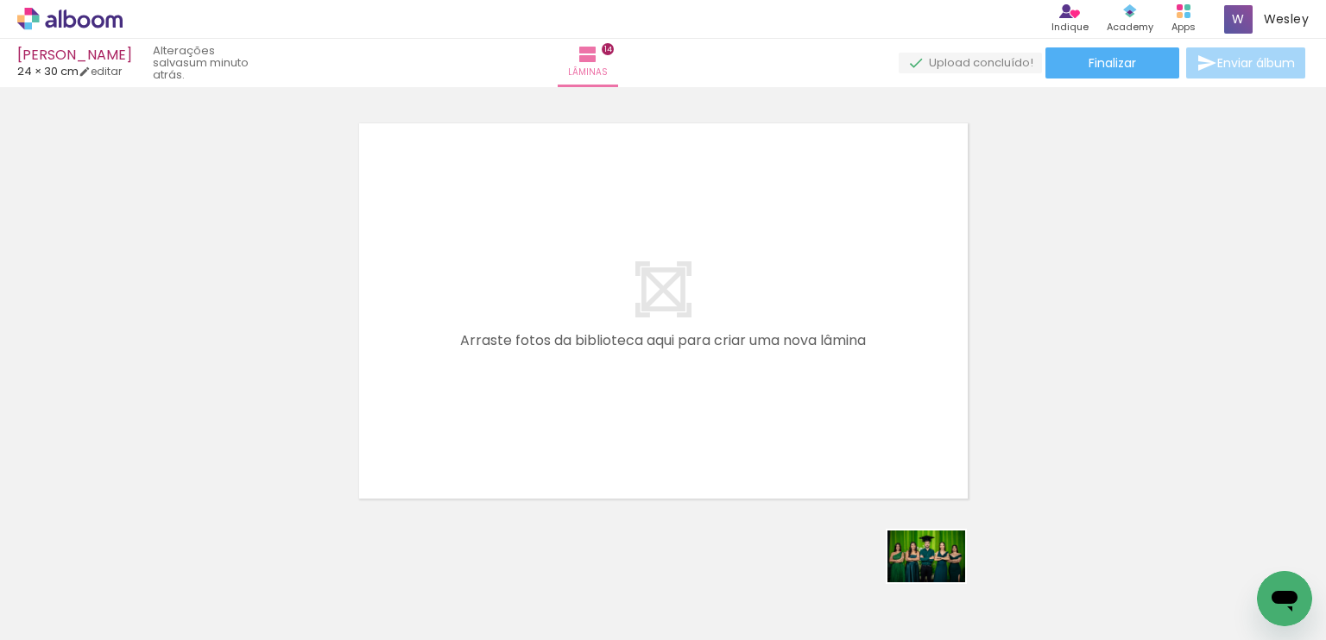
drag, startPoint x: 958, startPoint y: 565, endPoint x: 939, endPoint y: 583, distance: 25.7
click at [939, 583] on div at bounding box center [962, 582] width 85 height 57
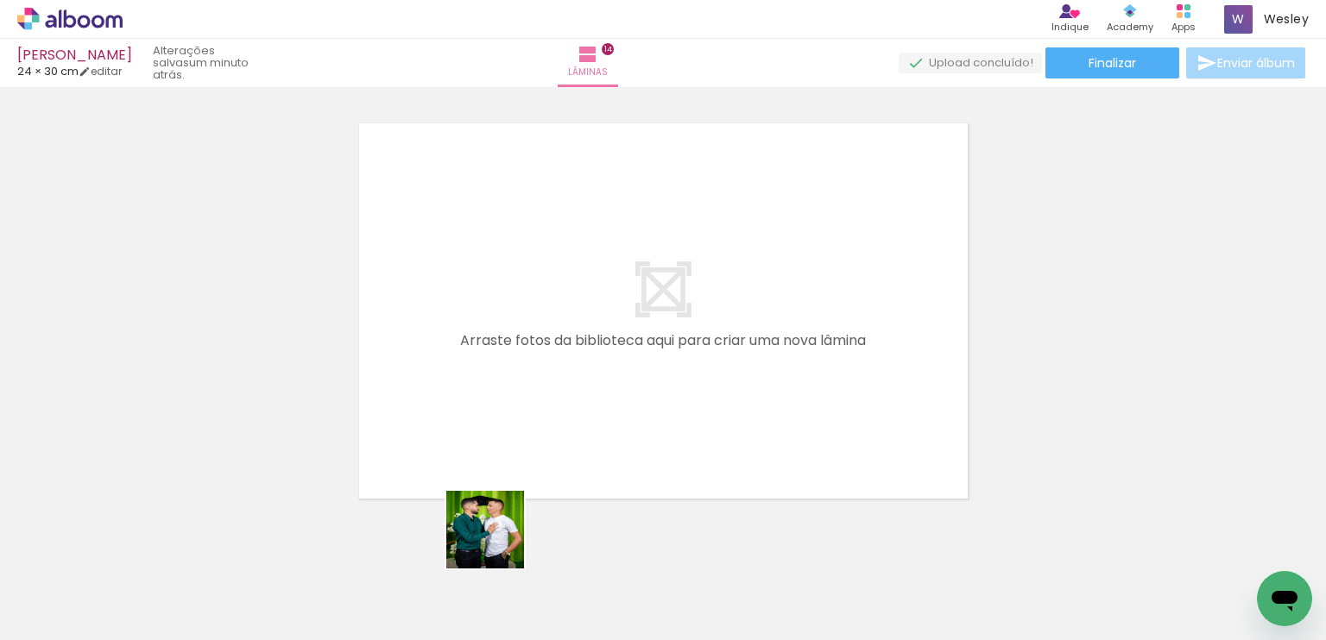
drag, startPoint x: 498, startPoint y: 592, endPoint x: 510, endPoint y: 483, distance: 109.4
click at [510, 483] on quentale-workspace at bounding box center [663, 320] width 1326 height 640
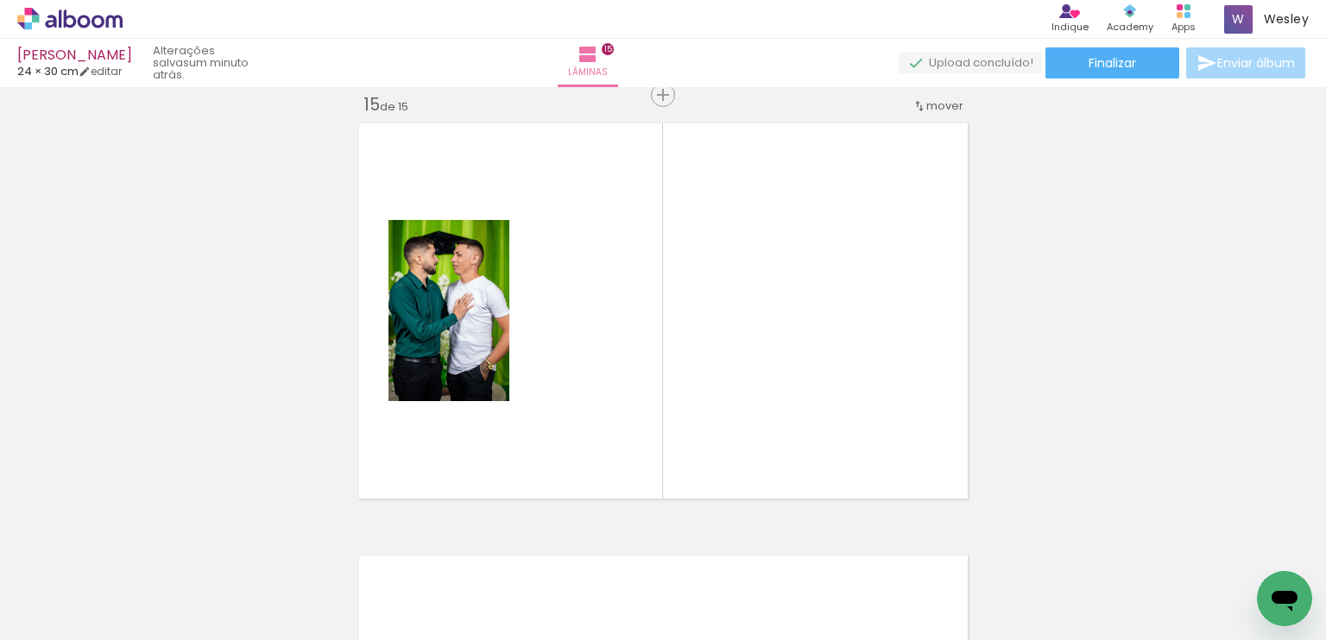
scroll to position [6075, 0]
drag, startPoint x: 625, startPoint y: 531, endPoint x: 694, endPoint y: 430, distance: 122.3
click at [693, 430] on quentale-workspace at bounding box center [663, 320] width 1326 height 640
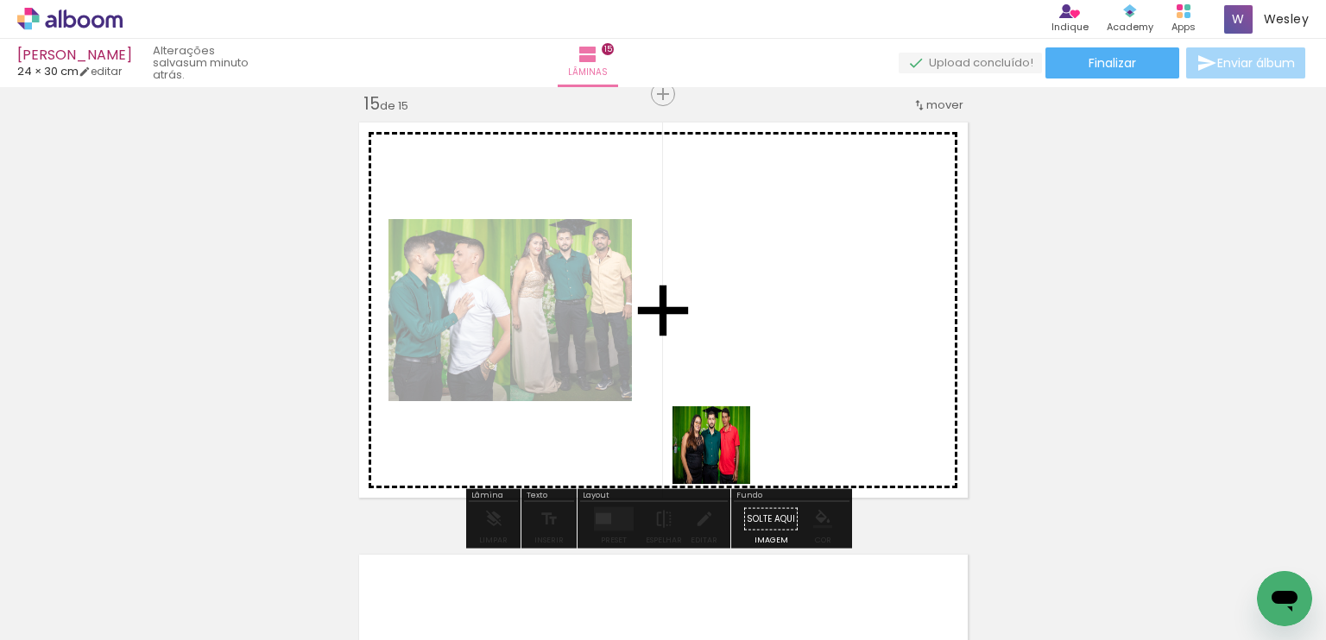
drag, startPoint x: 693, startPoint y: 579, endPoint x: 725, endPoint y: 458, distance: 125.0
click at [724, 458] on quentale-workspace at bounding box center [663, 320] width 1326 height 640
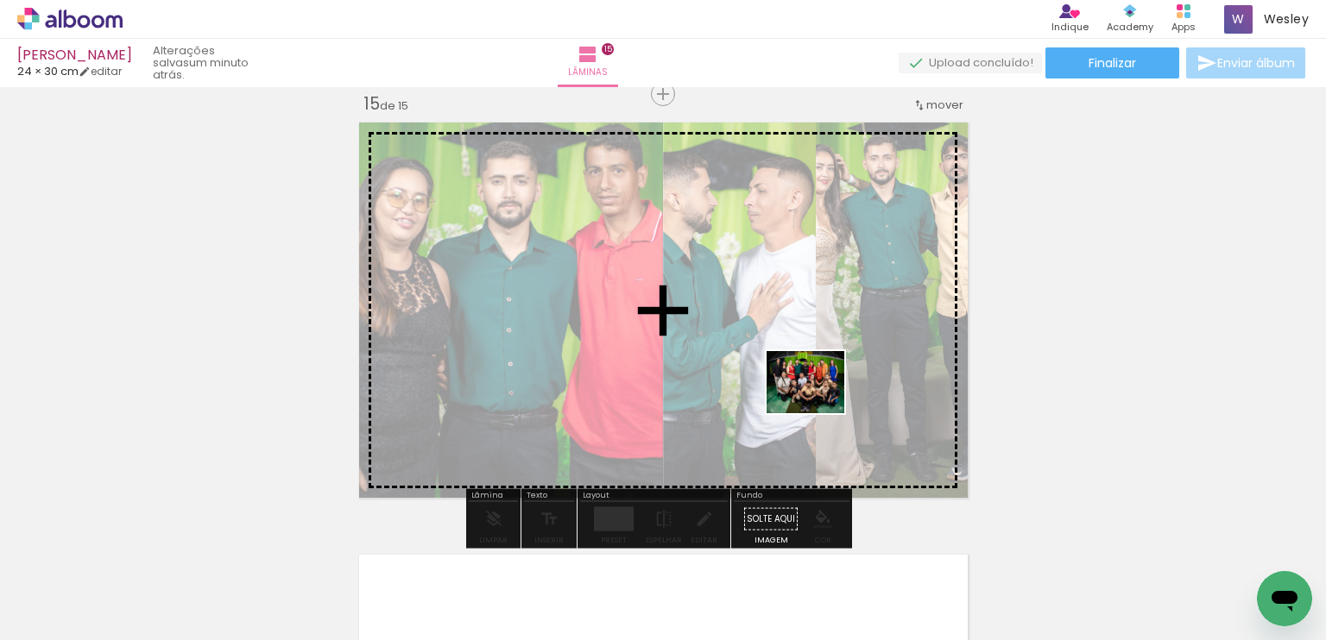
drag, startPoint x: 777, startPoint y: 586, endPoint x: 818, endPoint y: 403, distance: 187.6
click at [818, 403] on quentale-workspace at bounding box center [663, 320] width 1326 height 640
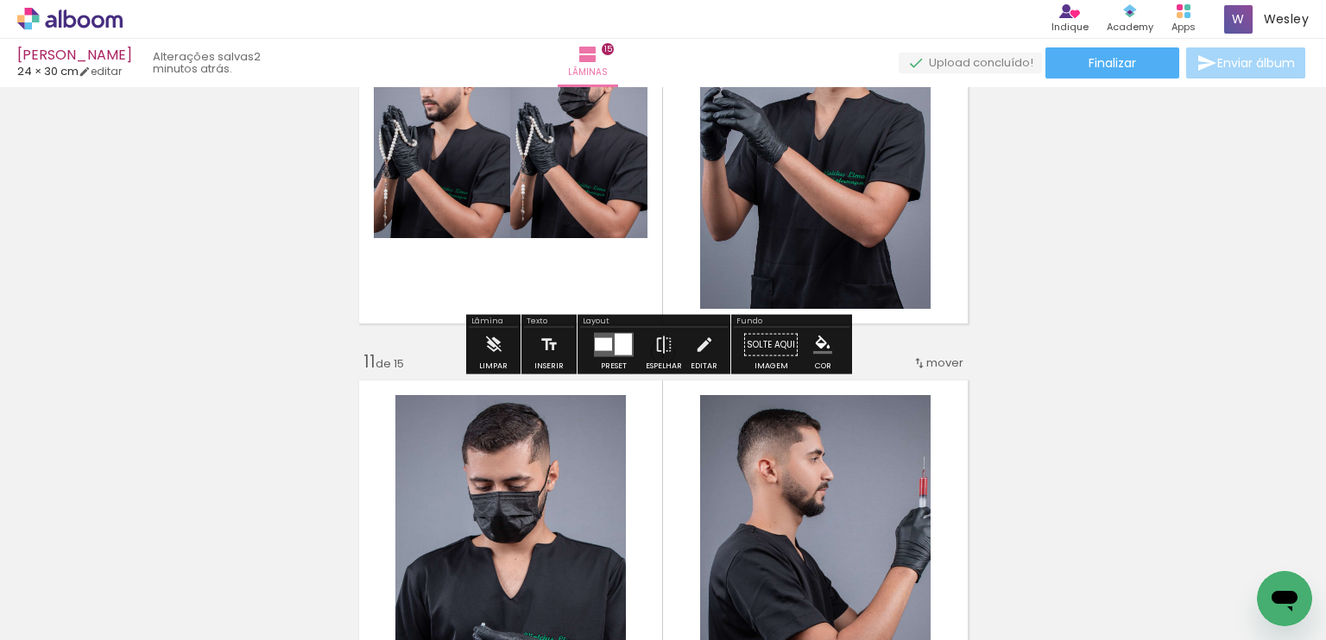
scroll to position [4176, 0]
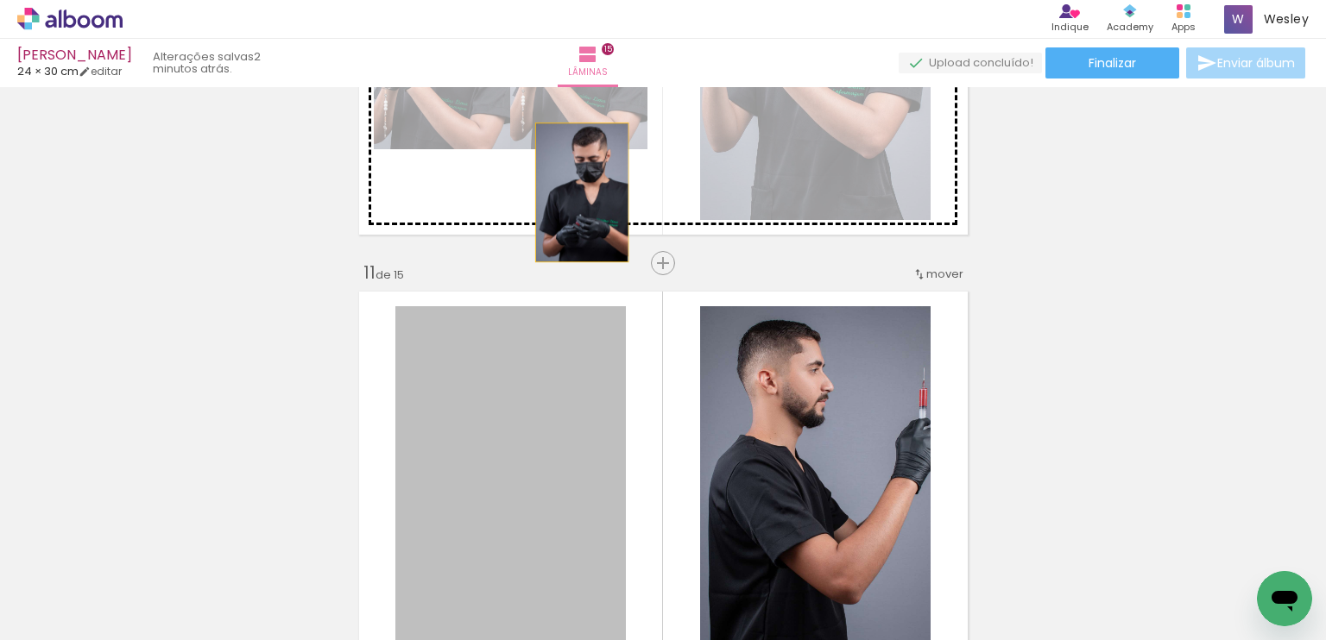
drag, startPoint x: 519, startPoint y: 447, endPoint x: 575, endPoint y: 192, distance: 260.7
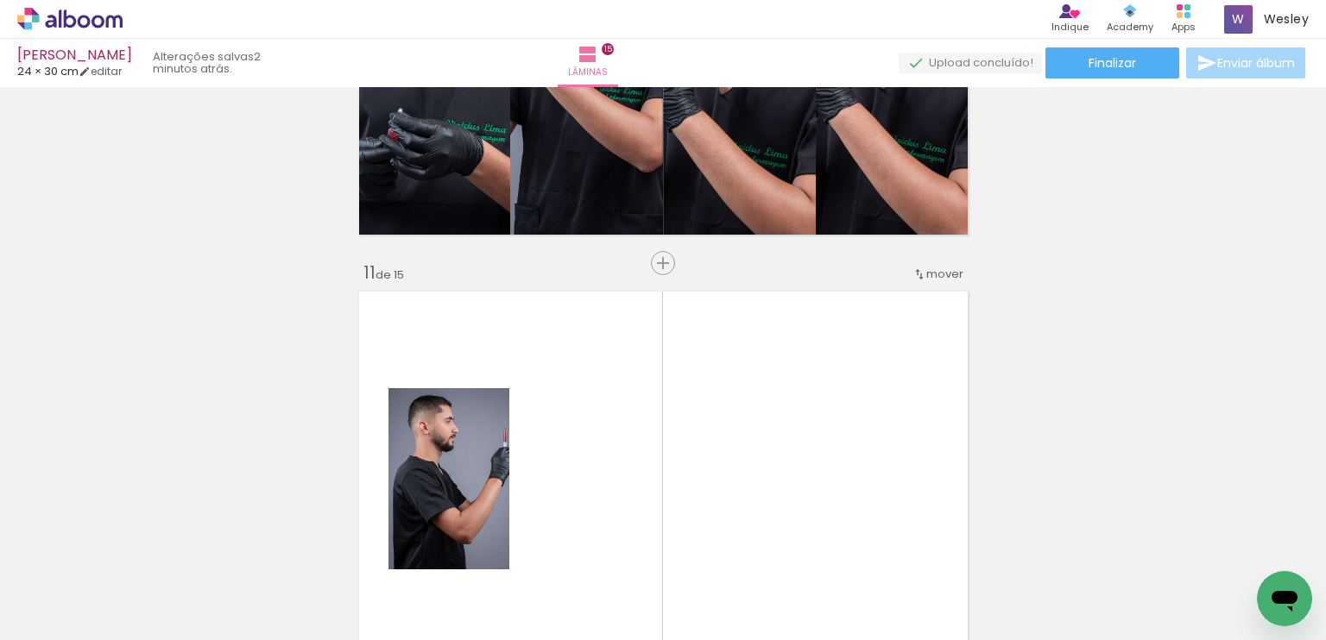
click at [432, 438] on div at bounding box center [442, 433] width 21 height 17
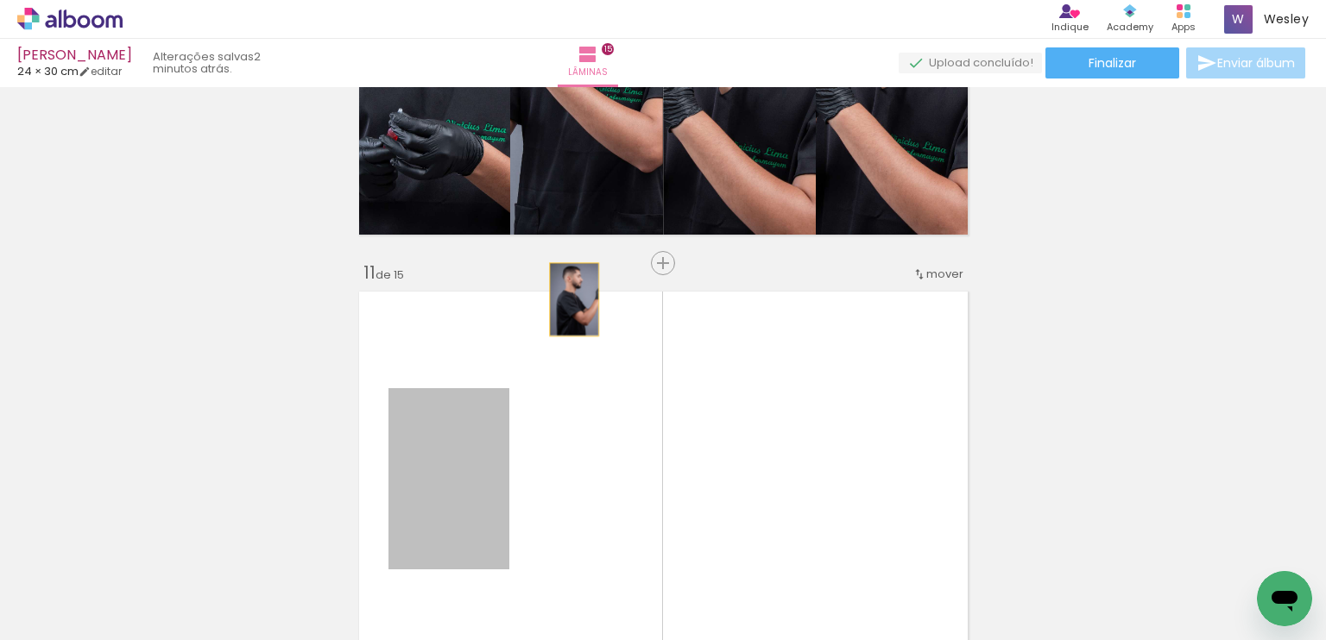
drag, startPoint x: 468, startPoint y: 464, endPoint x: 674, endPoint y: 223, distance: 317.7
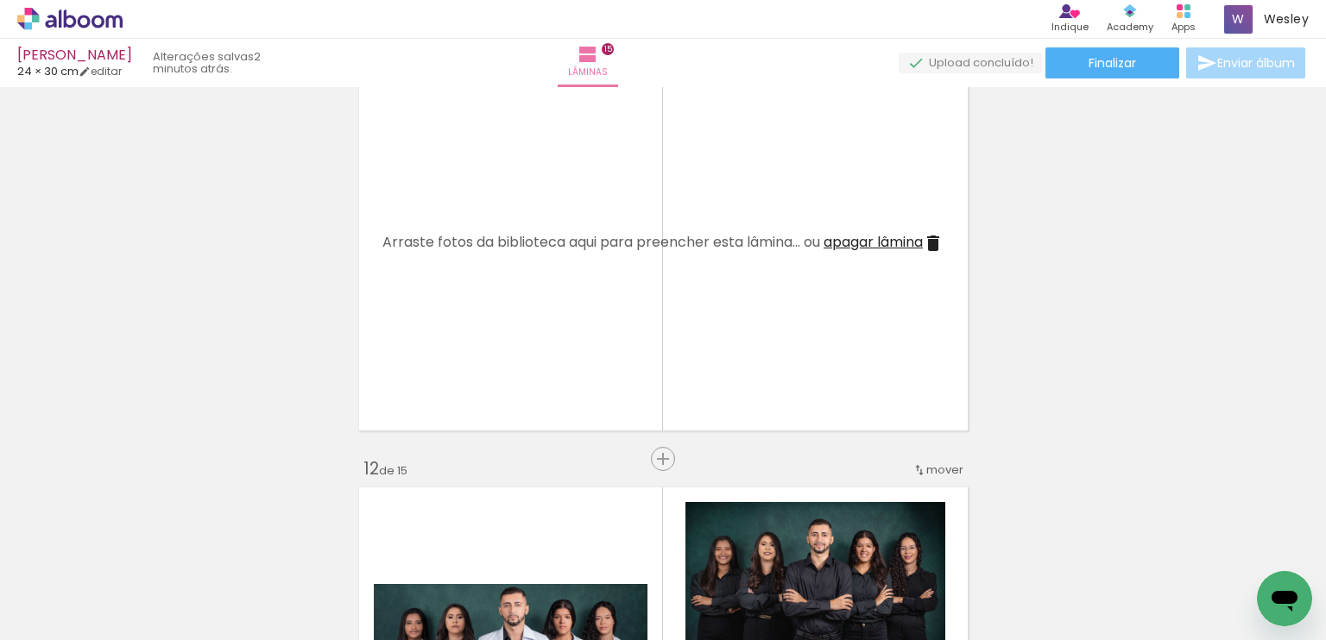
scroll to position [4262, 0]
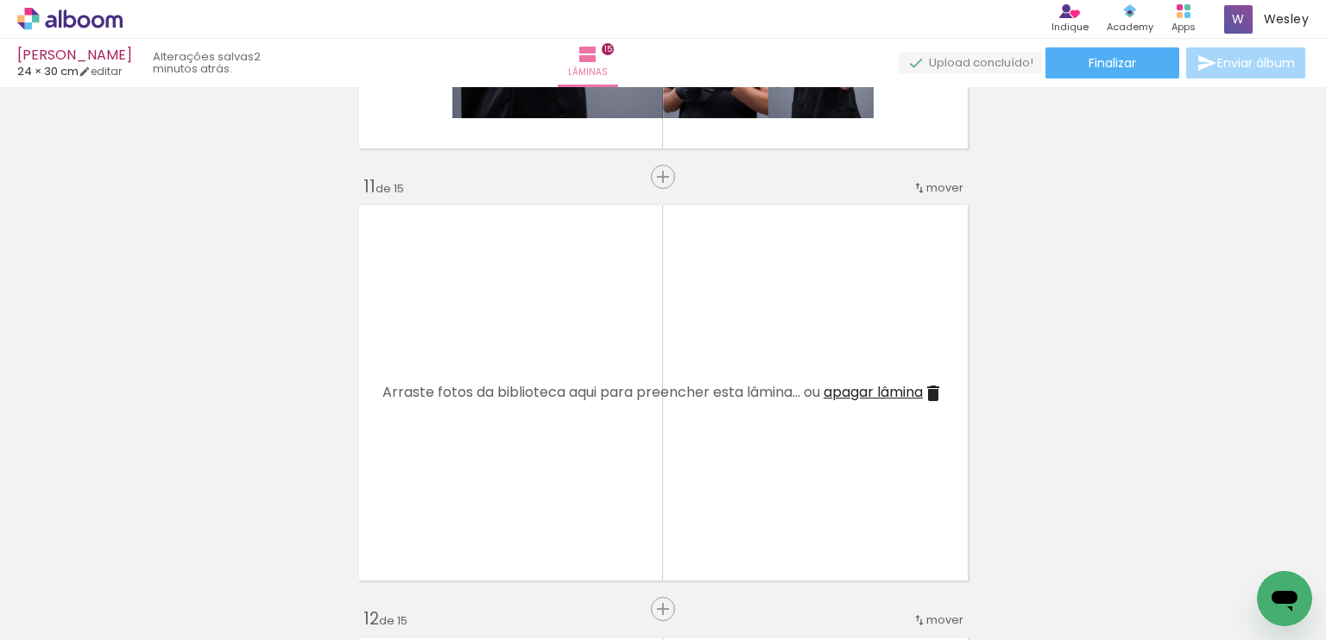
click at [884, 382] on span "apagar lâmina" at bounding box center [872, 392] width 99 height 20
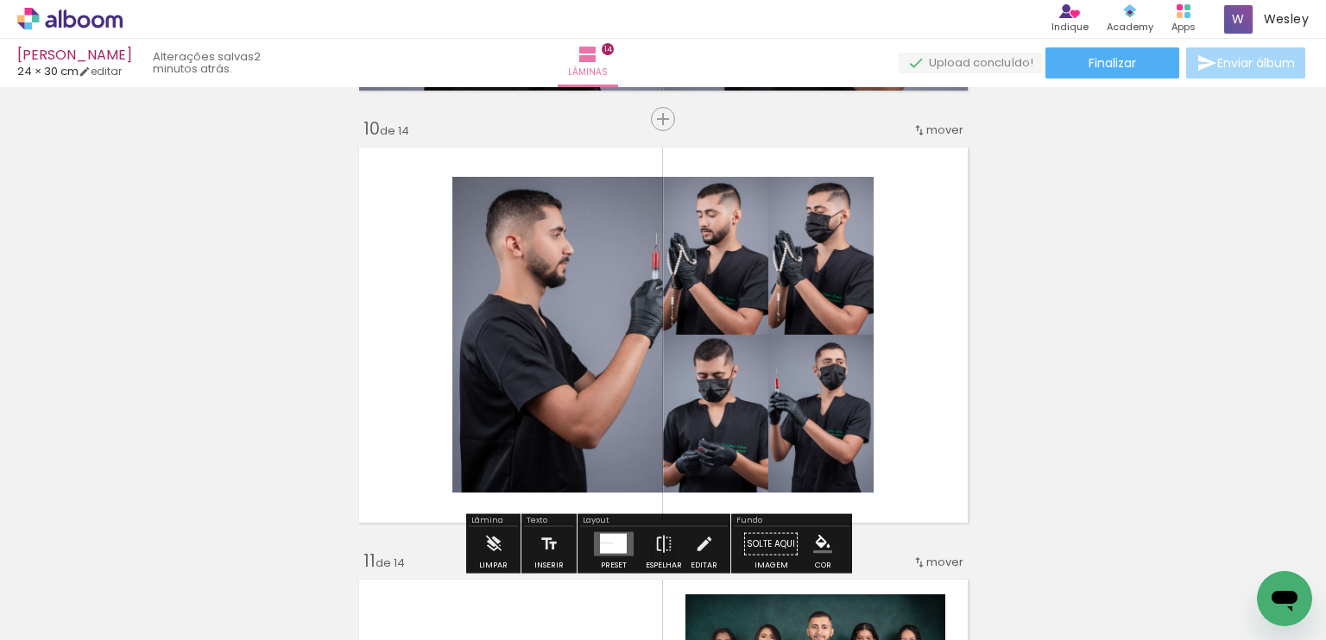
scroll to position [3917, 0]
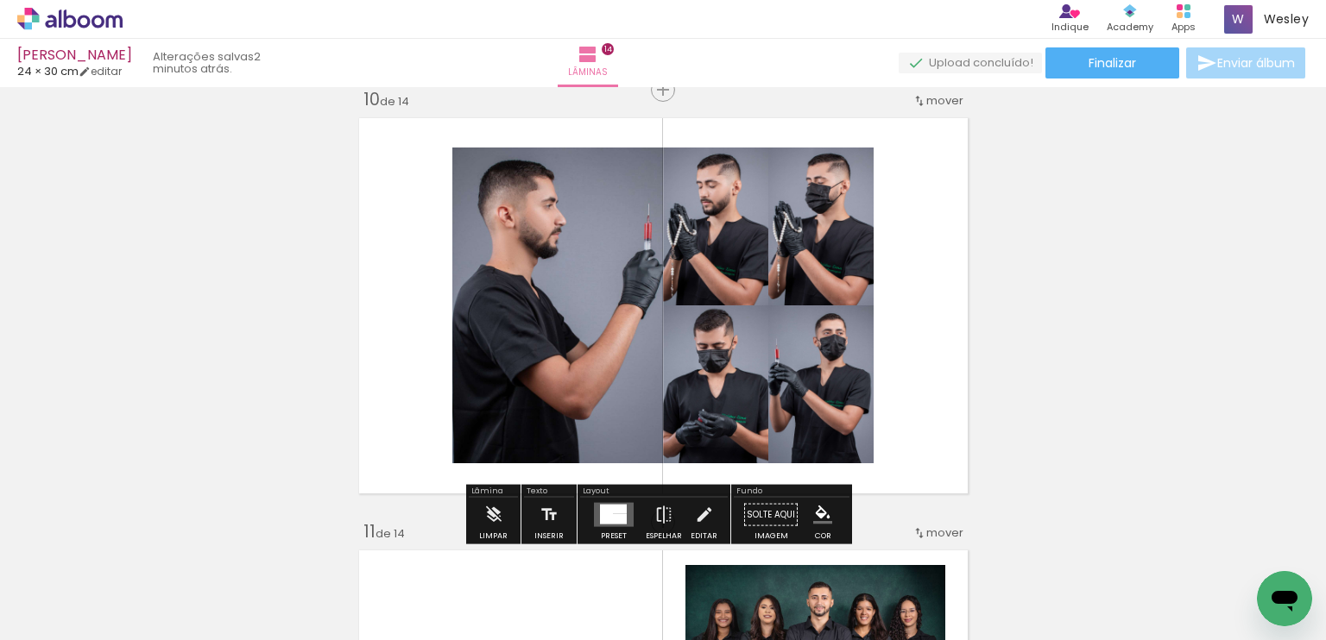
drag, startPoint x: 622, startPoint y: 515, endPoint x: 1260, endPoint y: 296, distance: 674.4
click at [622, 514] on quentale-layouter at bounding box center [614, 515] width 40 height 24
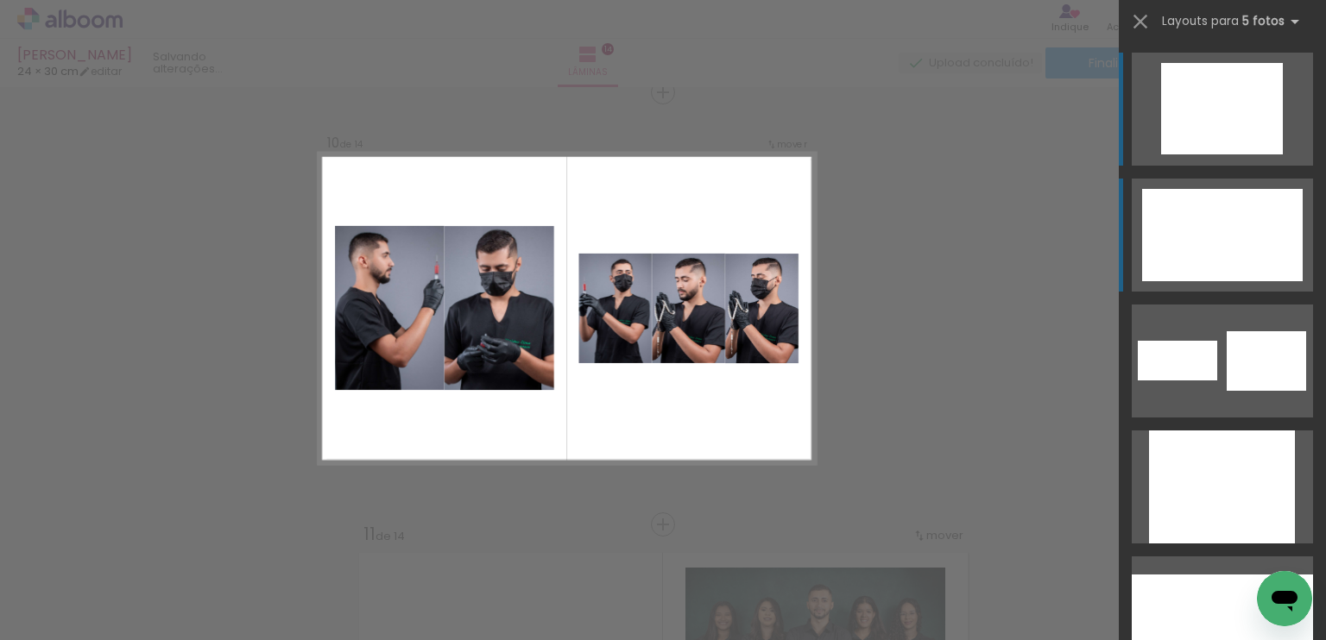
scroll to position [3913, 0]
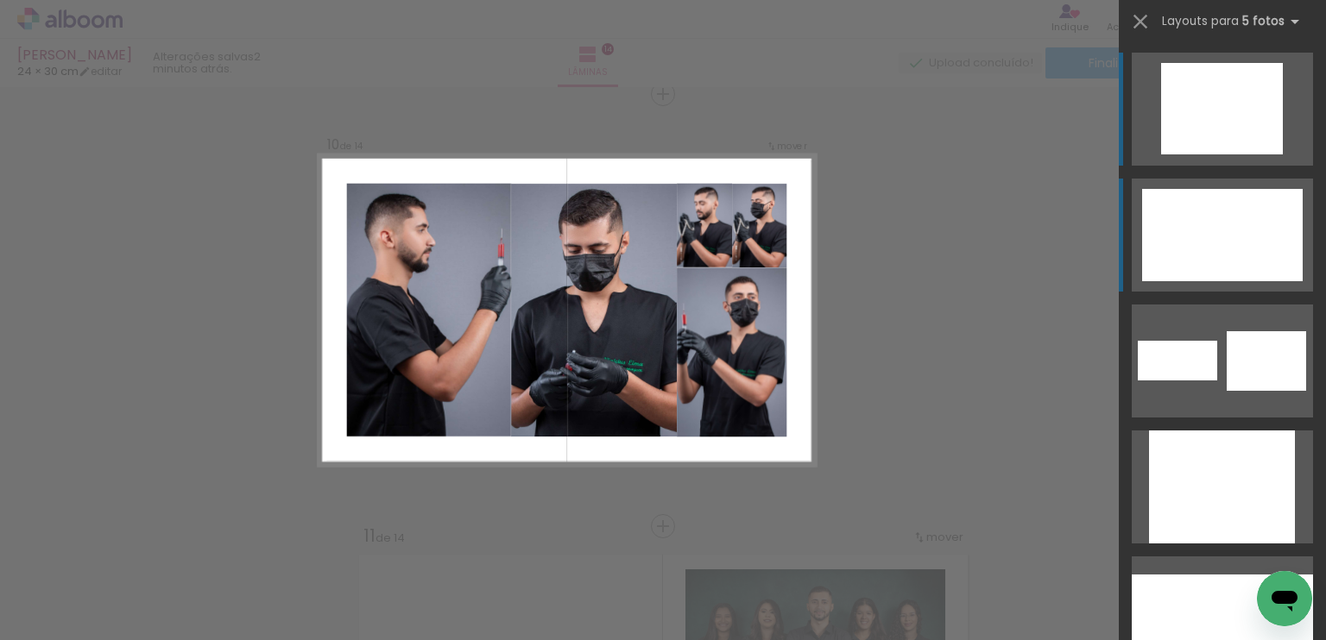
click at [1205, 249] on div at bounding box center [1212, 235] width 62 height 92
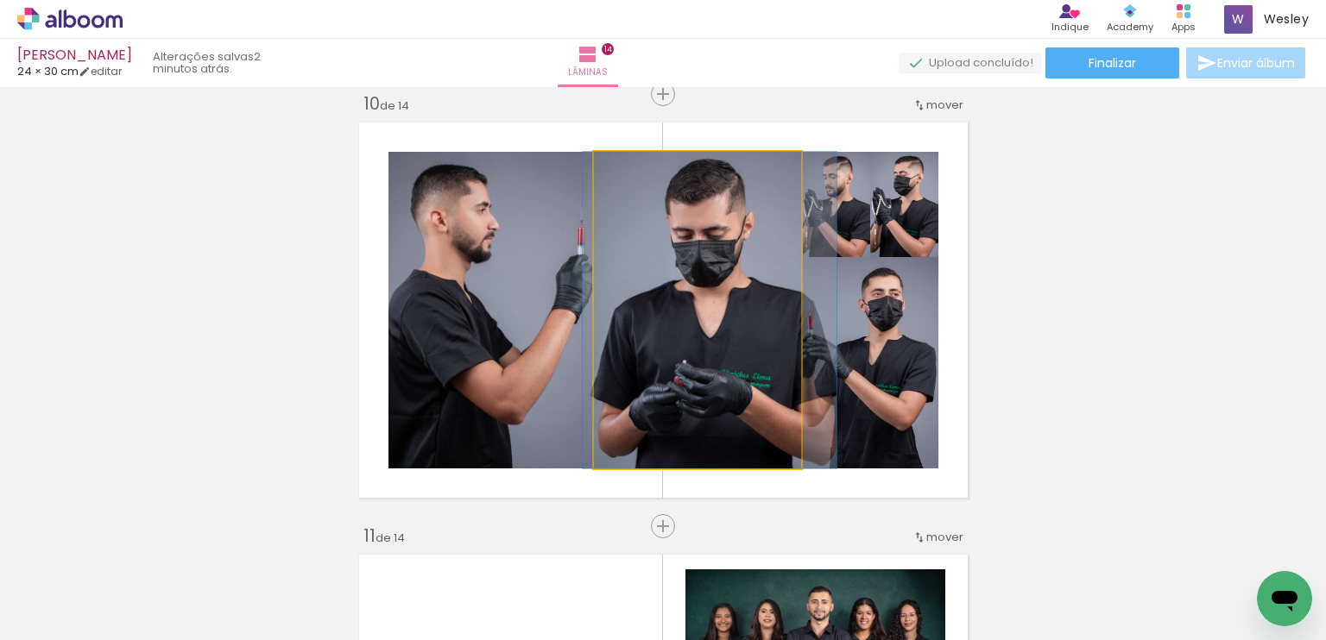
drag, startPoint x: 761, startPoint y: 308, endPoint x: 773, endPoint y: 306, distance: 12.2
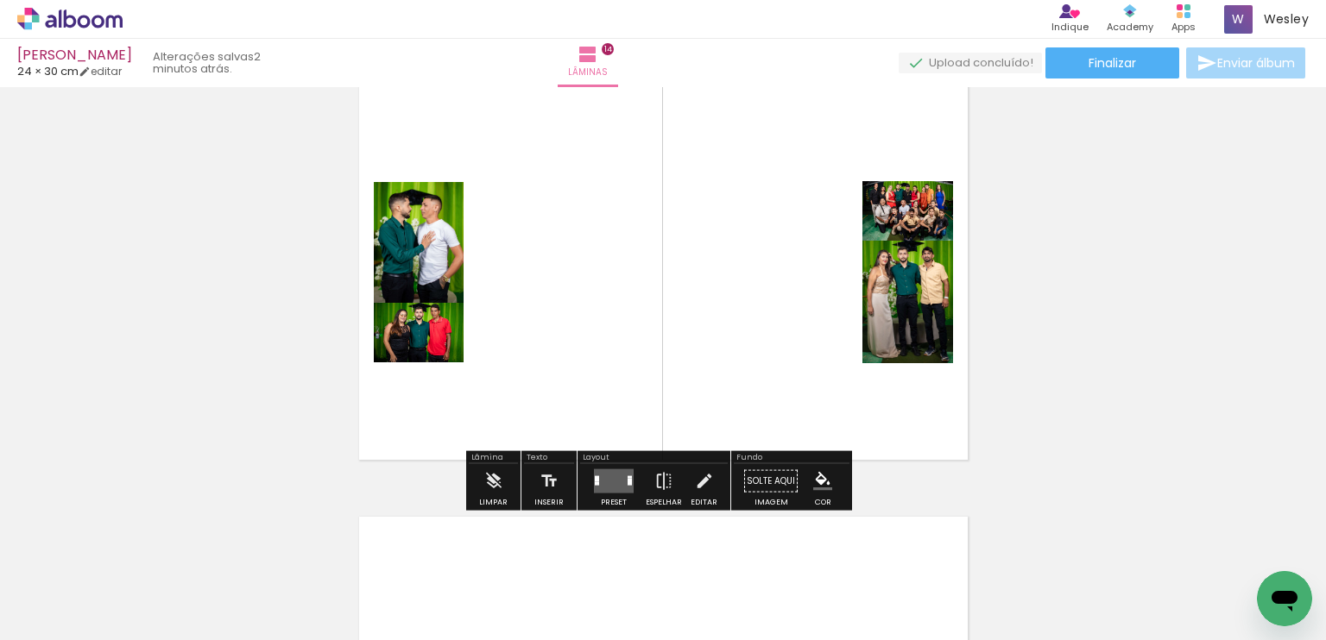
scroll to position [5725, 0]
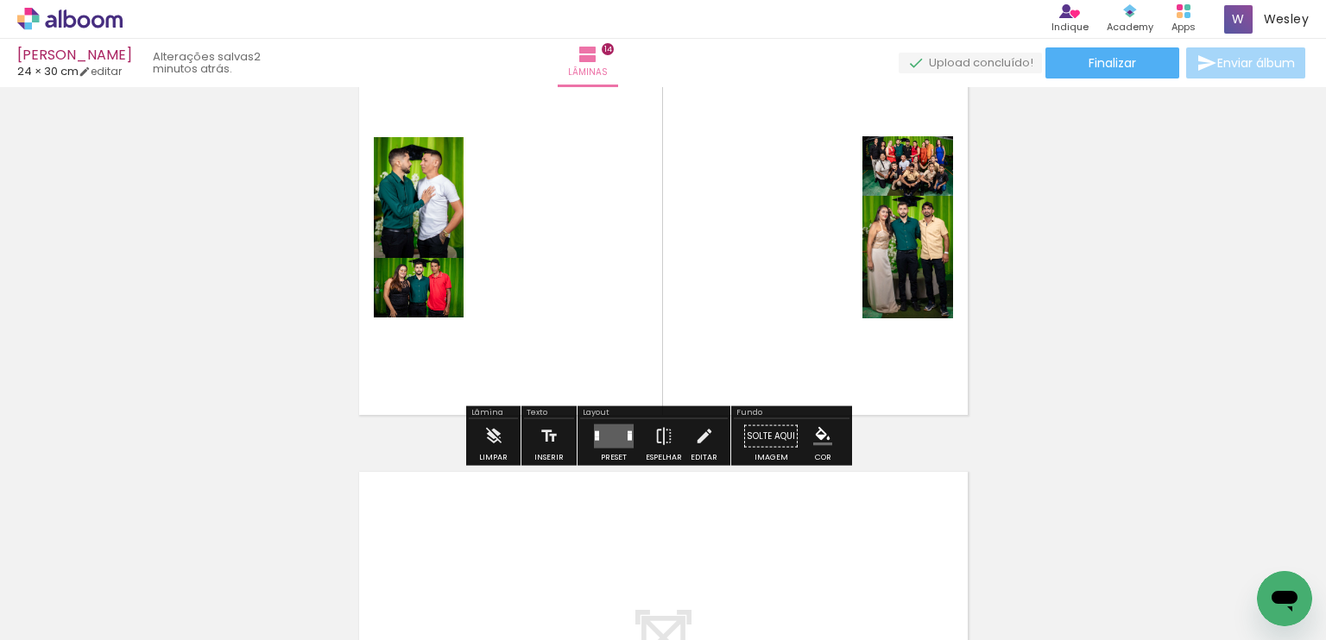
click at [601, 438] on quentale-layouter at bounding box center [614, 437] width 40 height 24
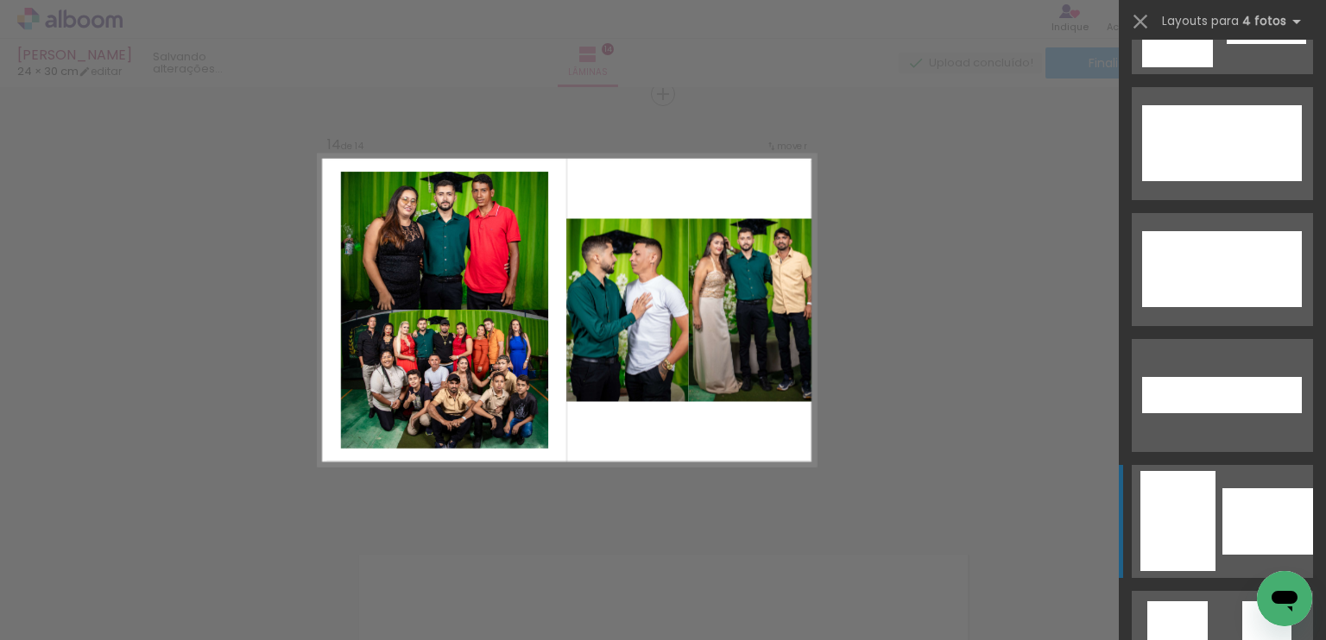
scroll to position [1899, 0]
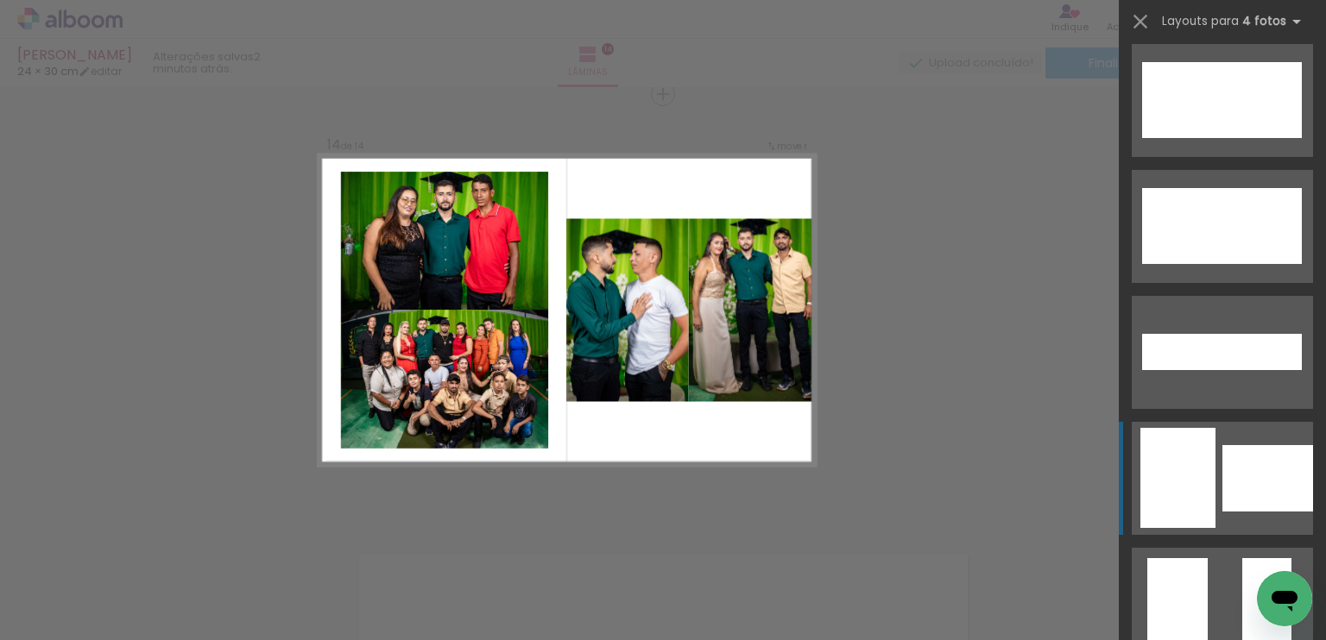
click at [1187, 459] on div at bounding box center [1177, 453] width 75 height 50
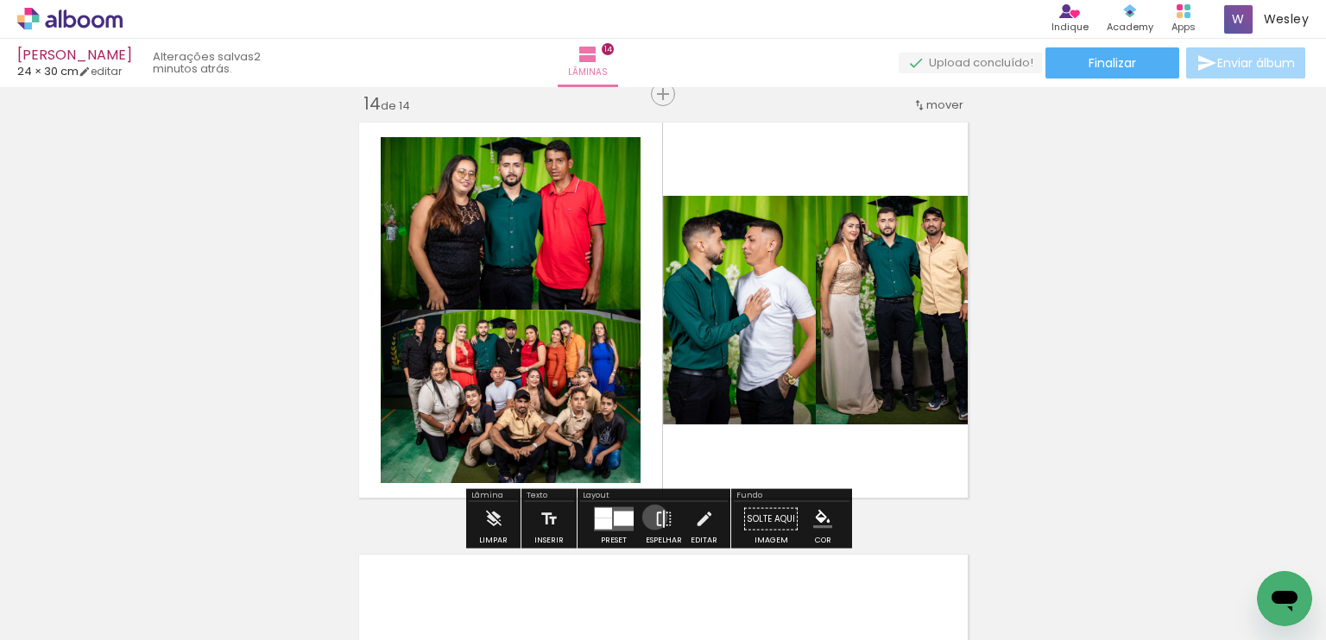
click at [654, 517] on iron-icon at bounding box center [663, 519] width 19 height 35
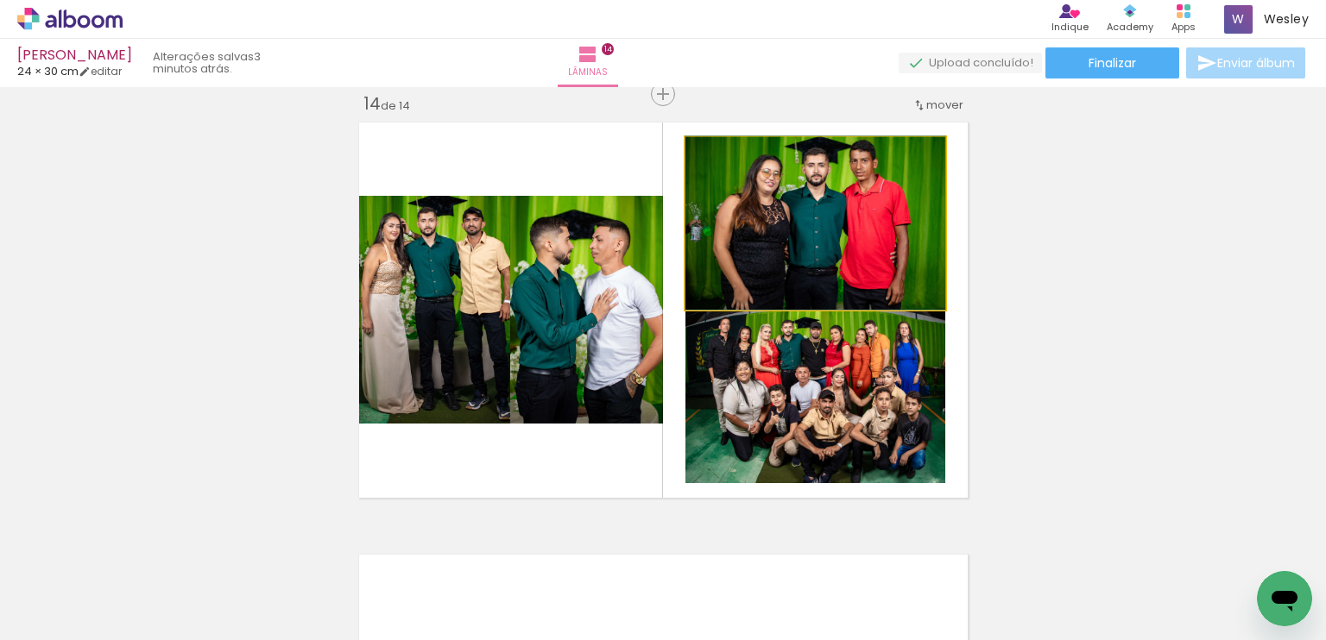
click at [842, 240] on quentale-photo at bounding box center [815, 223] width 260 height 173
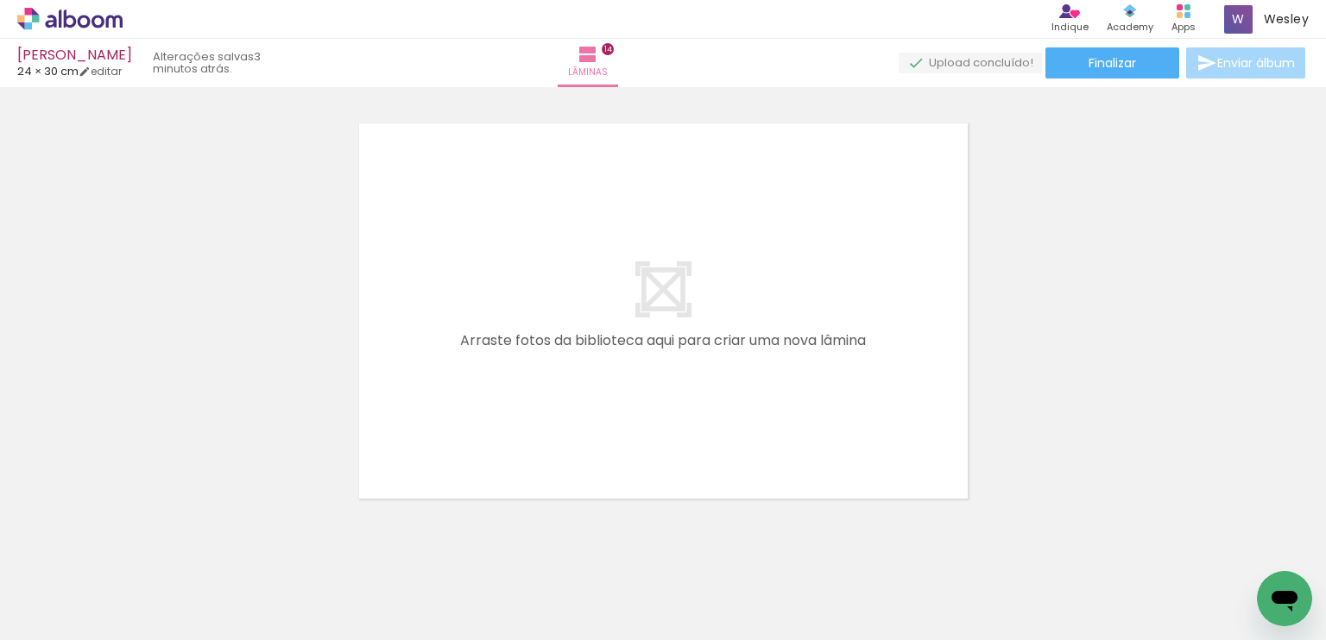
scroll to position [0, 1130]
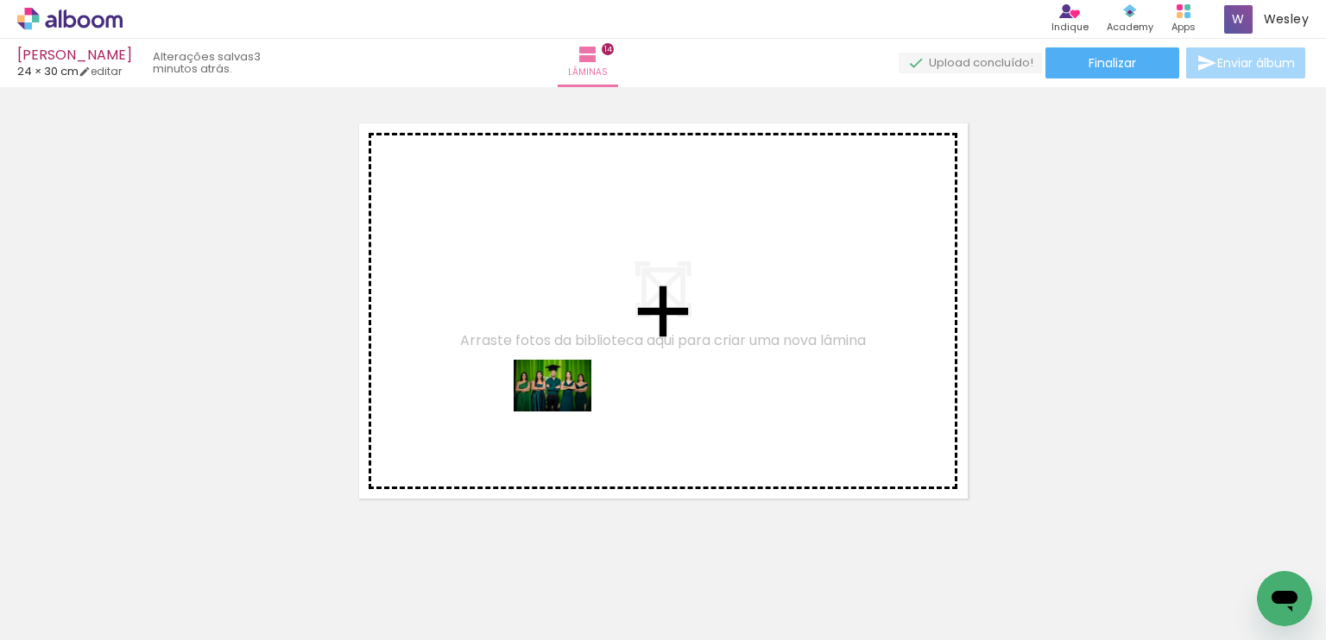
drag, startPoint x: 697, startPoint y: 586, endPoint x: 565, endPoint y: 412, distance: 218.7
click at [565, 412] on quentale-workspace at bounding box center [663, 320] width 1326 height 640
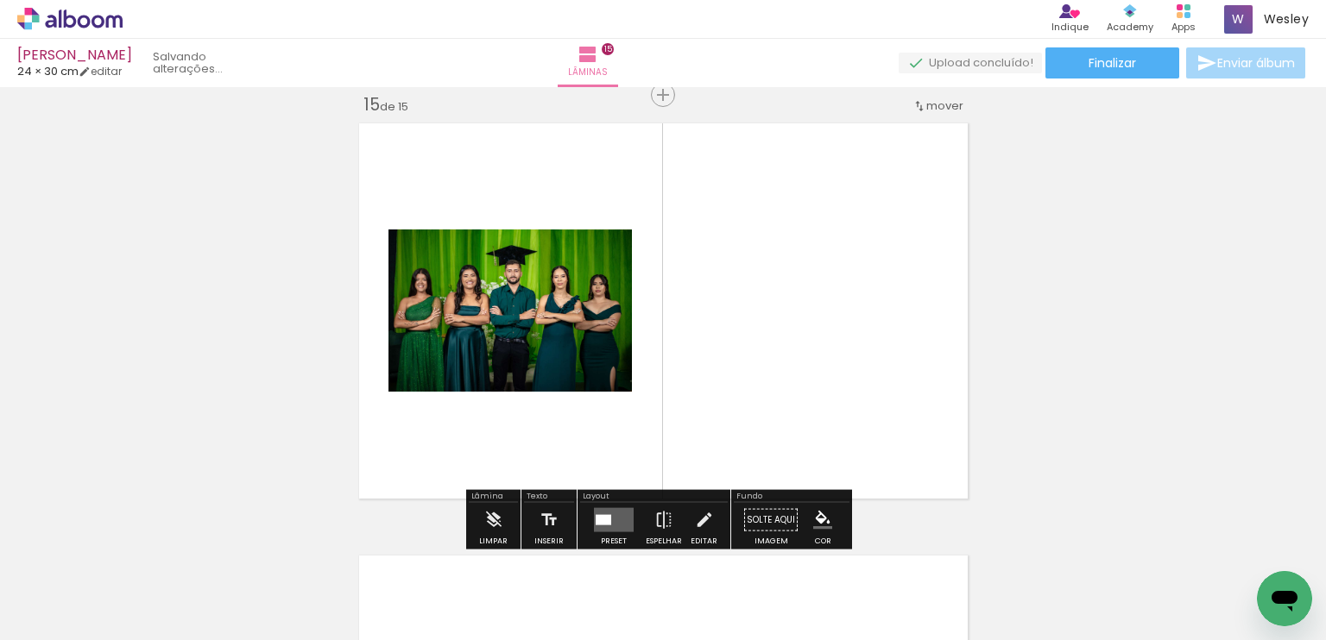
scroll to position [6075, 0]
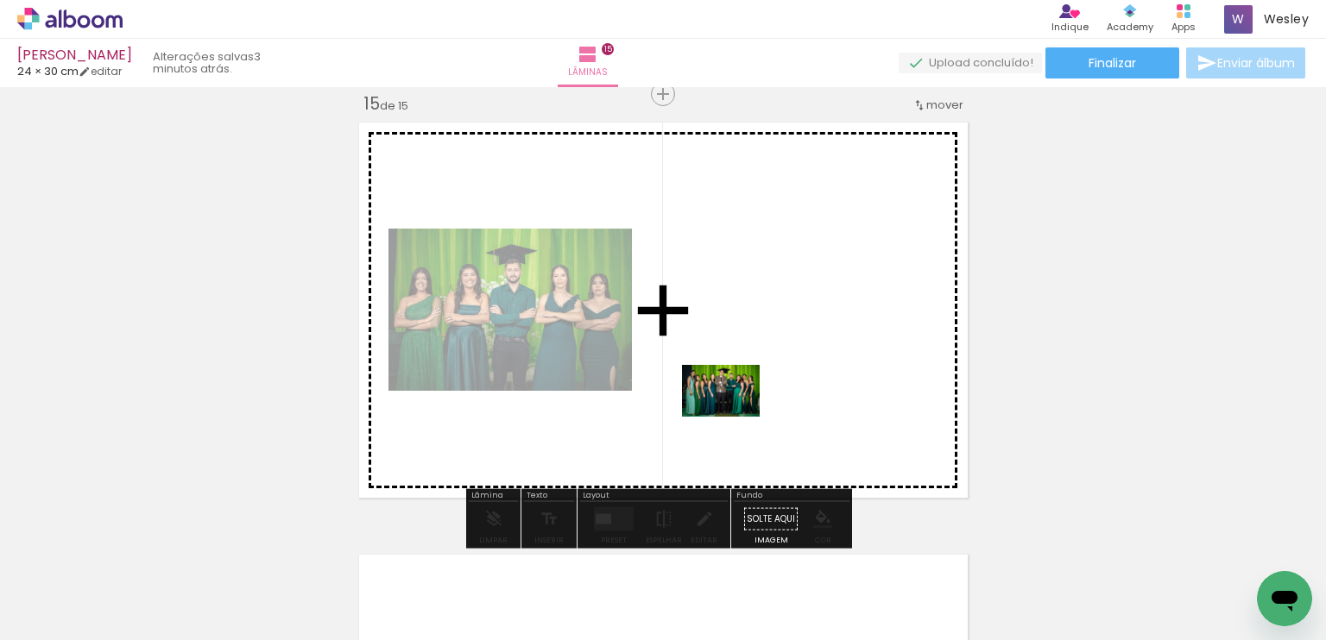
drag, startPoint x: 498, startPoint y: 577, endPoint x: 739, endPoint y: 411, distance: 292.8
click at [739, 411] on quentale-workspace at bounding box center [663, 320] width 1326 height 640
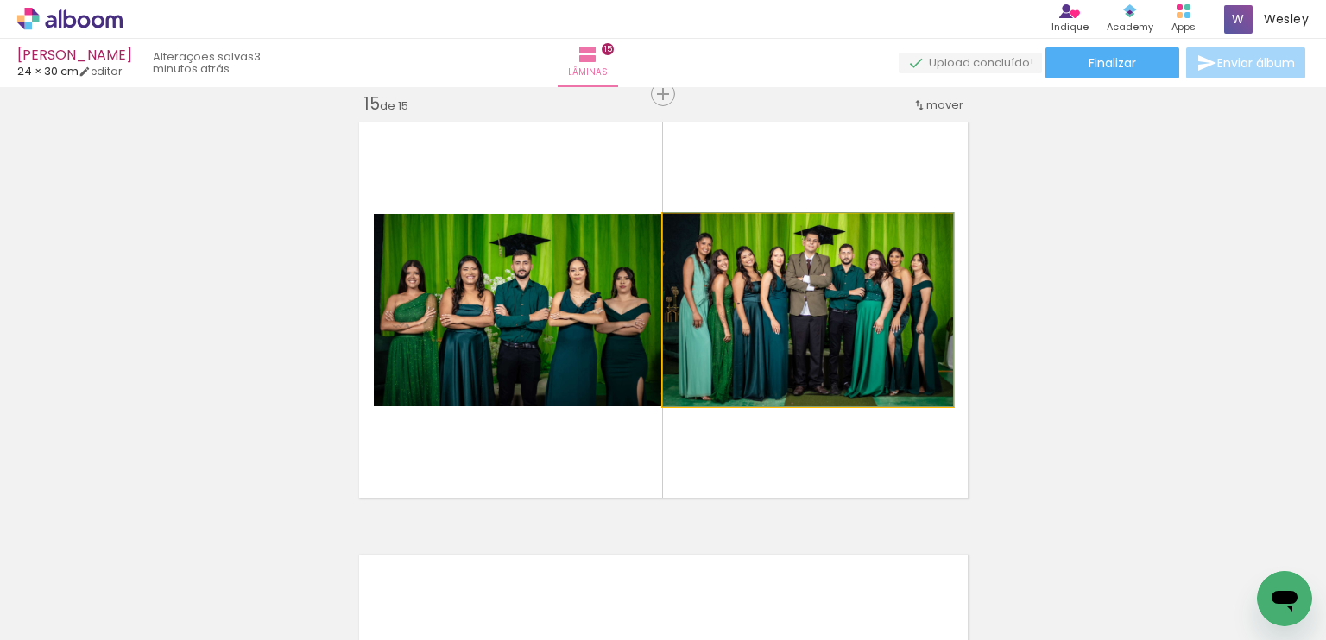
click at [854, 362] on quentale-photo at bounding box center [808, 310] width 290 height 192
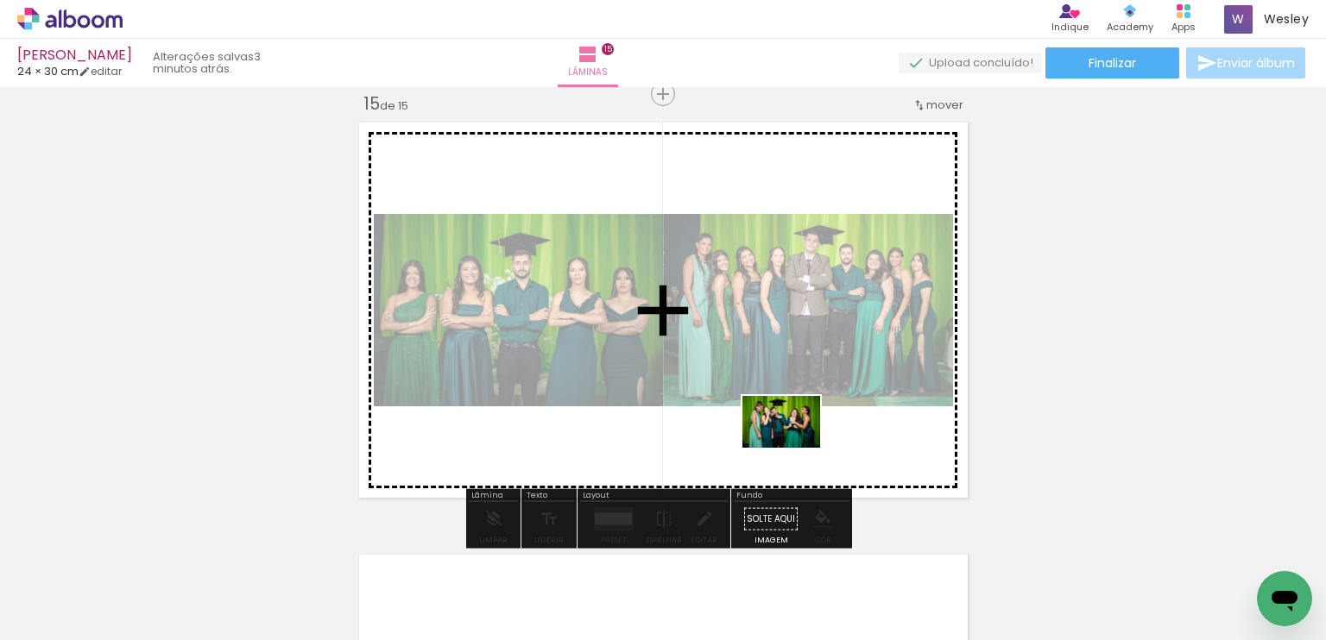
drag, startPoint x: 428, startPoint y: 585, endPoint x: 794, endPoint y: 448, distance: 390.8
click at [794, 448] on quentale-workspace at bounding box center [663, 320] width 1326 height 640
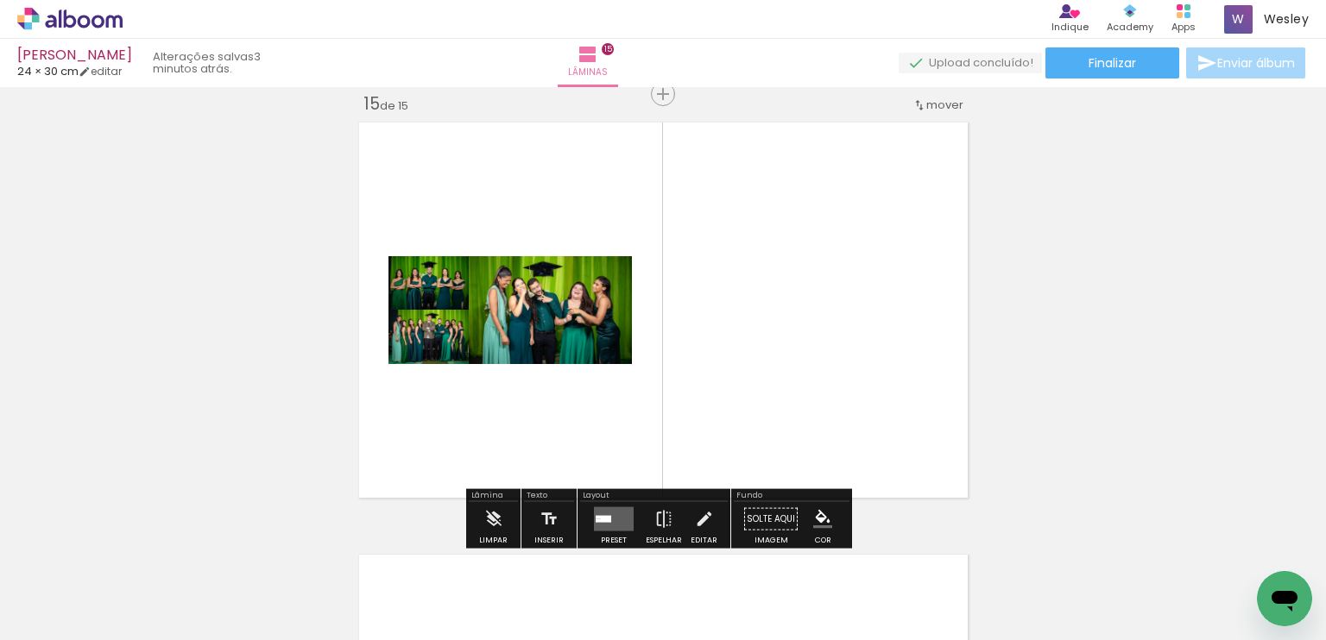
click at [614, 510] on quentale-layouter at bounding box center [614, 519] width 40 height 24
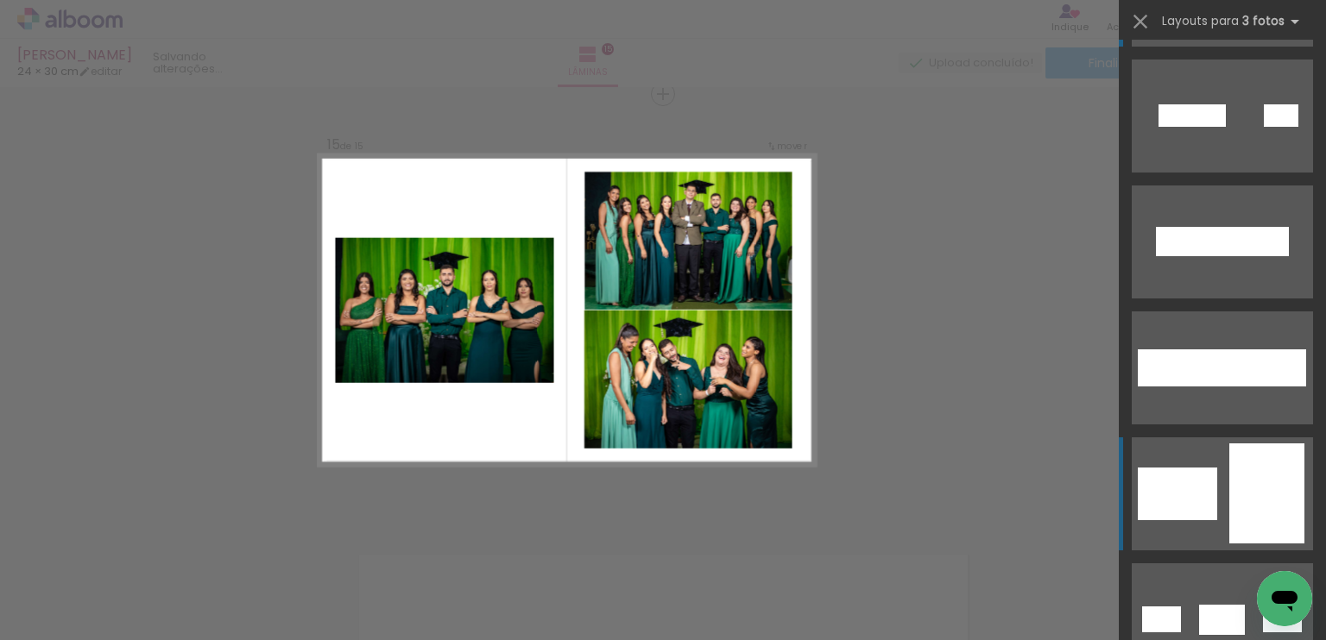
scroll to position [259, 0]
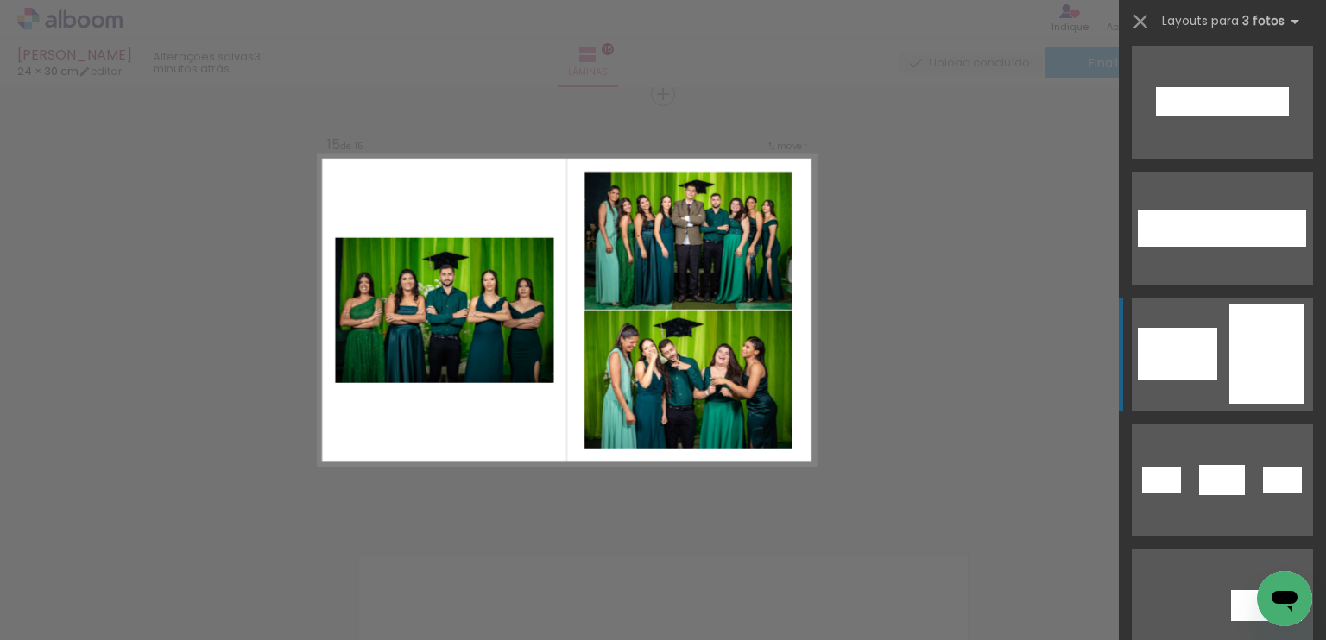
click at [1239, 364] on div at bounding box center [1266, 379] width 75 height 50
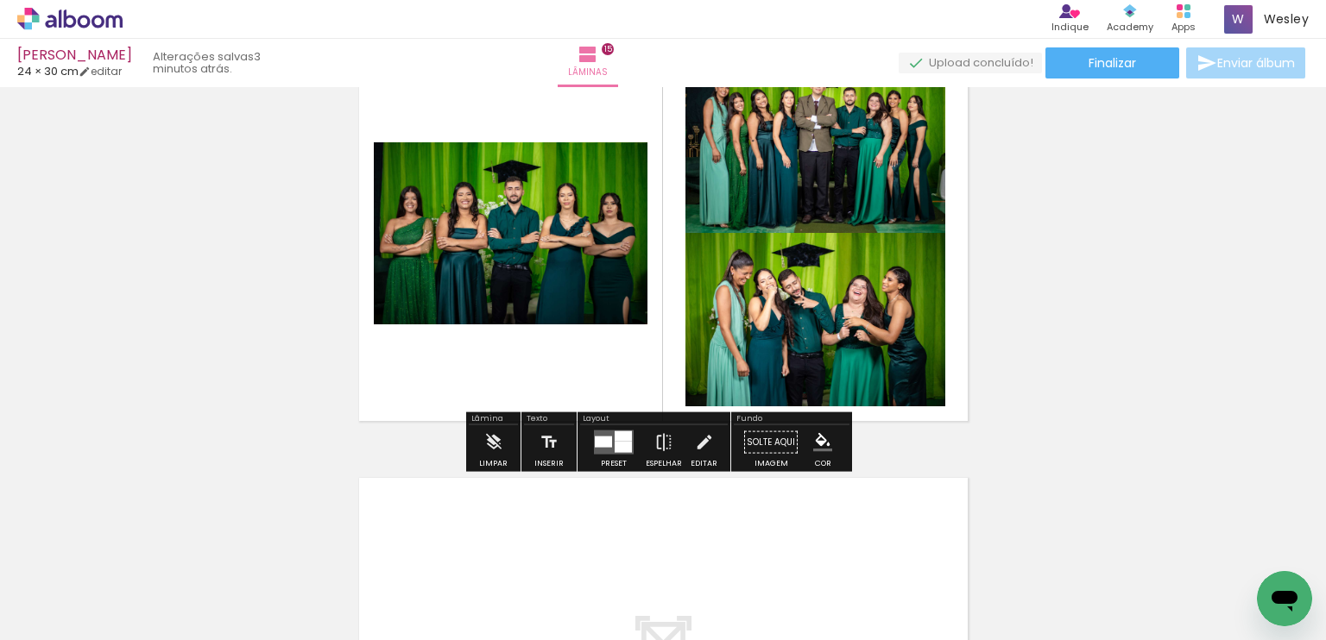
scroll to position [6333, 0]
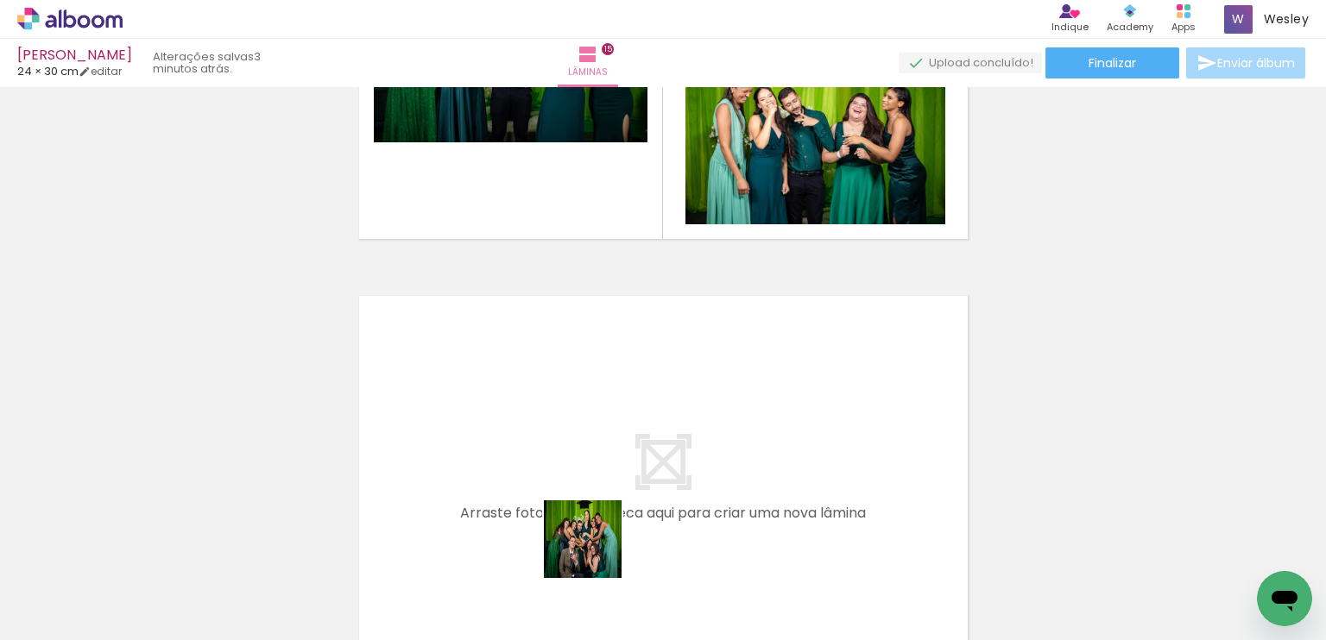
drag, startPoint x: 611, startPoint y: 583, endPoint x: 733, endPoint y: 569, distance: 122.5
click at [537, 469] on quentale-workspace at bounding box center [663, 320] width 1326 height 640
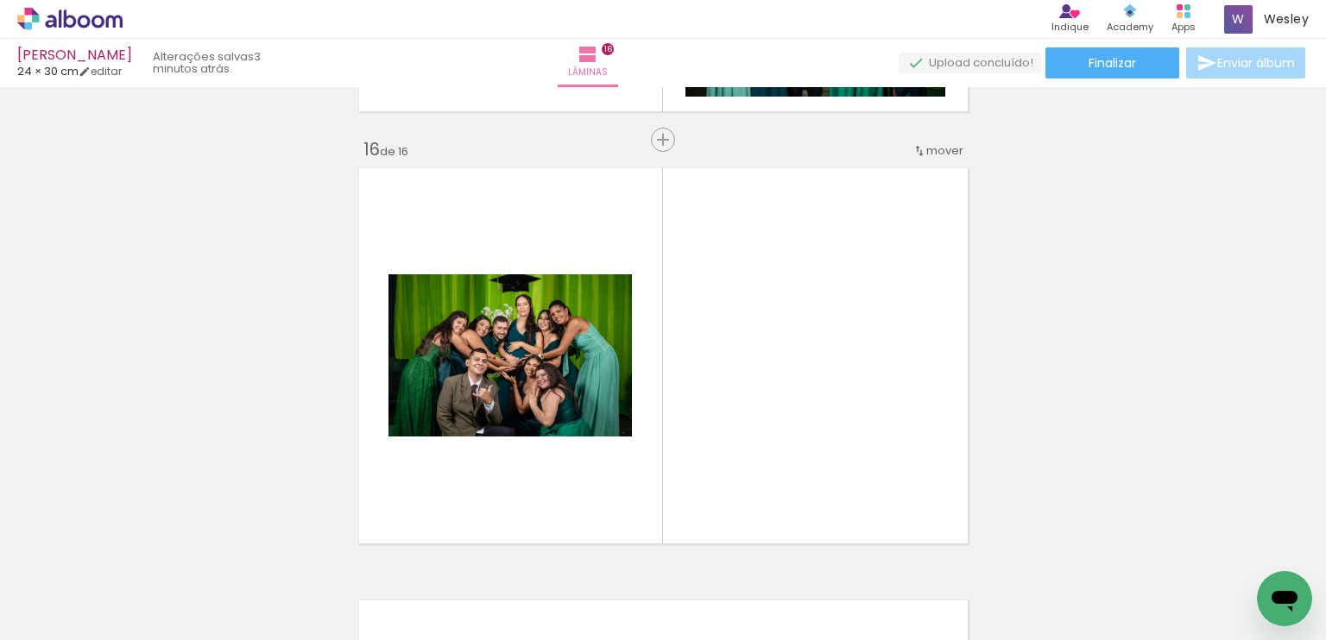
scroll to position [6507, 0]
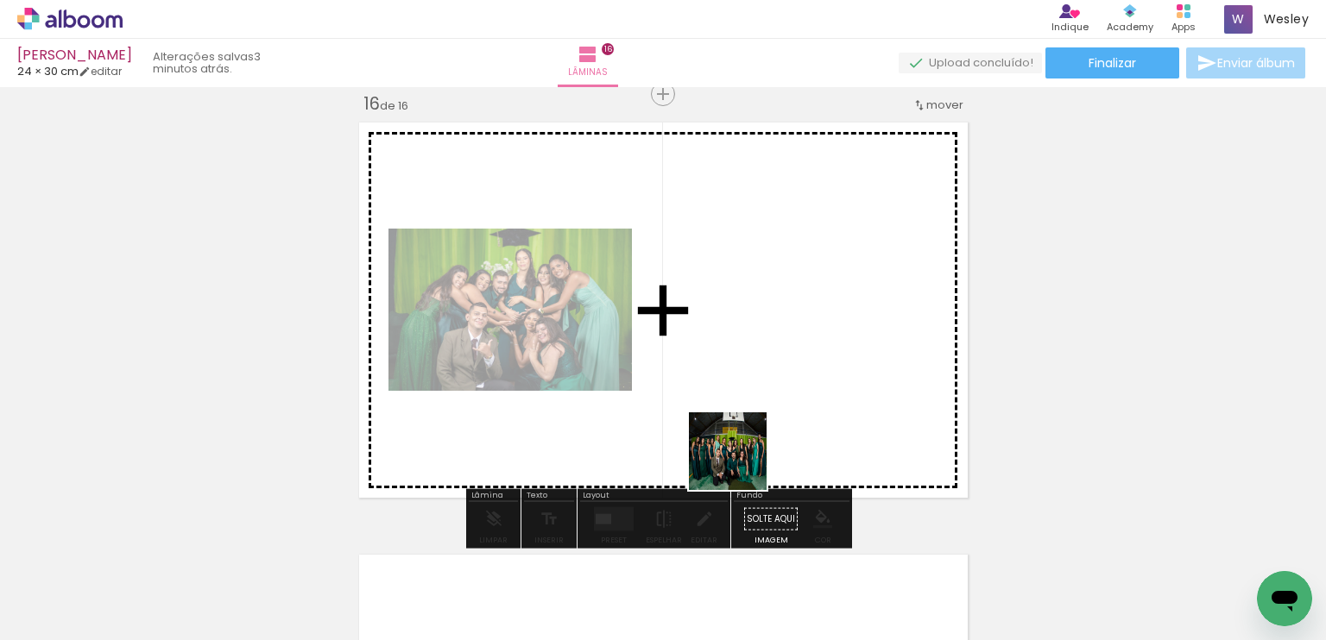
drag, startPoint x: 807, startPoint y: 573, endPoint x: 725, endPoint y: 463, distance: 137.6
click at [704, 421] on quentale-workspace at bounding box center [663, 320] width 1326 height 640
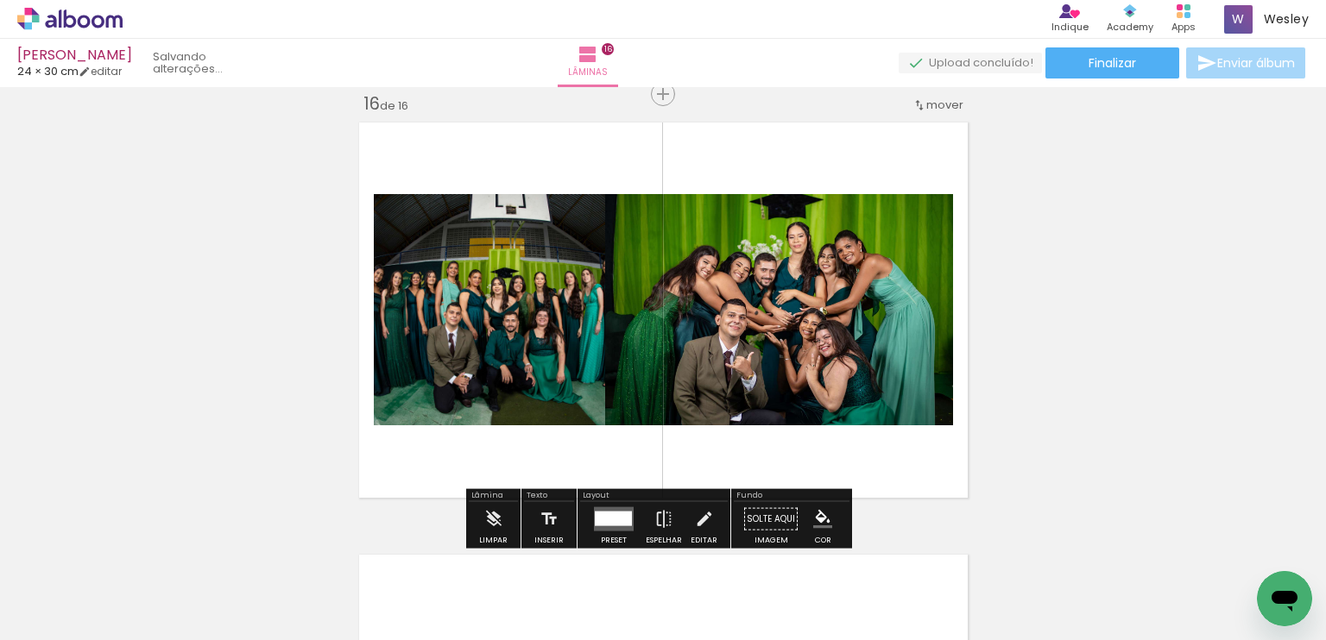
click at [615, 517] on div at bounding box center [620, 519] width 22 height 15
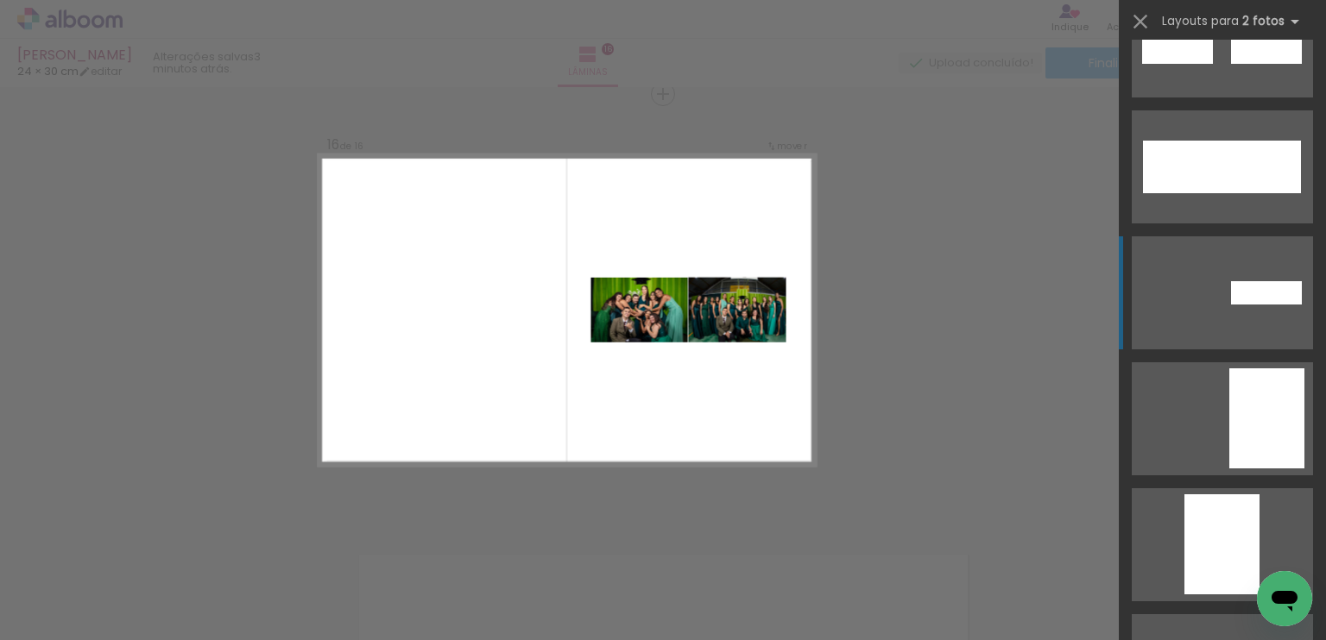
scroll to position [1899, 0]
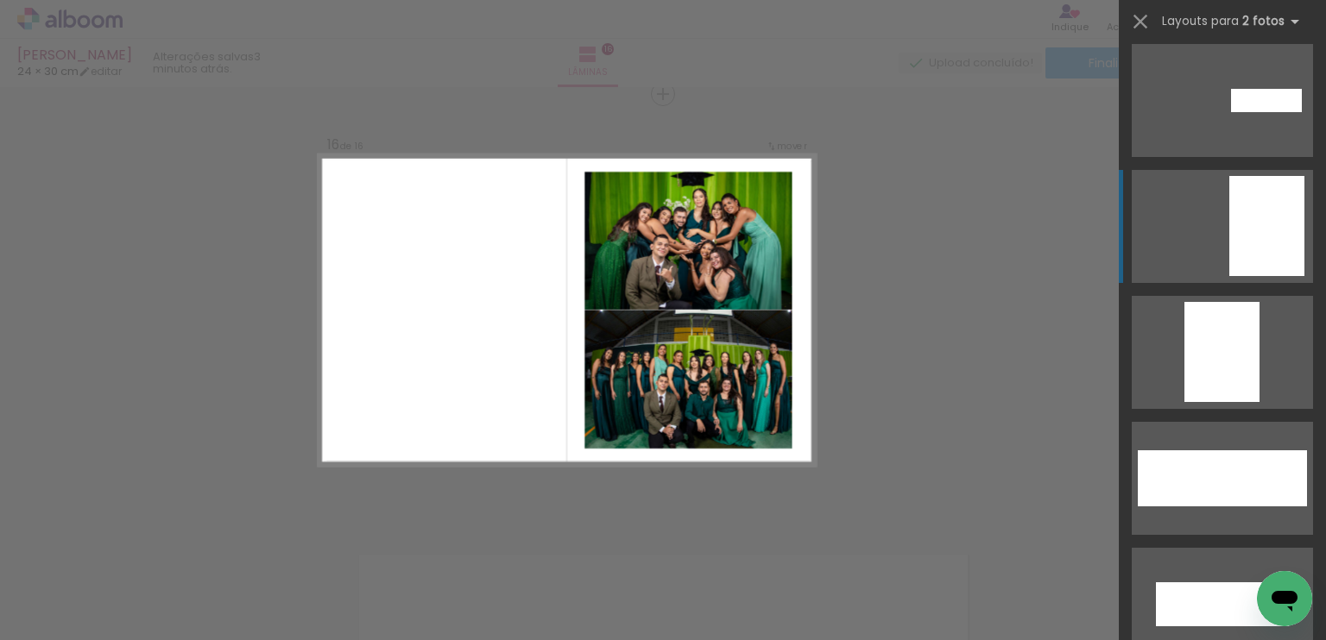
click at [1250, 232] on div at bounding box center [1266, 251] width 75 height 50
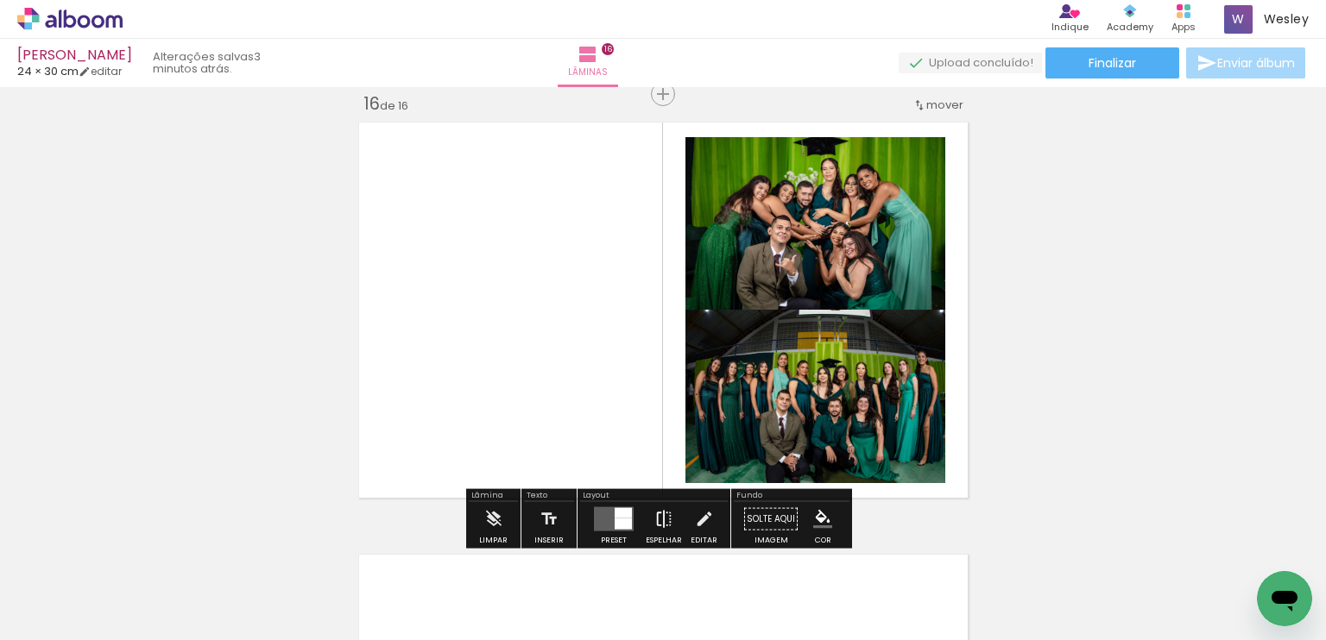
click at [668, 519] on iron-icon at bounding box center [663, 519] width 19 height 35
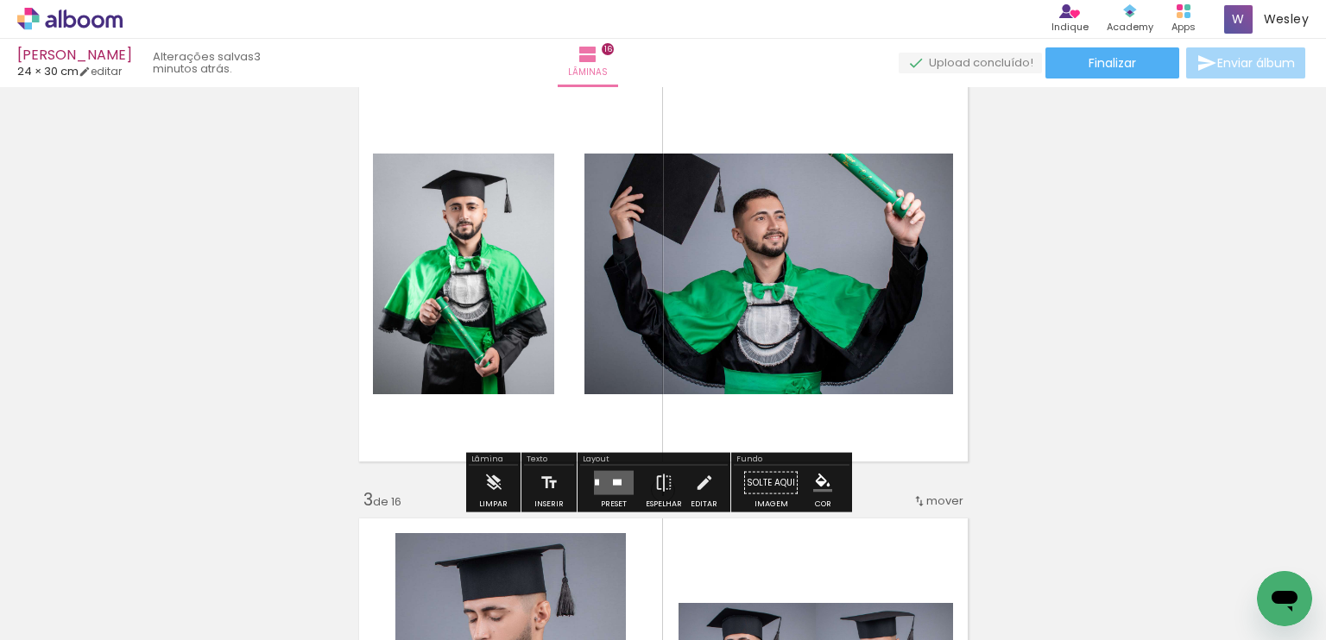
scroll to position [639, 0]
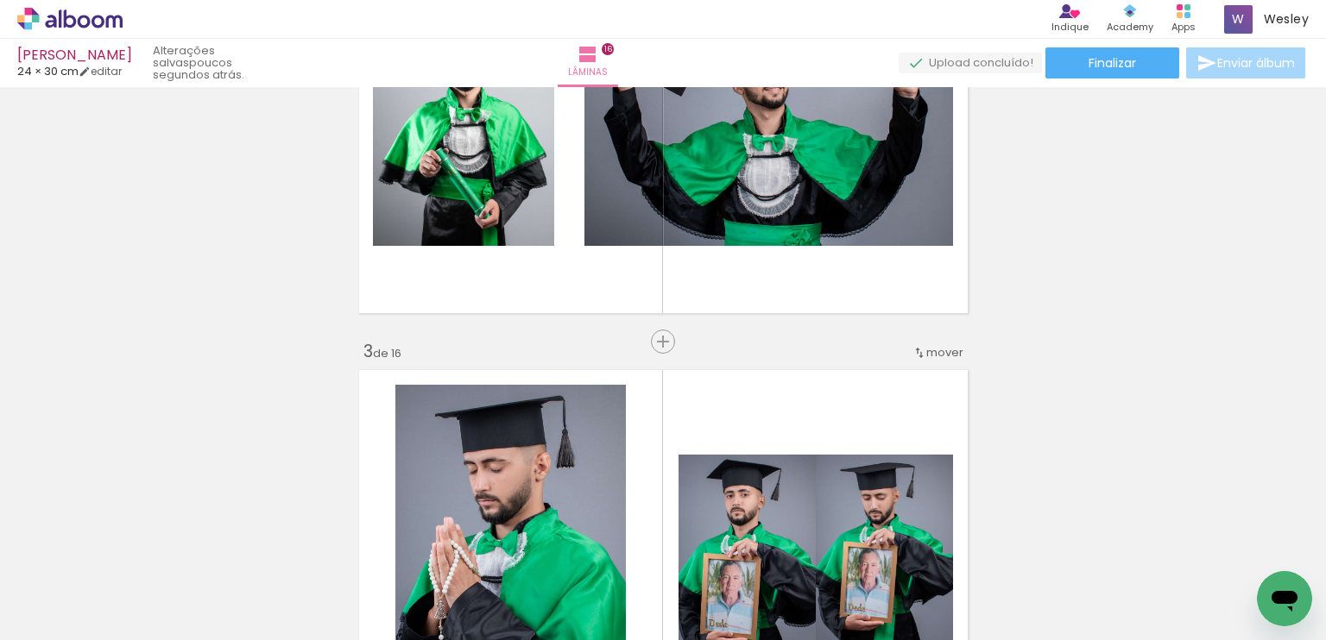
scroll to position [0, 1130]
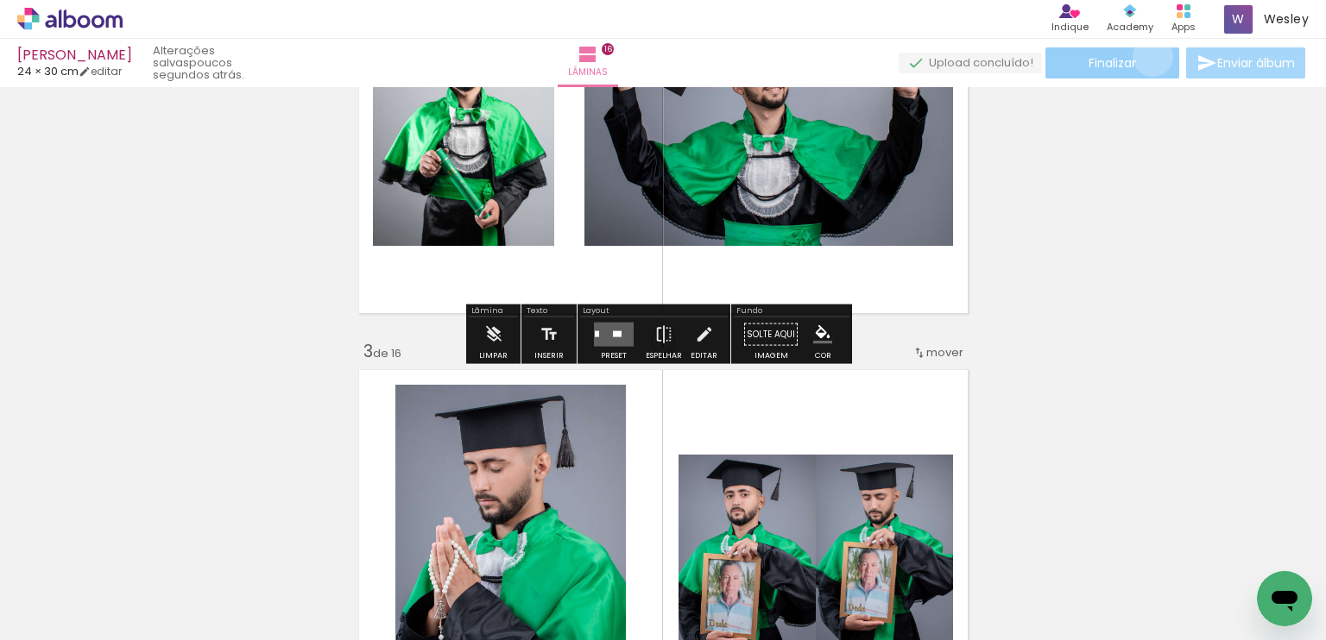
click at [1146, 56] on paper-button "Finalizar" at bounding box center [1112, 62] width 134 height 31
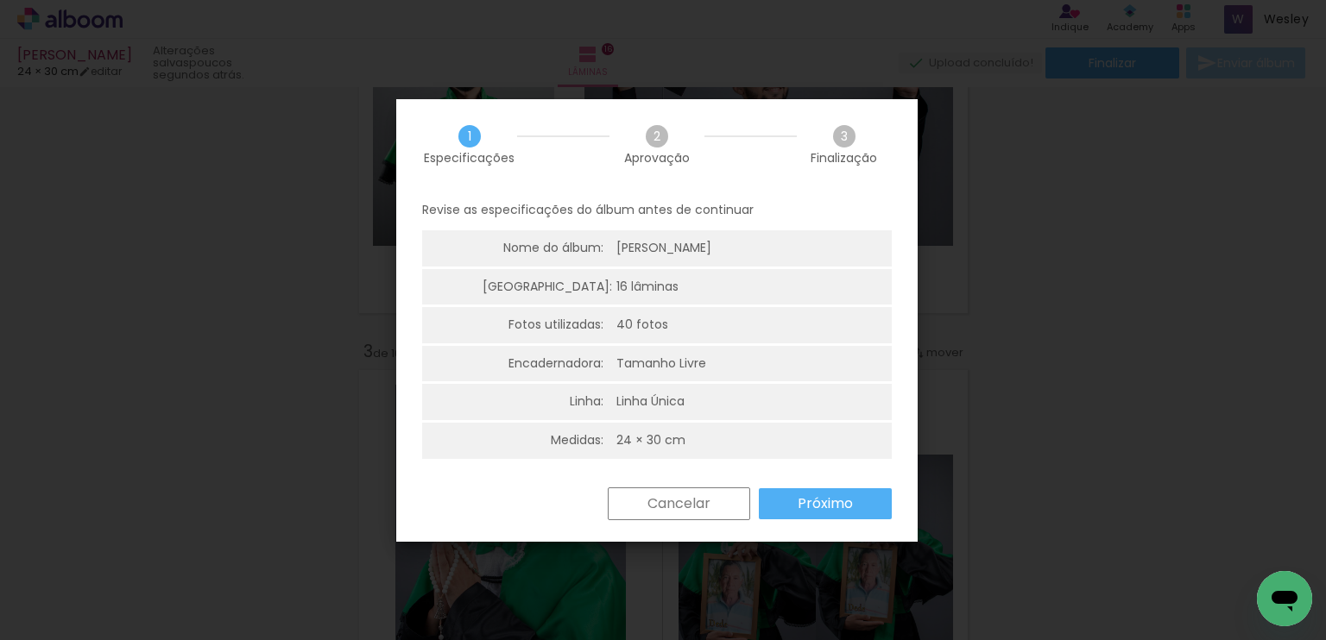
click at [0, 0] on slot "Próximo" at bounding box center [0, 0] width 0 height 0
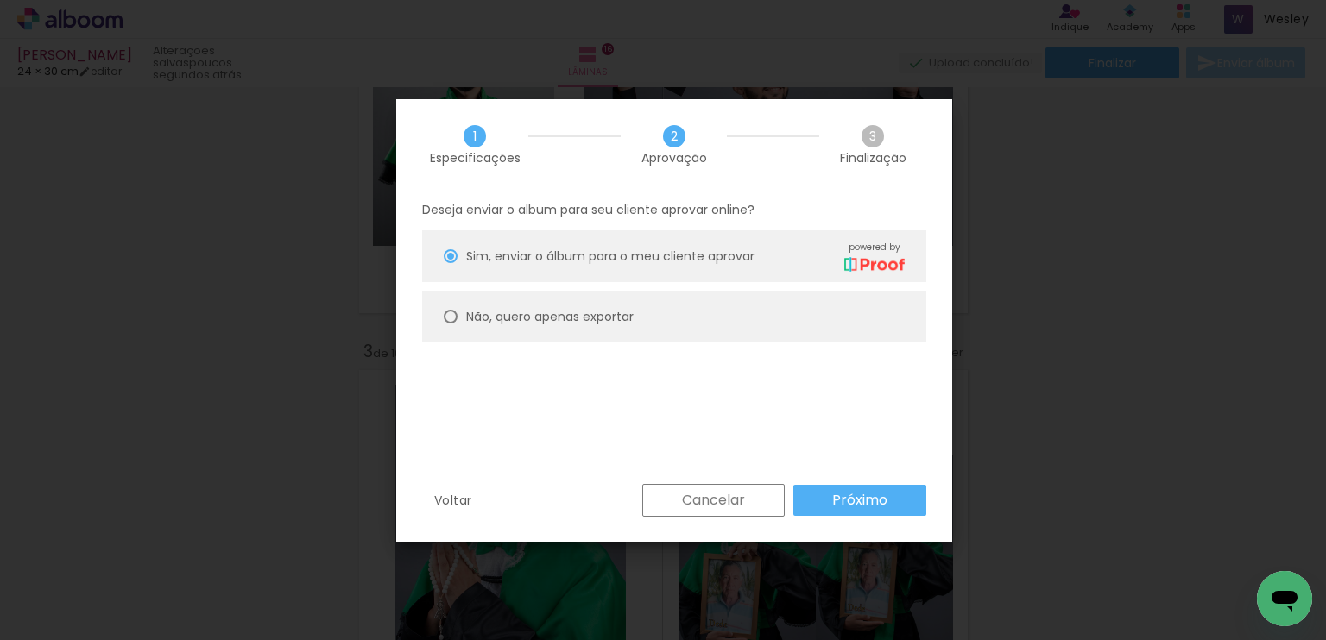
click at [722, 303] on paper-radio-button "Não, quero apenas exportar" at bounding box center [674, 317] width 504 height 52
type paper-radio-button "on"
click at [0, 0] on slot "Próximo" at bounding box center [0, 0] width 0 height 0
type input "Alta, 300 DPI"
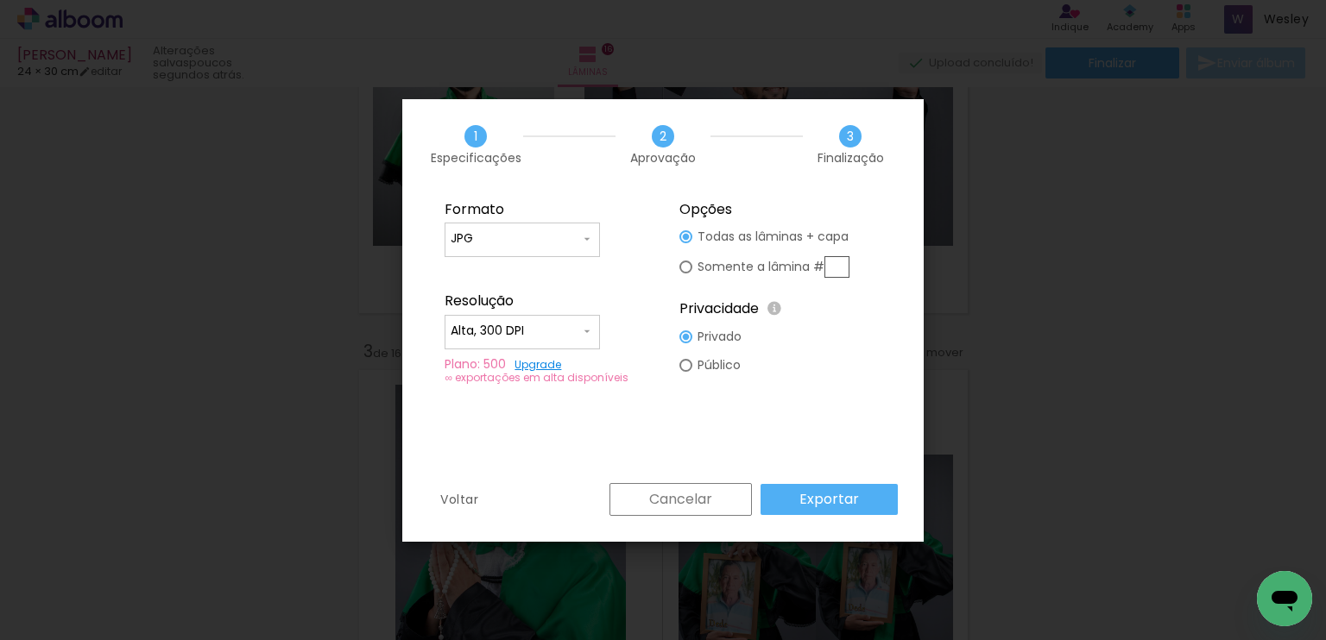
click at [0, 0] on slot "Exportar" at bounding box center [0, 0] width 0 height 0
